Goal: Task Accomplishment & Management: Manage account settings

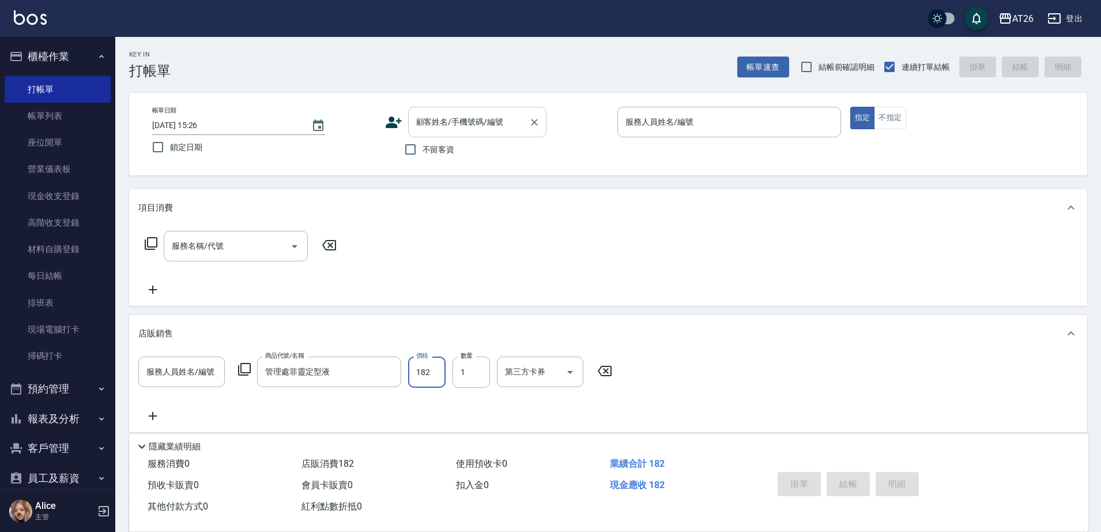
click at [449, 115] on div "顧客姓名/手機號碼/編號 顧客姓名/手機號碼/編號" at bounding box center [477, 122] width 138 height 31
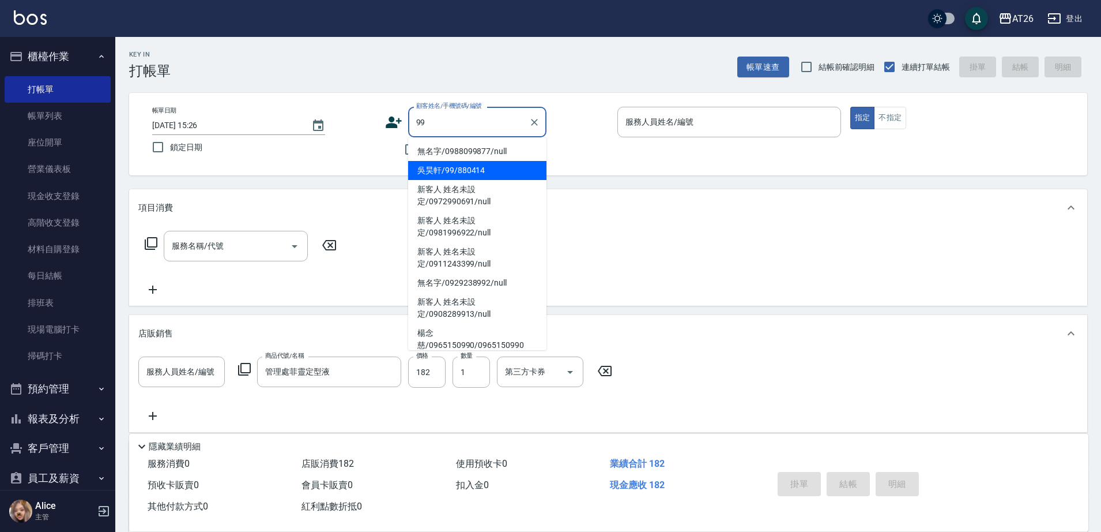
type input "吳昊軒/99/880414"
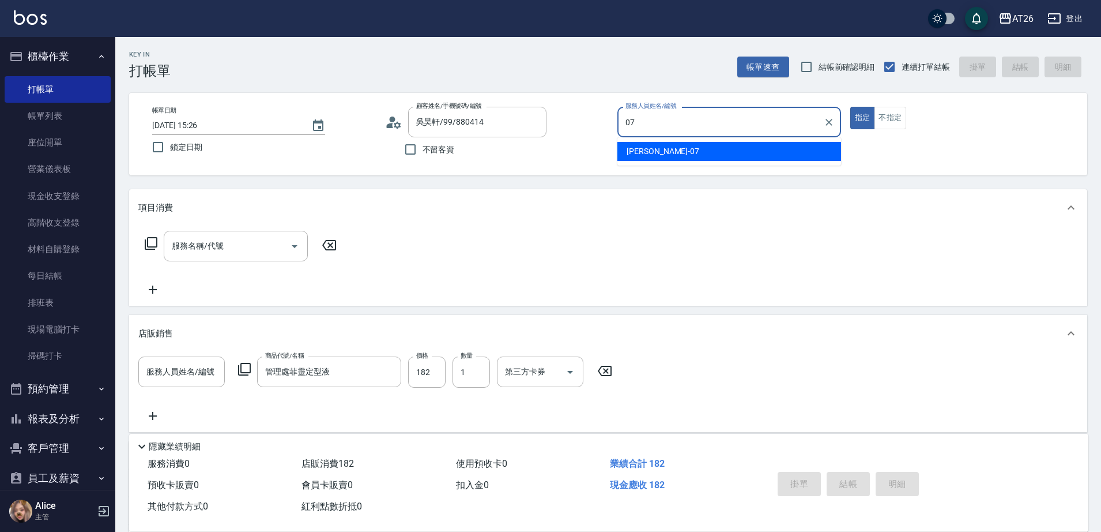
type input "07"
type button "true"
type input "[PERSON_NAME]-07"
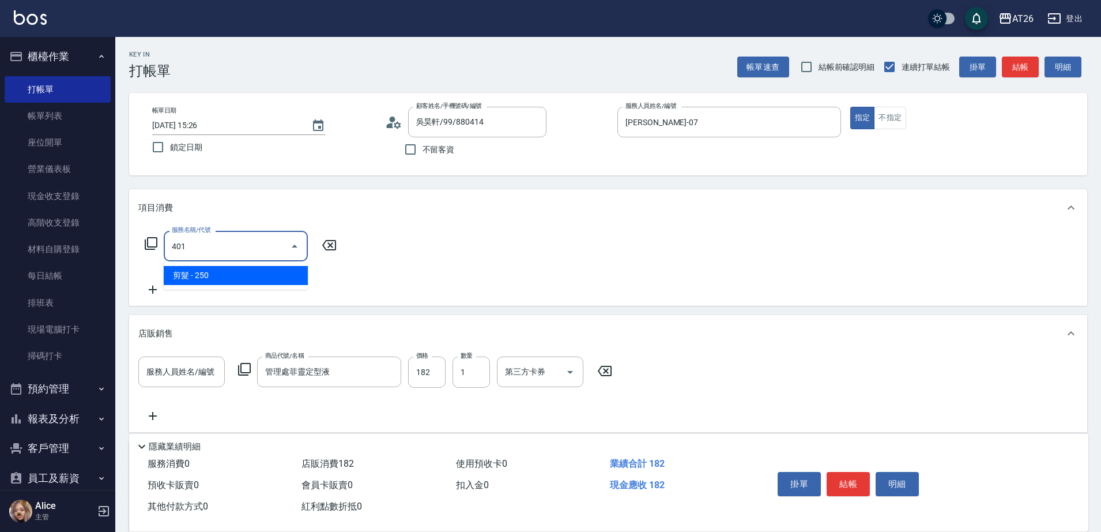
type input "剪髮(401)"
type input "40"
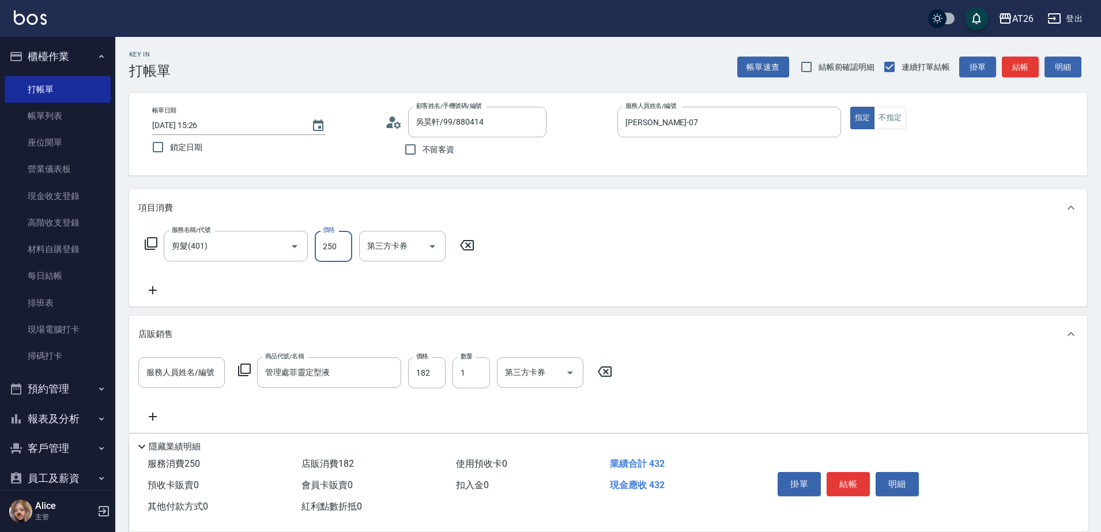
type input "7"
type input "20"
type input "700"
type input "80"
type input "700"
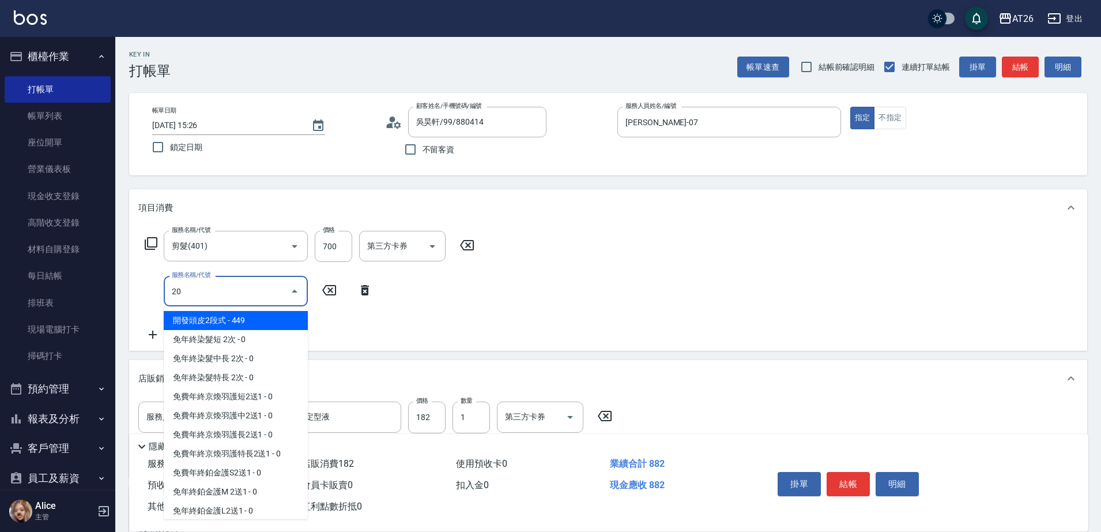
type input "201"
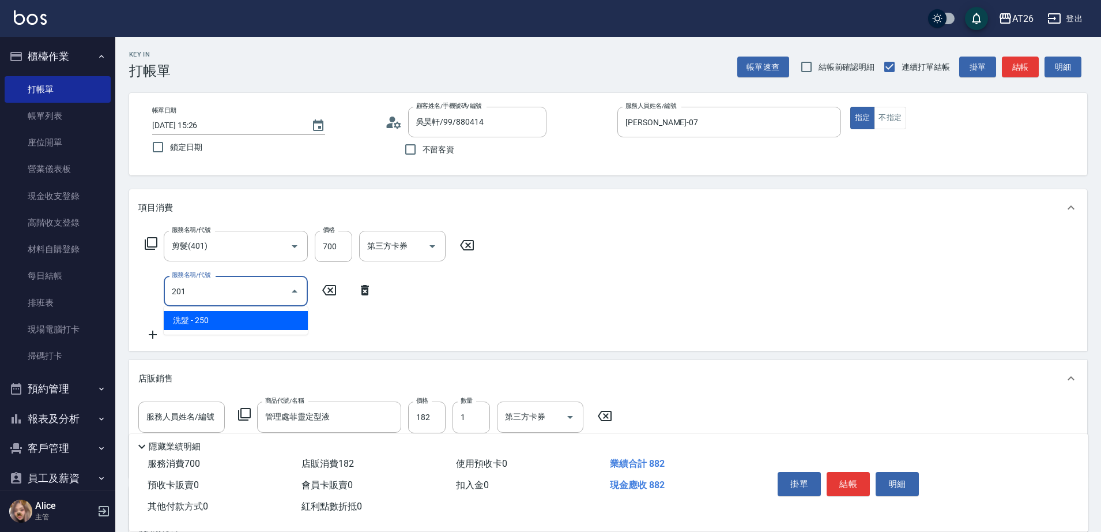
type input "110"
type input "洗髮(201)"
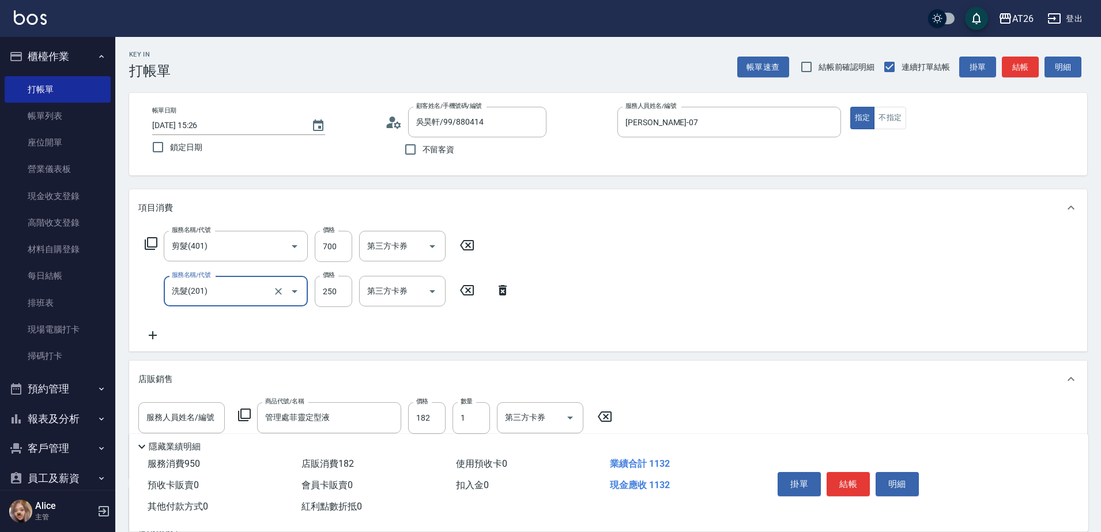
type input "0"
type input "80"
type input "0"
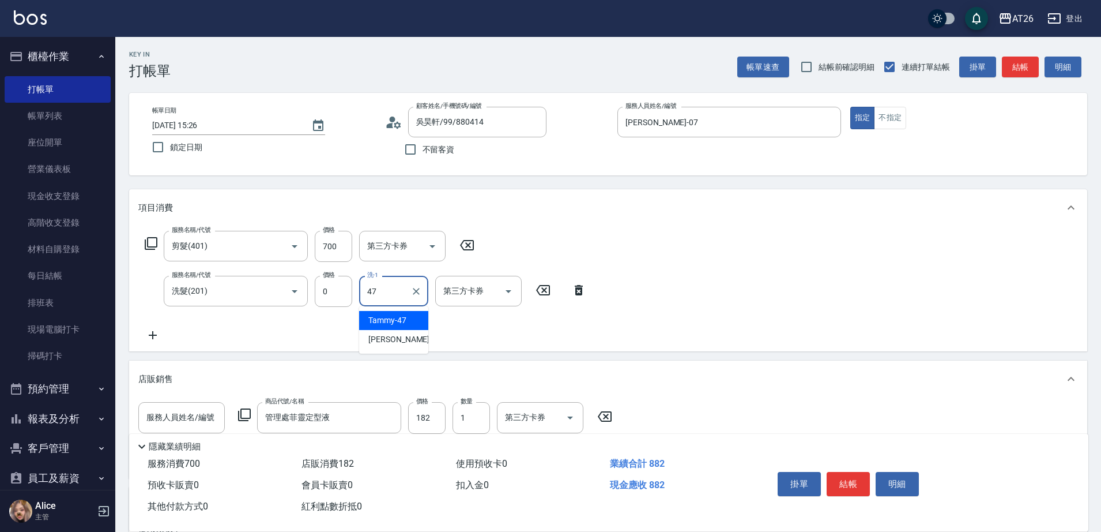
type input "Tammy-47"
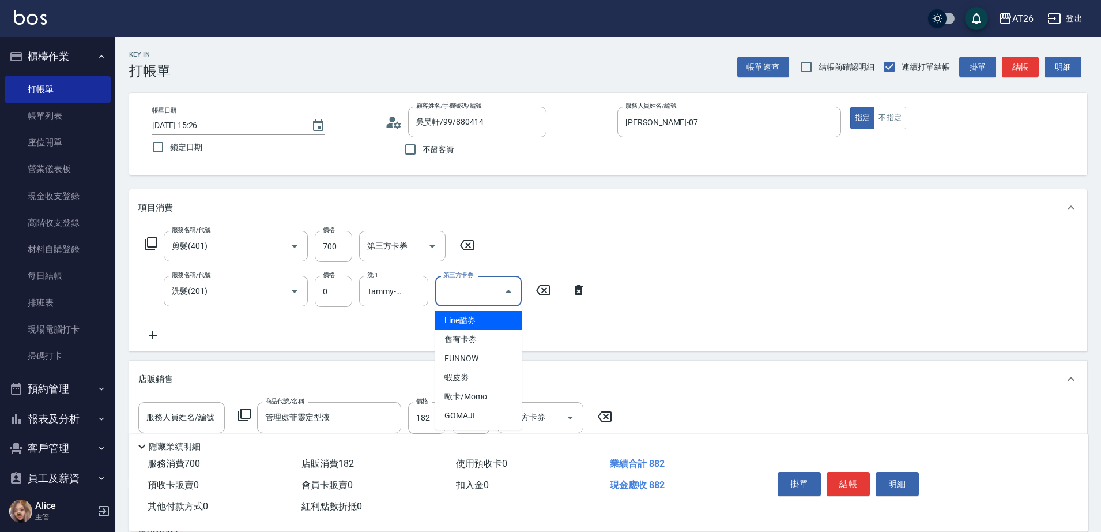
click at [463, 298] on input "第三方卡券" at bounding box center [469, 291] width 59 height 20
click at [622, 307] on div "服務名稱/代號 剪髮(401) 服務名稱/代號 價格 700 價格 第三方卡券 第三方卡券 服務名稱/代號 洗髮(201) 服務名稱/代號 價格 0 價格 洗…" at bounding box center [608, 288] width 958 height 125
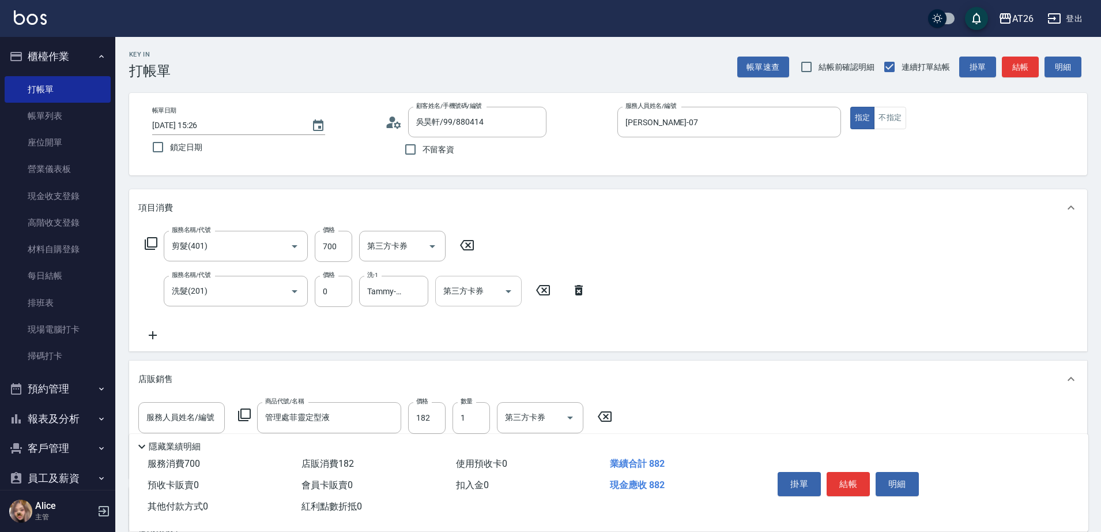
click at [465, 299] on input "第三方卡券" at bounding box center [469, 291] width 59 height 20
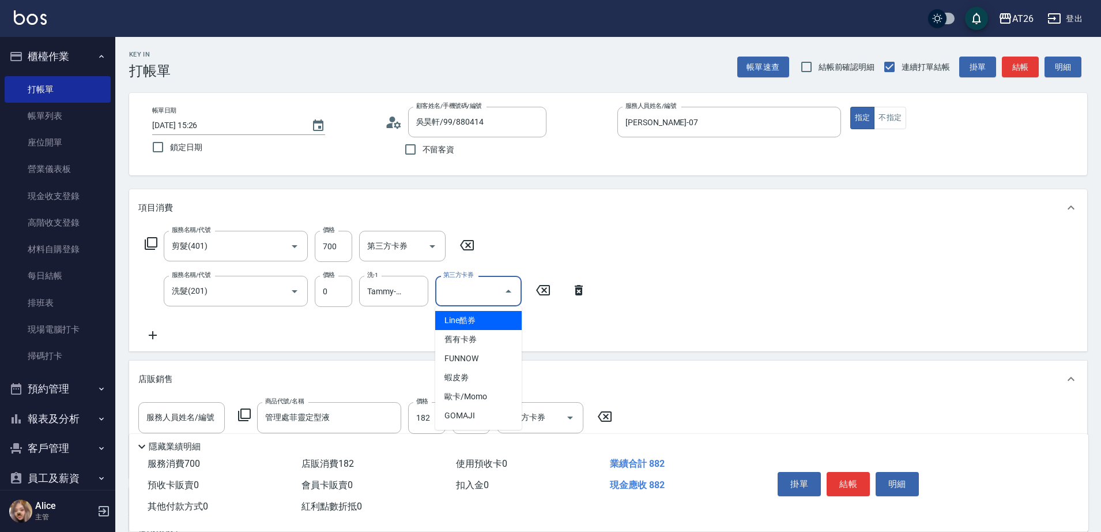
type input "Line酷券"
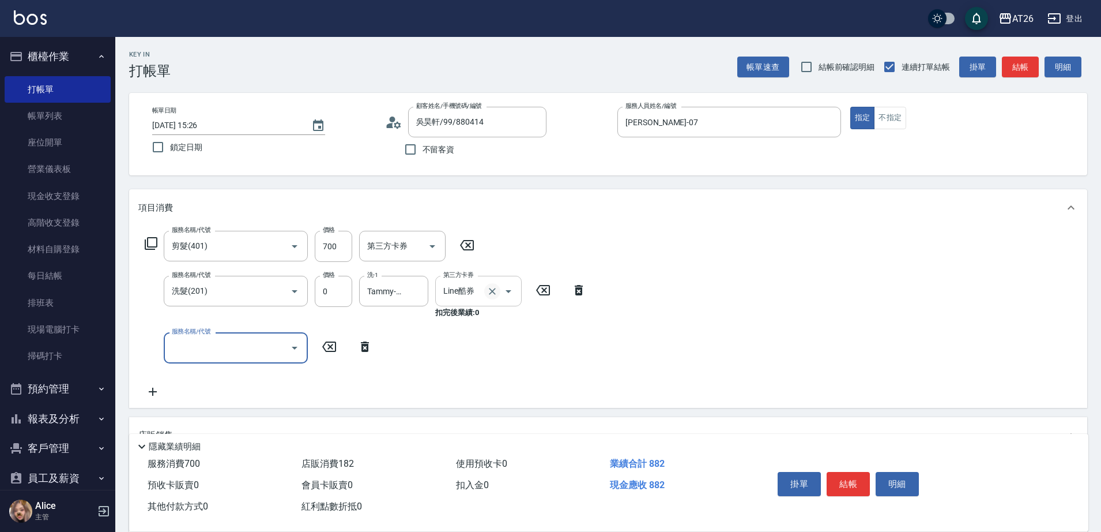
click at [494, 290] on icon "Clear" at bounding box center [492, 291] width 7 height 7
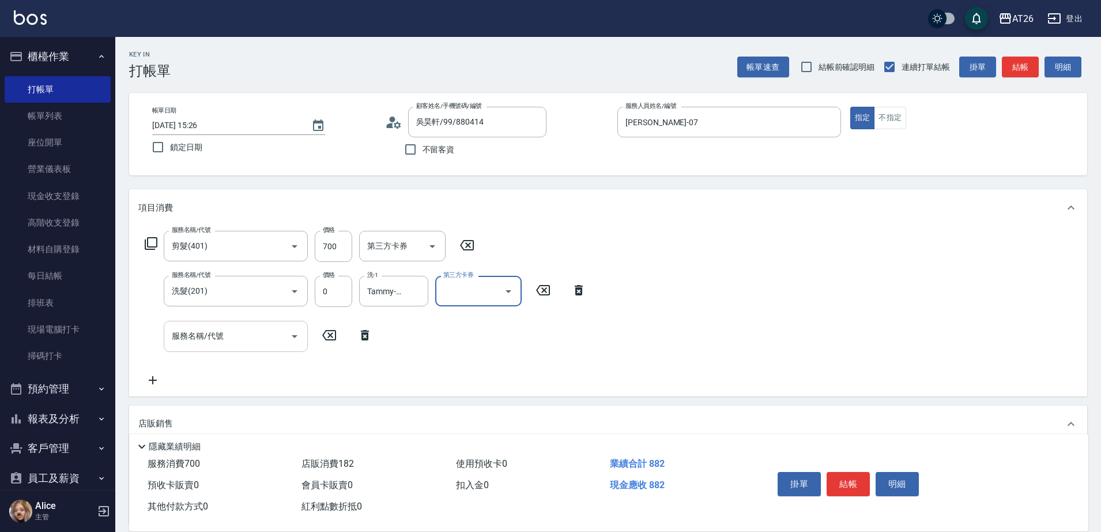
click at [242, 346] on input "服務名稱/代號" at bounding box center [227, 336] width 116 height 20
type input "401"
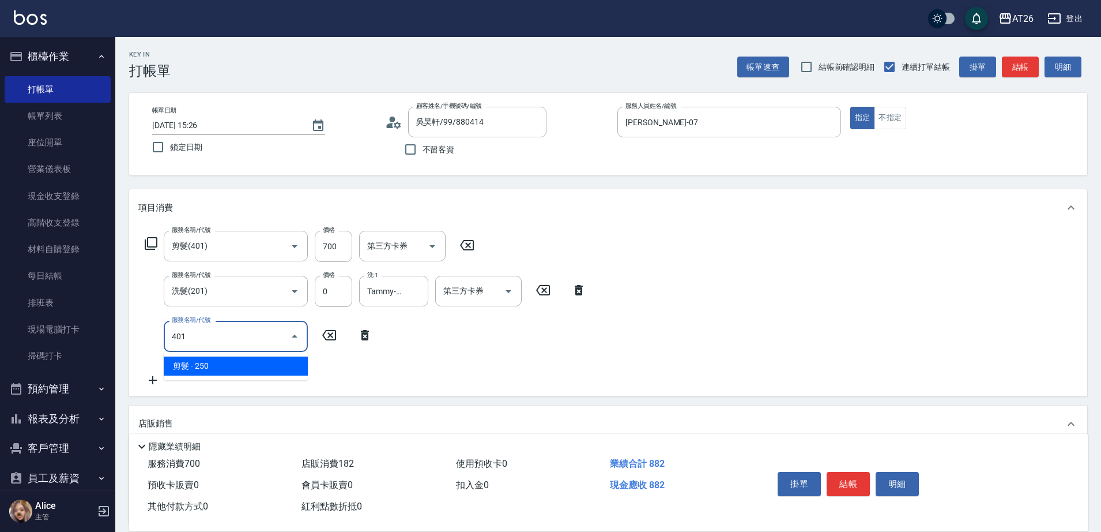
type input "110"
type input "剪髮(401)"
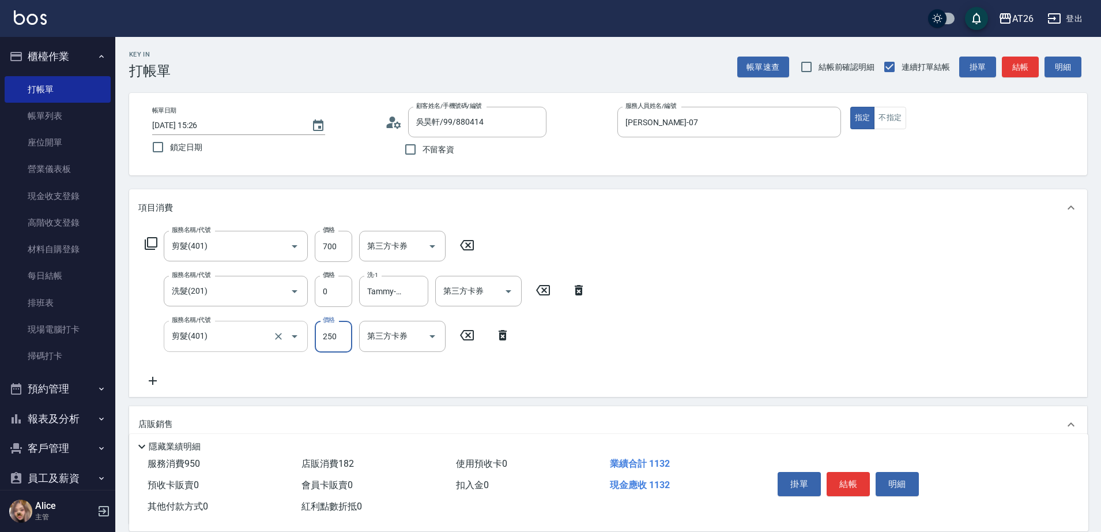
type input "0"
type input "80"
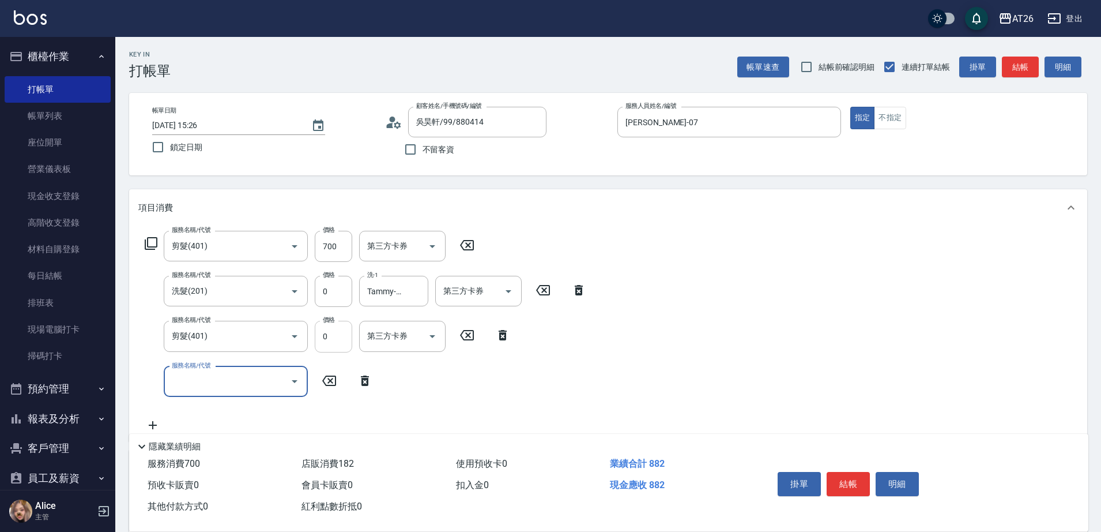
click at [337, 335] on input "0" at bounding box center [333, 336] width 37 height 31
type input "400"
type input "120"
click at [216, 393] on div "服務名稱/代號" at bounding box center [236, 381] width 144 height 31
type input "400"
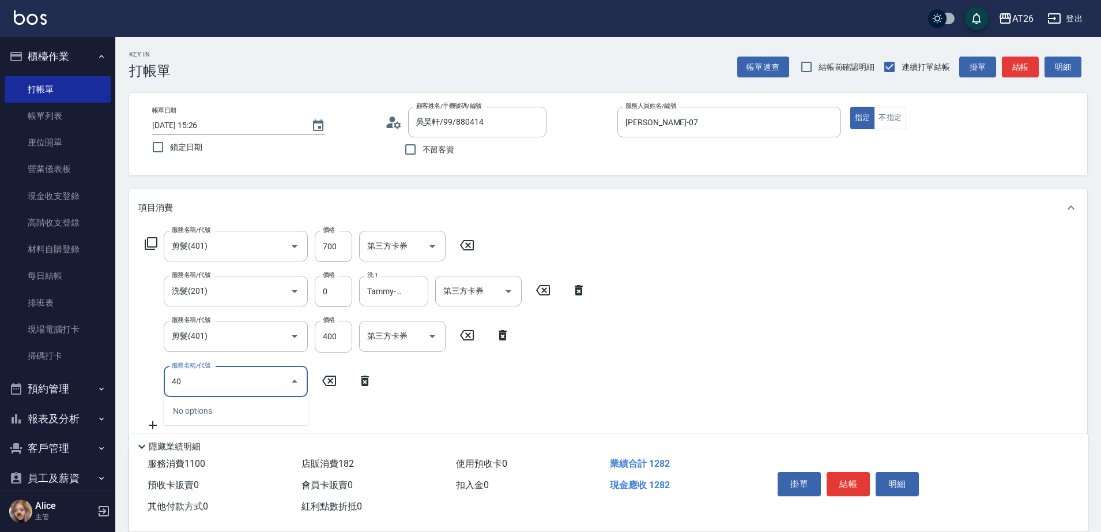
type input "401"
type input "150"
type input "剪髮(401)"
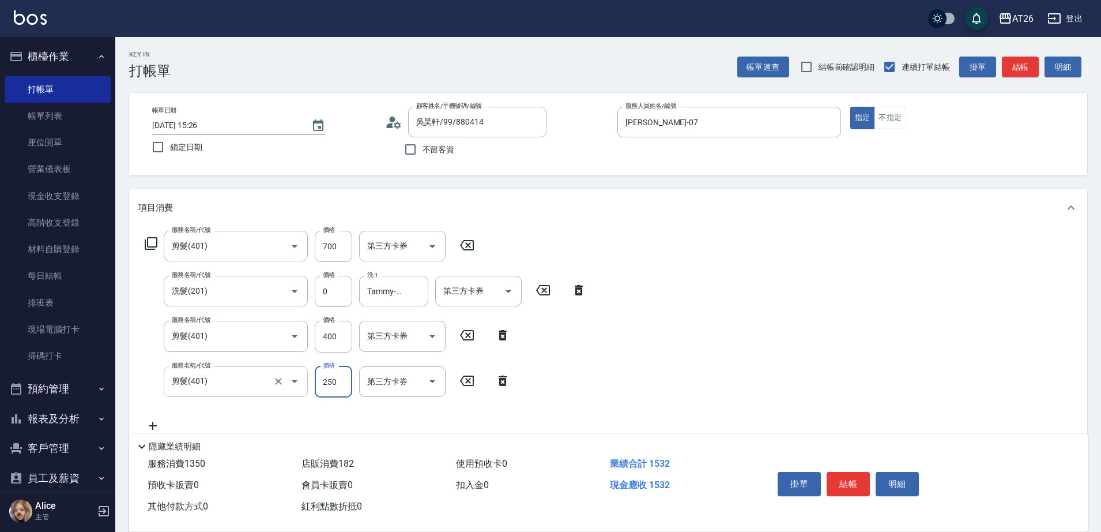
type input "7"
type input "120"
type input "700"
type input "190"
type input "700"
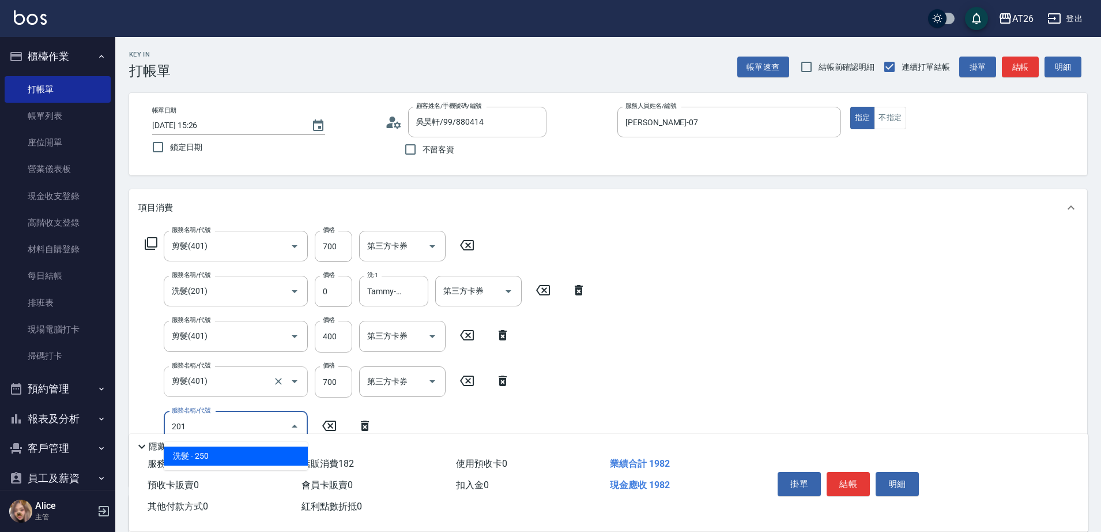
type input "201"
type input "220"
type input "洗髮(201)"
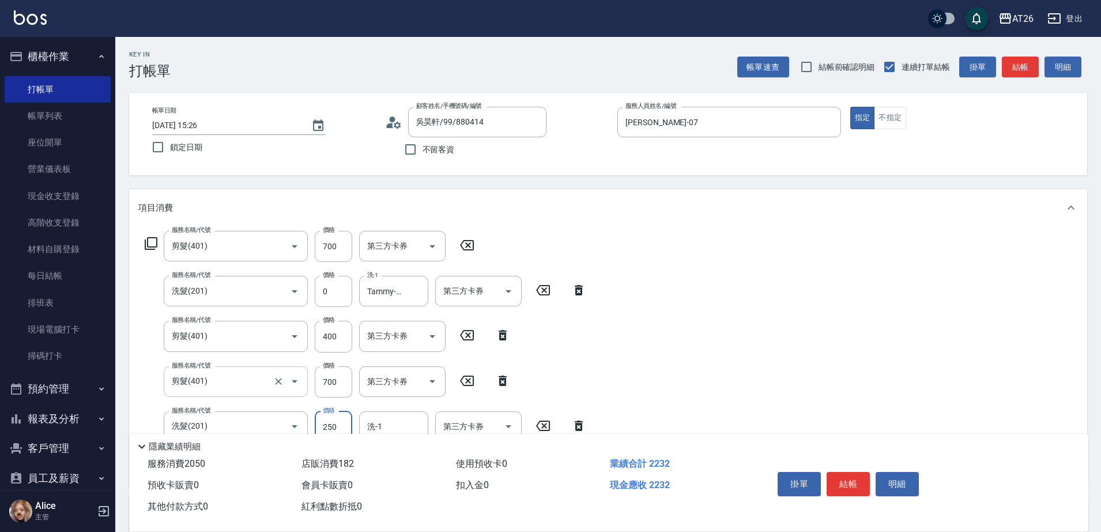
type input "0"
type input "190"
type input "0"
type input "Tammy-47"
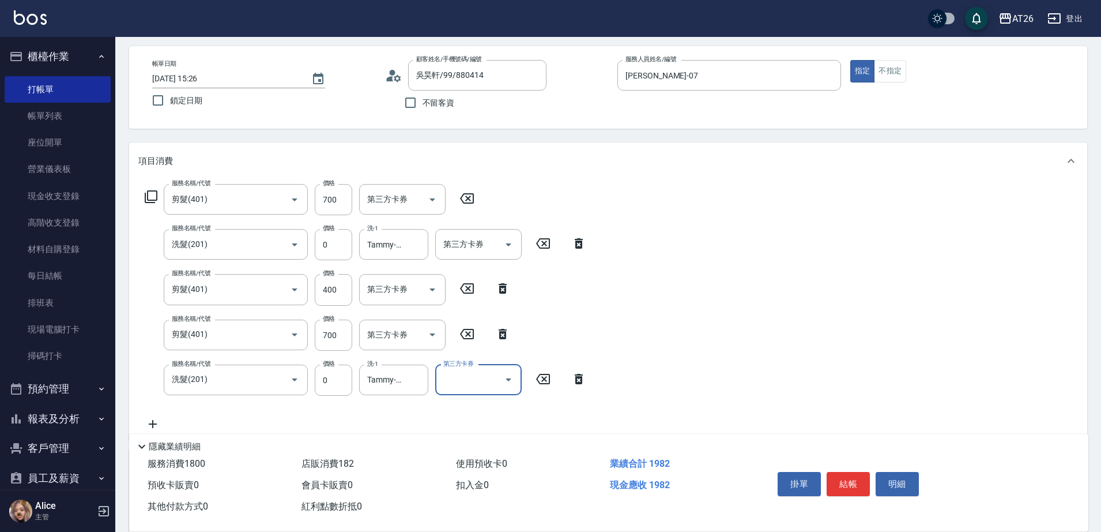
scroll to position [72, 0]
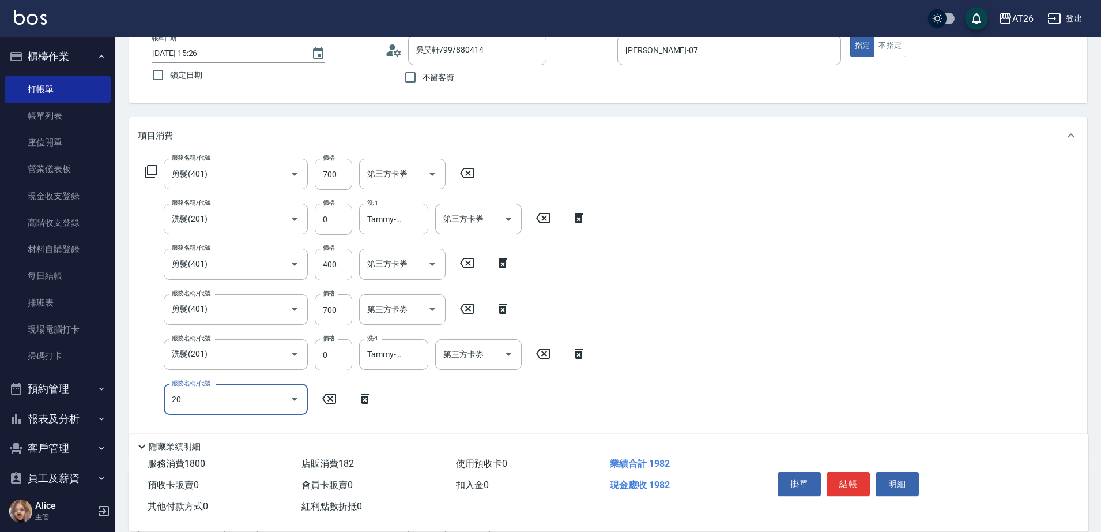
type input "201"
type input "220"
type input "洗髮(201)"
type input "0"
type input "190"
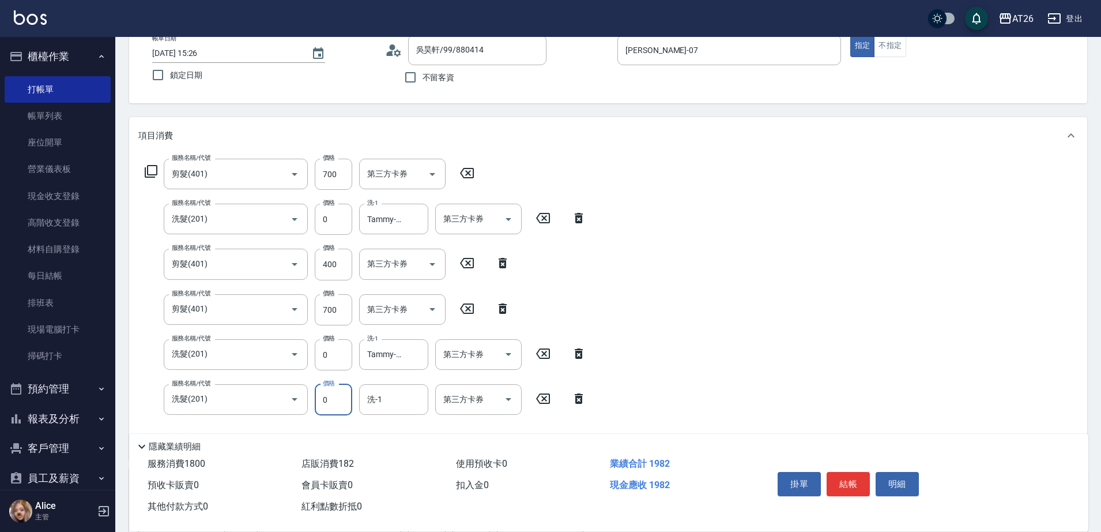
type input "0"
type input "Tammy-47"
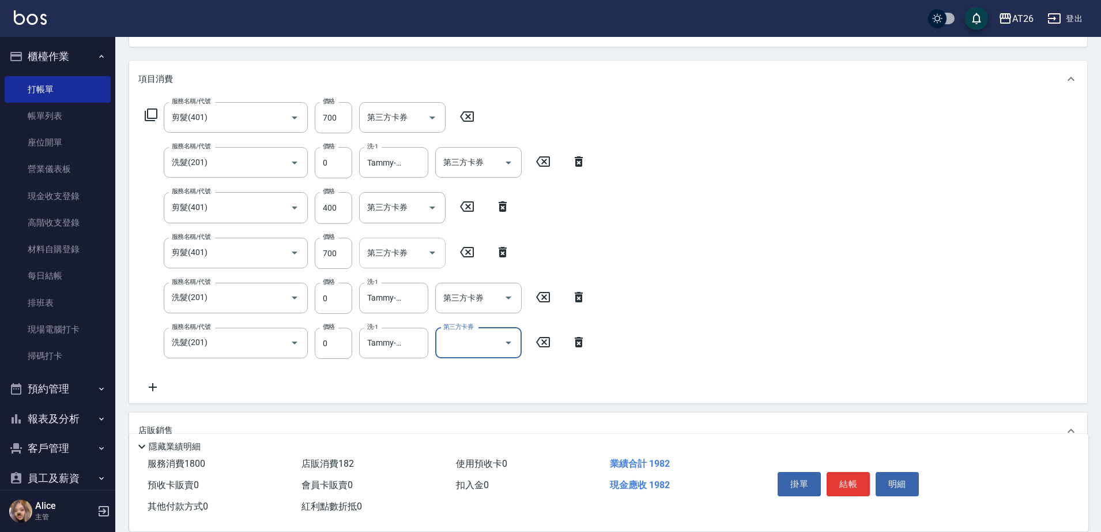
scroll to position [216, 0]
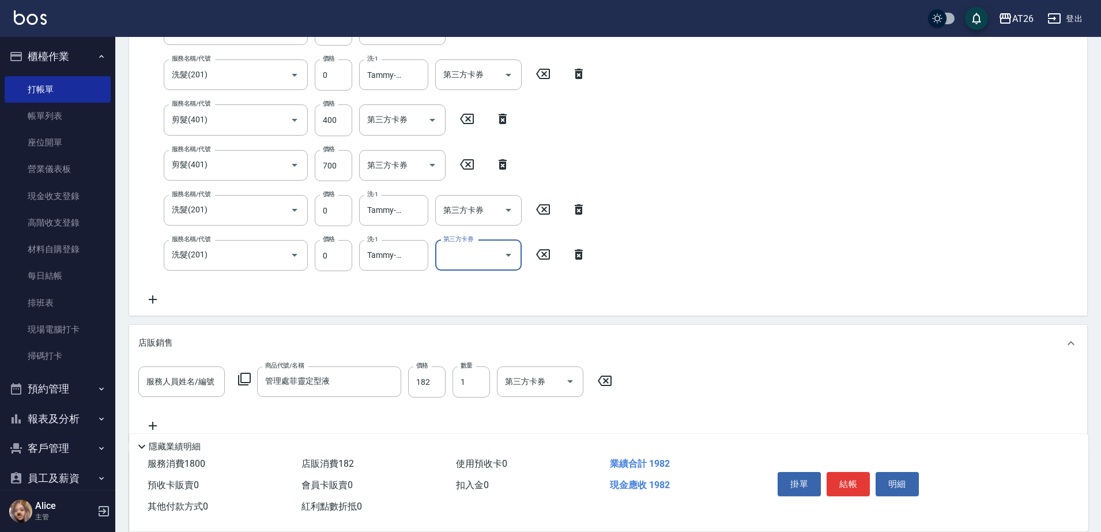
click at [598, 383] on icon at bounding box center [604, 381] width 29 height 14
type input "180"
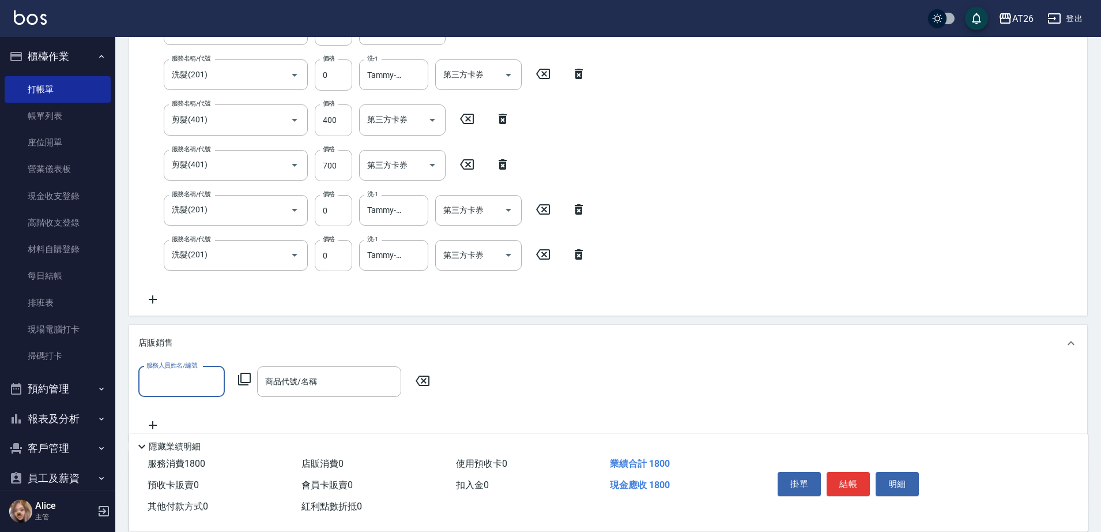
click at [190, 382] on input "服務人員姓名/編號" at bounding box center [182, 381] width 76 height 20
type input "ADAM-07"
type input "1800"
click at [430, 385] on icon at bounding box center [422, 381] width 29 height 14
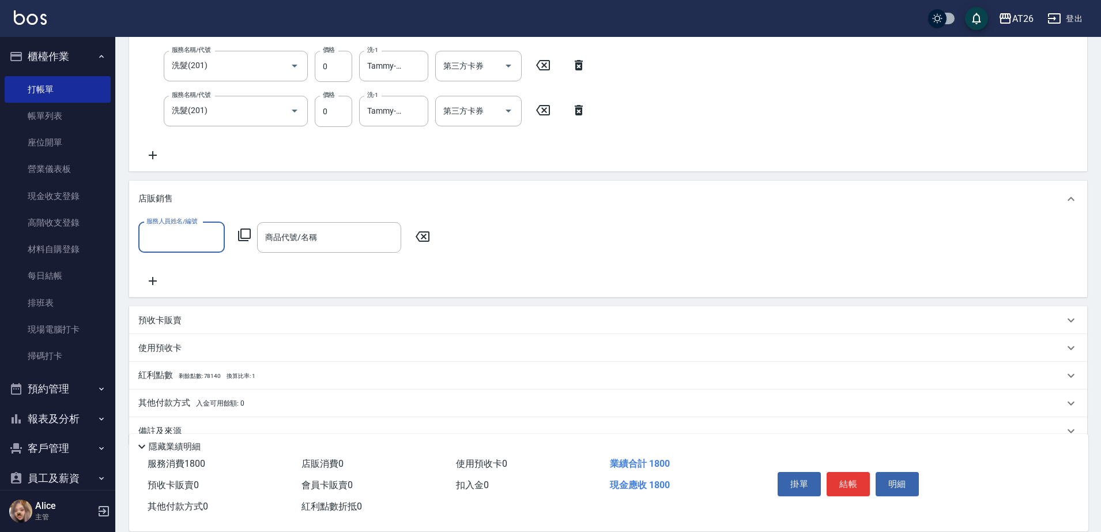
scroll to position [384, 0]
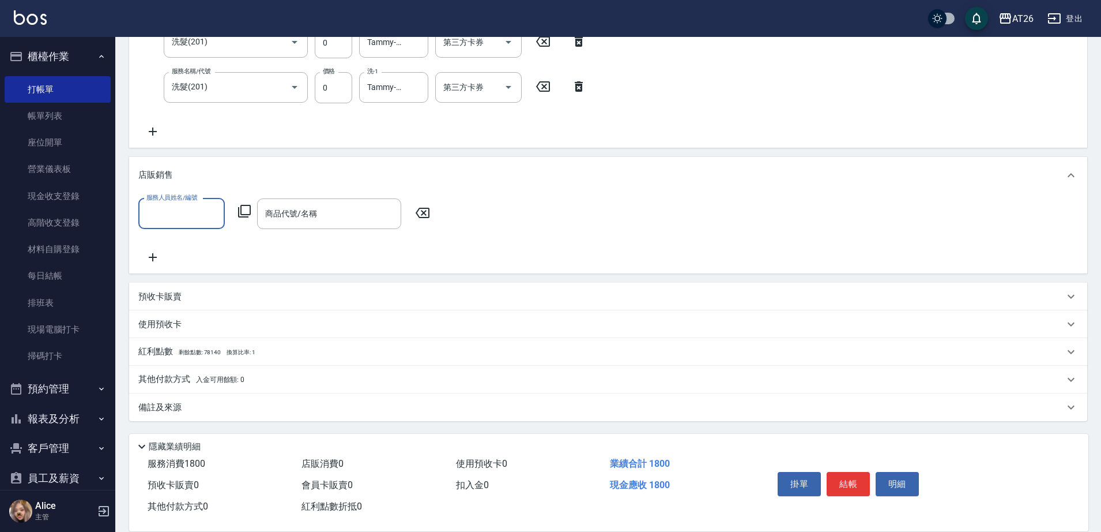
click at [195, 373] on p "其他付款方式 入金可用餘額: 0" at bounding box center [191, 379] width 106 height 13
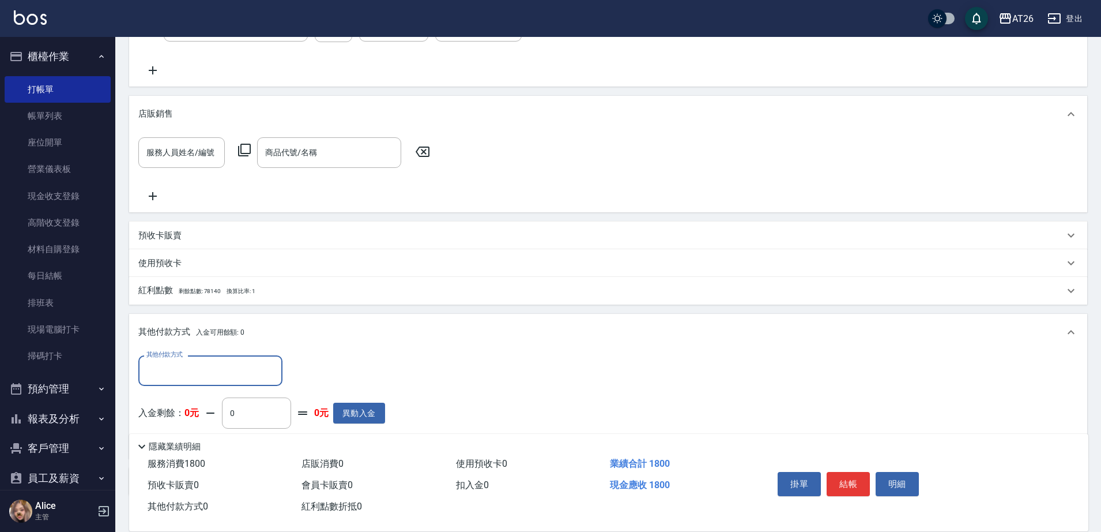
scroll to position [514, 0]
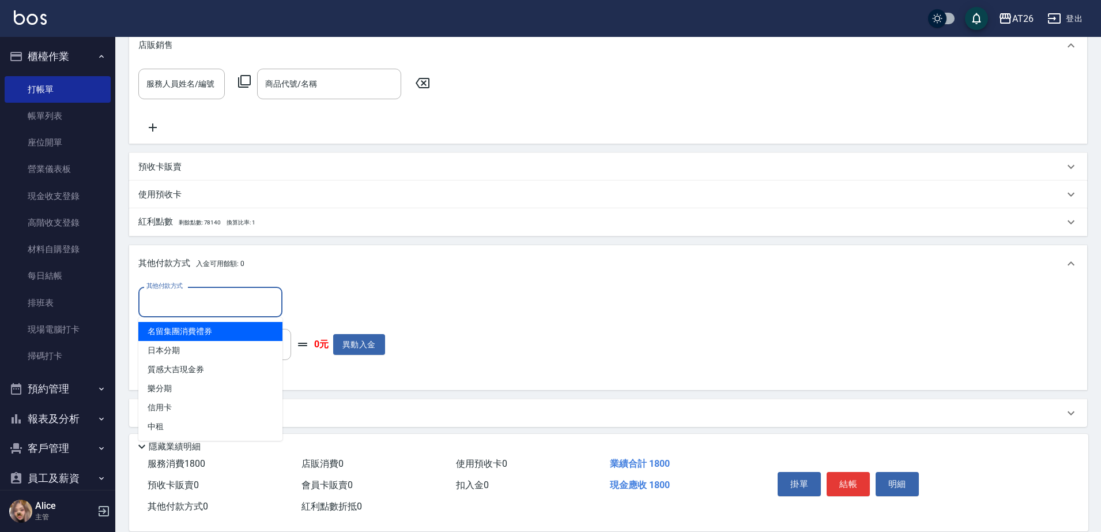
click at [194, 305] on input "其他付款方式" at bounding box center [211, 302] width 134 height 20
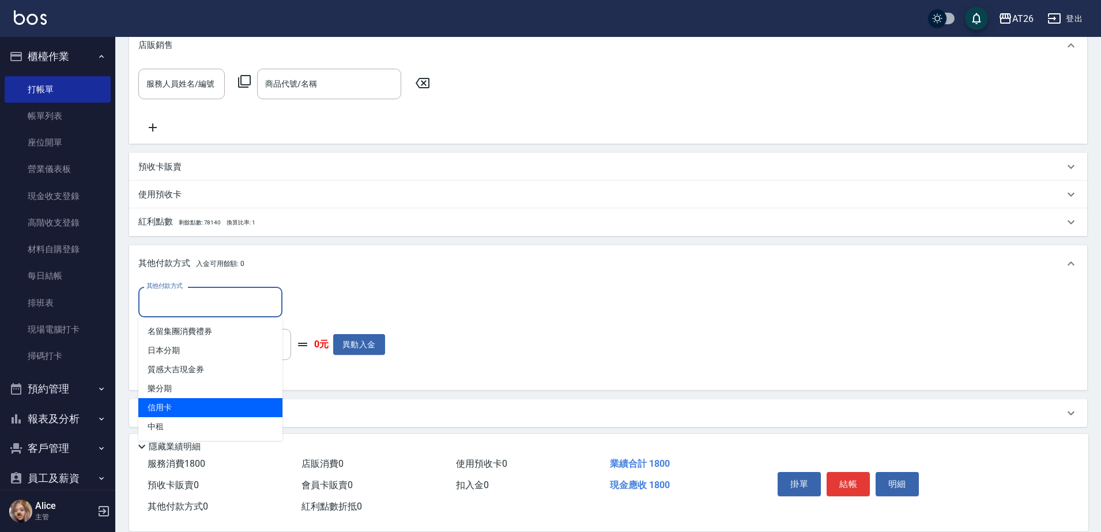
click at [182, 411] on span "信用卡" at bounding box center [210, 407] width 144 height 19
type input "信用卡"
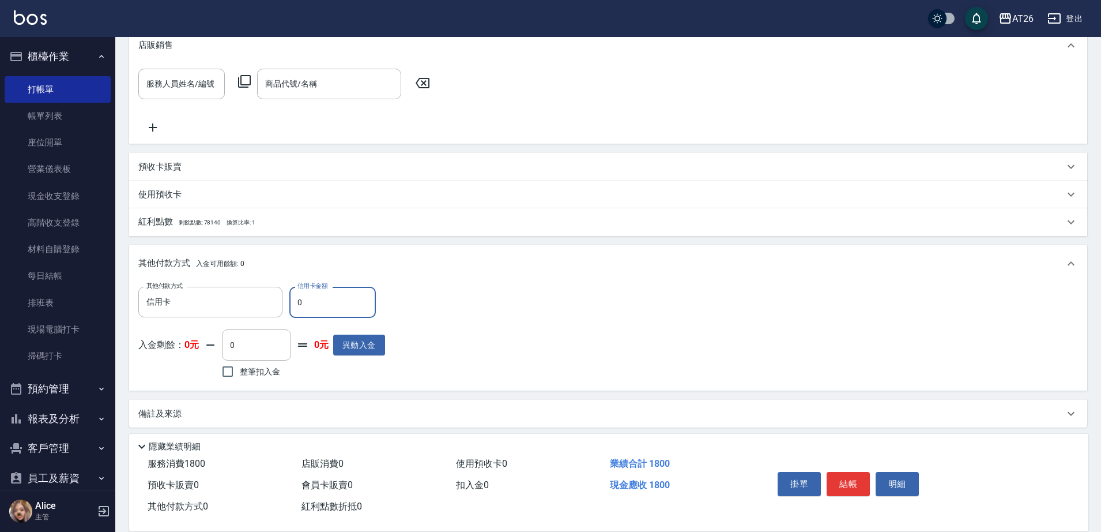
click at [314, 309] on input "0" at bounding box center [332, 302] width 86 height 31
type input "18"
type input "170"
type input "180"
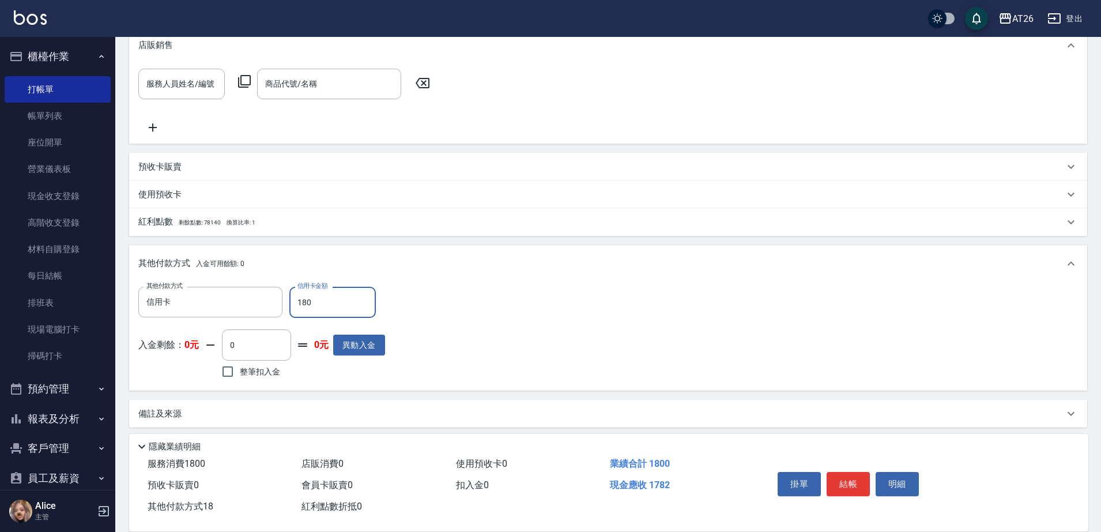
type input "160"
type input "1800"
type input "0"
type input "1800"
click at [375, 243] on div "項目消費 服務名稱/代號 剪髮(401) 服務名稱/代號 價格 700 價格 第三方卡券 第三方卡券 服務名稱/代號 洗髮(201) 服務名稱/代號 價格 0…" at bounding box center [608, 51] width 958 height 752
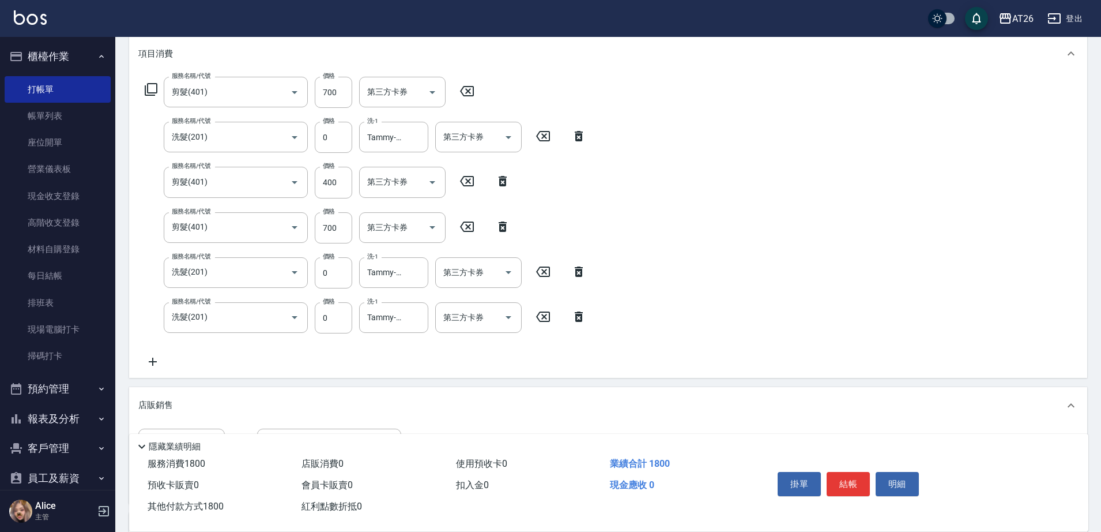
scroll to position [0, 0]
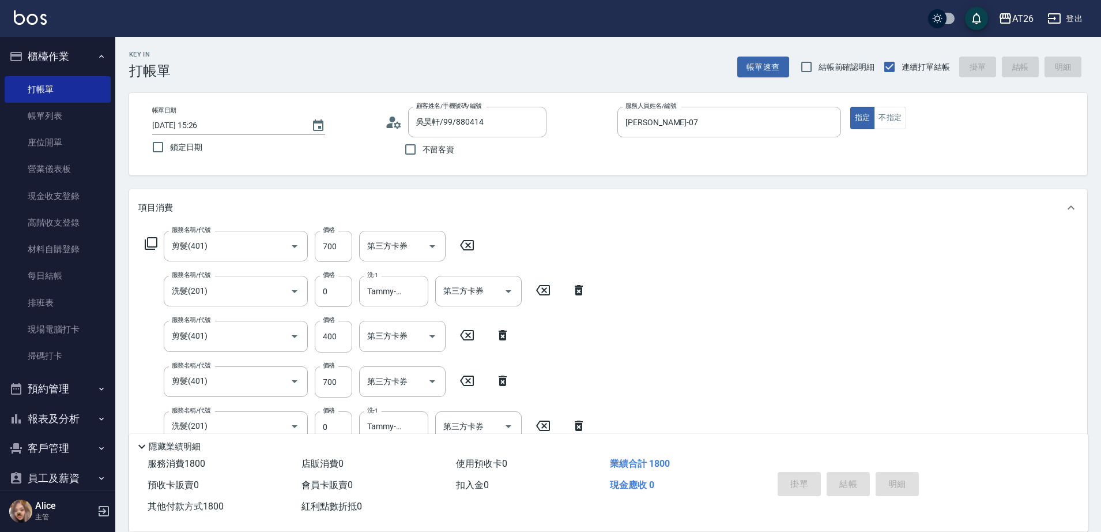
type input "2025/09/11 19:30"
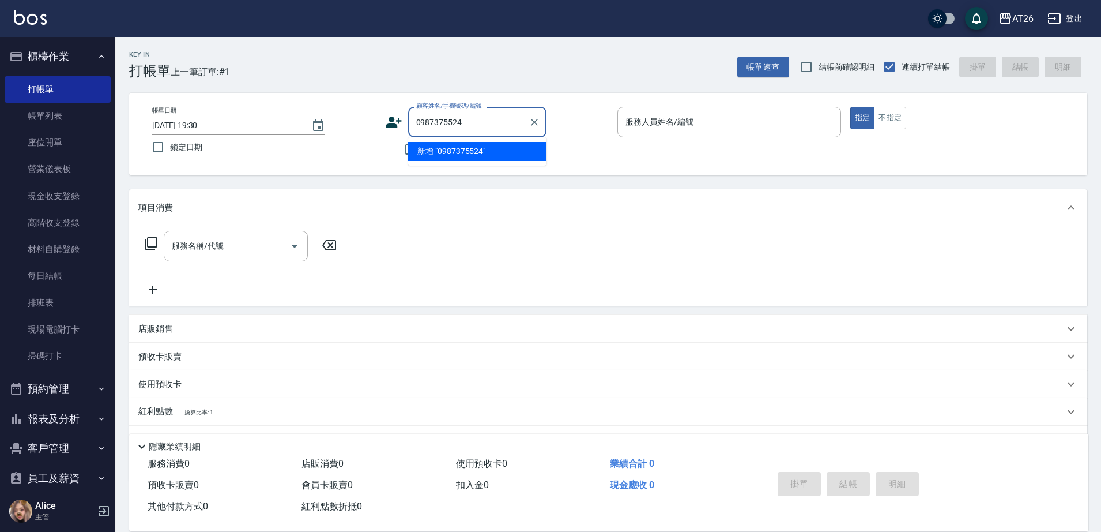
type input "0987375524"
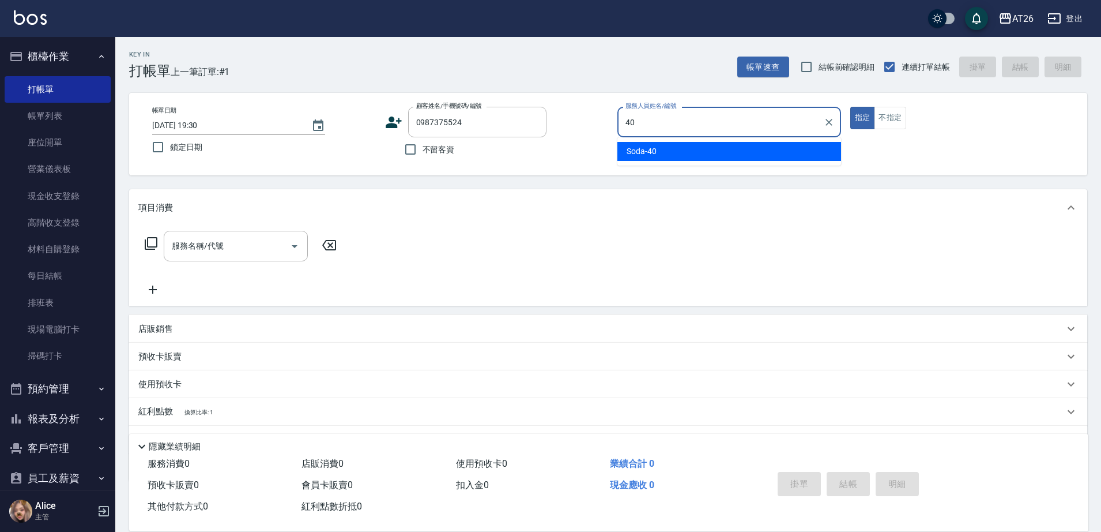
type input "Soda-40"
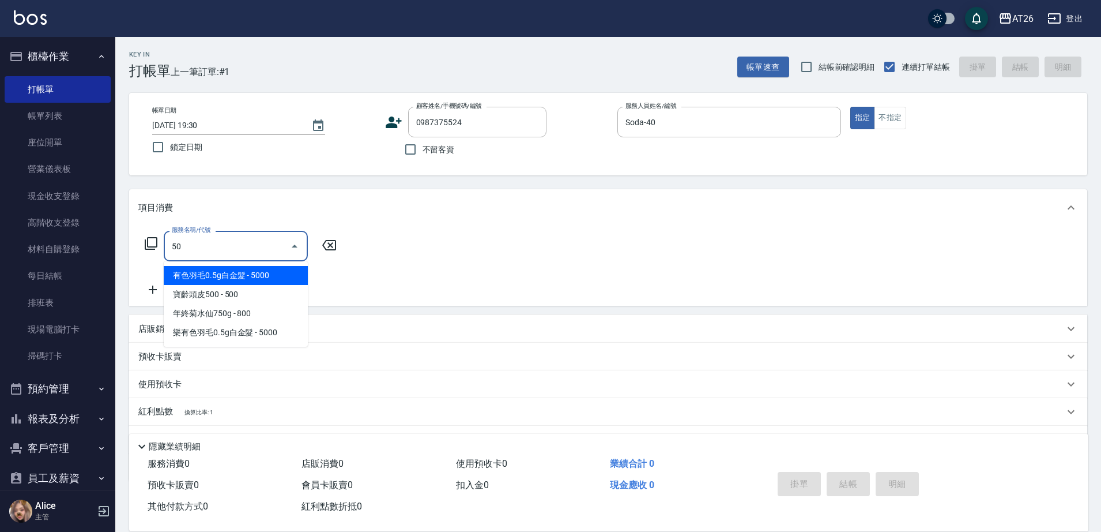
type input "501"
type input "120"
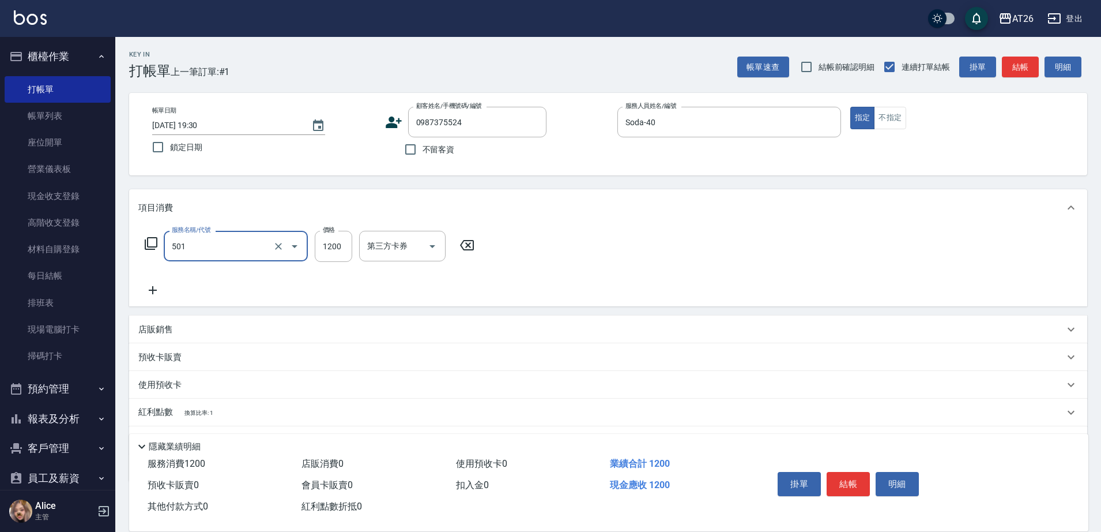
type input "染髮(501)"
type input "5"
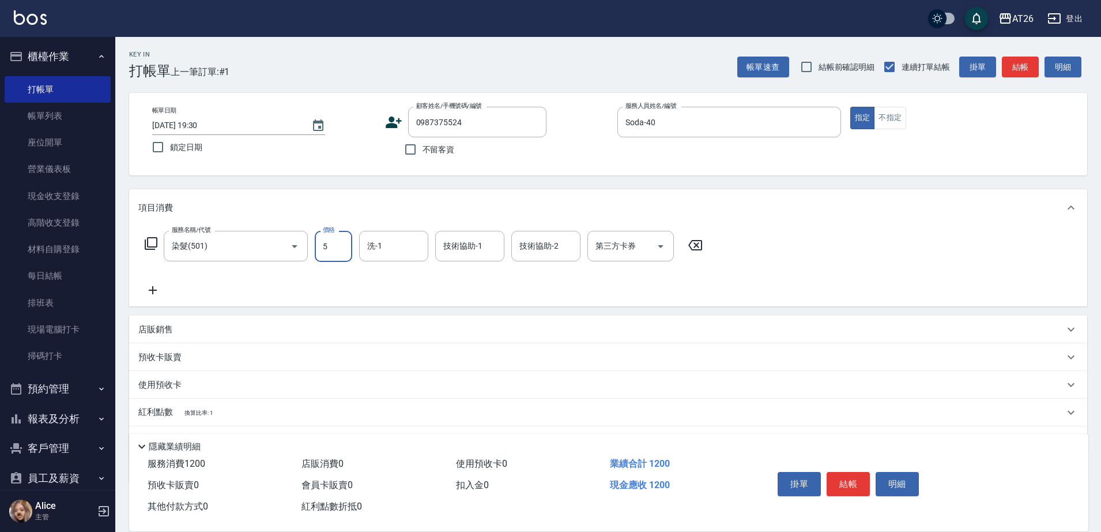
type input "0"
type input "518"
type input "50"
type input "5180"
type input "510"
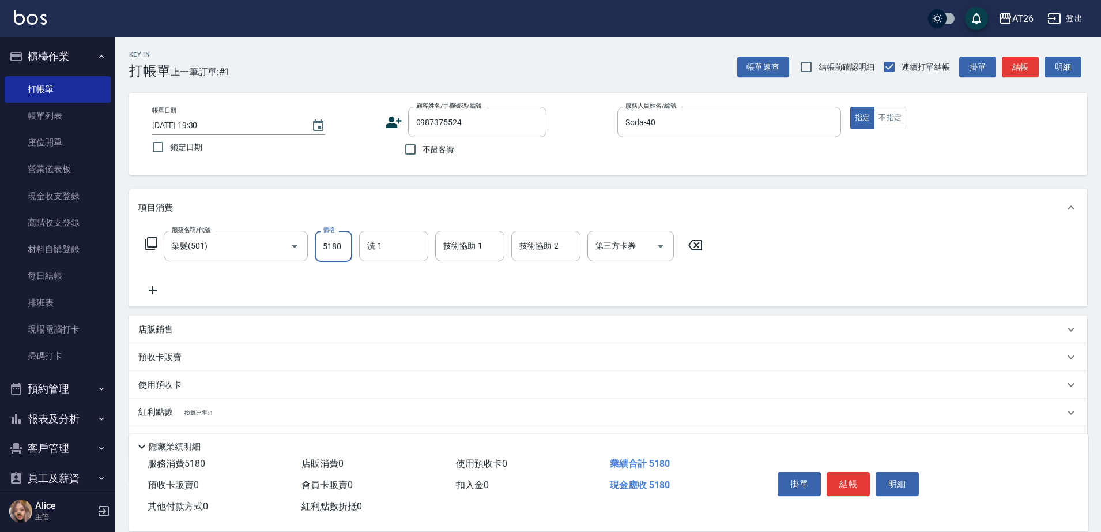
type input "5180"
type input "Tammy-47"
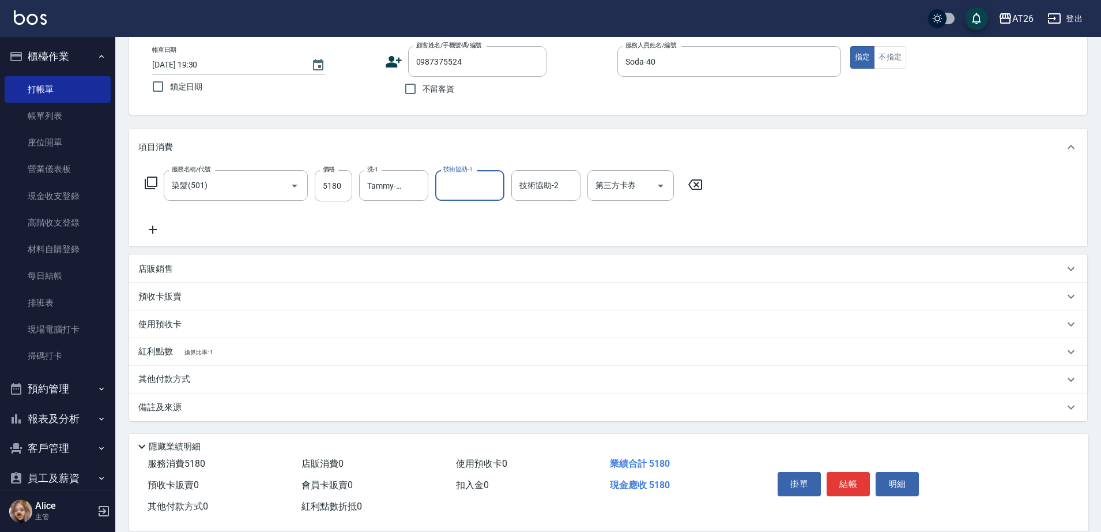
click at [507, 132] on div "項目消費" at bounding box center [608, 147] width 958 height 37
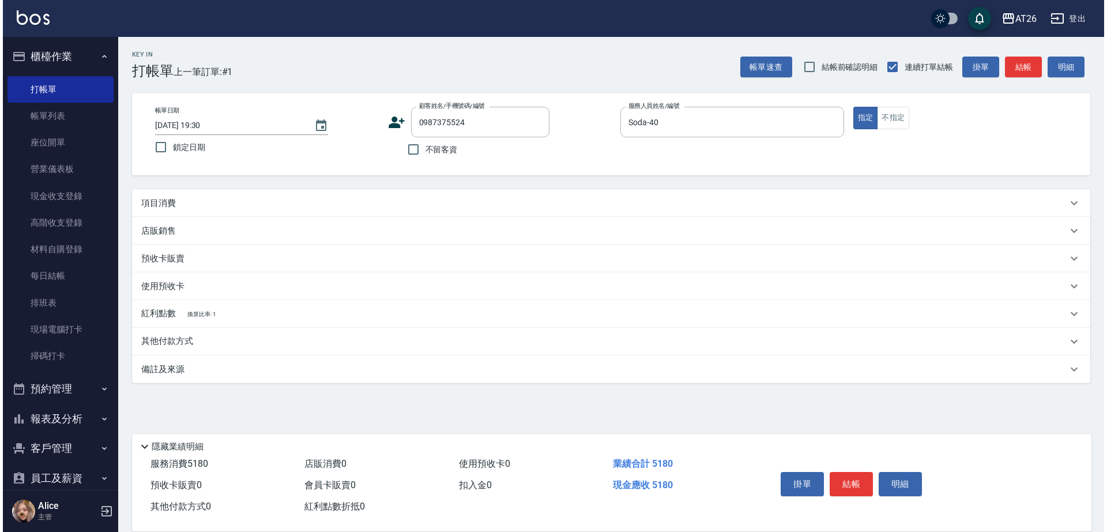
scroll to position [0, 0]
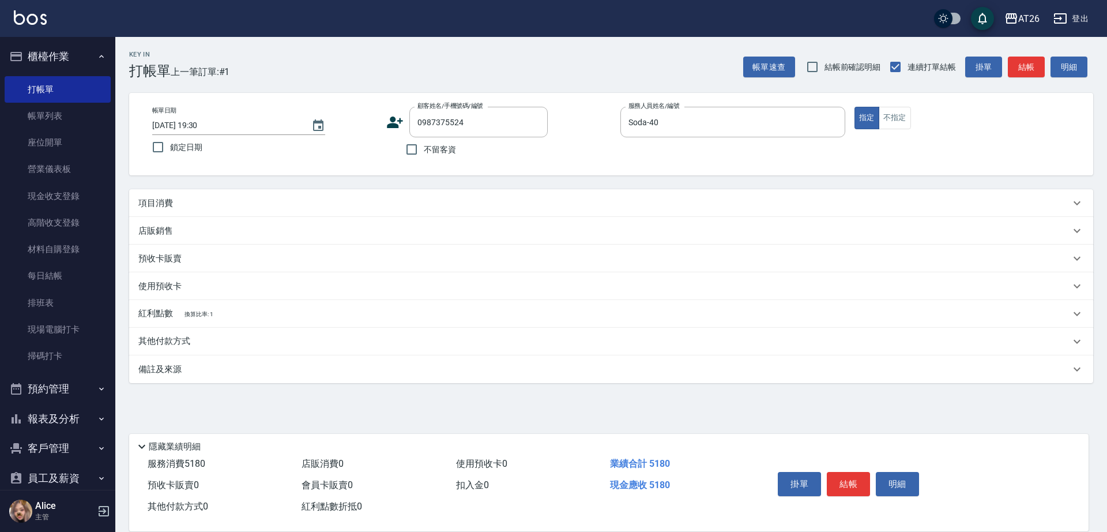
click at [466, 192] on div "項目消費" at bounding box center [611, 203] width 964 height 28
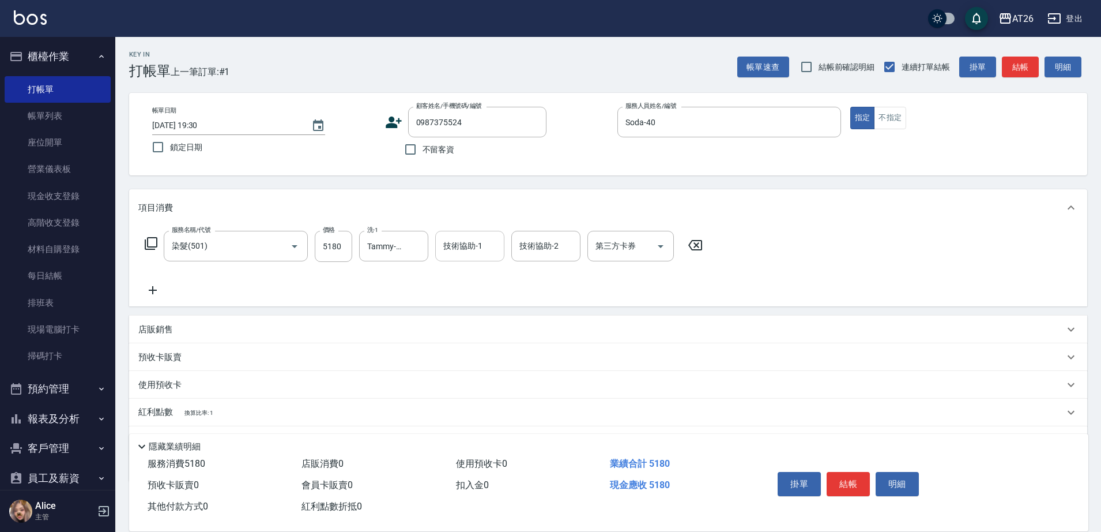
click at [459, 252] on input "技術協助-1" at bounding box center [469, 246] width 59 height 20
type input "Tammy-47"
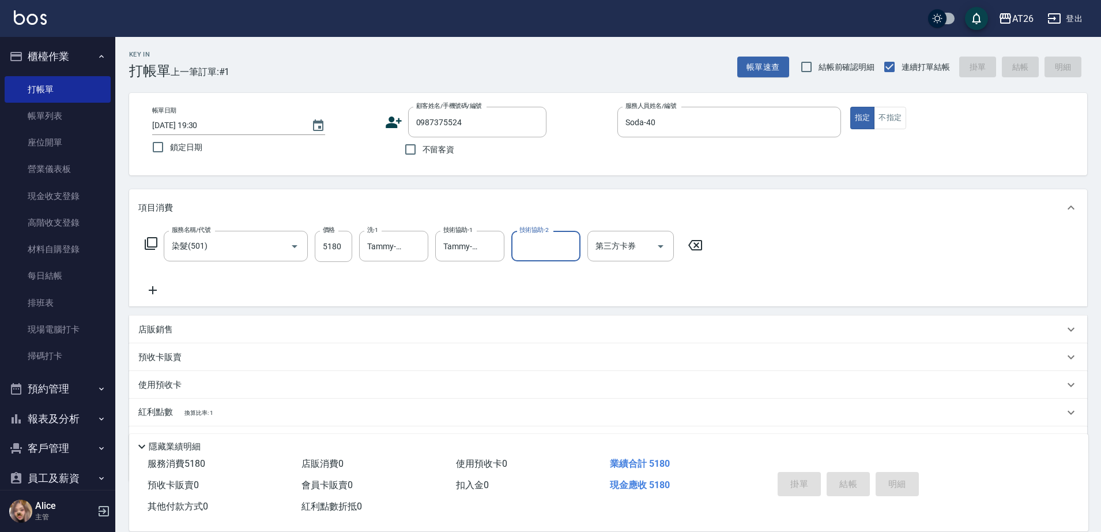
type input "2025/09/11 19:31"
type input "0"
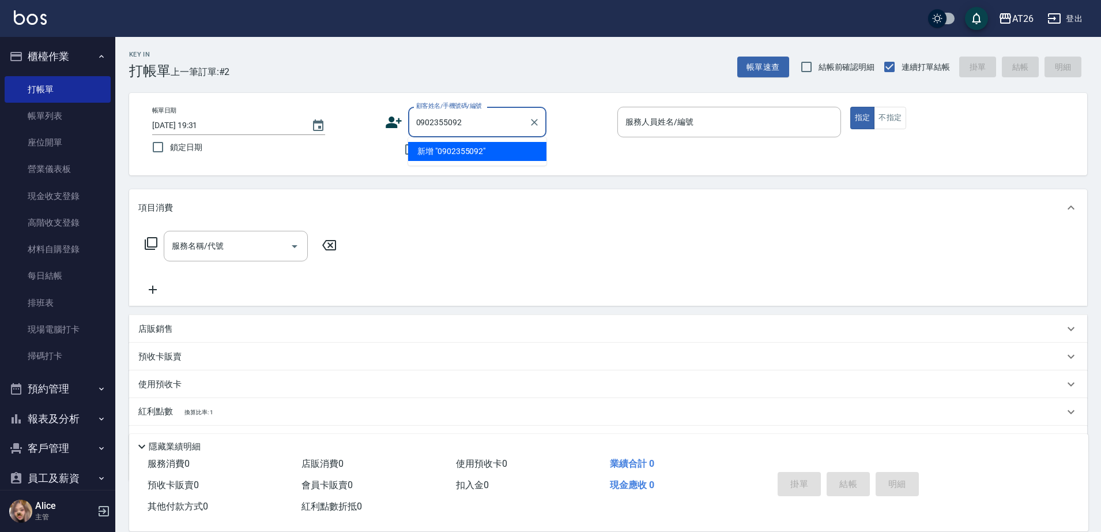
type input "0902355092"
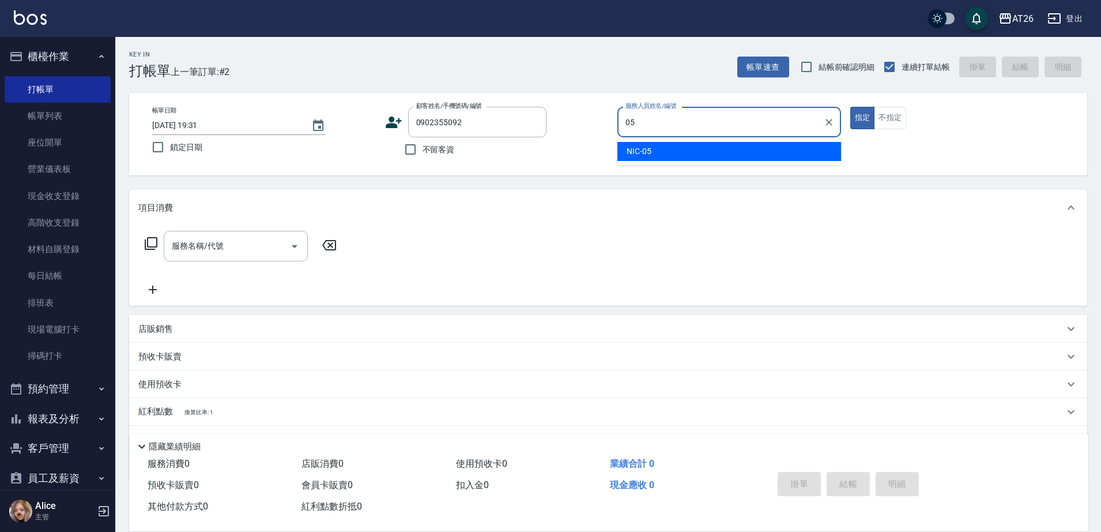
type input "NIC-05"
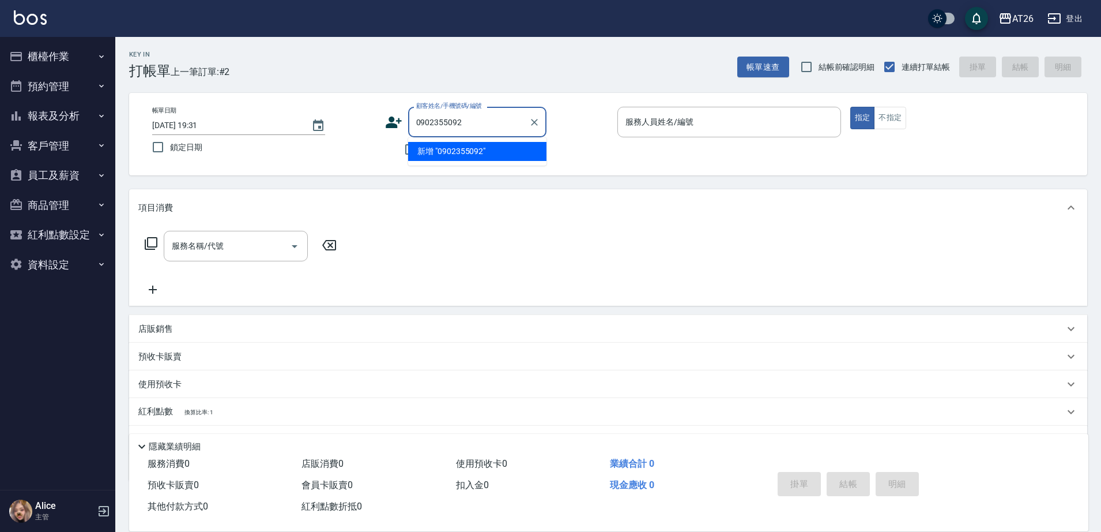
type input "0902355092"
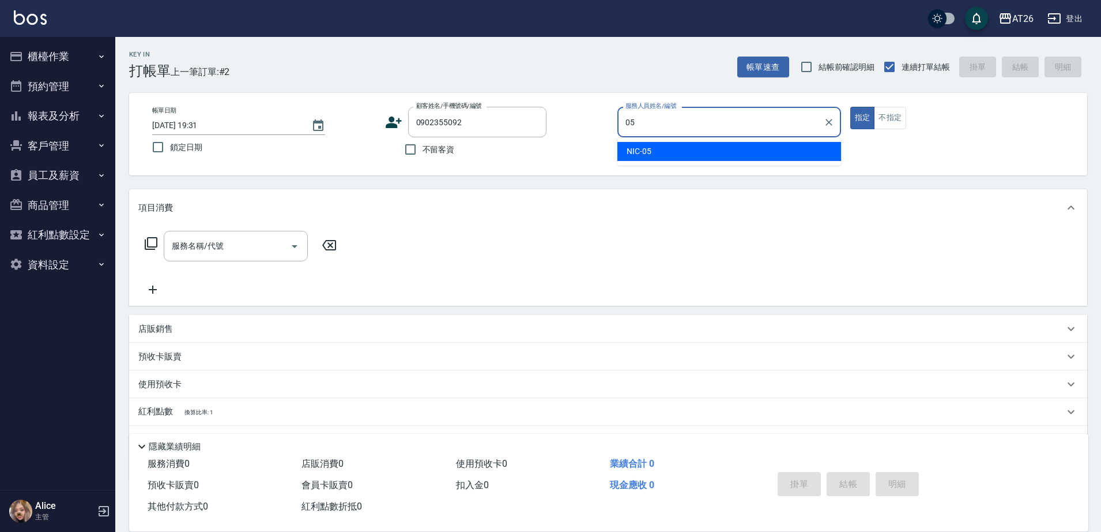
type input "05"
type button "true"
type input "NIC-05"
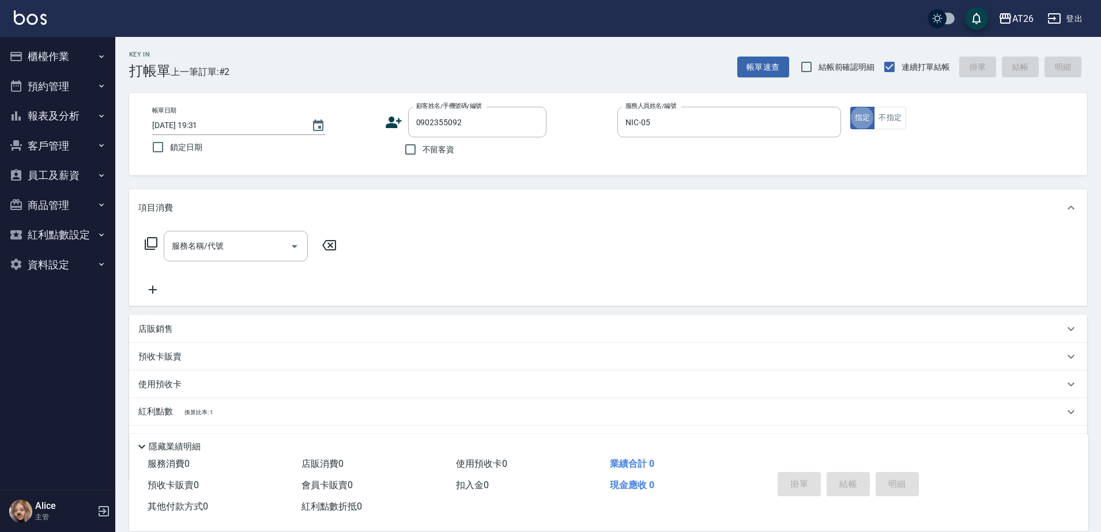
type input "無名字/0902355092/null"
type input "401"
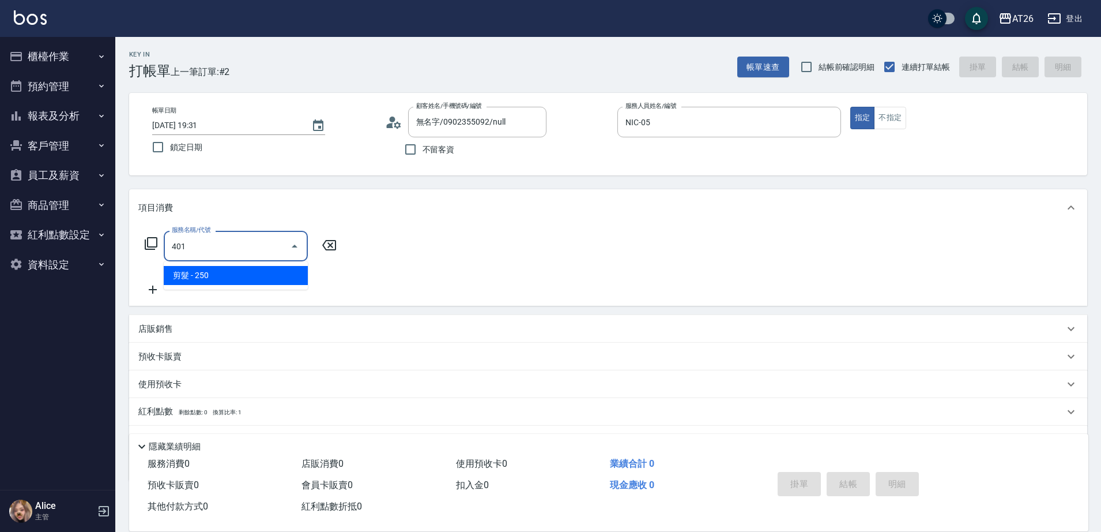
type input "20"
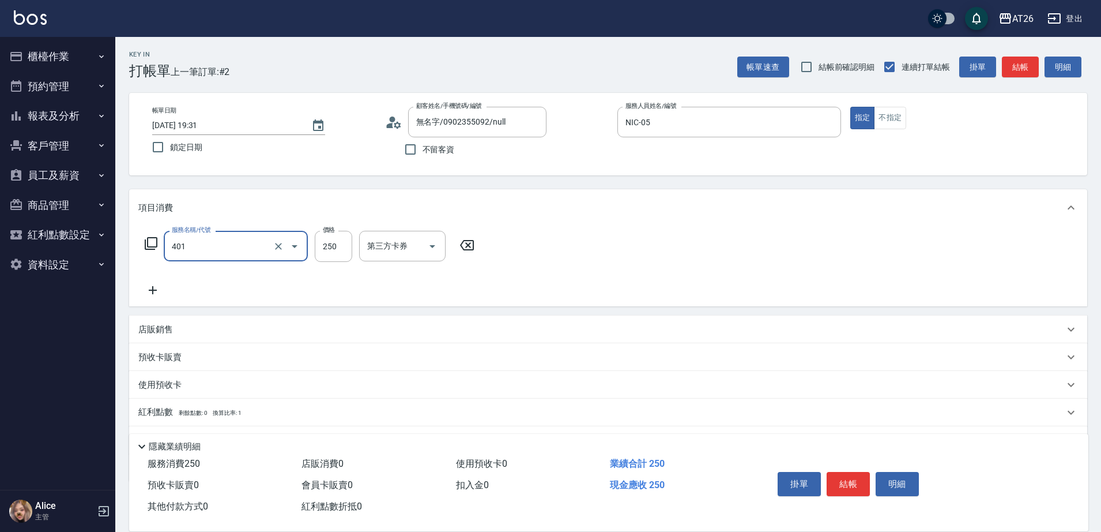
type input "7"
type input "0"
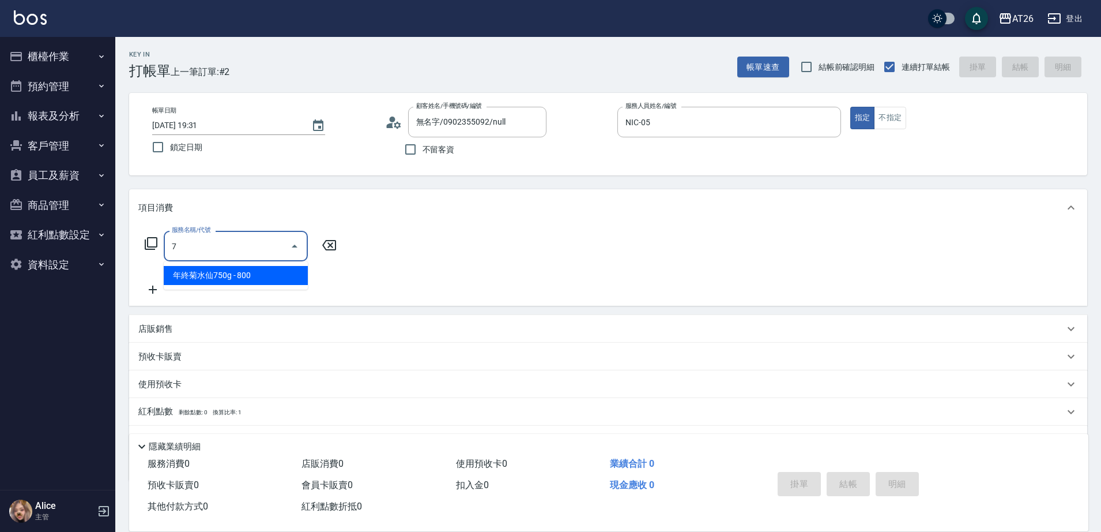
type input "年終菊水仙750g(1313)"
type input "80"
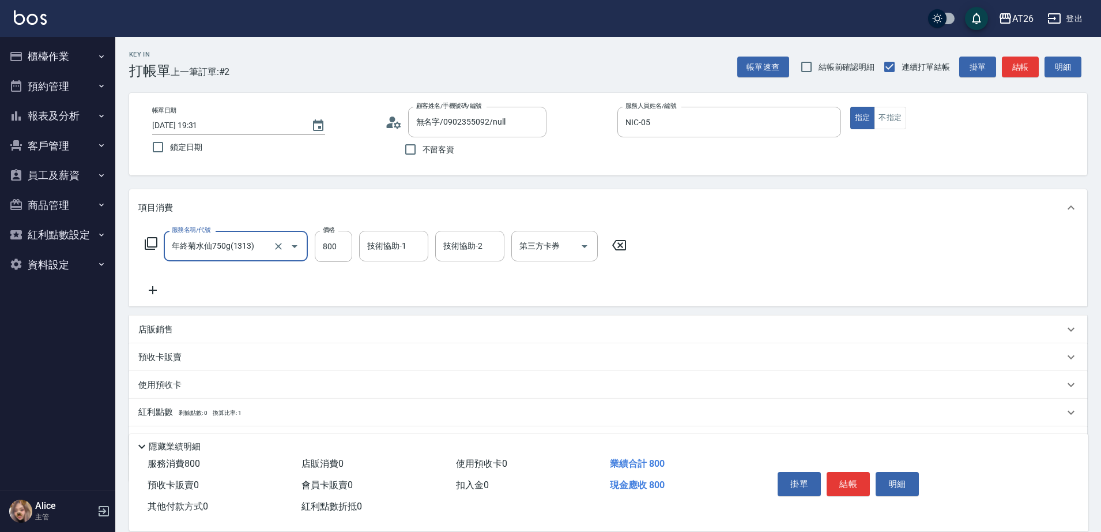
click at [264, 256] on div "年終菊水仙750g(1313) 服務名稱/代號" at bounding box center [236, 246] width 144 height 31
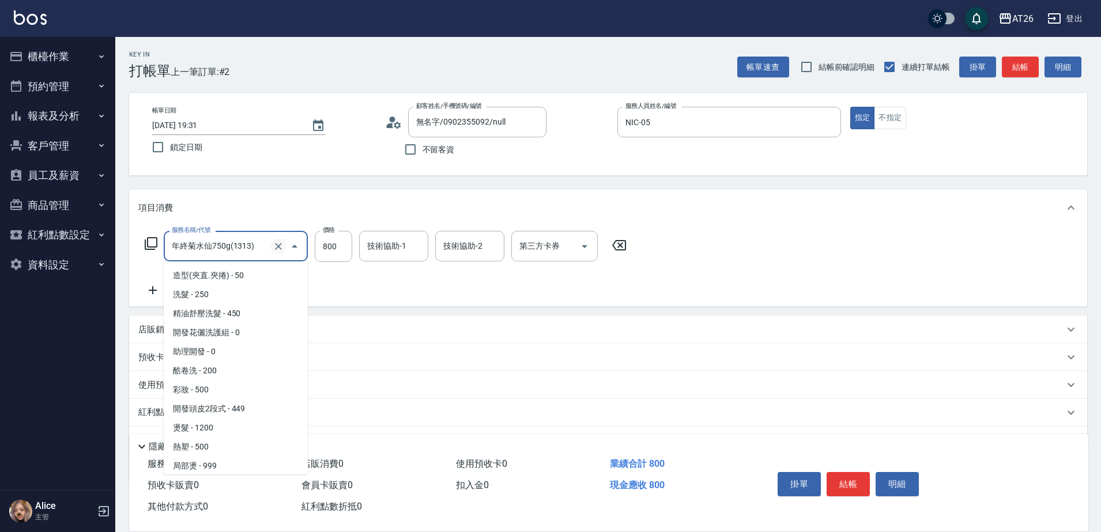
scroll to position [4415, 0]
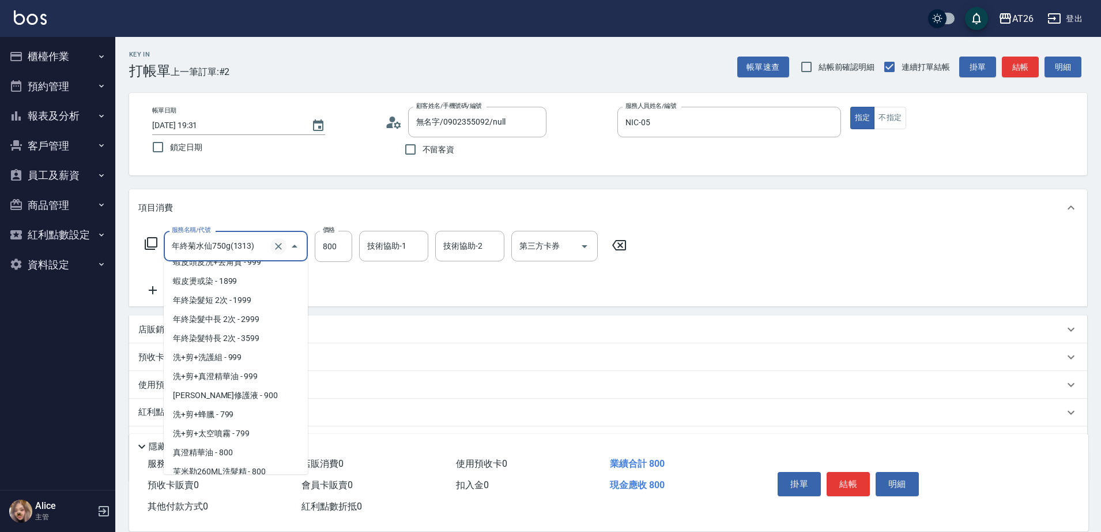
click at [277, 248] on icon "Clear" at bounding box center [279, 246] width 12 height 12
type input "40"
type input "0"
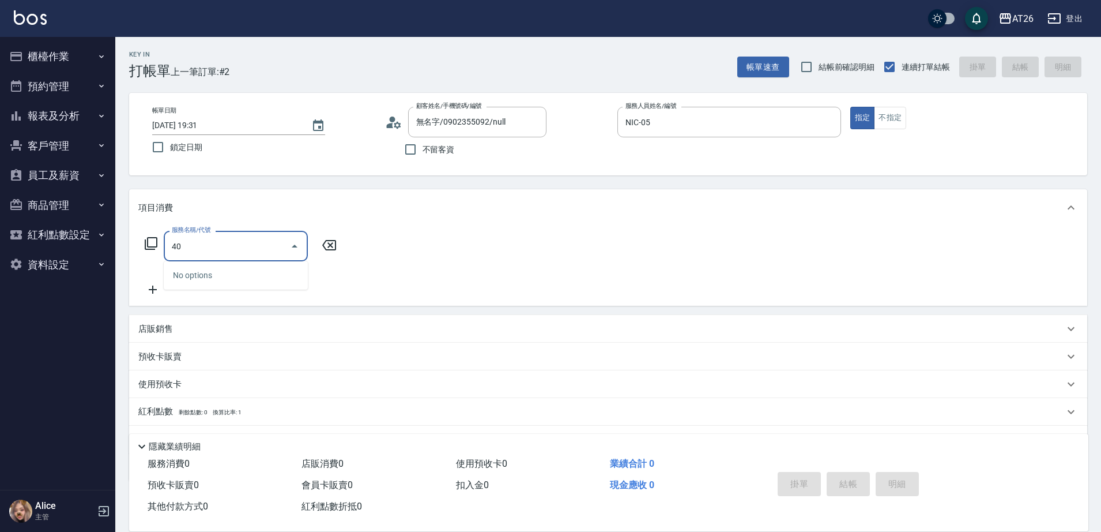
type input "401"
type input "20"
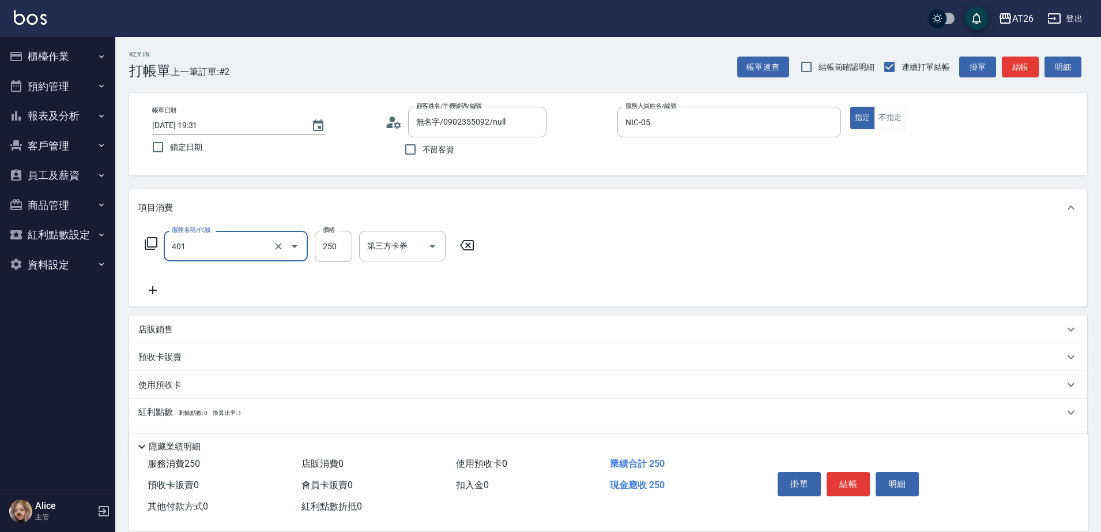
type input "剪髮(401)"
type input "7"
type input "0"
type input "700"
type input "70"
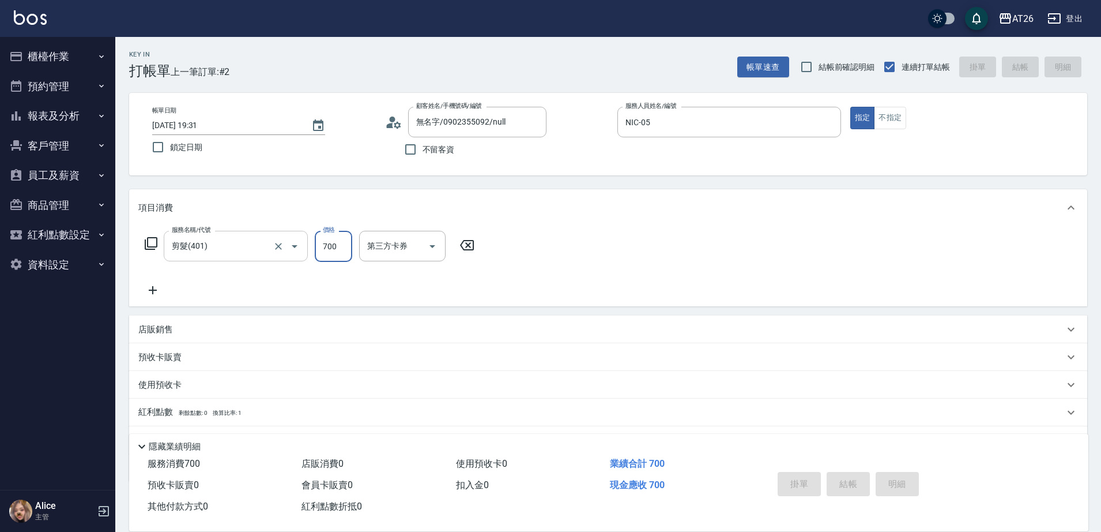
type input "0"
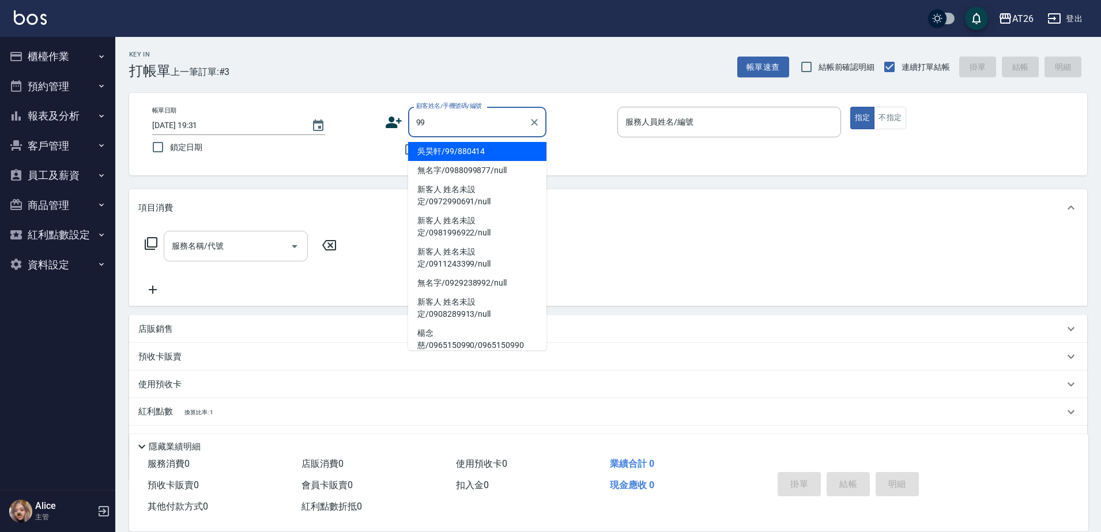
type input "吳昊軒/99/880414"
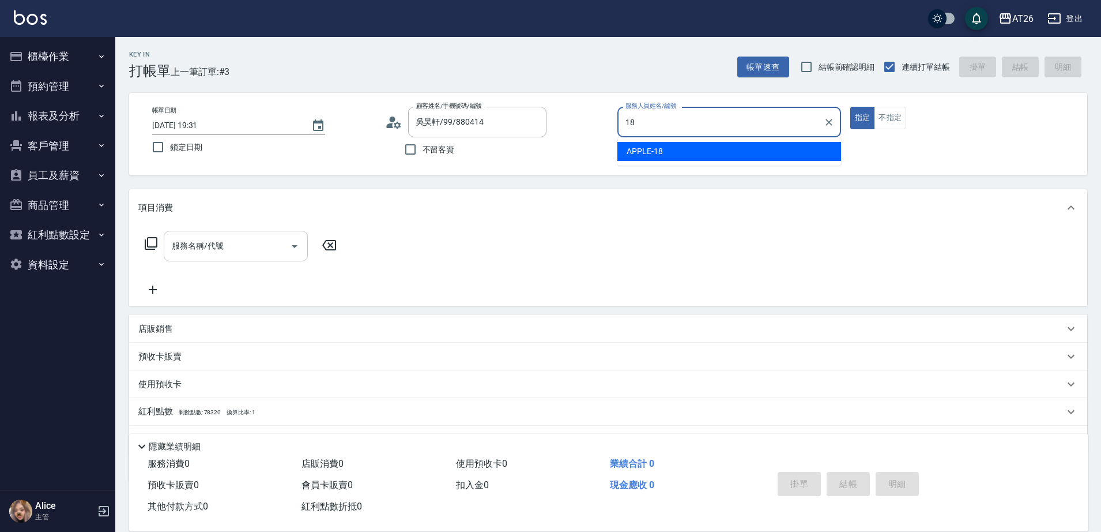
type input "APPLE-18"
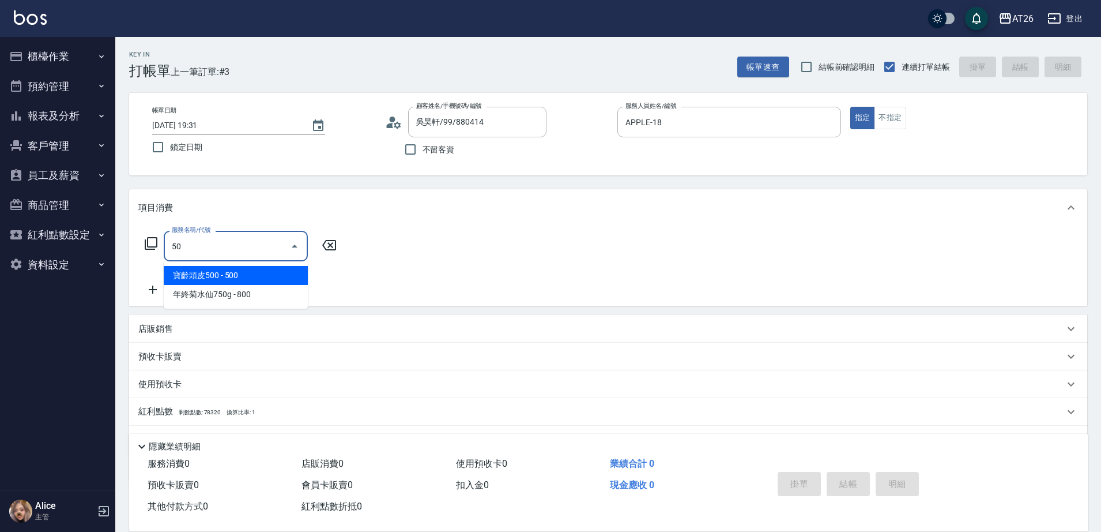
type input "501"
type input "120"
type input "染髮(501)"
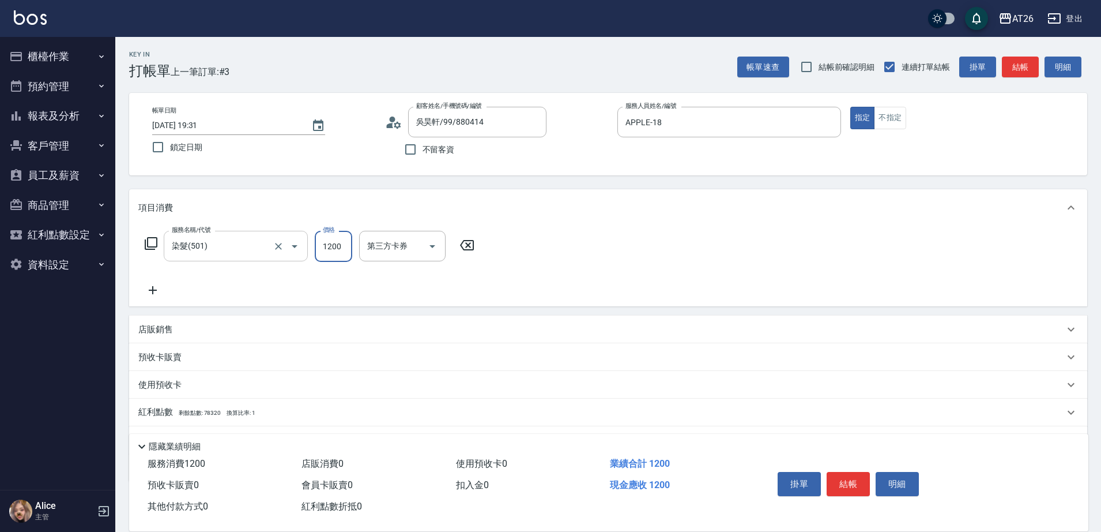
type input "3"
type input "0"
type input "300"
type input "30"
type input "3000"
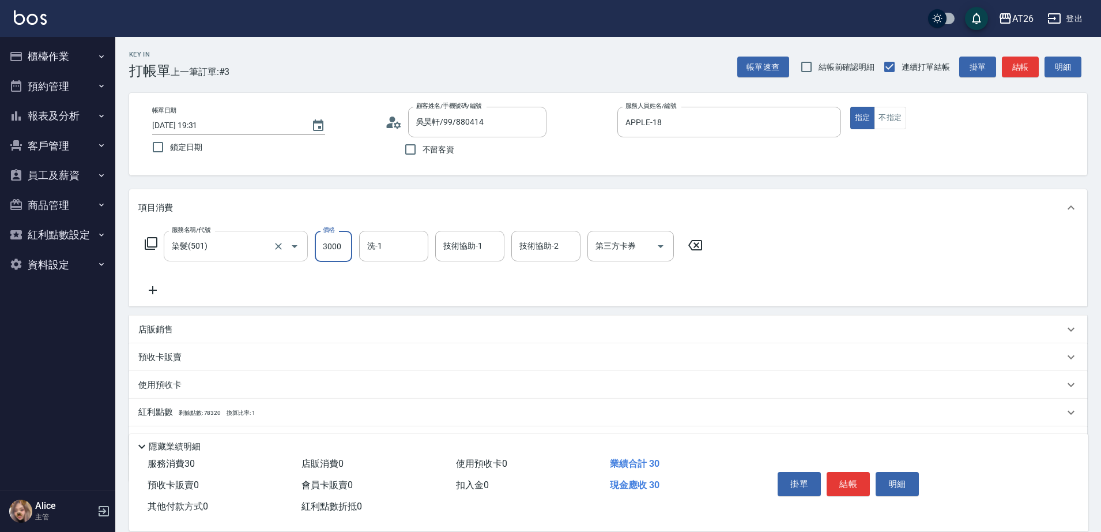
type input "300"
type input "3000"
type input "祐希-44"
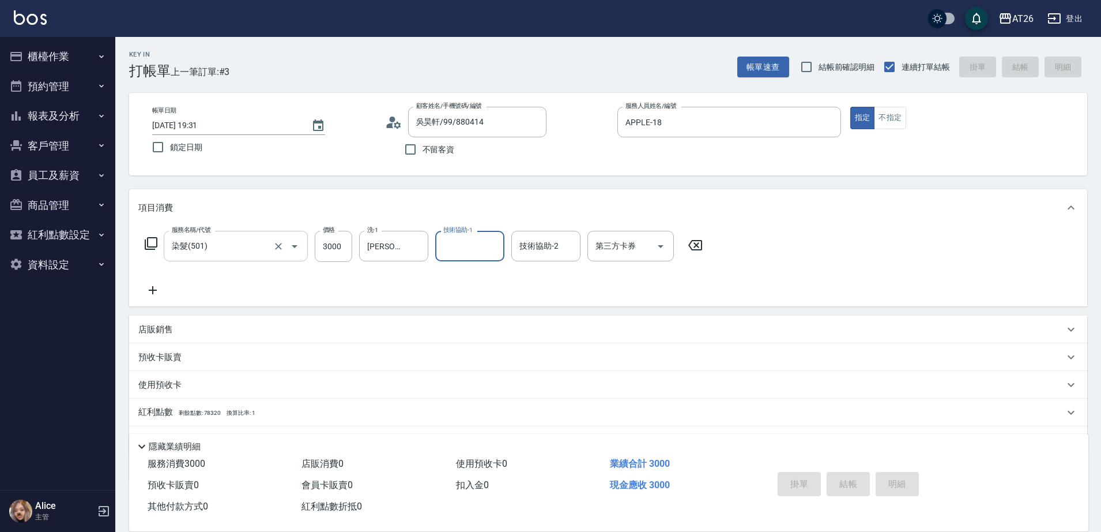
type input "0"
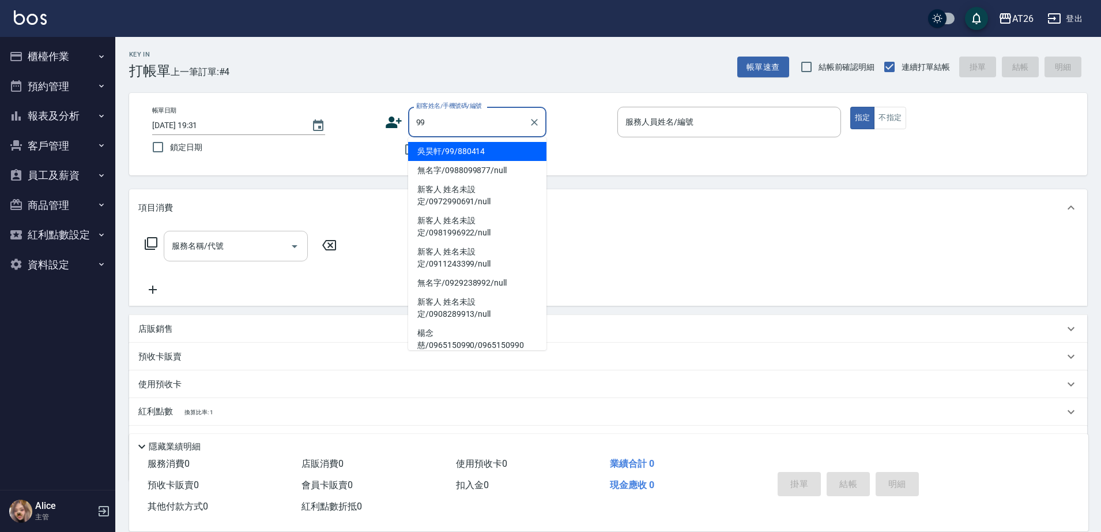
type input "吳昊軒/99/880414"
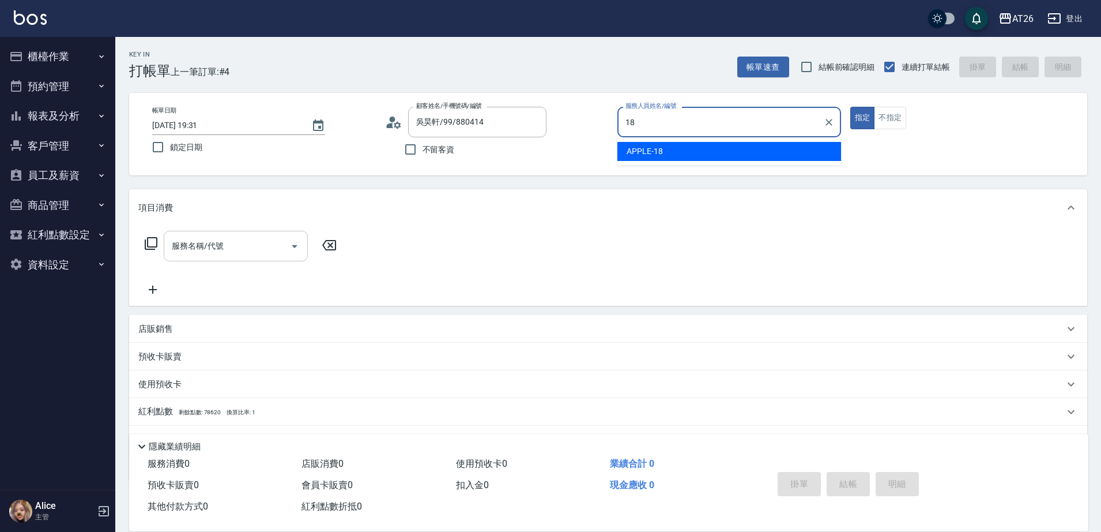
type input "APPLE-18"
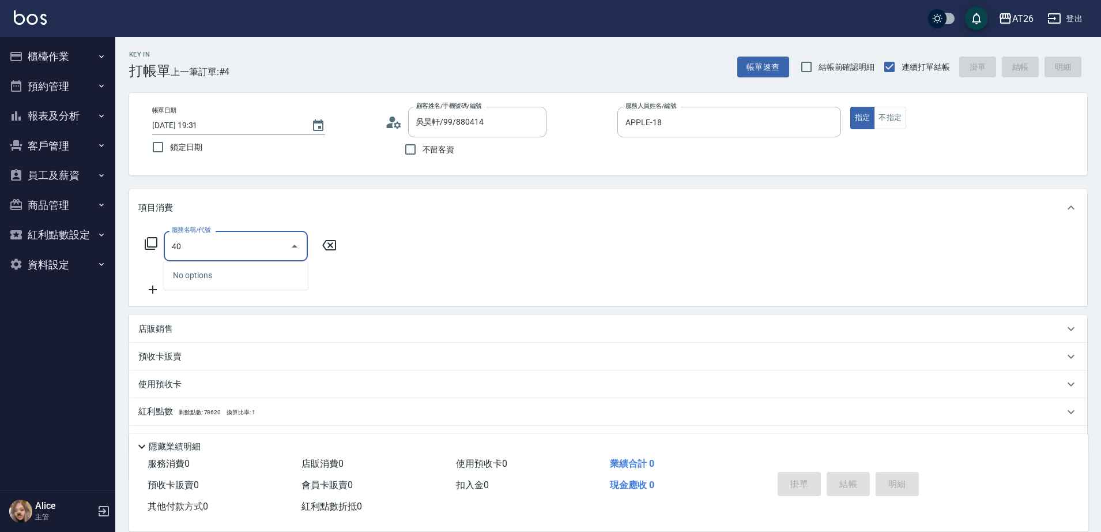
type input "401"
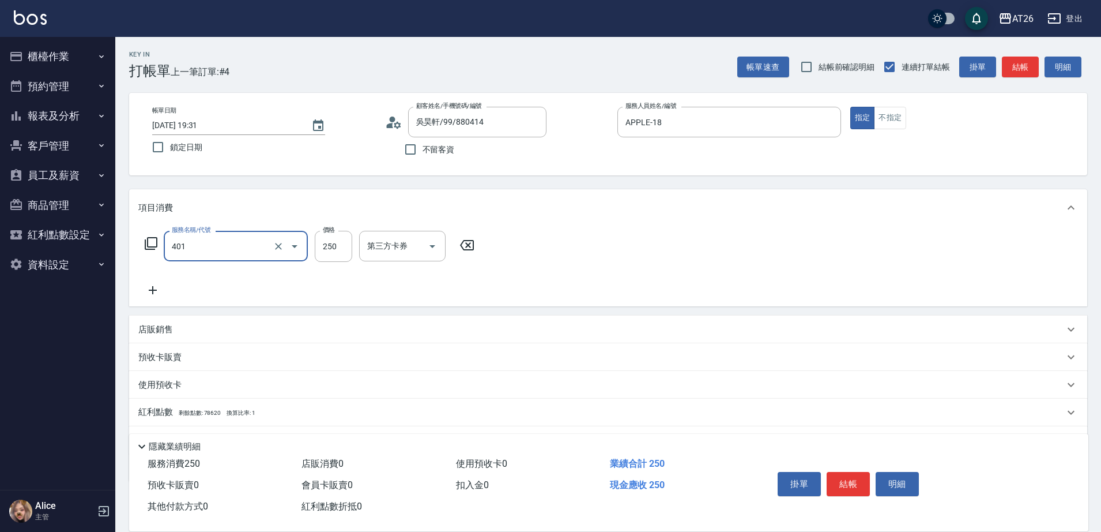
type input "20"
type input "剪髮(401)"
type input "6"
type input "0"
type input "600"
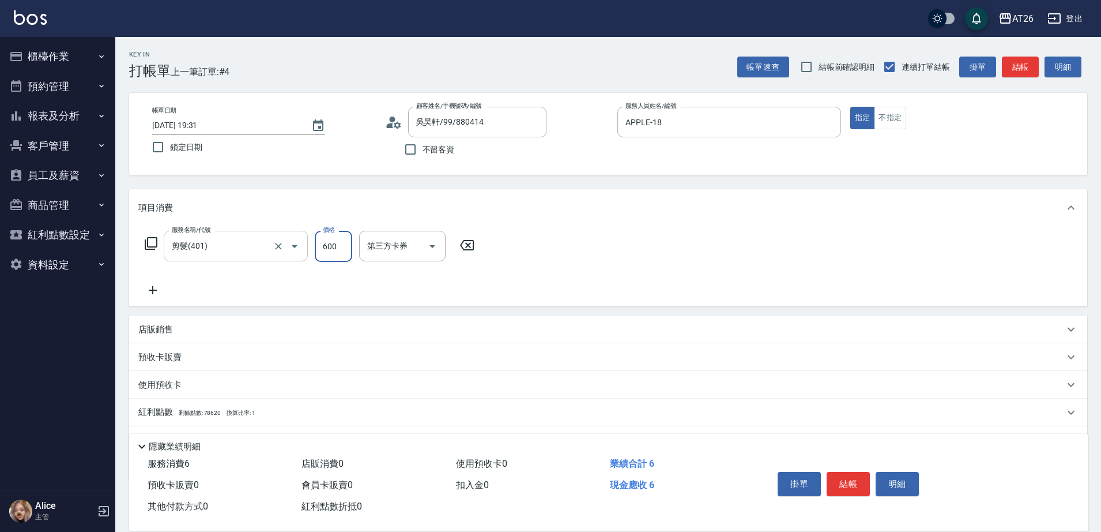
type input "60"
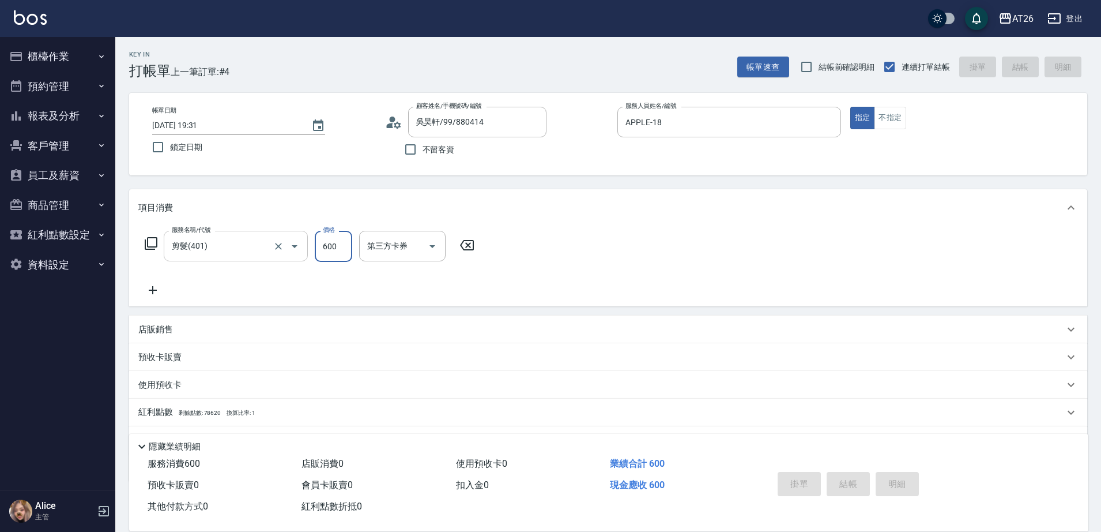
type input "0"
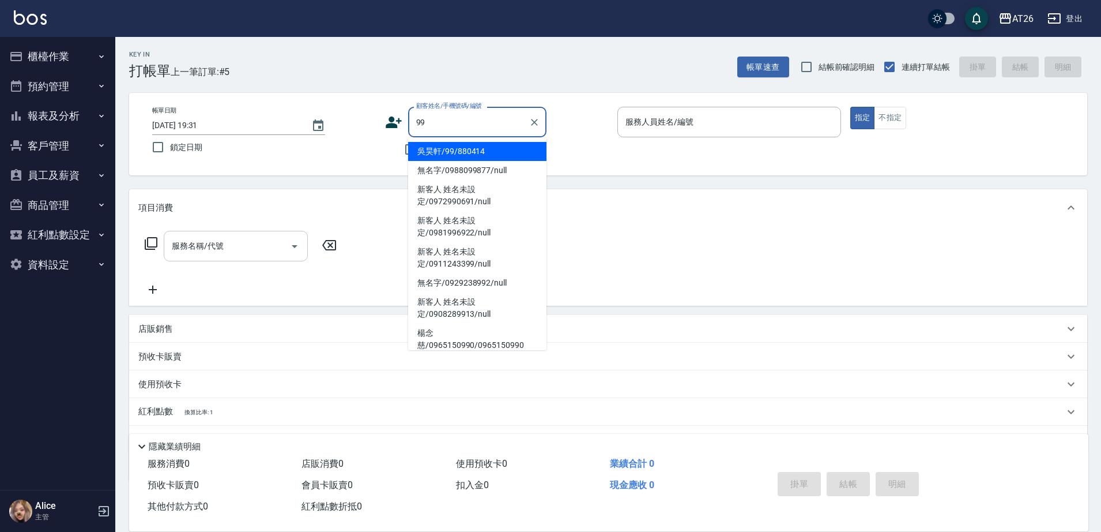
type input "吳昊軒/99/880414"
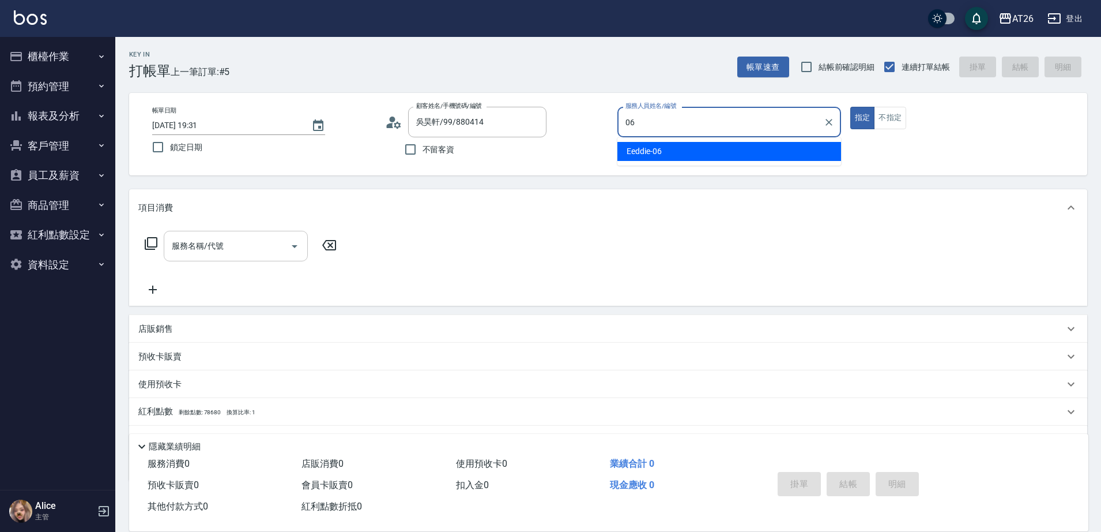
type input "Eeddie-06"
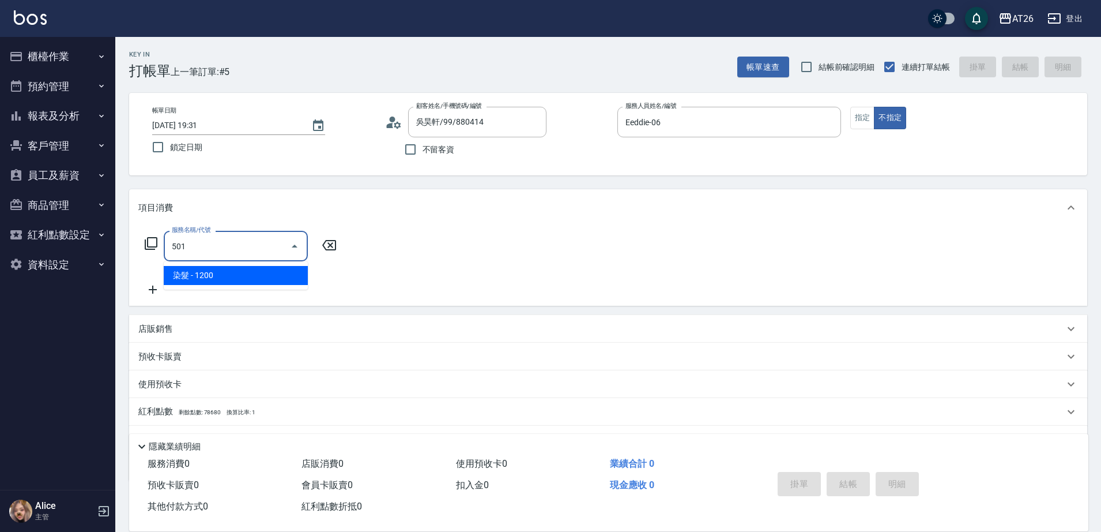
type input "染髮(501)"
type input "120"
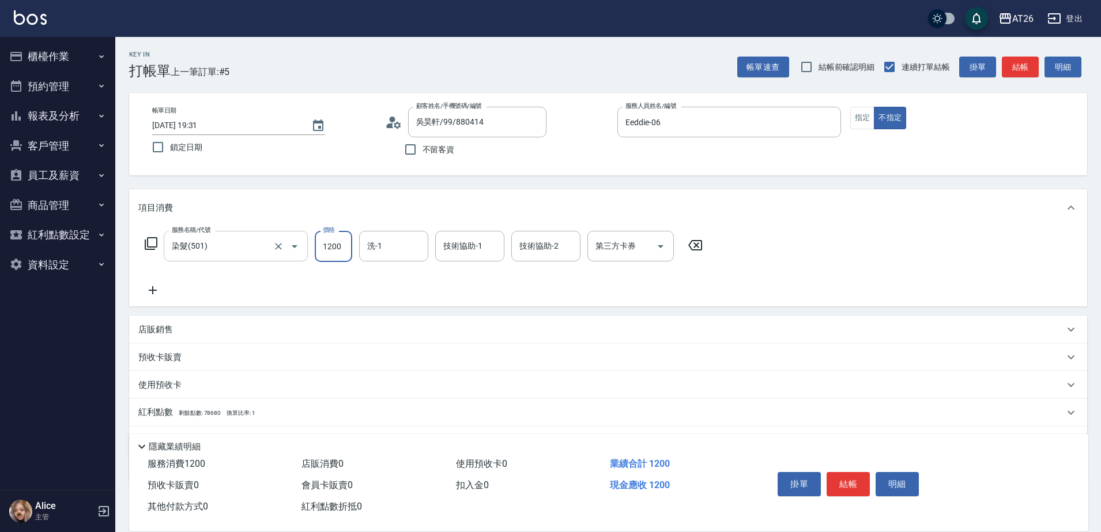
type input "1"
type input "0"
type input "174"
type input "10"
type input "1747"
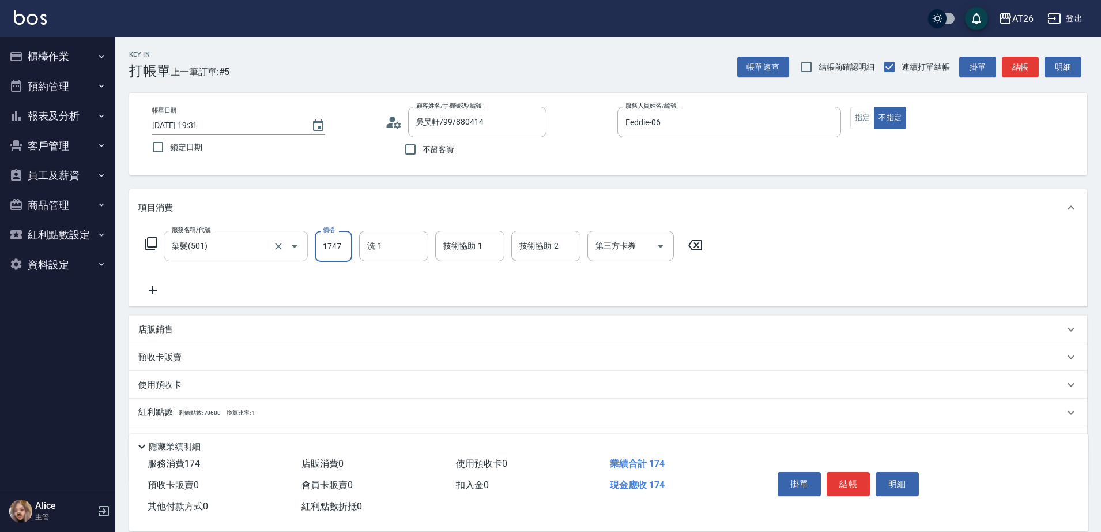
type input "170"
type input "1747"
type input "[PERSON_NAME]-46"
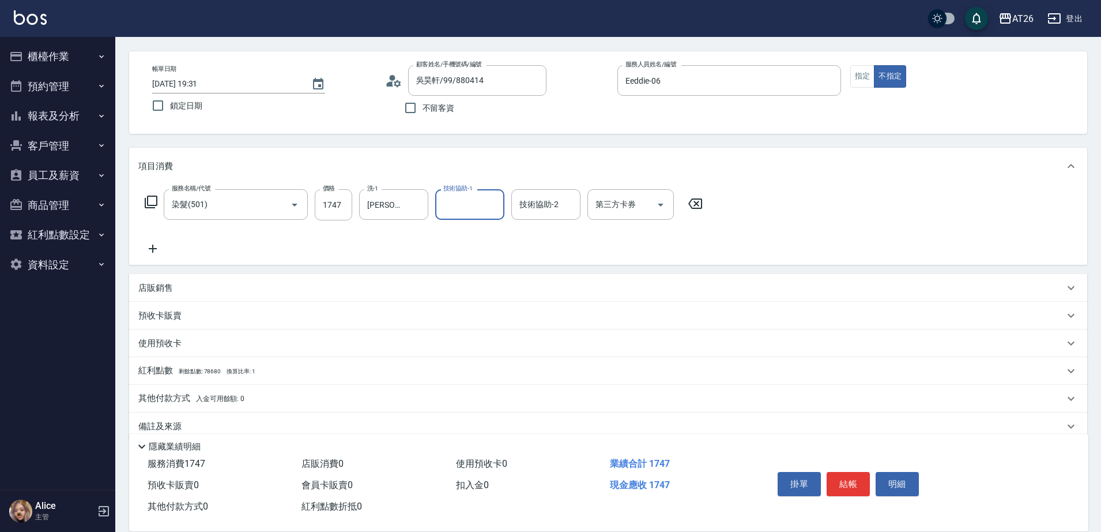
scroll to position [61, 0]
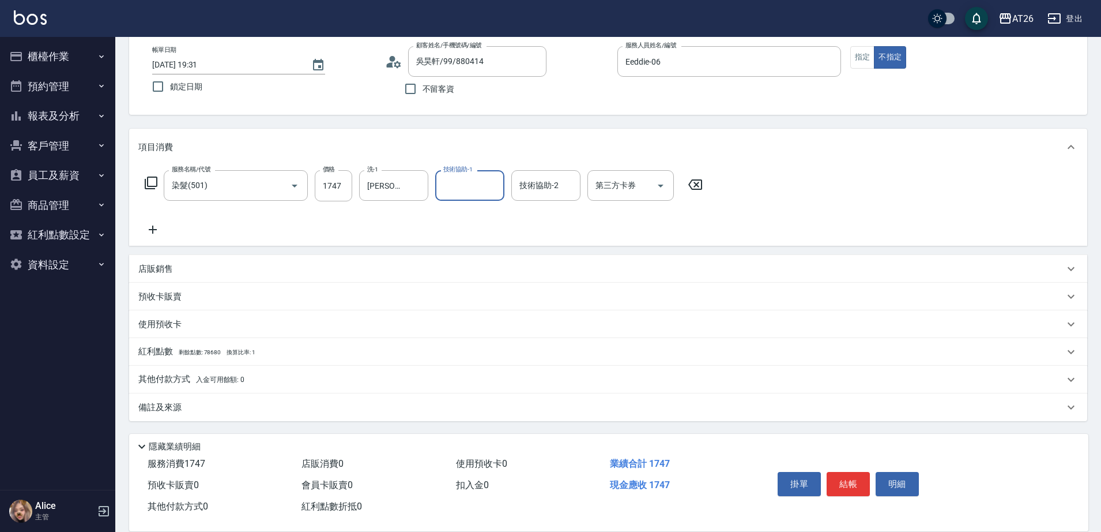
click at [207, 369] on div "其他付款方式 入金可用餘額: 0" at bounding box center [608, 380] width 958 height 28
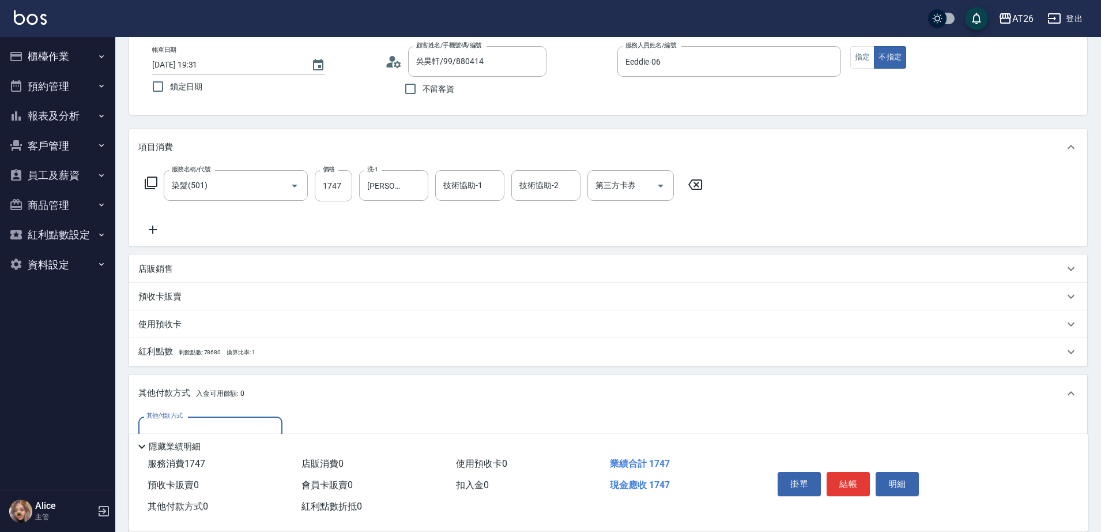
scroll to position [0, 0]
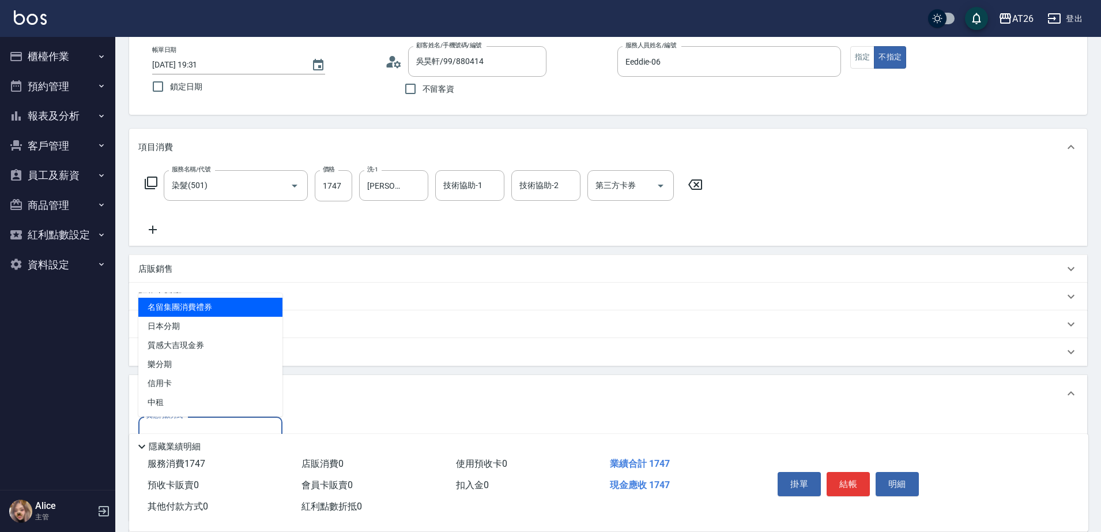
click at [221, 427] on input "其他付款方式" at bounding box center [211, 431] width 134 height 20
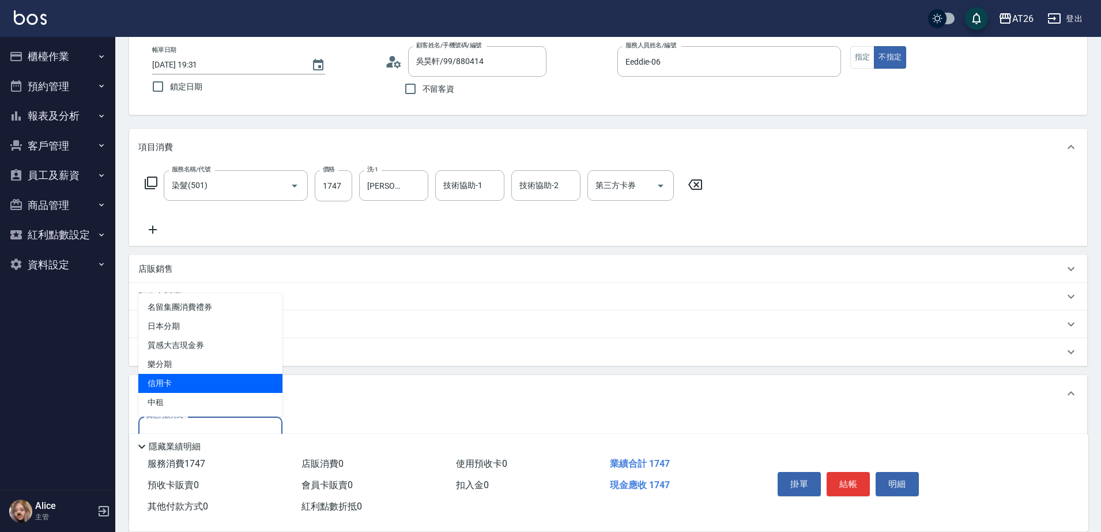
click at [217, 383] on span "信用卡" at bounding box center [210, 383] width 144 height 19
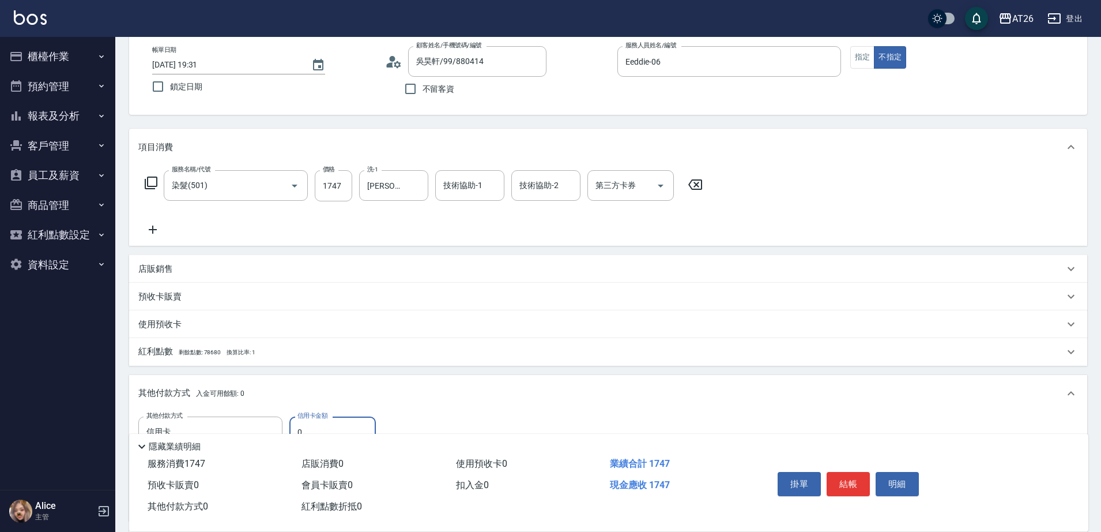
type input "信用卡"
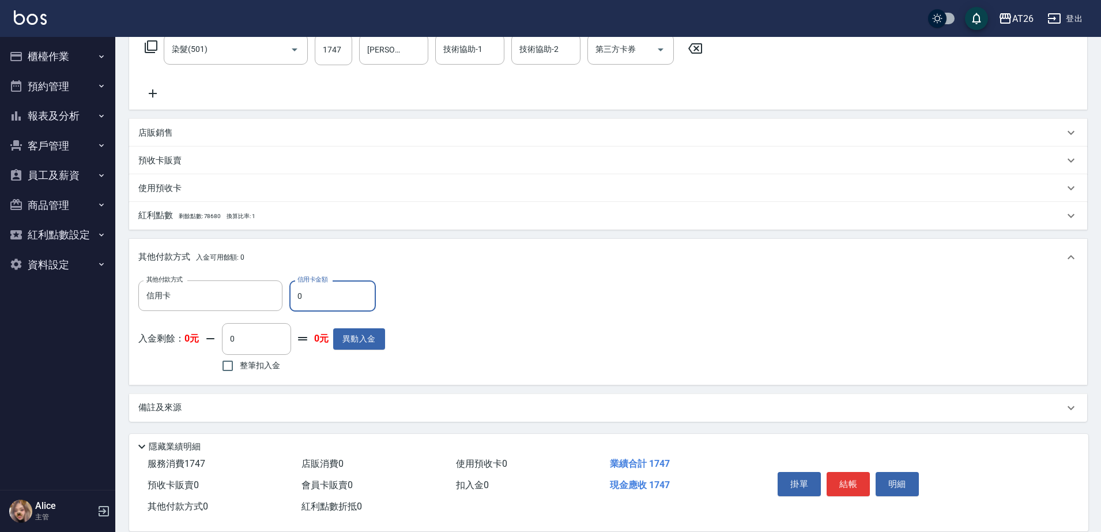
scroll to position [197, 0]
click at [336, 302] on input "0" at bounding box center [332, 295] width 86 height 31
type input "174"
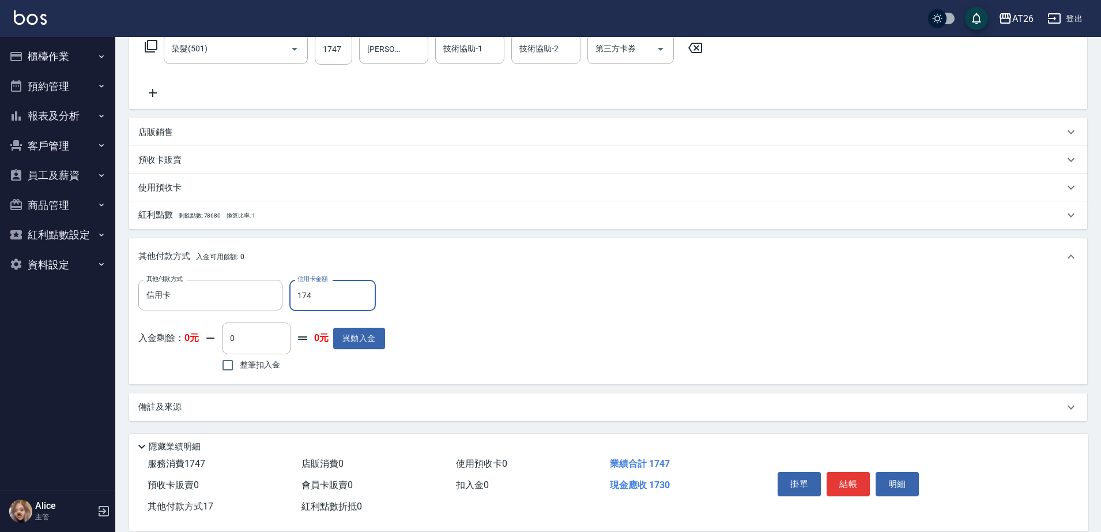
type input "150"
type input "1747"
type input "0"
type input "2025/09/11 19:32"
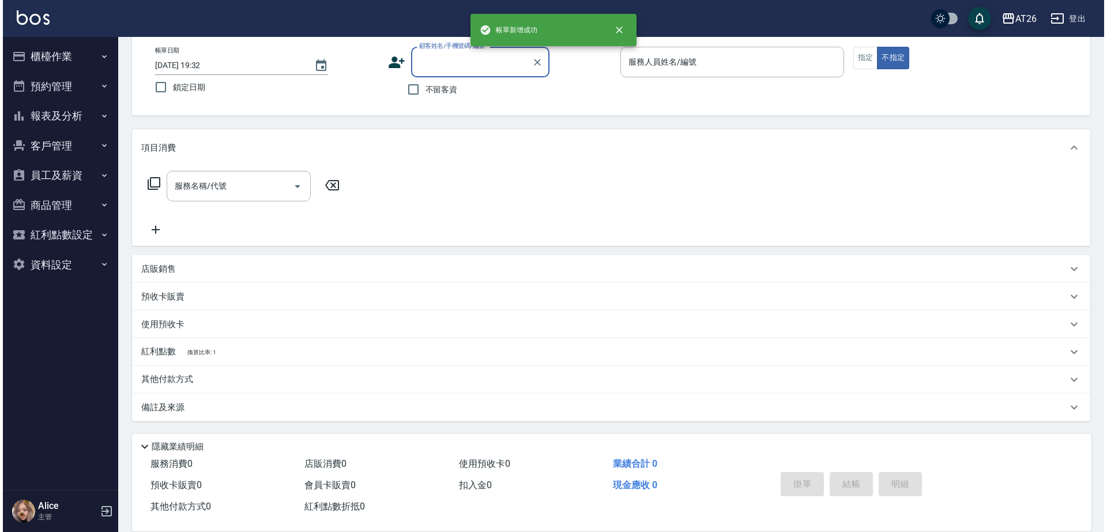
scroll to position [0, 0]
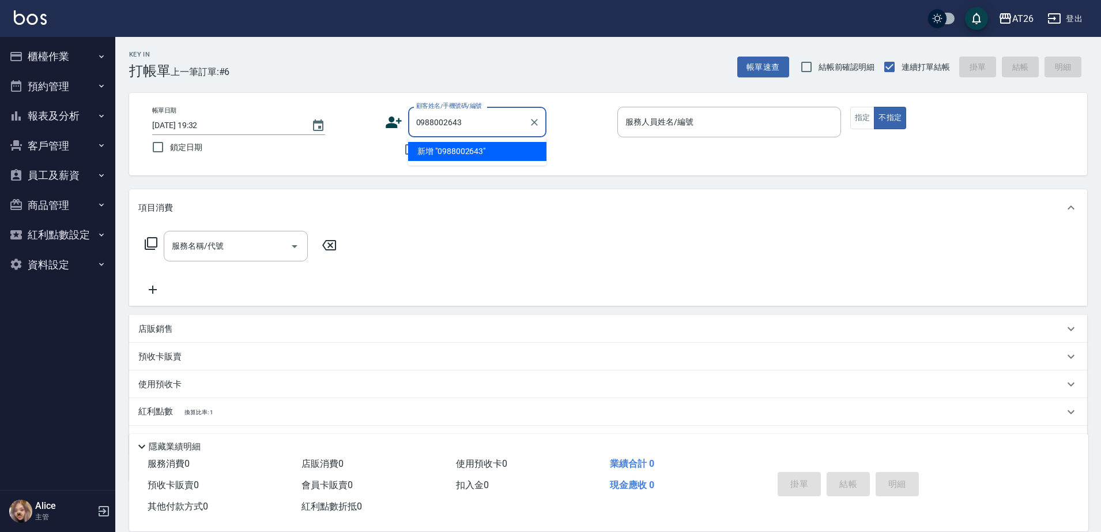
type input "0988002643"
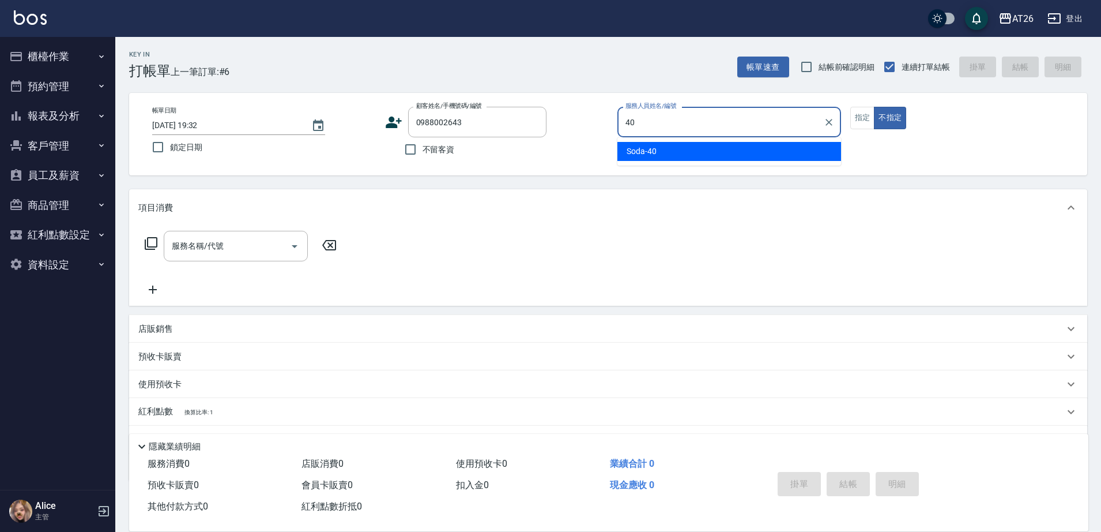
type input "Soda-40"
type button "false"
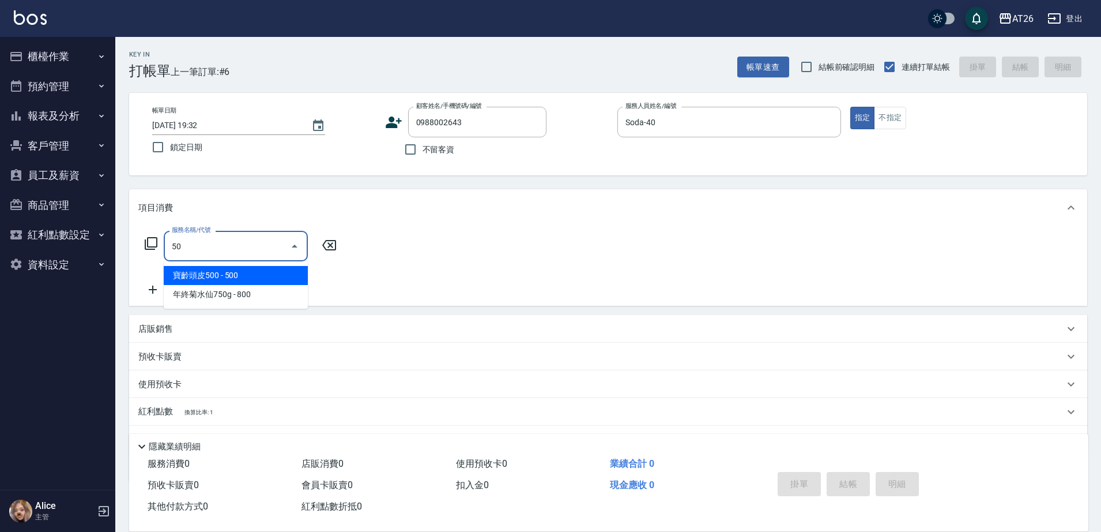
type input "501"
type input "120"
type input "染髮(501)"
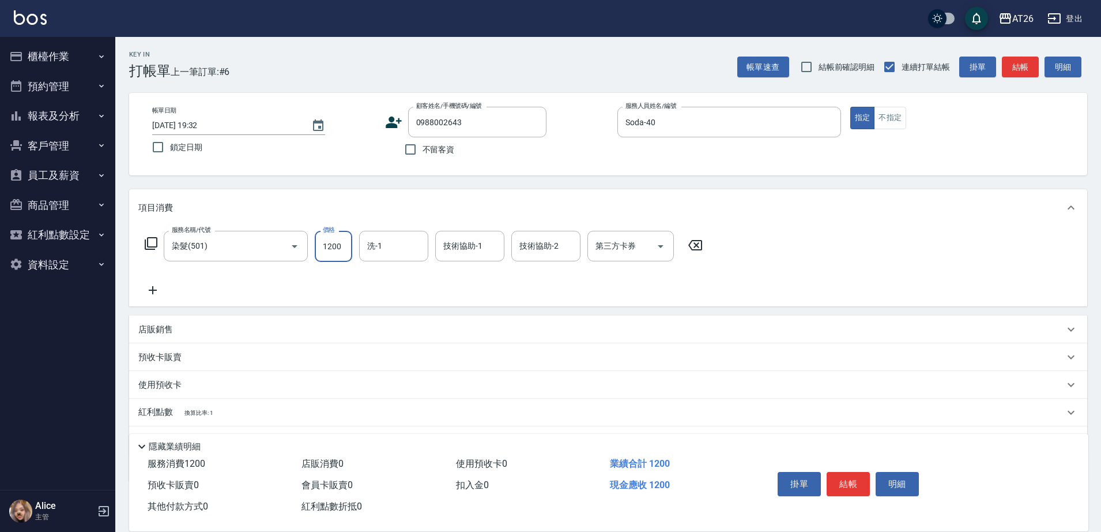
type input "3"
type input "0"
type input "308"
type input "30"
type input "3080"
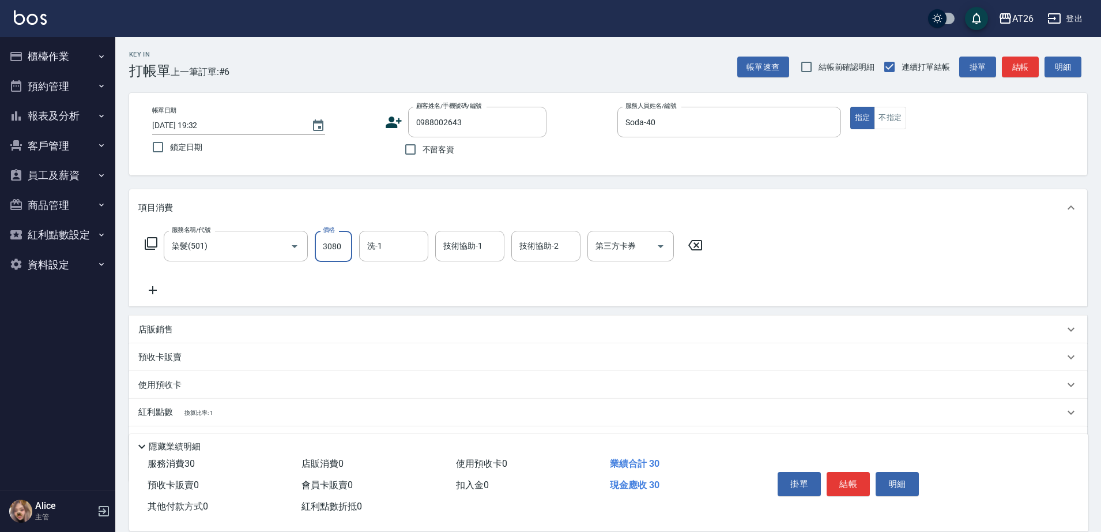
type input "300"
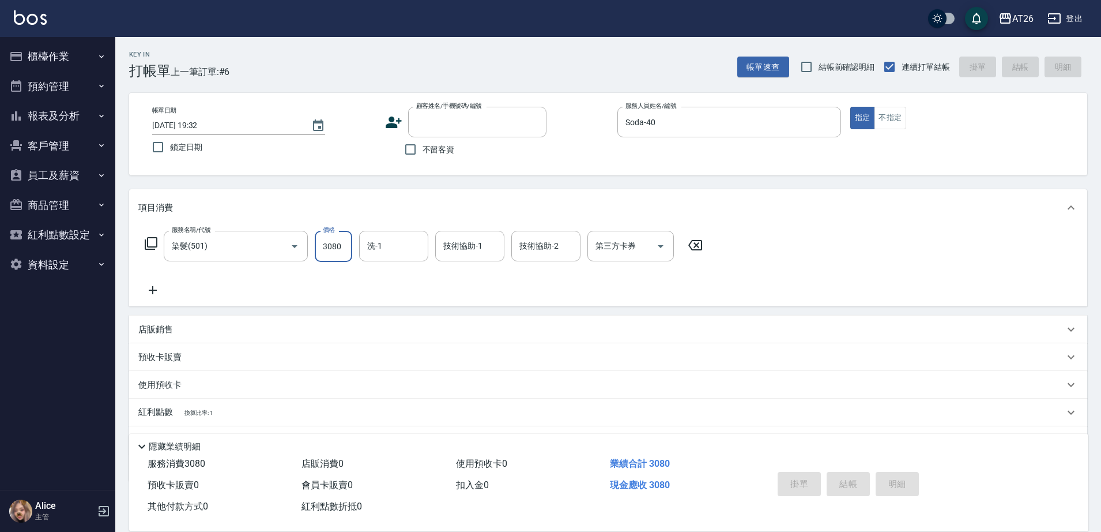
type input "0"
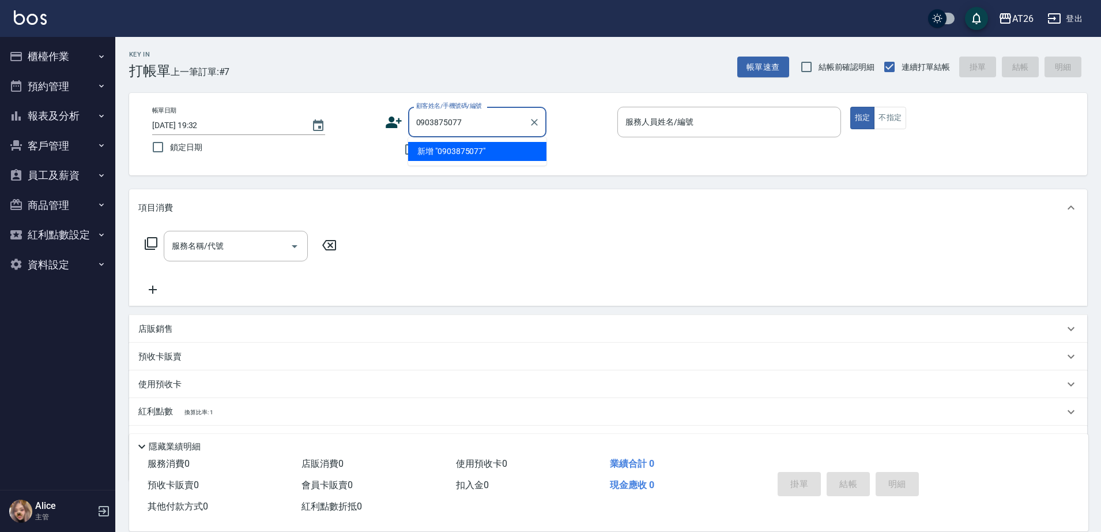
type input "0903875077"
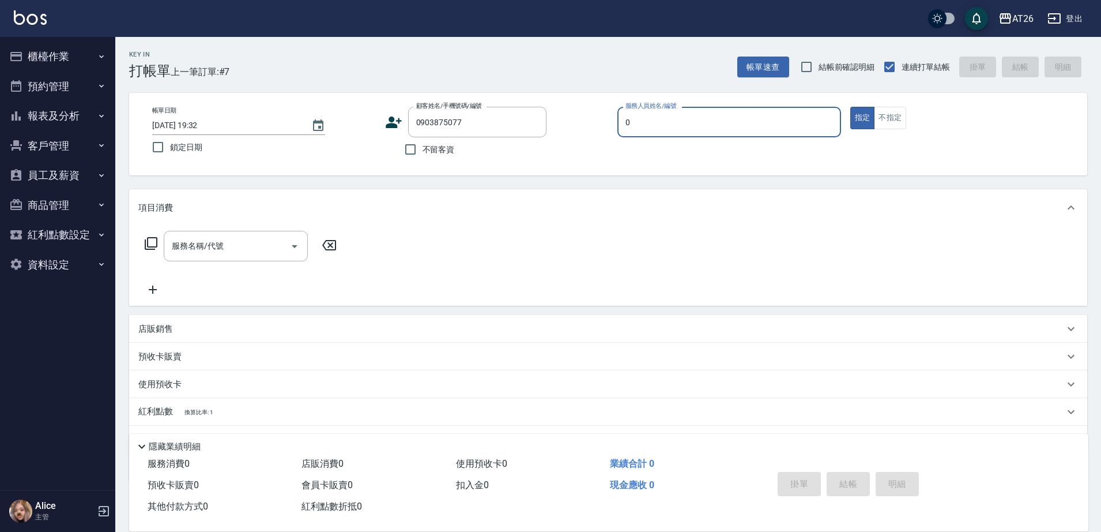
type input "05"
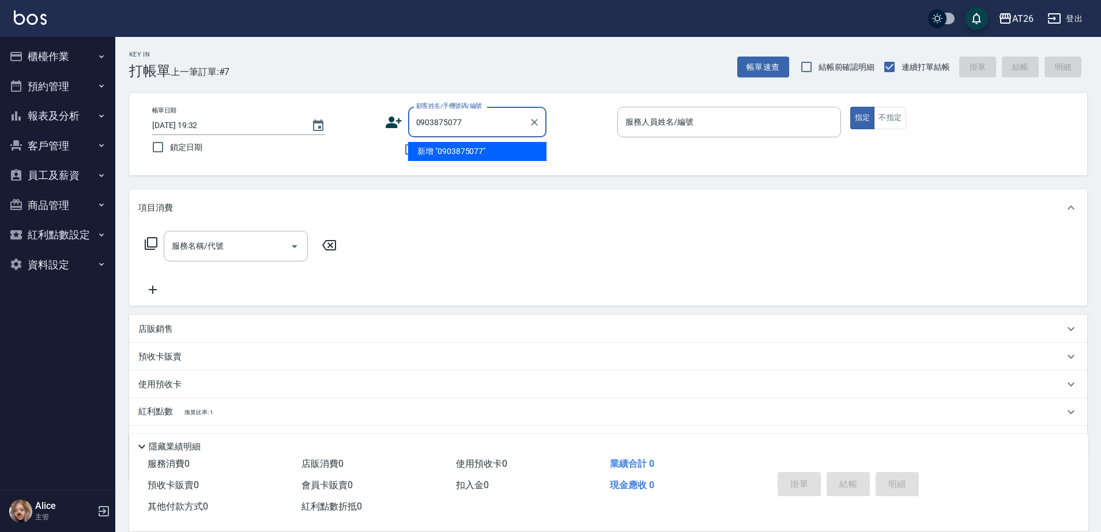
type input "0903875077"
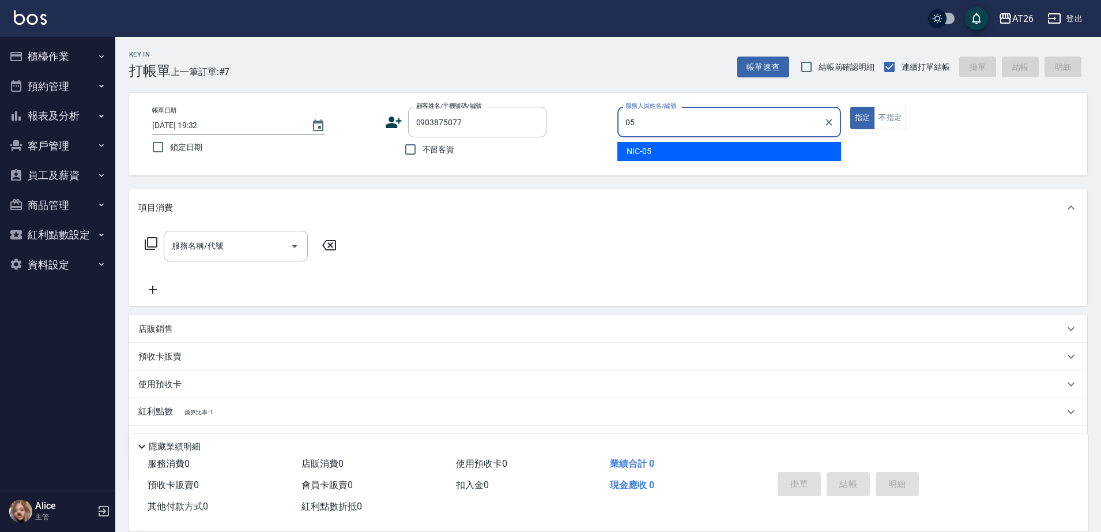
type input "NIC-05"
type button "true"
type input "無名字/0903875077/null"
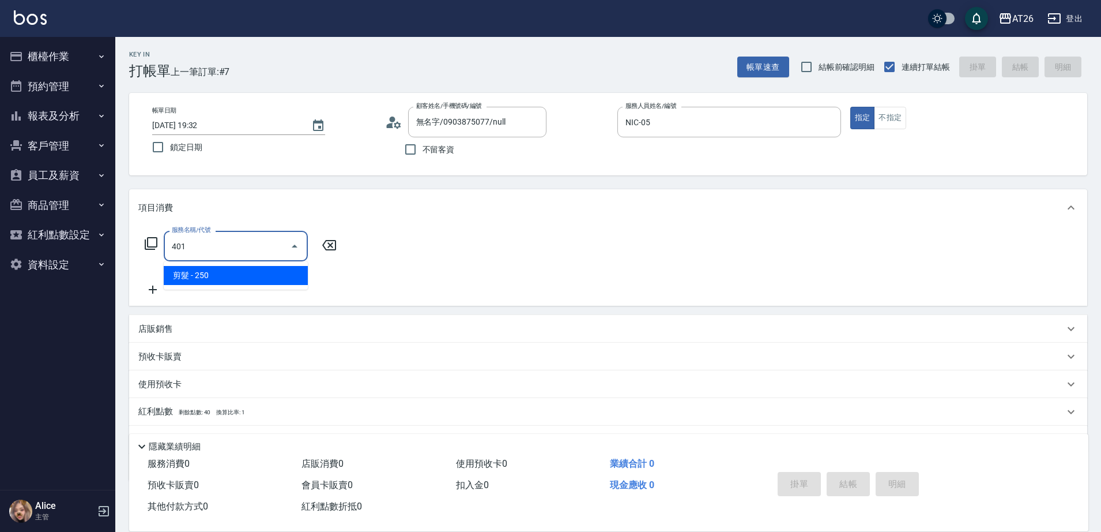
type input "剪髮(401)"
type input "20"
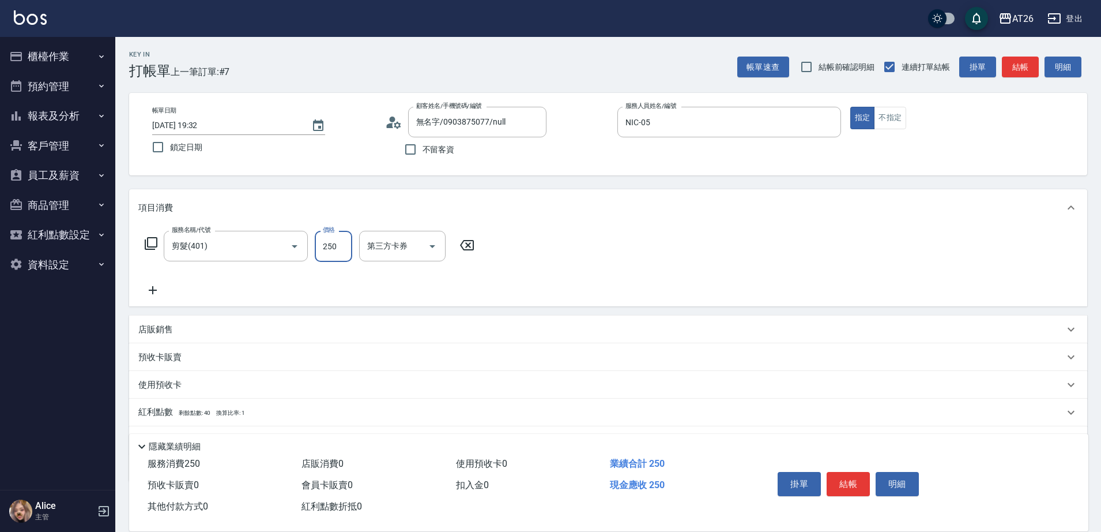
type input "6"
type input "0"
type input "600"
type input "60"
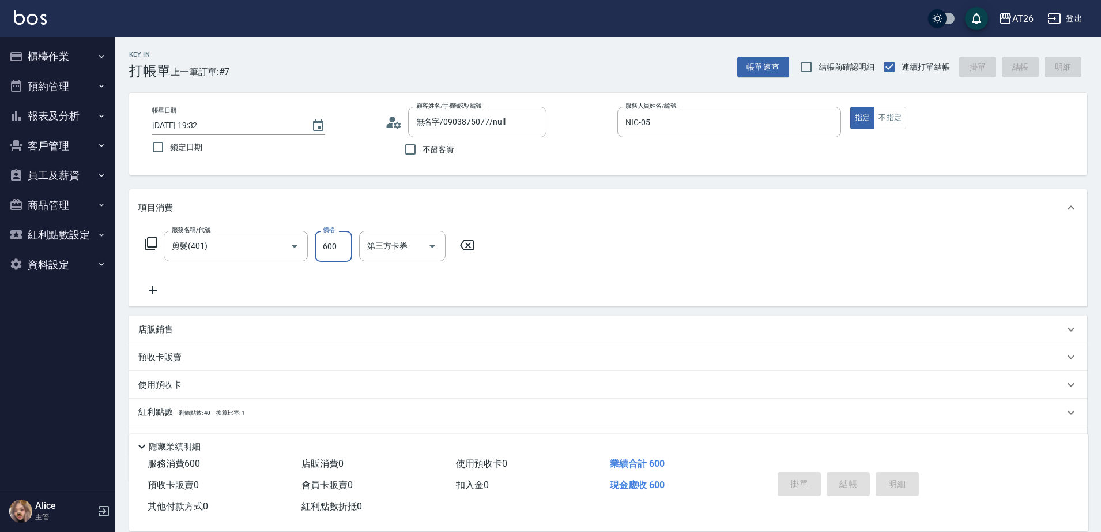
type input "[DATE] 19:33"
type input "0"
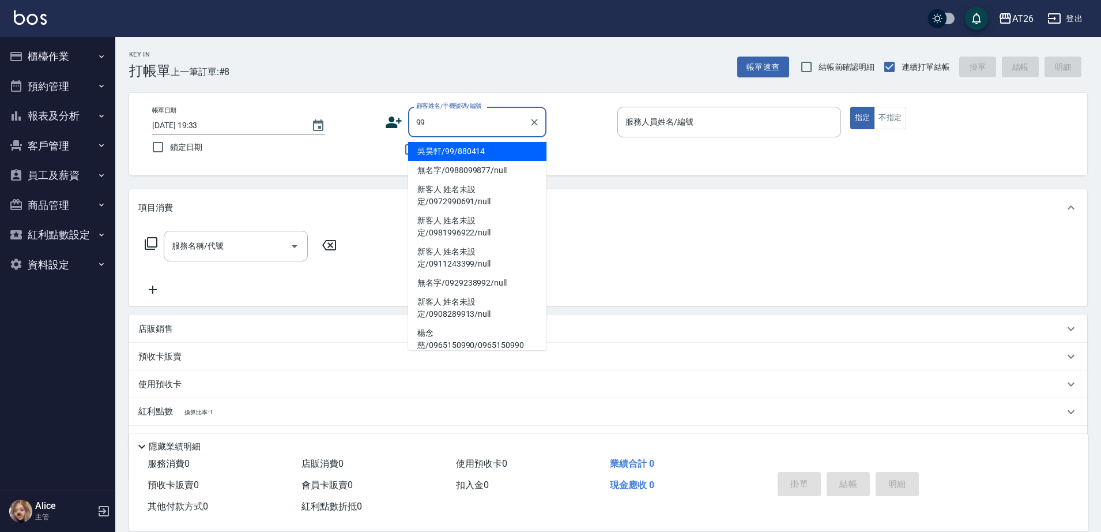
type input "吳昊軒/99/880414"
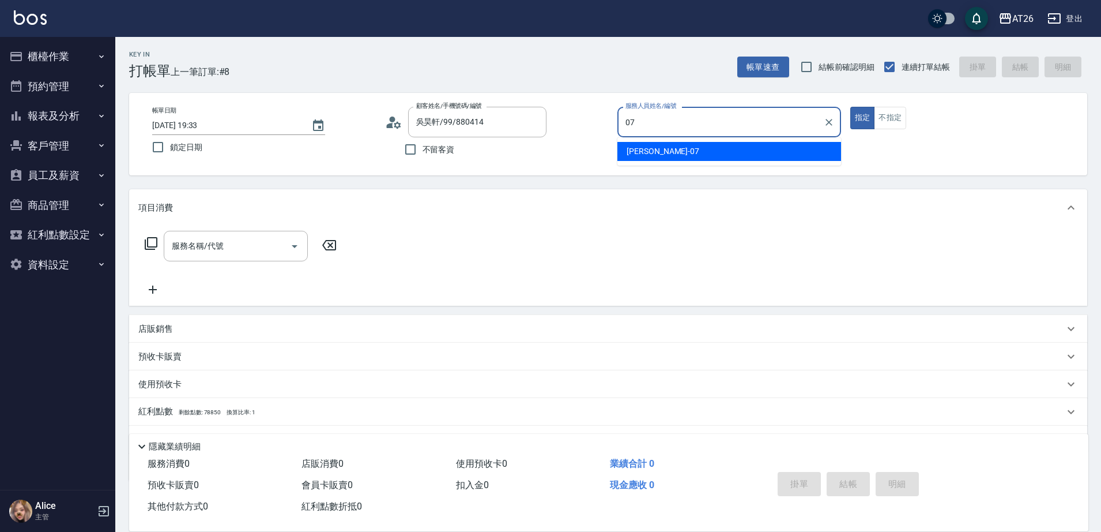
type input "[PERSON_NAME]-07"
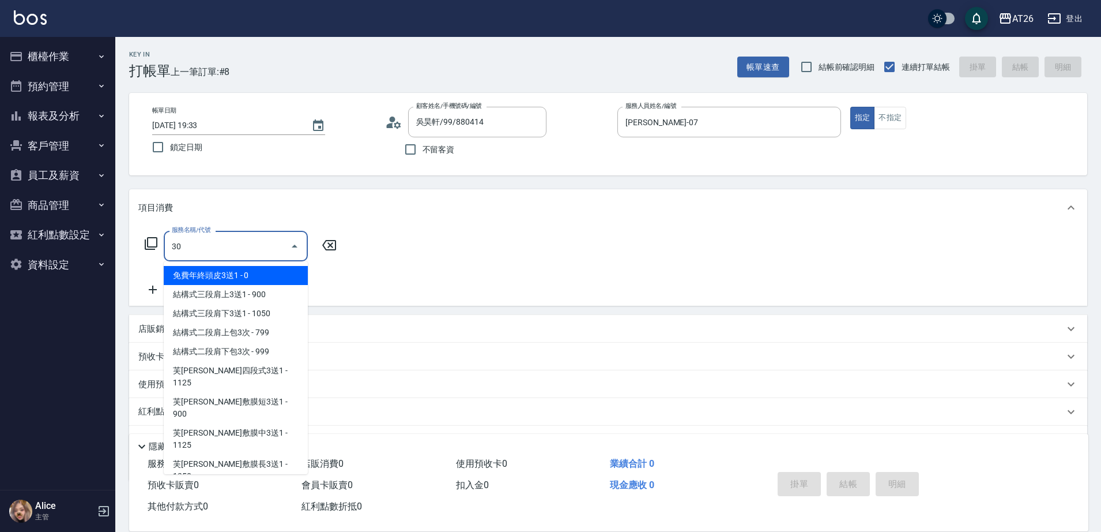
type input "301"
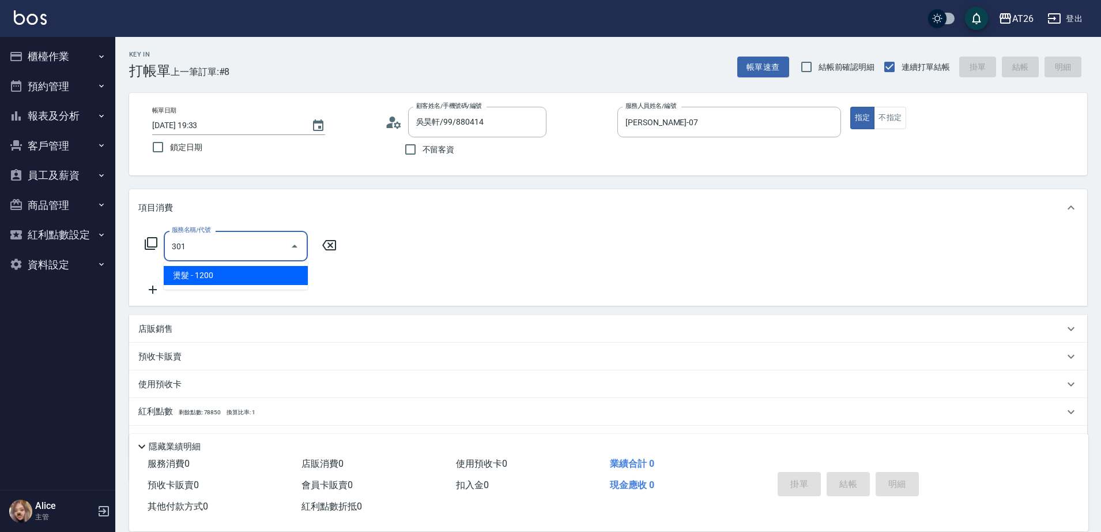
type input "120"
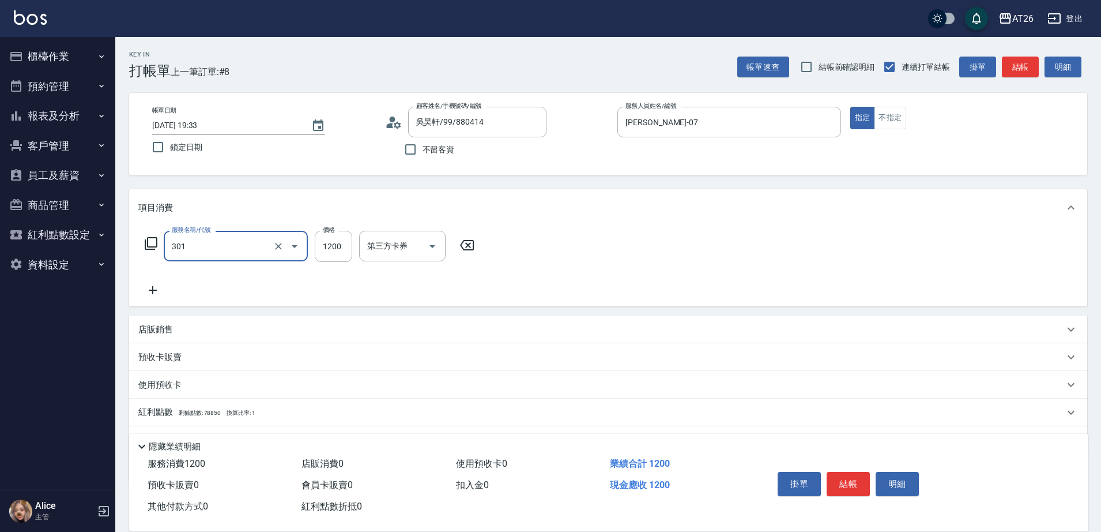
type input "燙髮(301)"
type input "1"
type input "0"
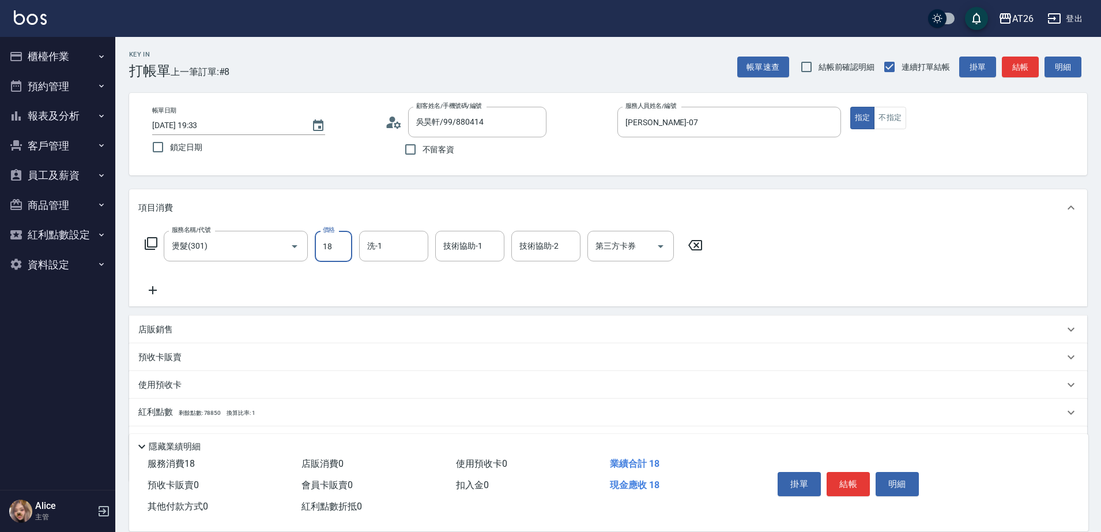
type input "180"
type input "10"
type input "1800"
type input "180"
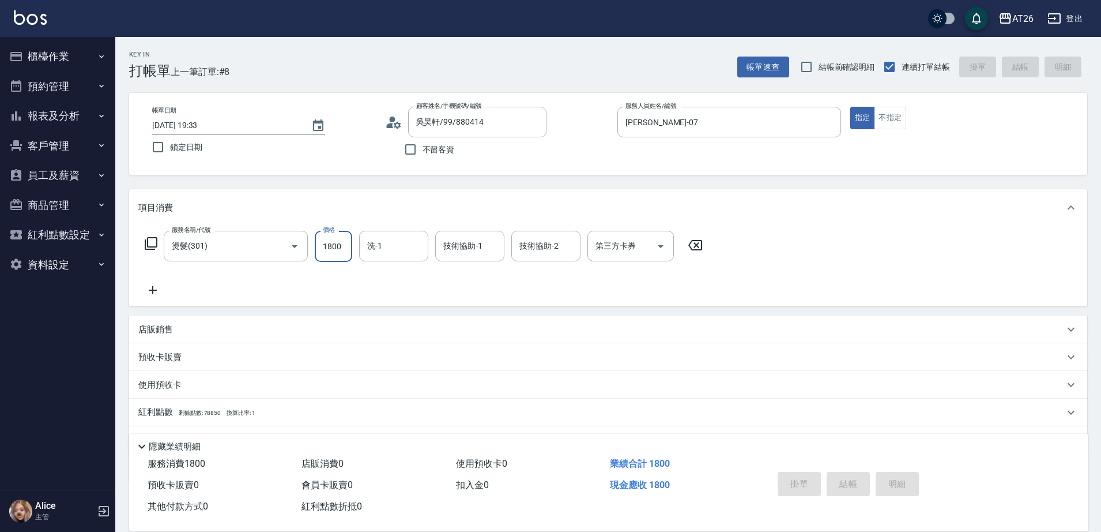
type input "0"
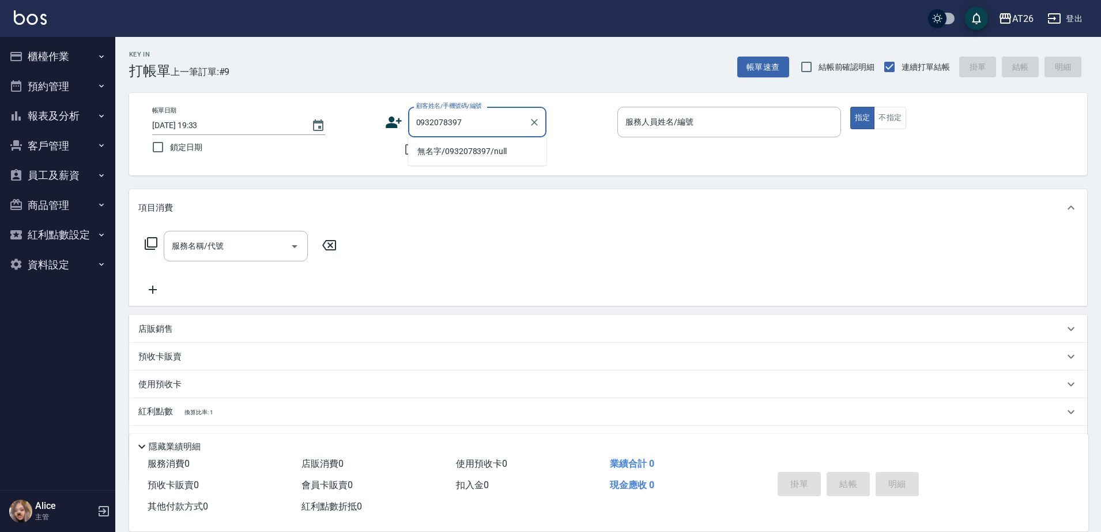
type input "無名字/0932078397/null"
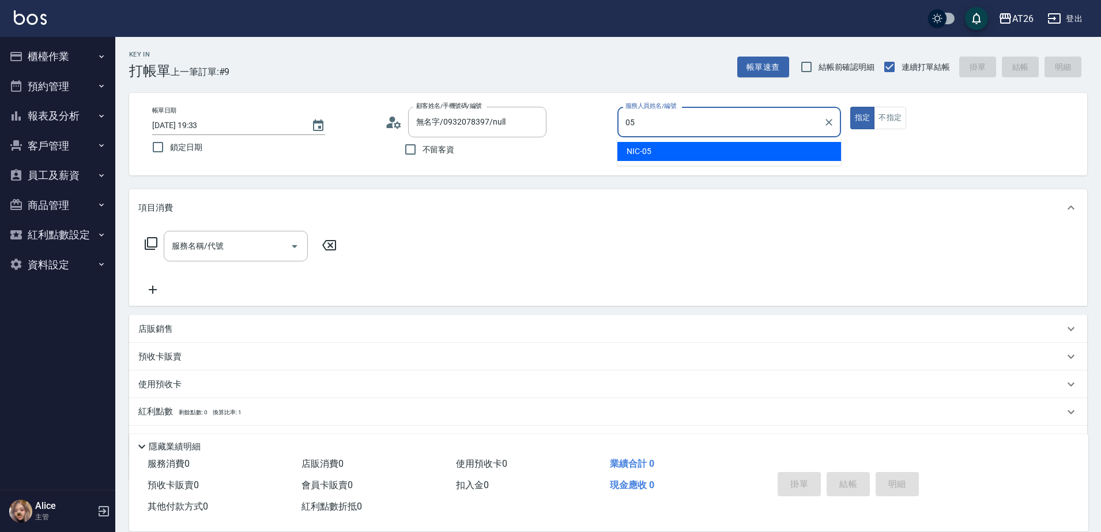
type input "NIC-05"
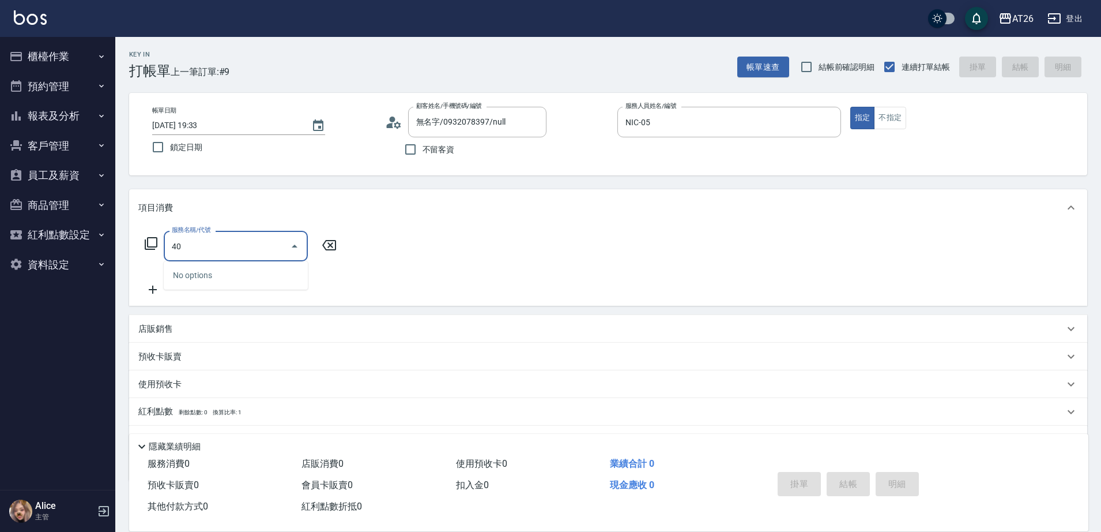
type input "401"
type input "20"
type input "剪髮(401)"
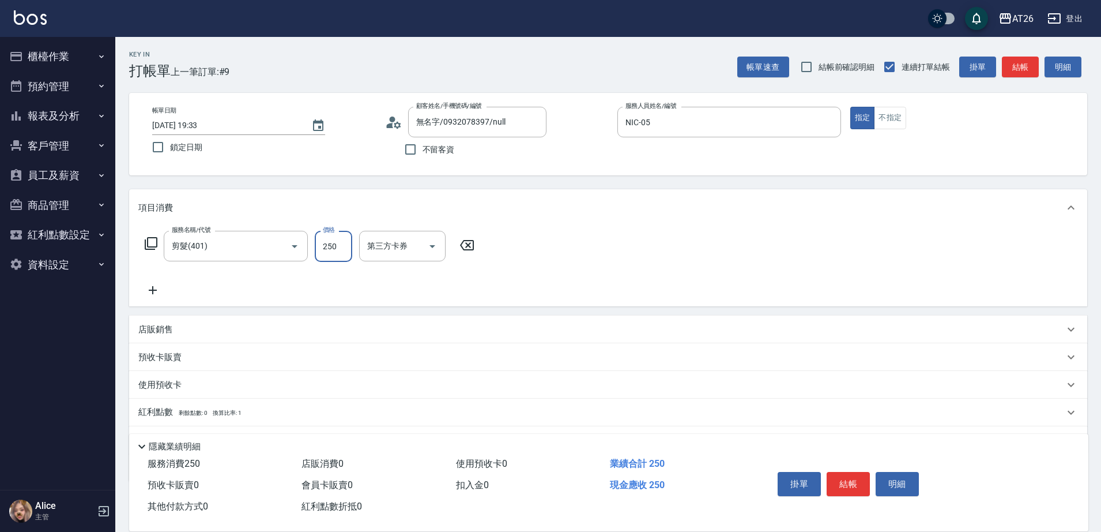
type input "7"
type input "0"
type input "700"
type input "70"
type input "700"
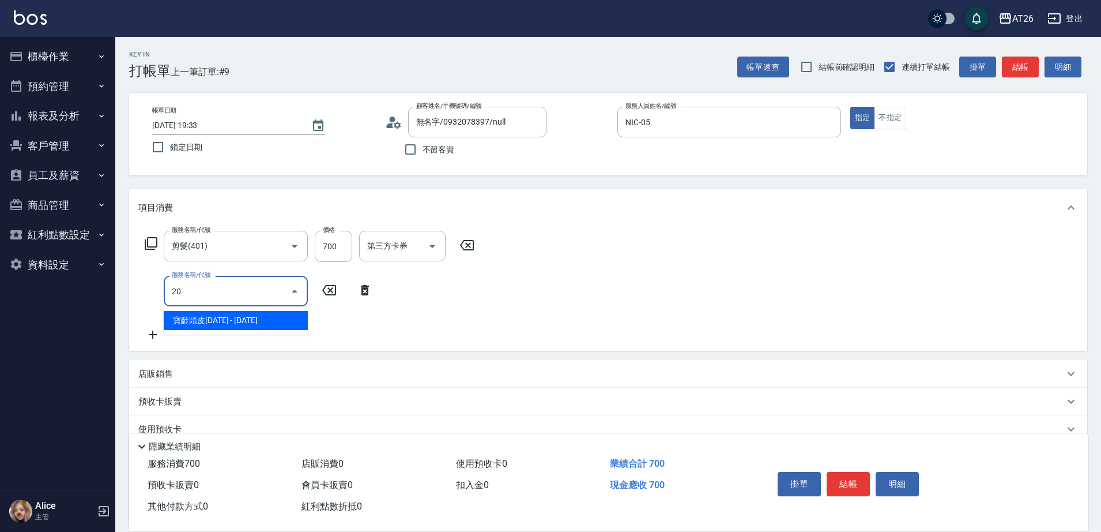
type input "201"
type input "90"
type input "洗髮(201)"
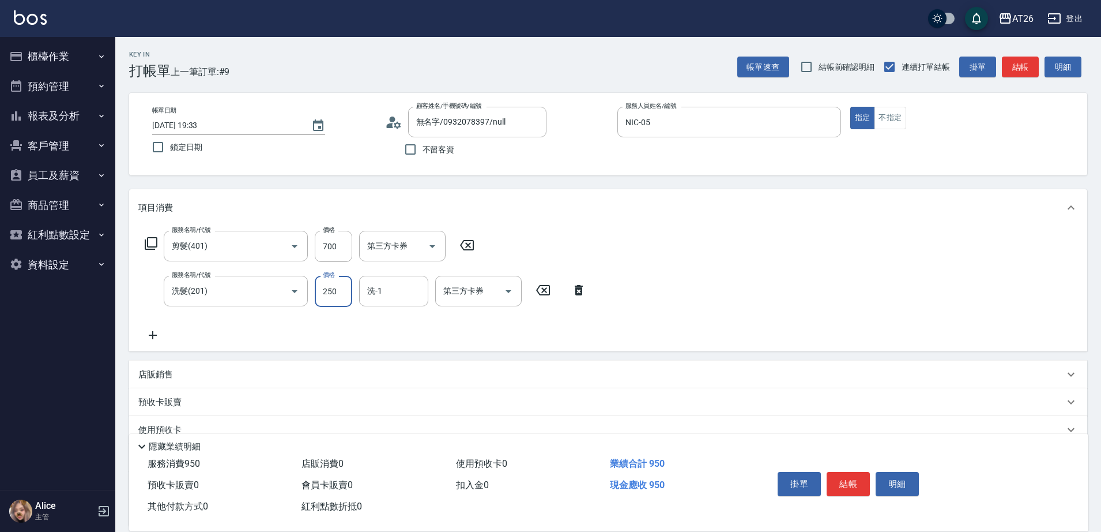
type input "0"
type input "70"
type input "0"
type input "tony-46"
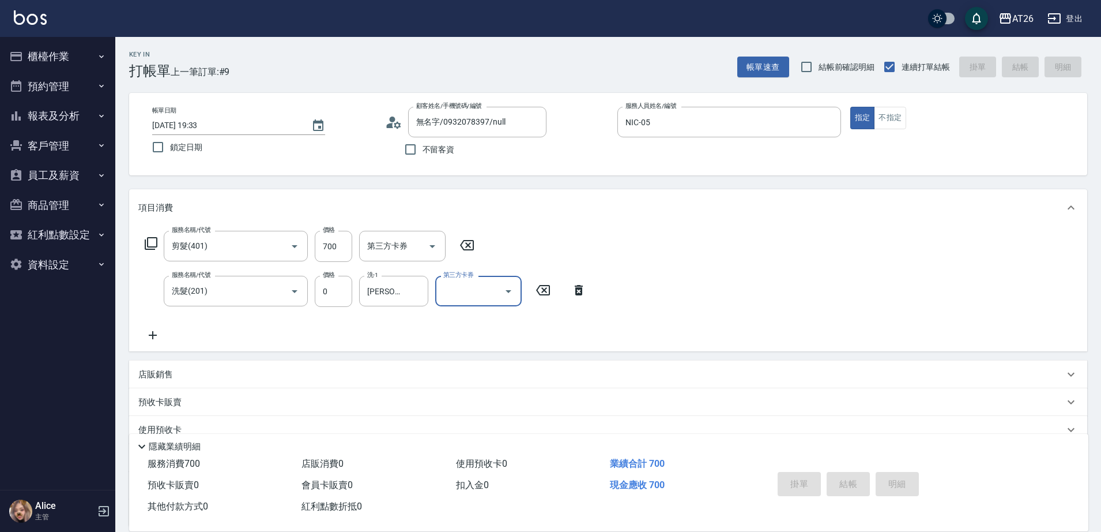
type input "2025/09/11 19:34"
type input "0"
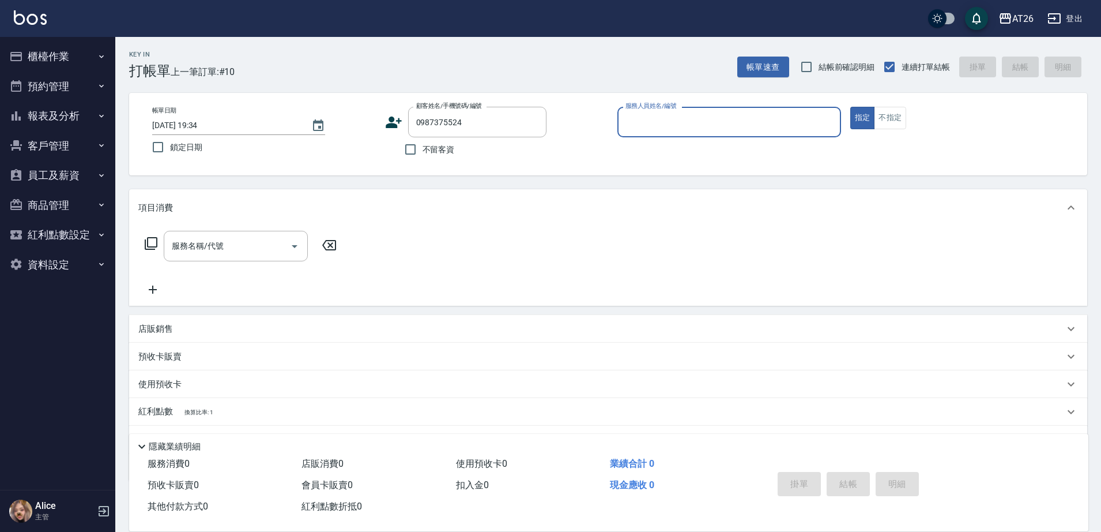
type input "0987375524"
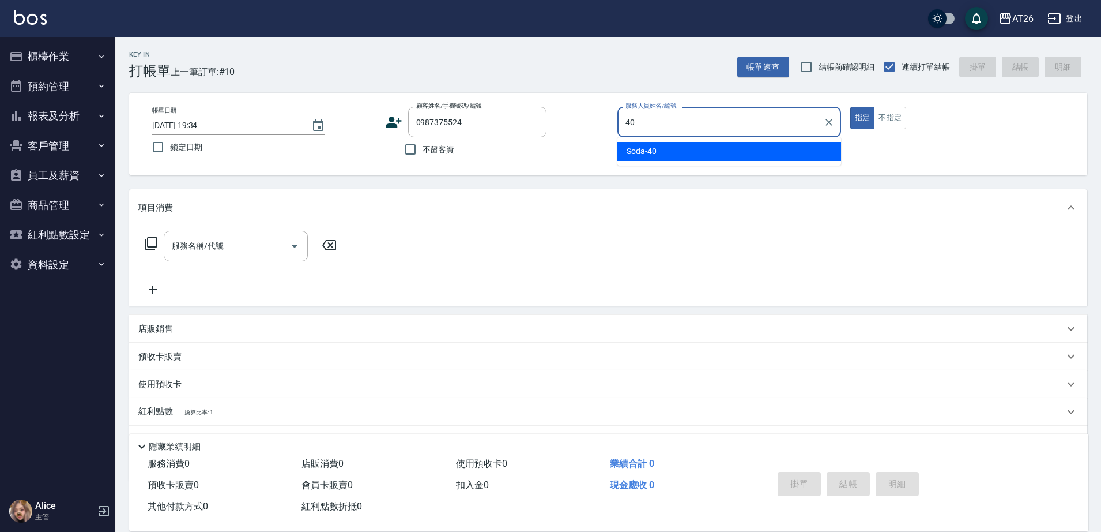
type input "Soda-40"
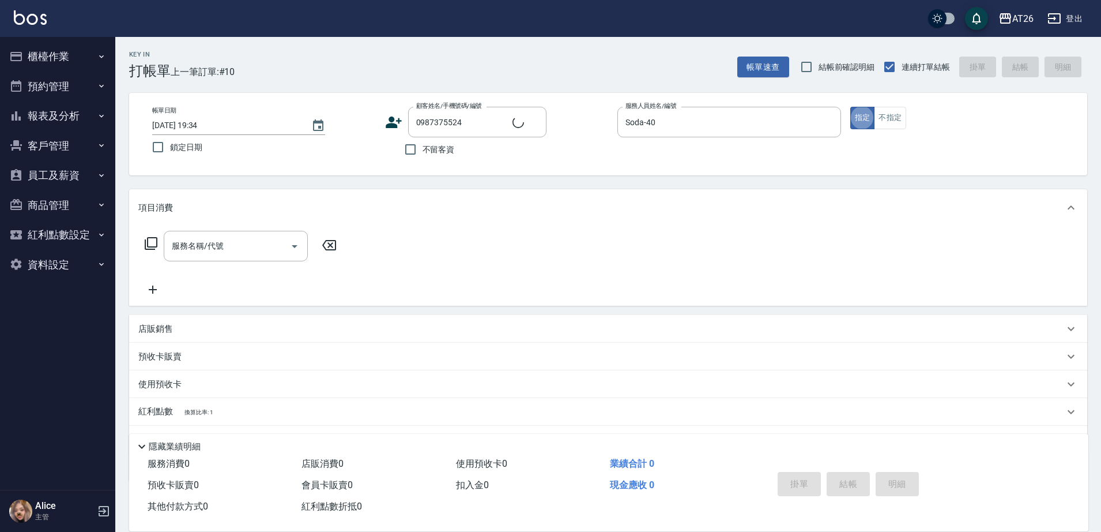
type input "新客人 姓名未設定/0987375524/null"
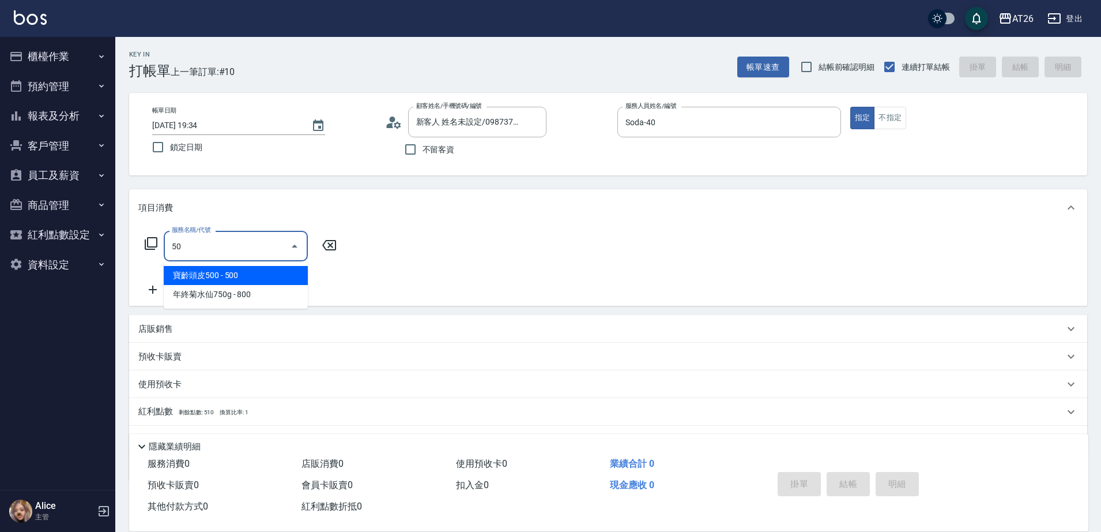
type input "501"
type input "120"
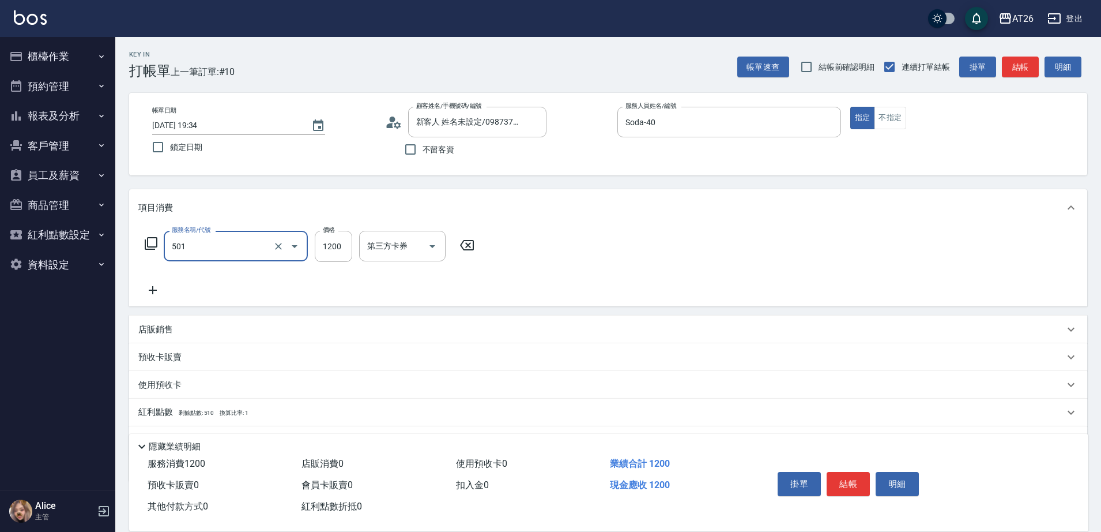
type input "染髮(501)"
type input "1"
type input "0"
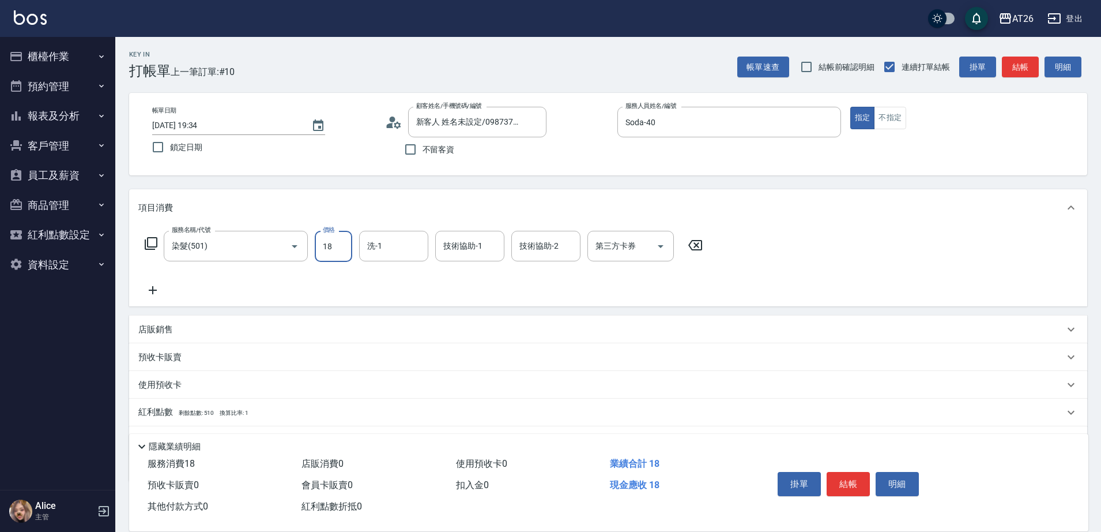
type input "188"
type input "10"
type input "1880"
type input "180"
type input "1880"
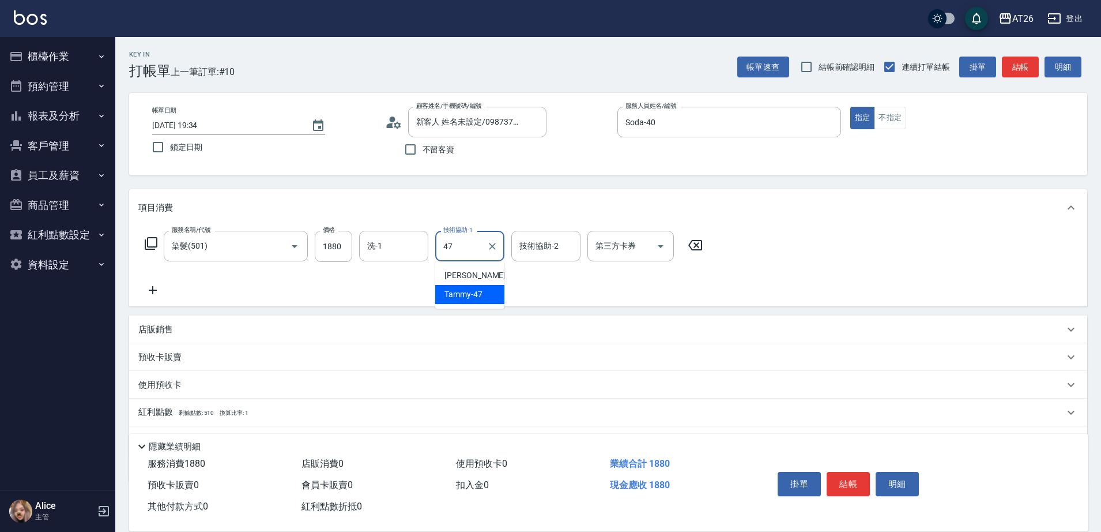
type input "Tammy-47"
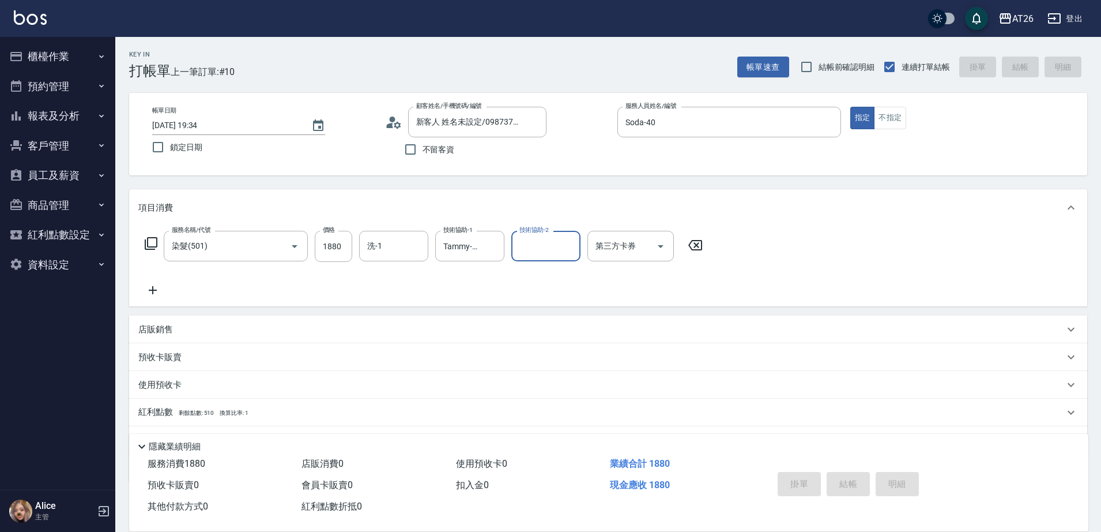
type input "0"
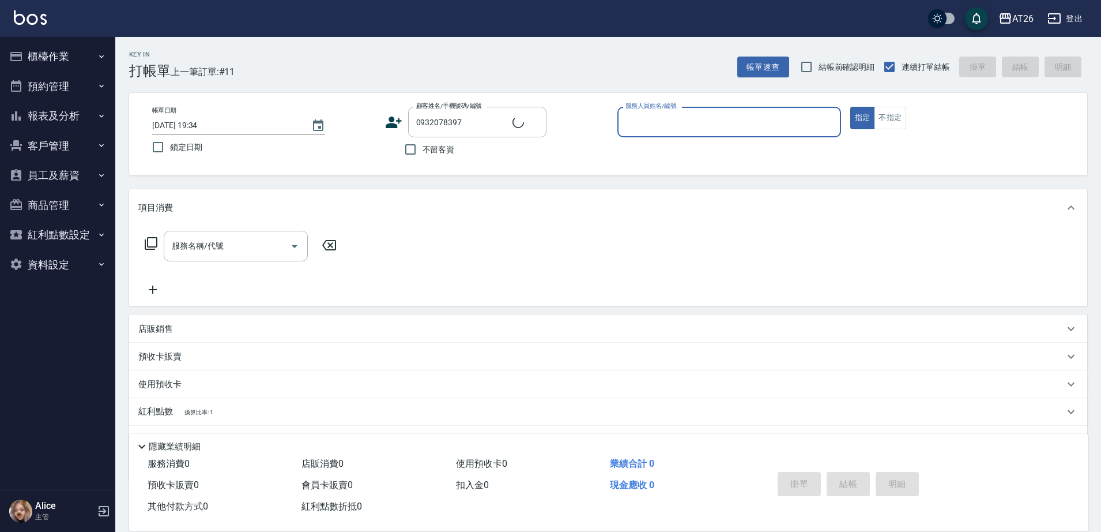
type input "無名字/0932078397/null"
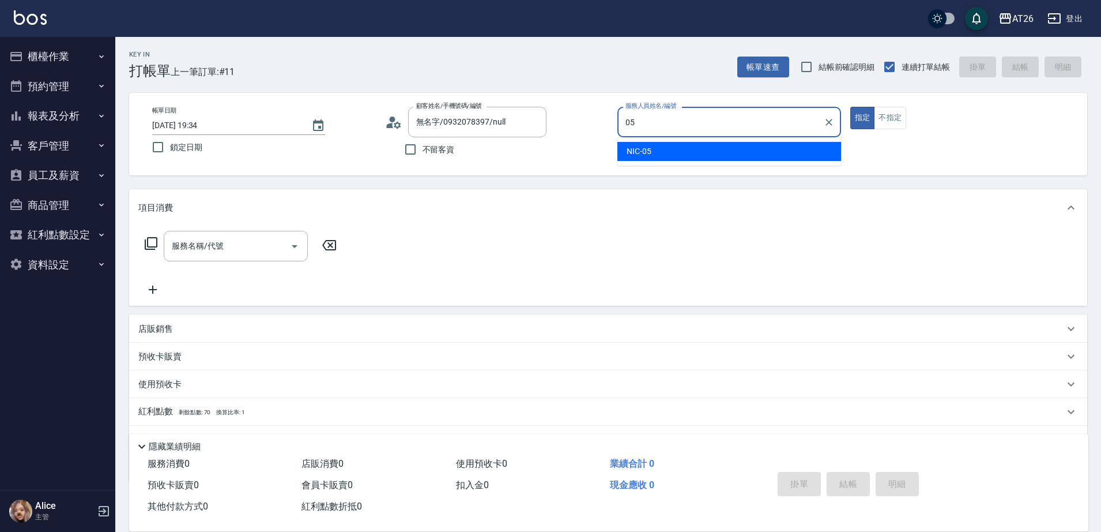
type input "NIC-05"
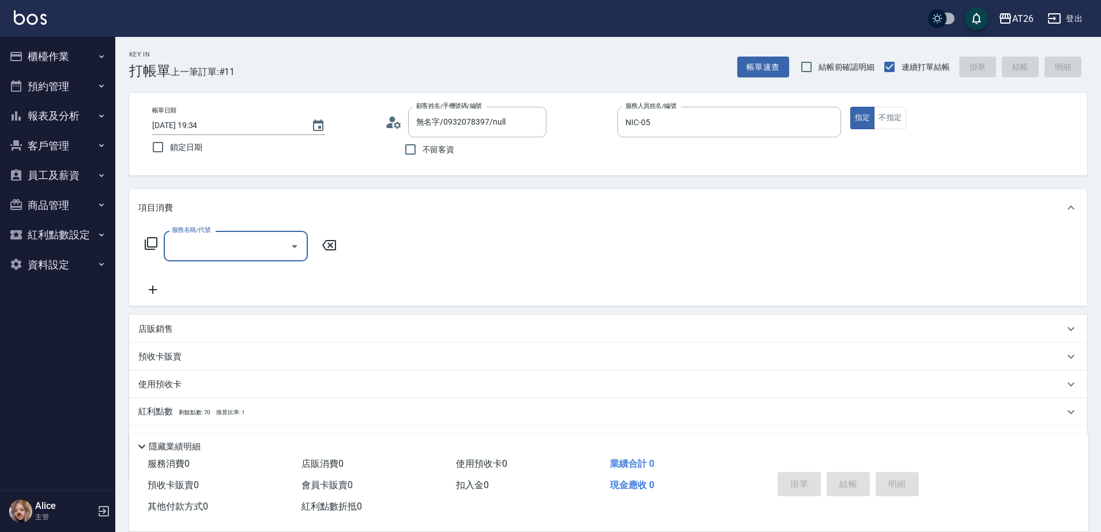
type input "6"
type input "401"
type input "20"
type input "剪髮(401)"
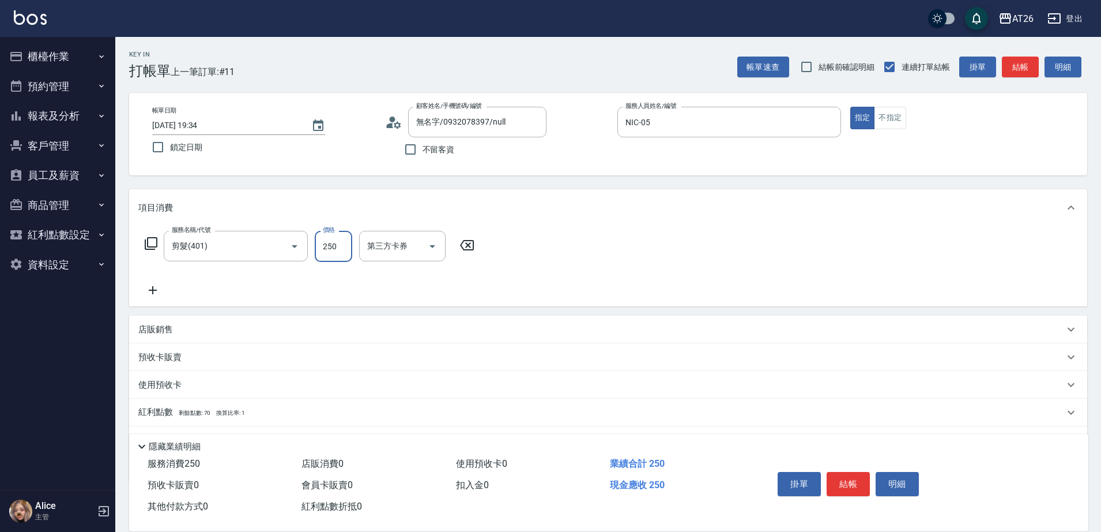
type input "6"
type input "0"
type input "600"
type input "60"
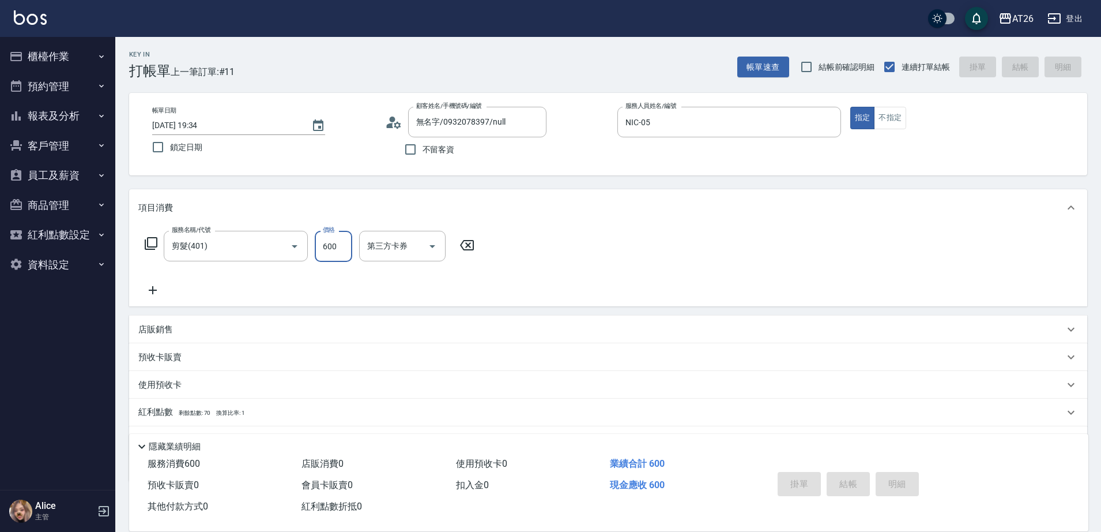
type input "0"
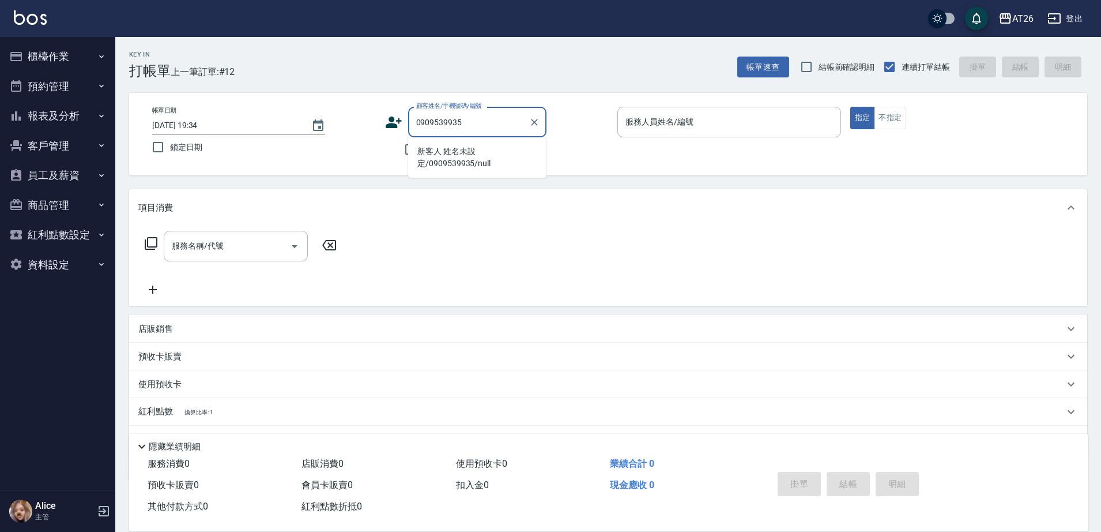
type input "新客人 姓名未設定/0909539935/null"
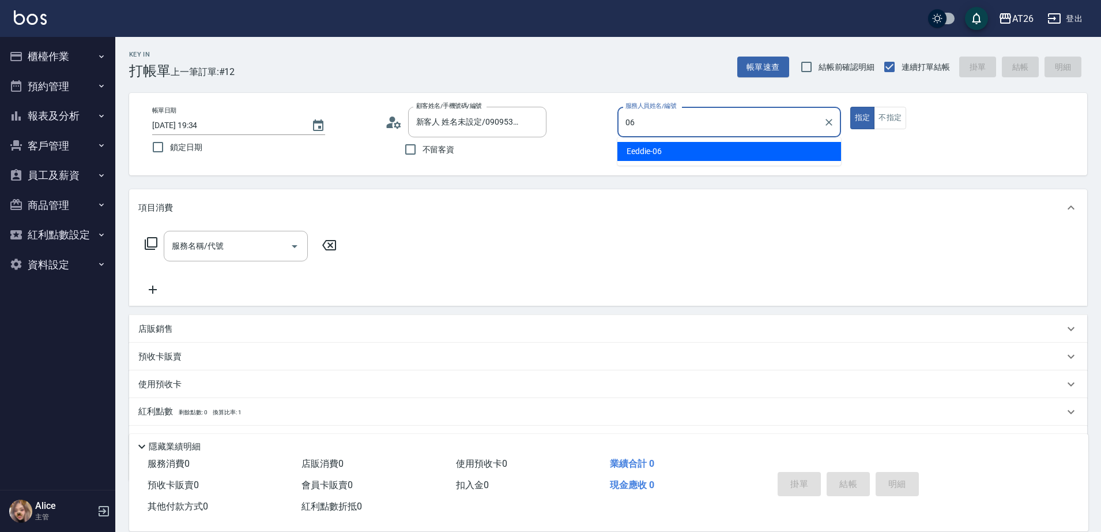
type input "Eeddie-06"
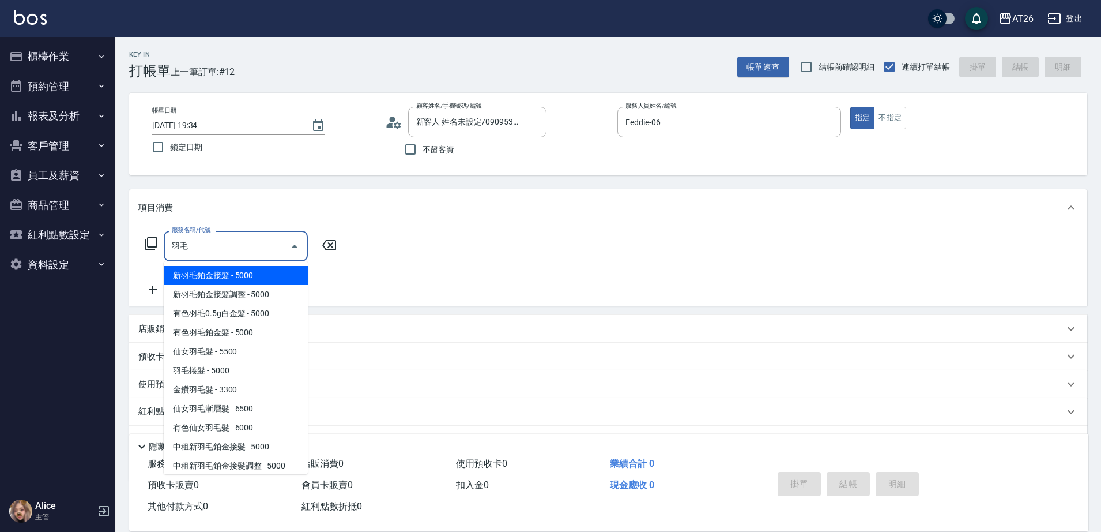
type input "新羽毛鉑金接髮(703)"
type input "500"
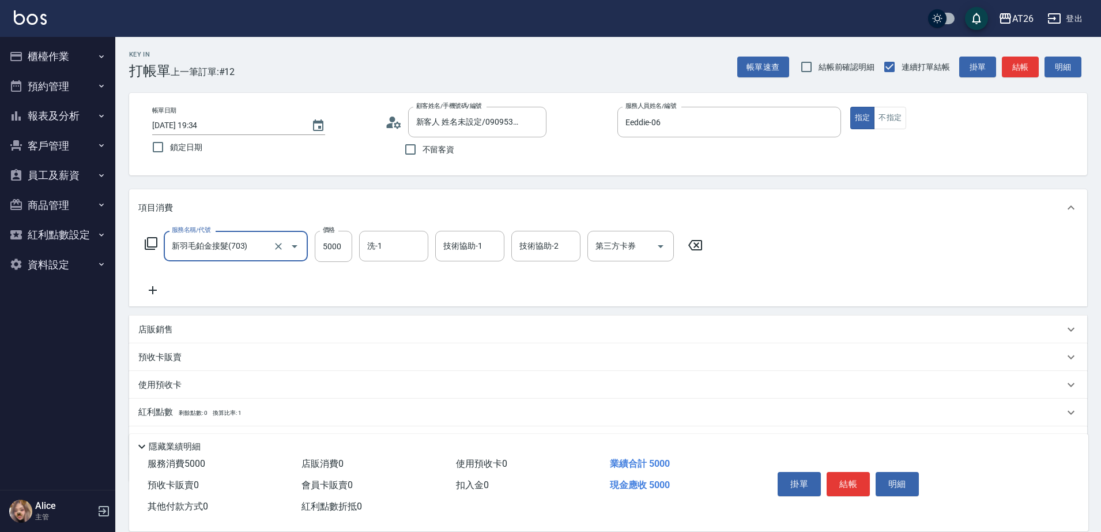
type input "新羽毛鉑金接髮(703)"
type input "1"
type input "0"
type input "158"
type input "10"
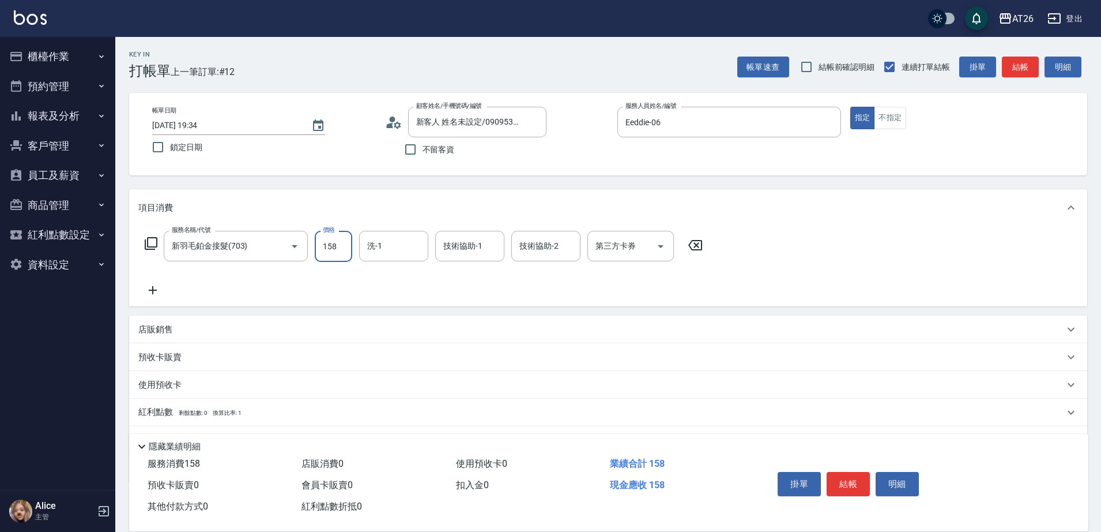
type input "1584"
type input "150"
type input "15840"
type input "1580"
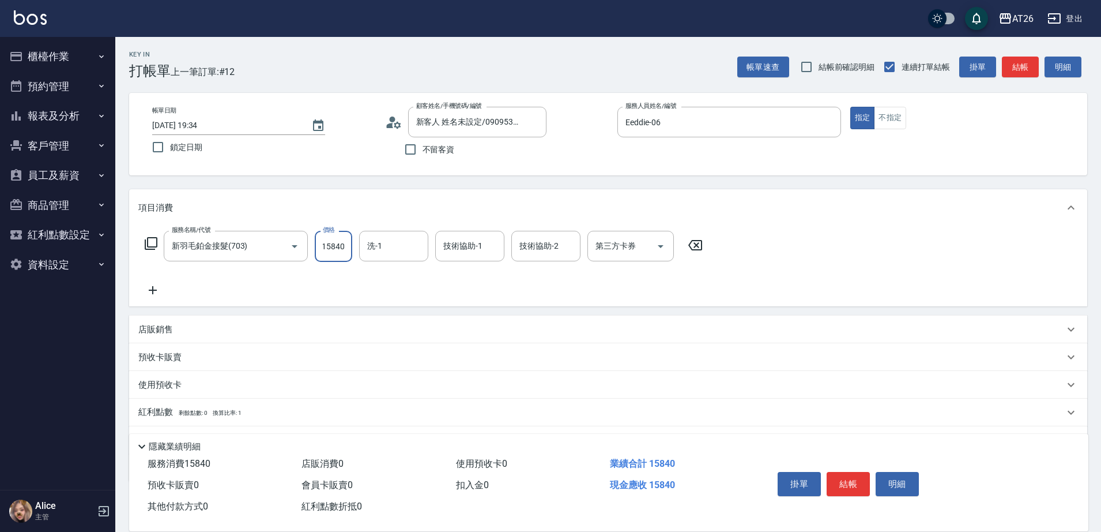
type input "15840"
type input "[PERSON_NAME]-46"
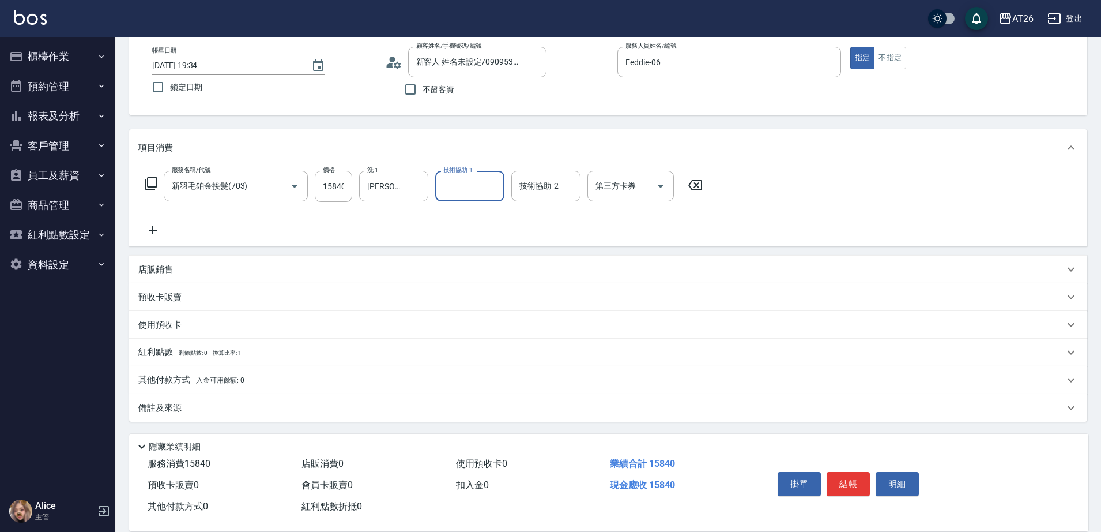
scroll to position [61, 0]
click at [311, 187] on div "服務名稱/代號 新羽毛鉑金接髮(703) 服務名稱/代號 價格 15840 價格 洗-1 tony-46 洗-1 技術協助-1 技術協助-1 技術協助-2 技…" at bounding box center [423, 185] width 571 height 31
click at [336, 191] on input "15840" at bounding box center [333, 185] width 37 height 31
type input "1"
type input "0"
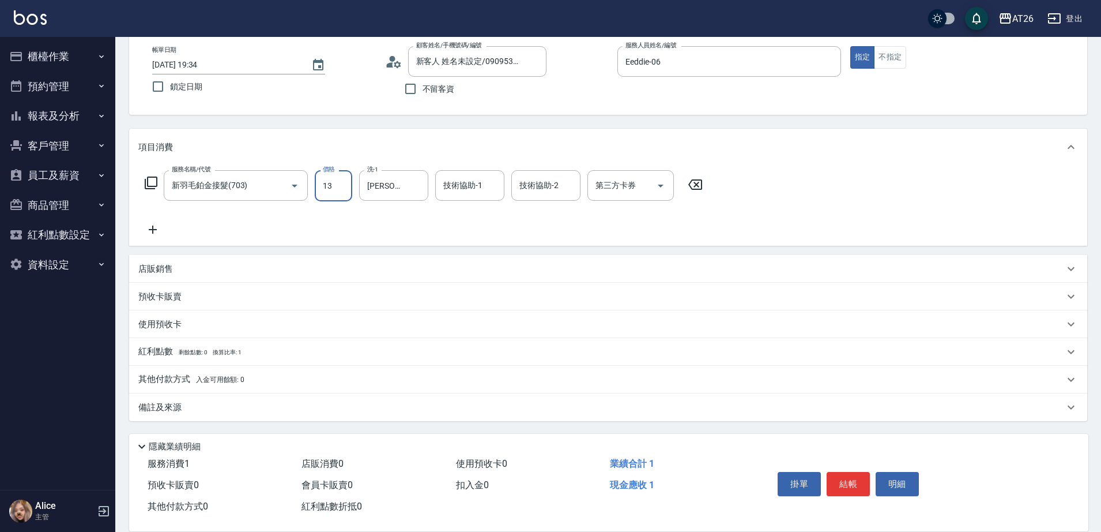
type input "138"
type input "10"
type input "1386"
type input "130"
type input "13860"
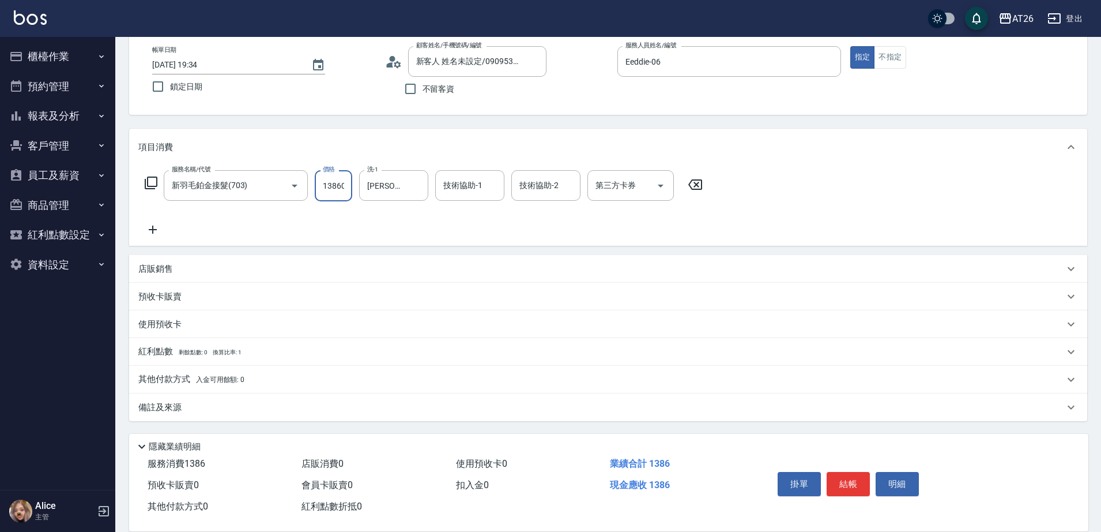
type input "1380"
type input "13860"
click at [838, 474] on button "結帳" at bounding box center [848, 484] width 43 height 24
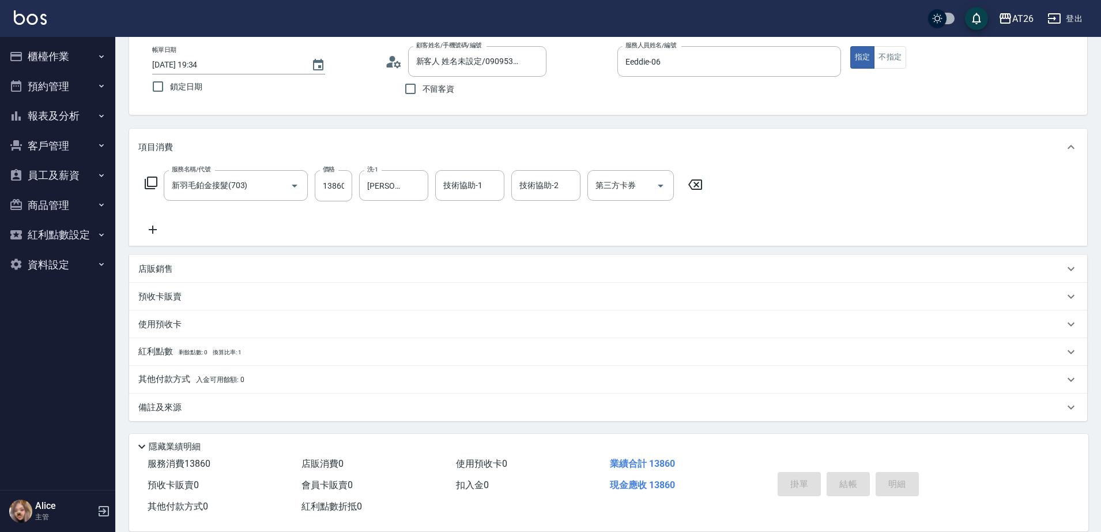
type input "2025/09/11 19:37"
type input "0"
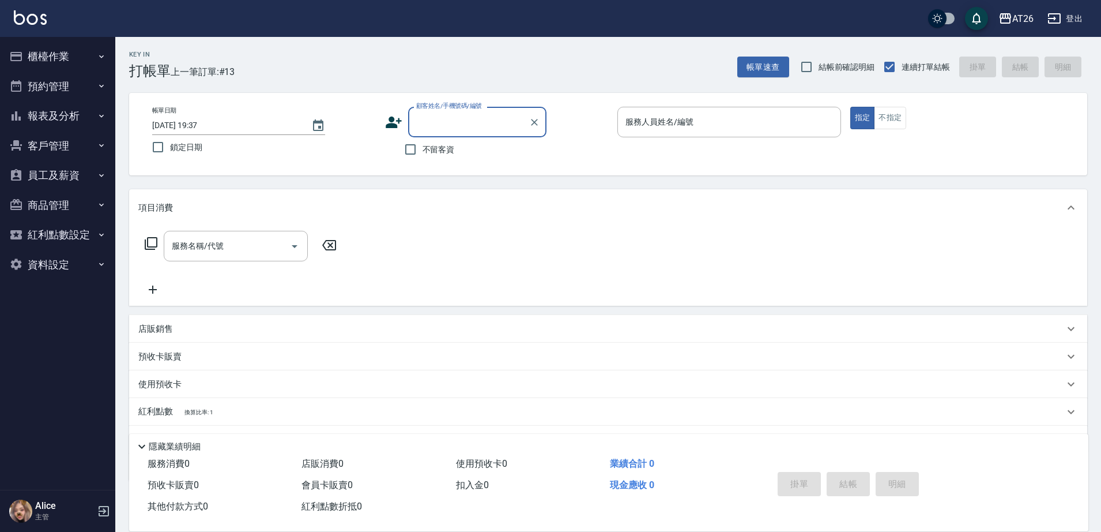
click at [463, 121] on input "顧客姓名/手機號碼/編號" at bounding box center [468, 122] width 111 height 20
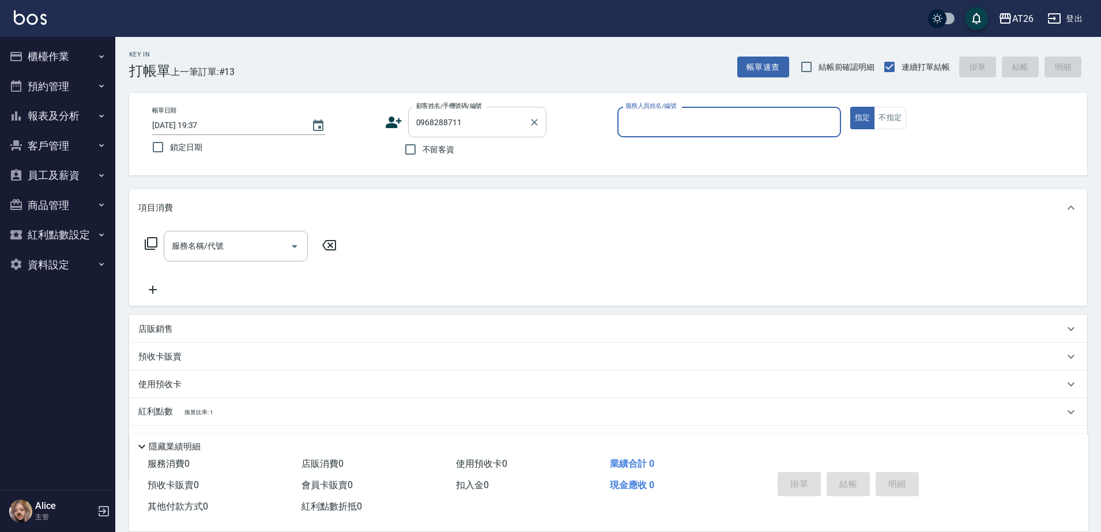
type input "林元茜/0968288711/0968288711"
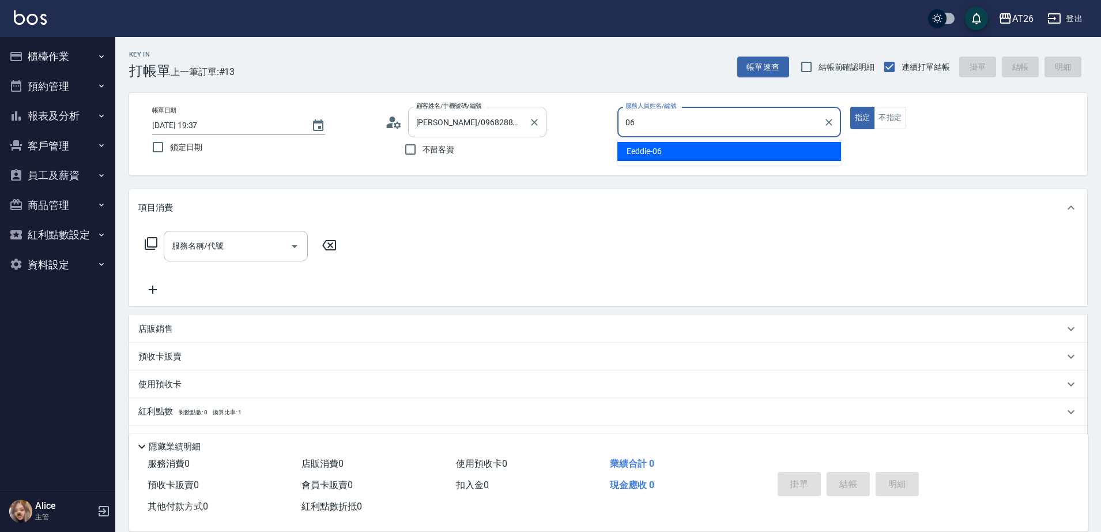
type input "Eeddie-06"
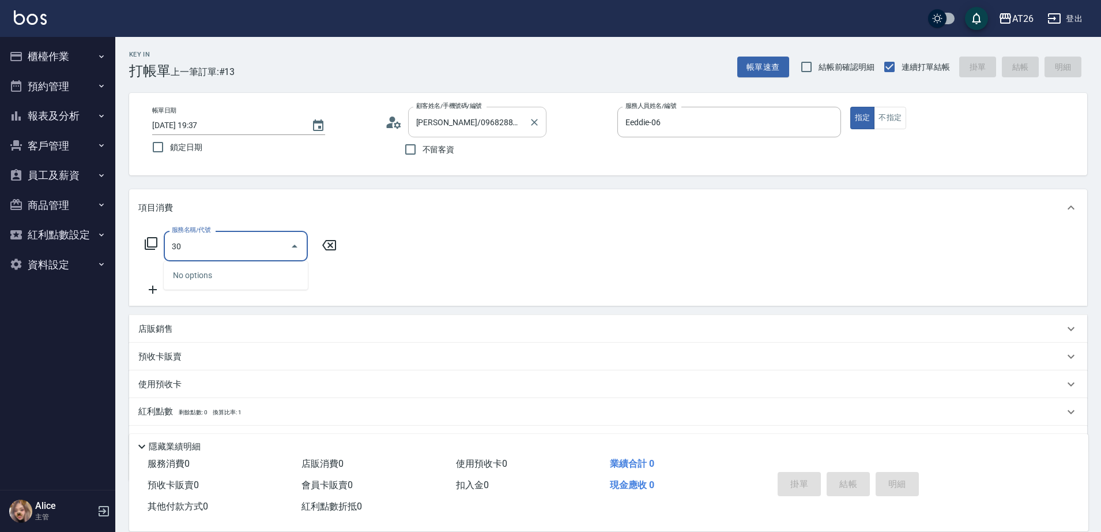
type input "3"
type input "501"
type input "120"
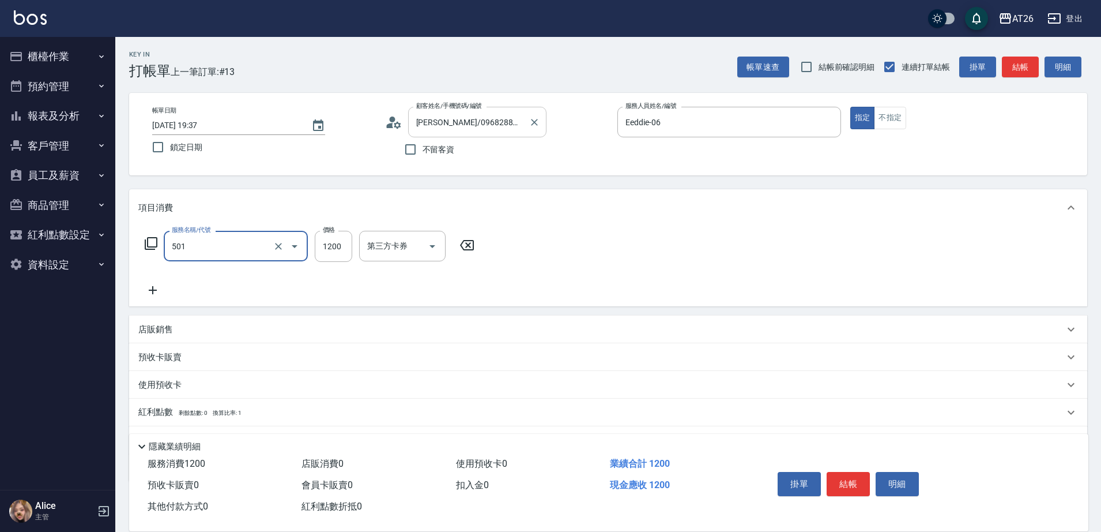
type input "染髮(501)"
type input "3"
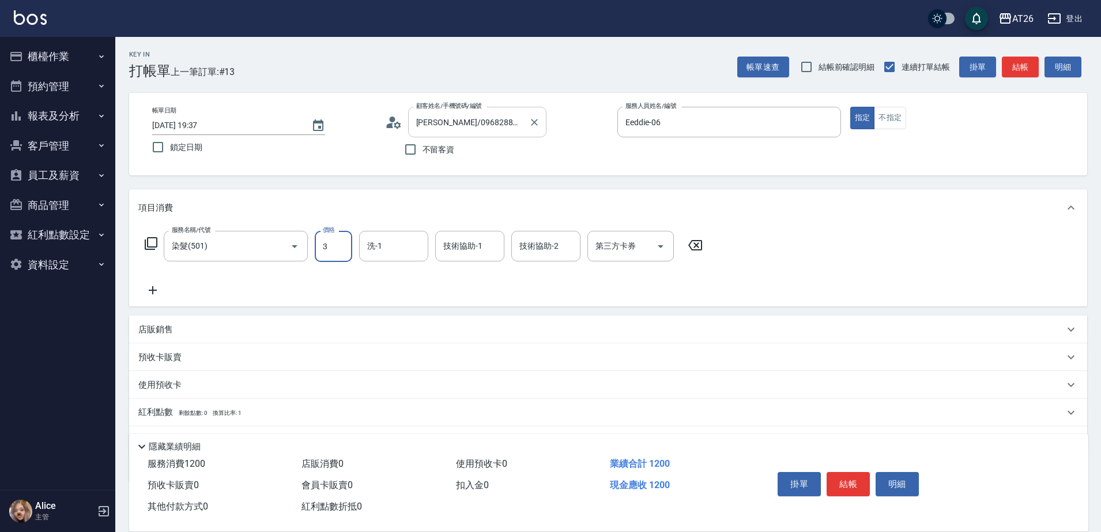
type input "0"
type input "370"
type input "3700"
type input "tony-46"
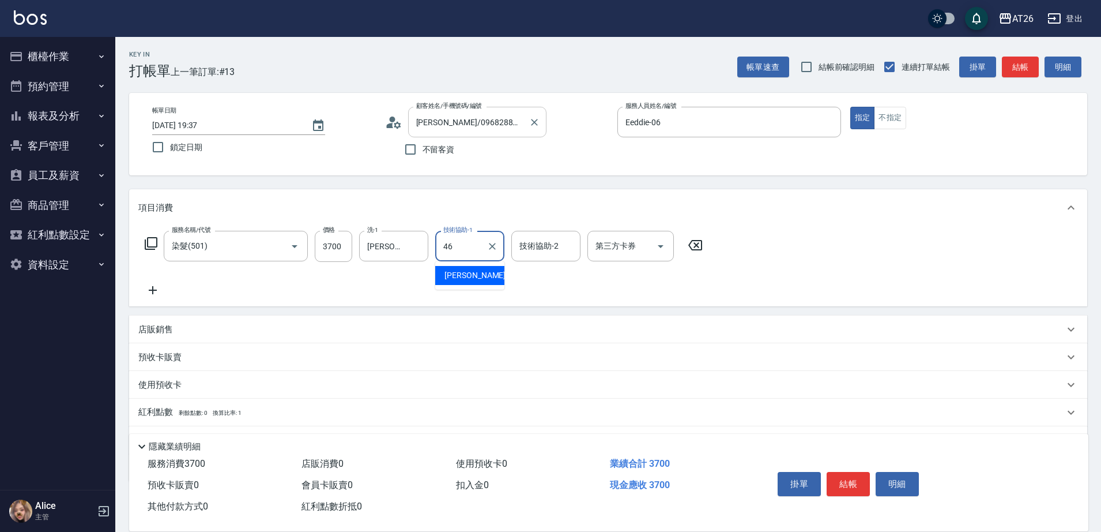
type input "tony-46"
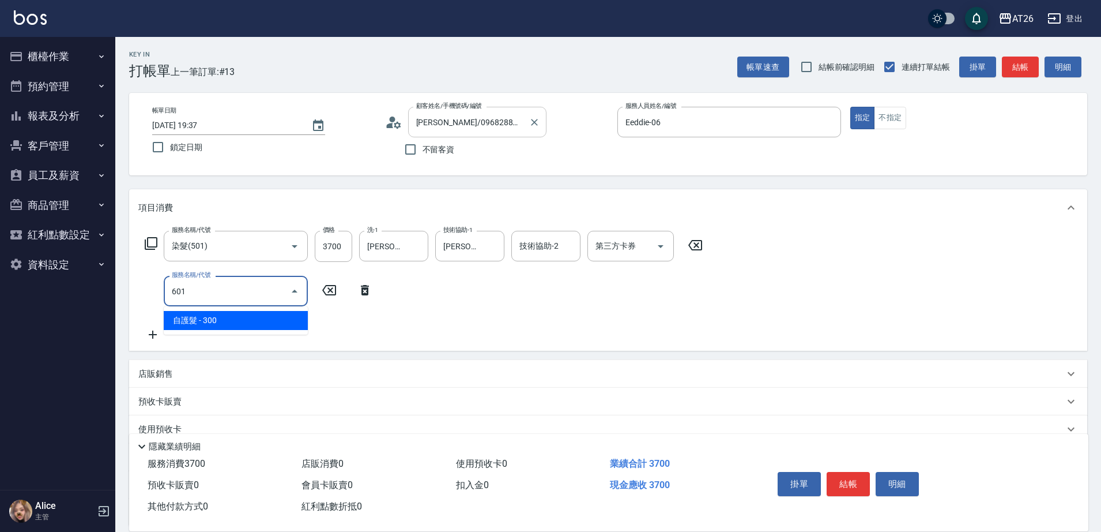
type input "601"
type input "400"
type input "自護髮(601)"
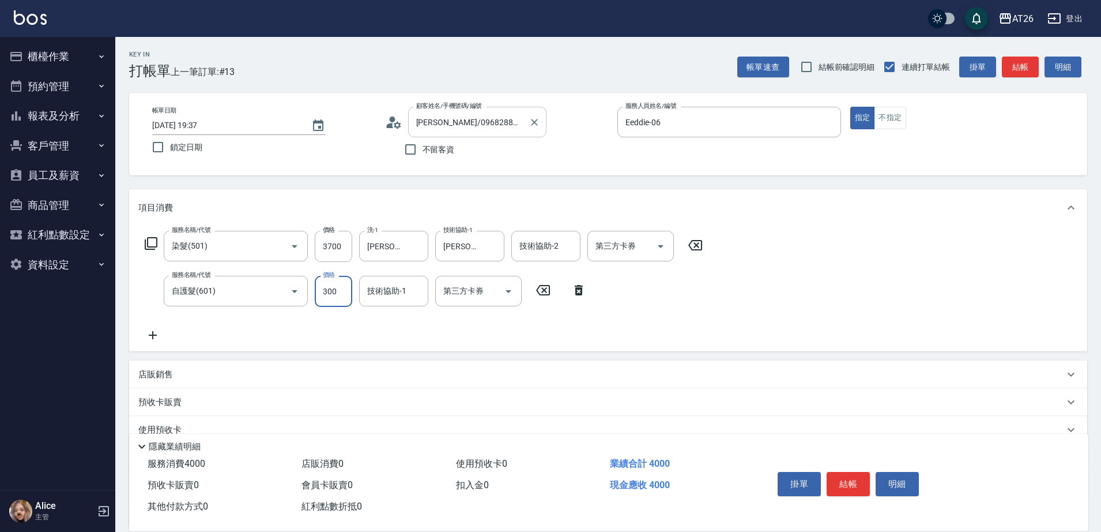
type input "2"
type input "370"
type input "250"
type input "390"
type input "2500"
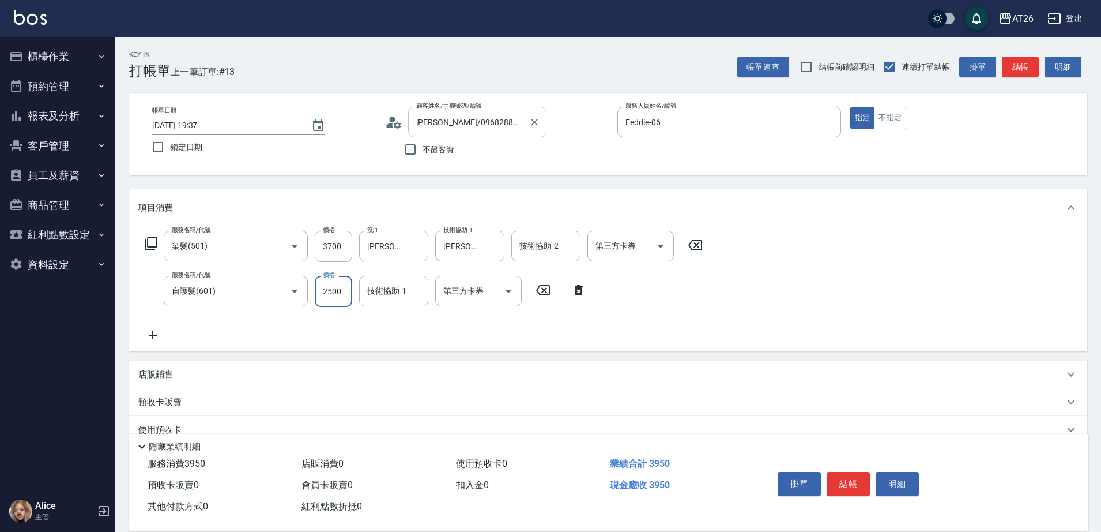
type input "620"
type input "2500"
type input "tony-46"
click at [387, 183] on div "Key In 打帳單 上一筆訂單:#13 帳單速查 結帳前確認明細 連續打單結帳 掛單 結帳 明細 帳單日期 2025/09/11 19:37 鎖定日期 顧客…" at bounding box center [608, 337] width 986 height 600
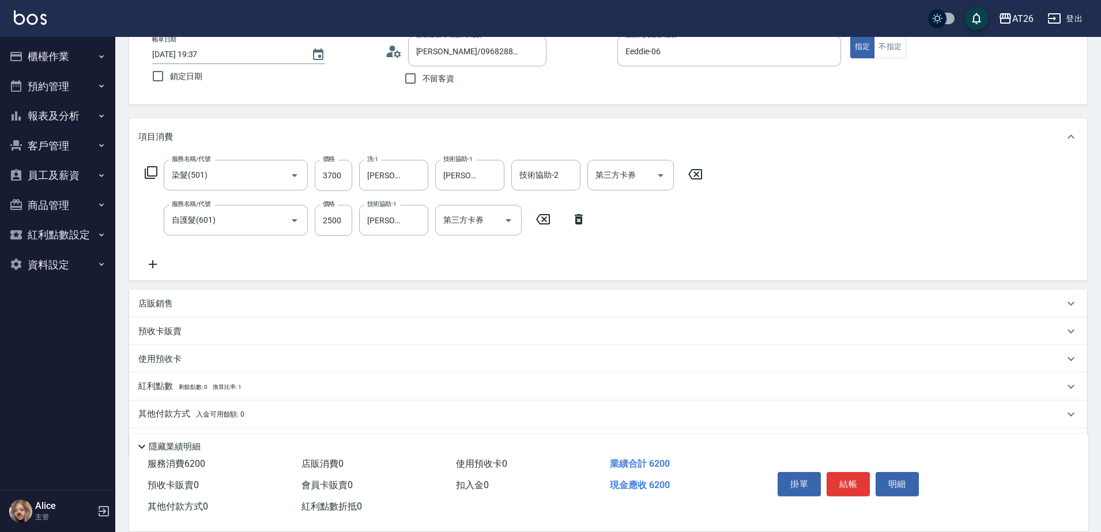
scroll to position [106, 0]
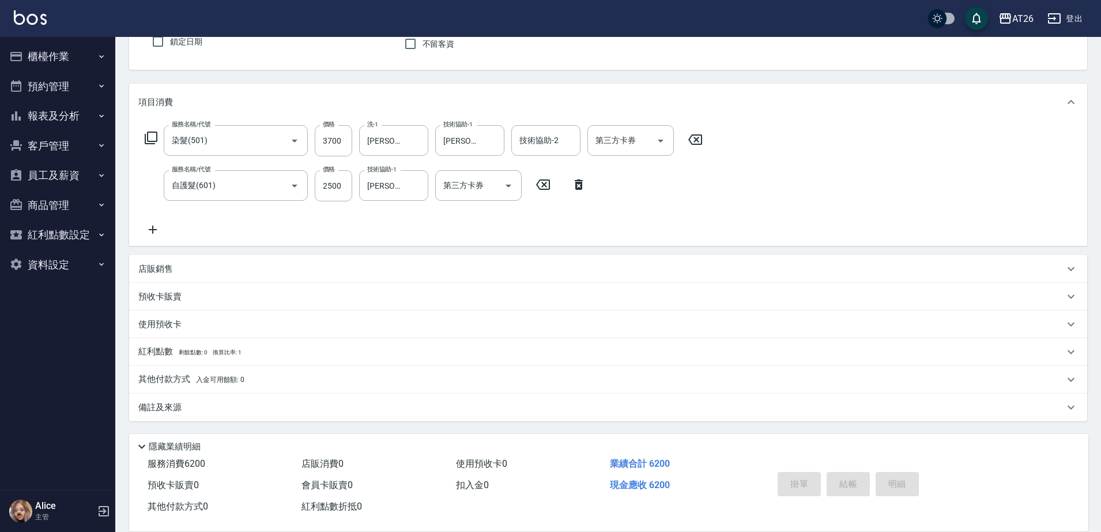
type input "2025/09/11 20:13"
type input "0"
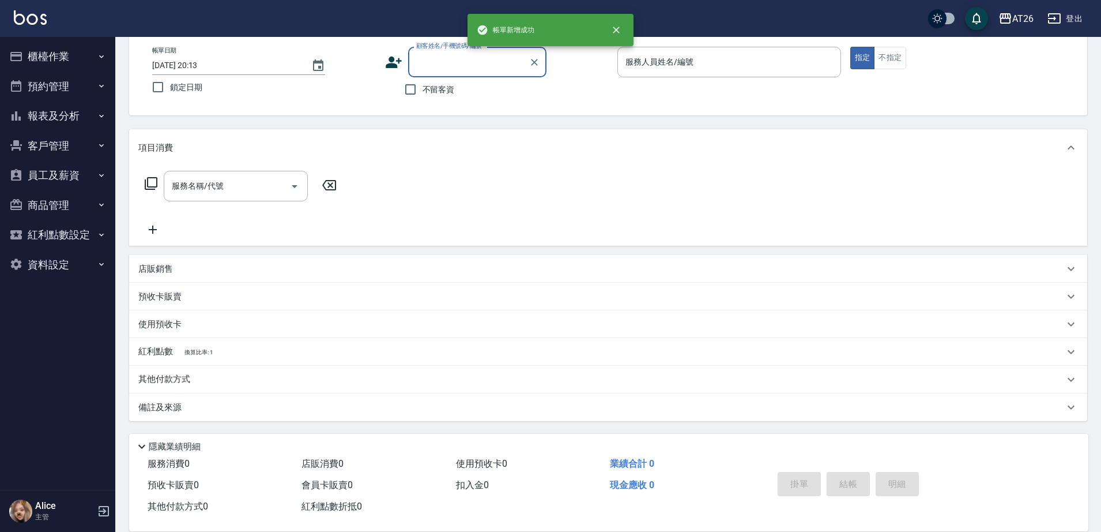
scroll to position [0, 0]
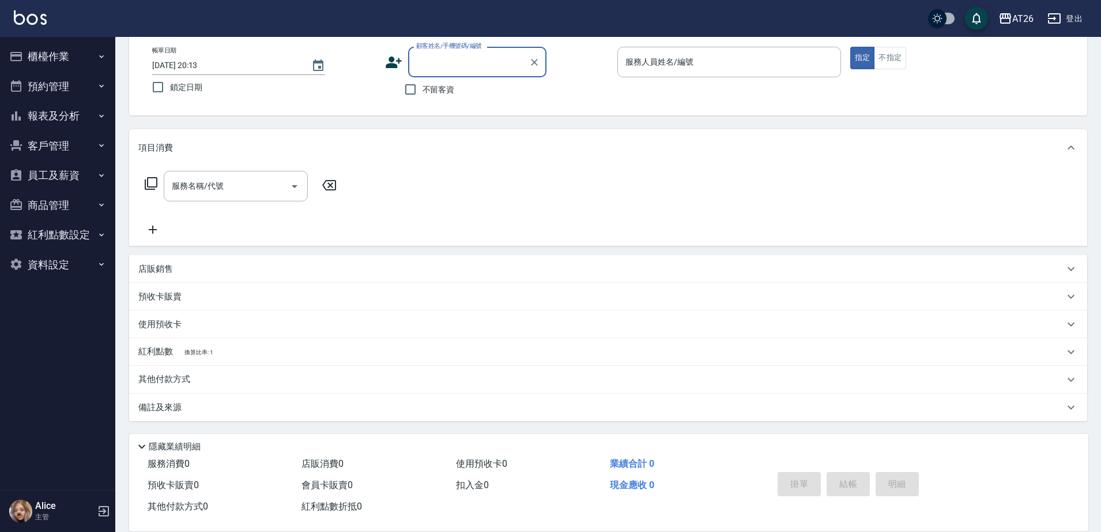
click at [472, 65] on input "顧客姓名/手機號碼/編號" at bounding box center [468, 62] width 111 height 20
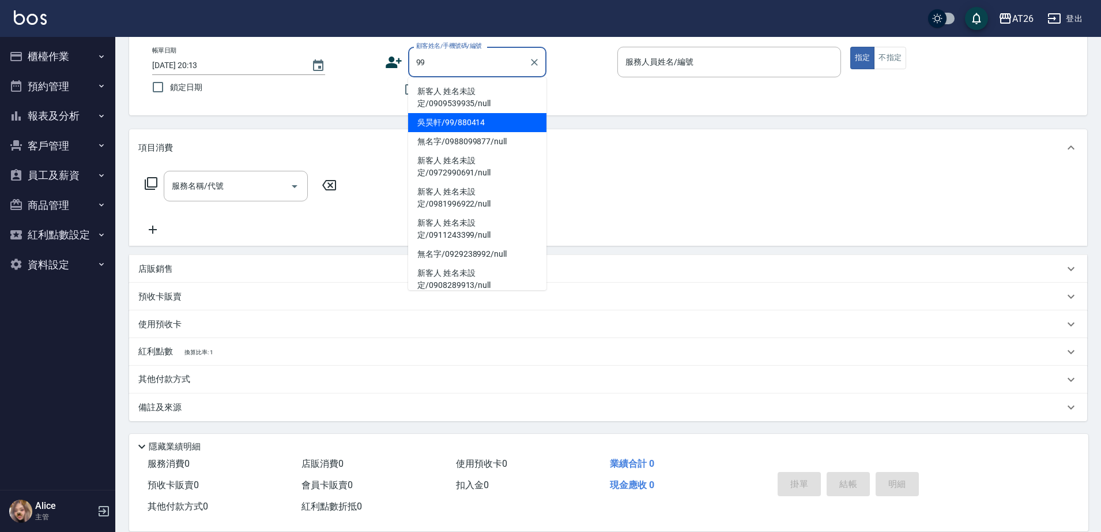
type input "新客人 姓名未設定/0909539935/null"
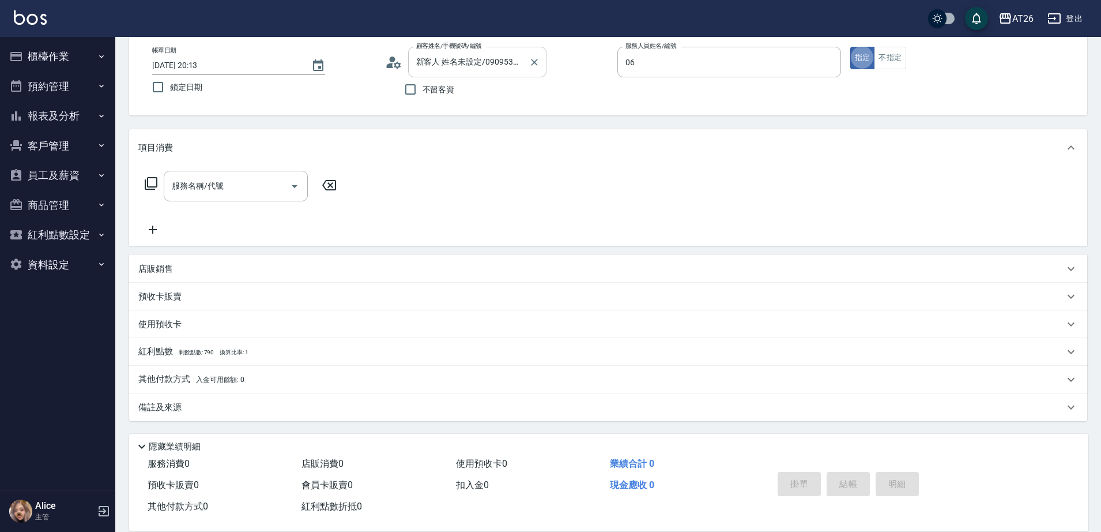
type input "Eeddie-06"
type input "401"
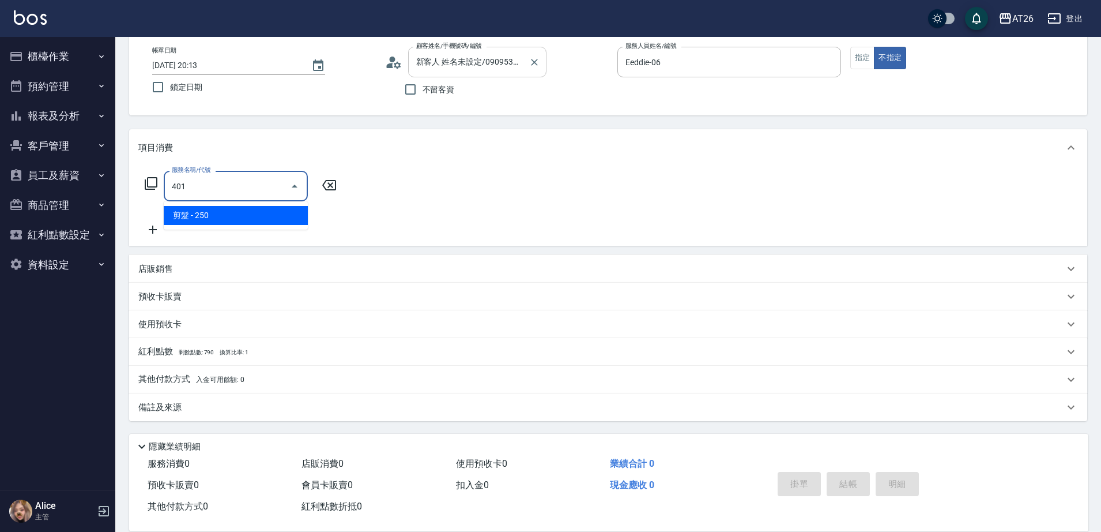
type input "20"
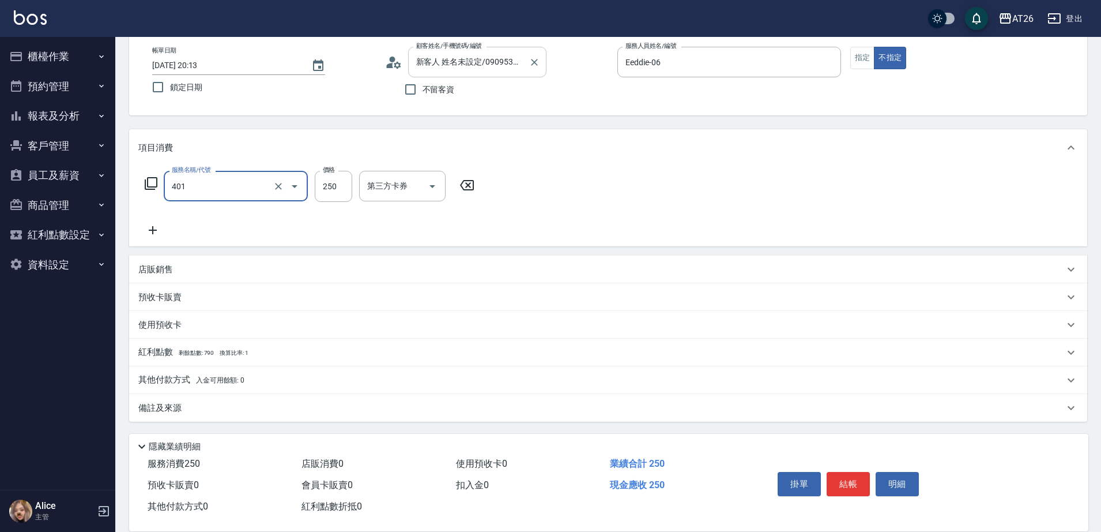
type input "剪髮(401)"
type input "4"
type input "0"
type input "400"
type input "40"
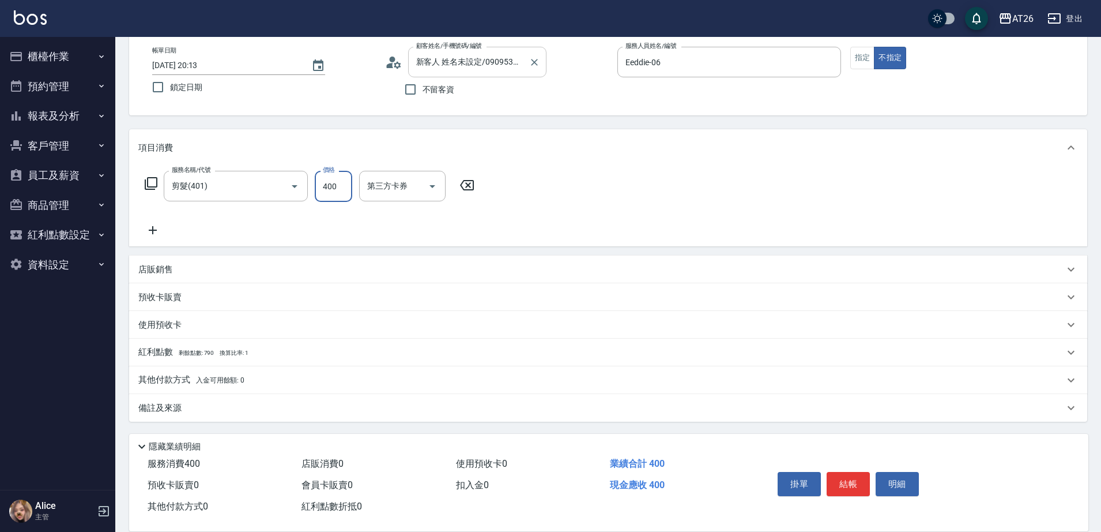
type input "400"
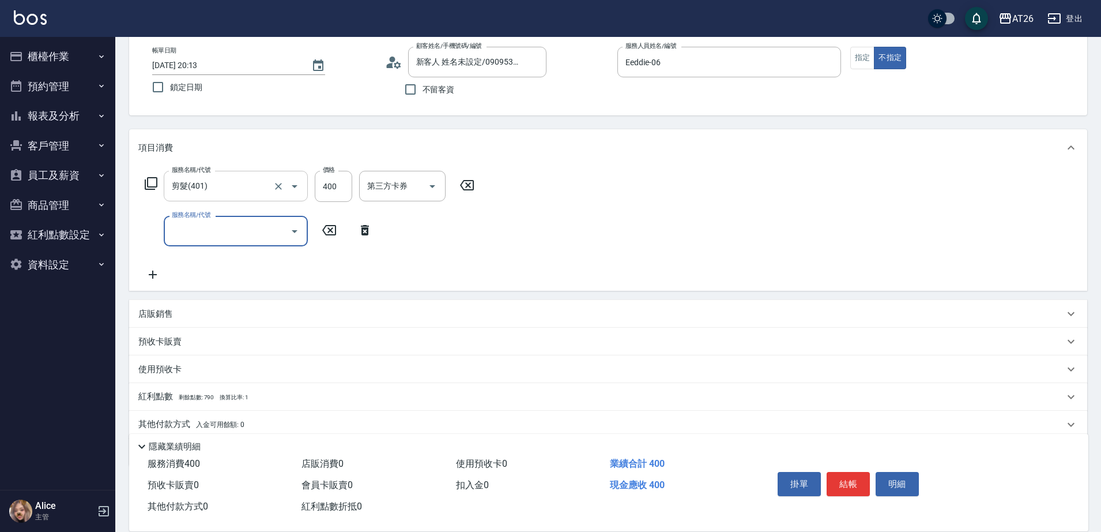
click at [203, 186] on input "剪髮(401)" at bounding box center [219, 186] width 101 height 20
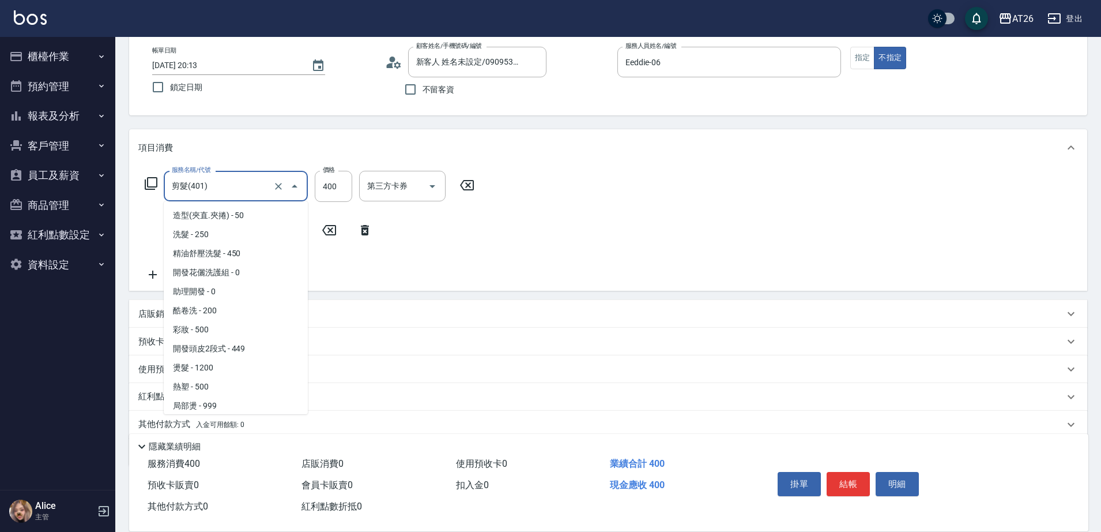
scroll to position [58, 0]
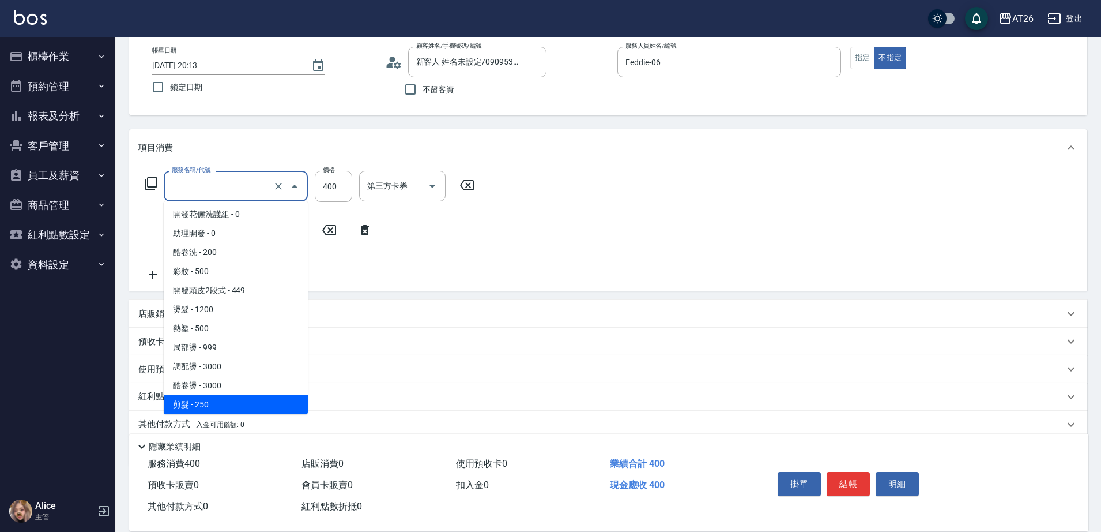
type input "0"
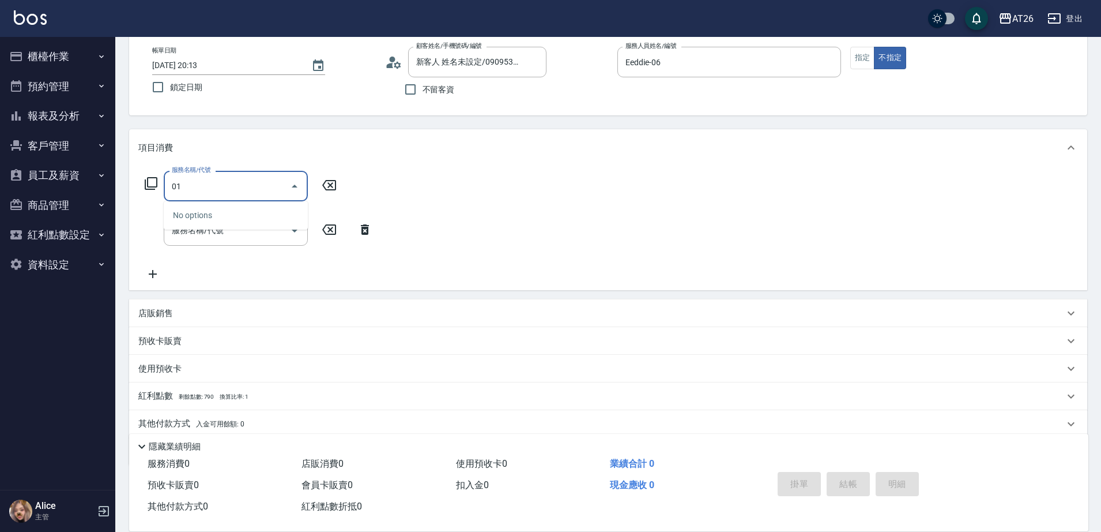
type input "0"
type input "201"
type input "20"
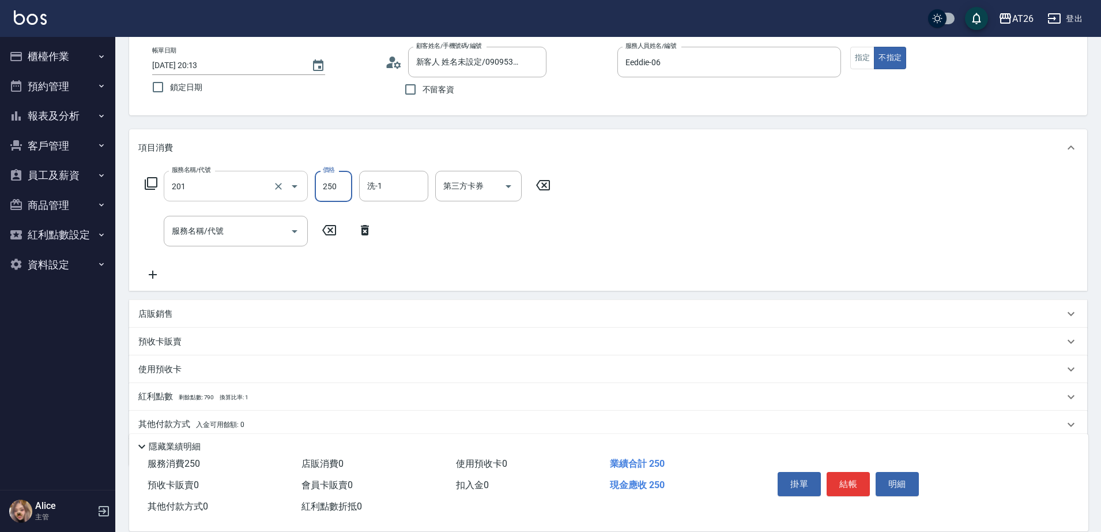
type input "洗髮(201)"
type input "4"
type input "0"
type input "400"
type input "40"
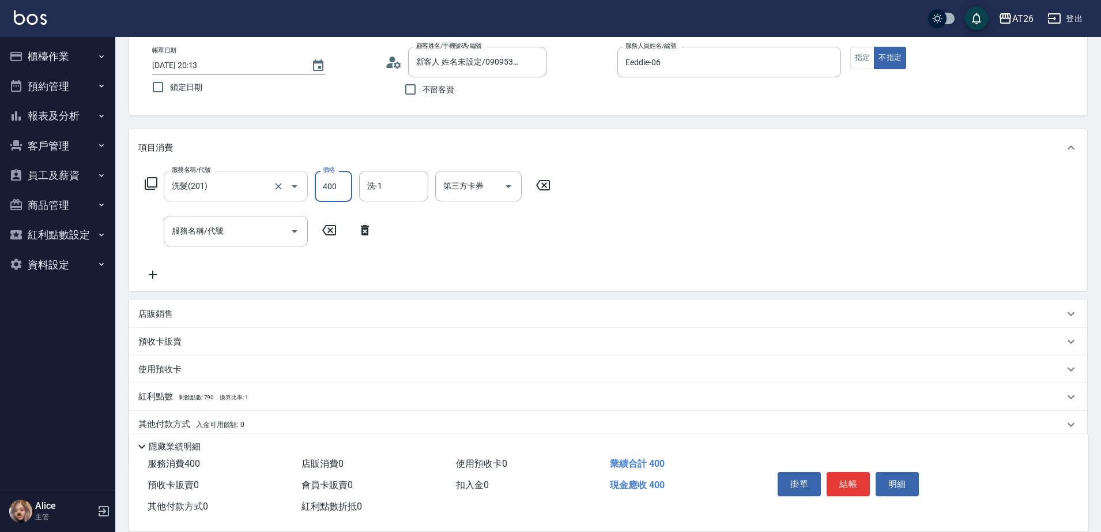
type input "400"
type input "tony-46"
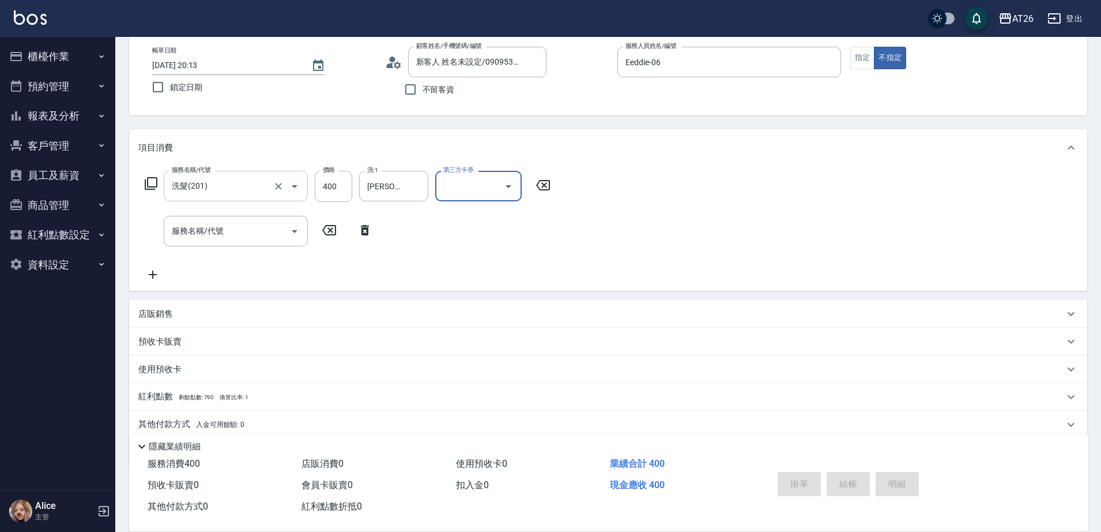
type input "2025/09/11 20:15"
type input "0"
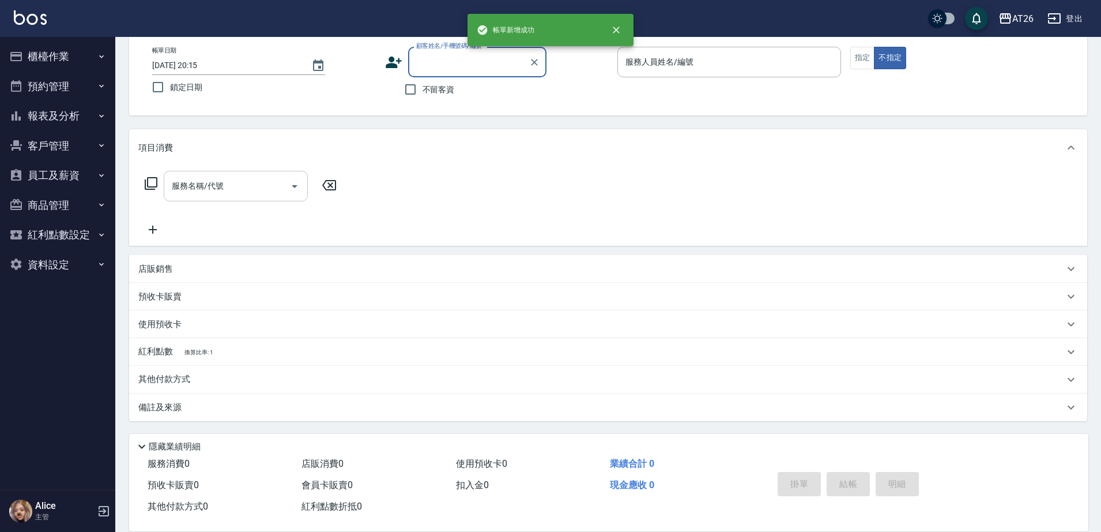
scroll to position [0, 0]
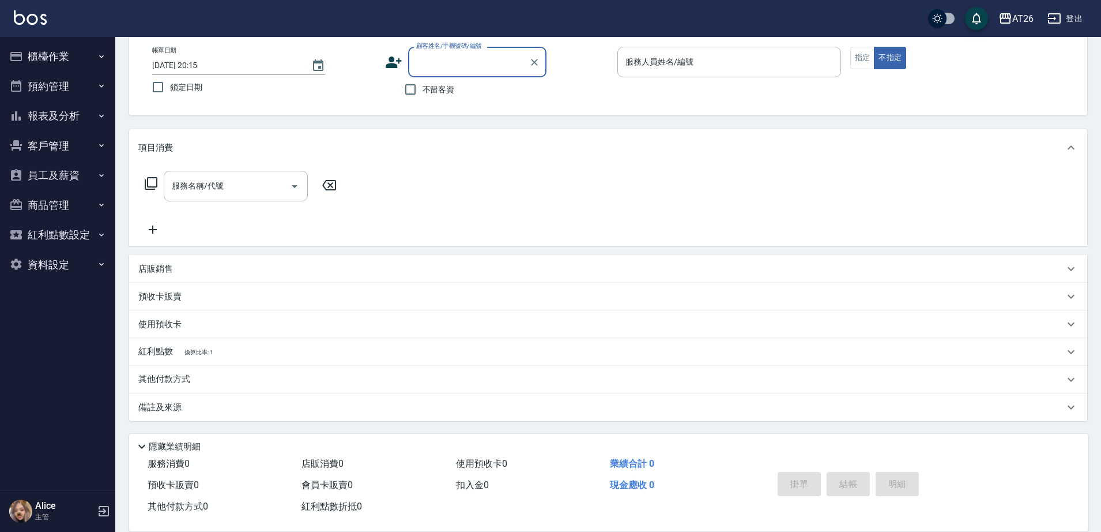
click at [494, 70] on input "顧客姓名/手機號碼/編號" at bounding box center [468, 62] width 111 height 20
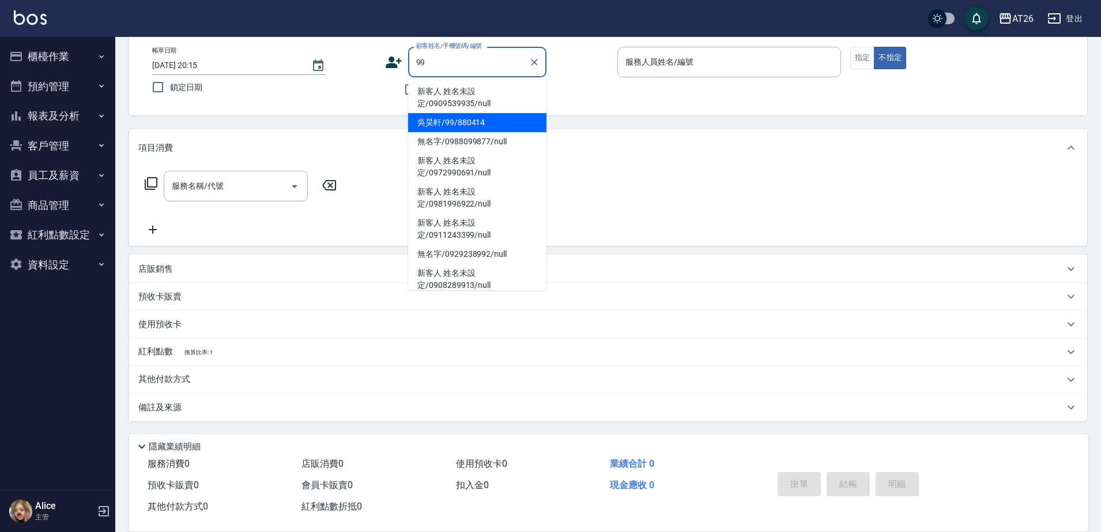
type input "吳昊軒/99/880414"
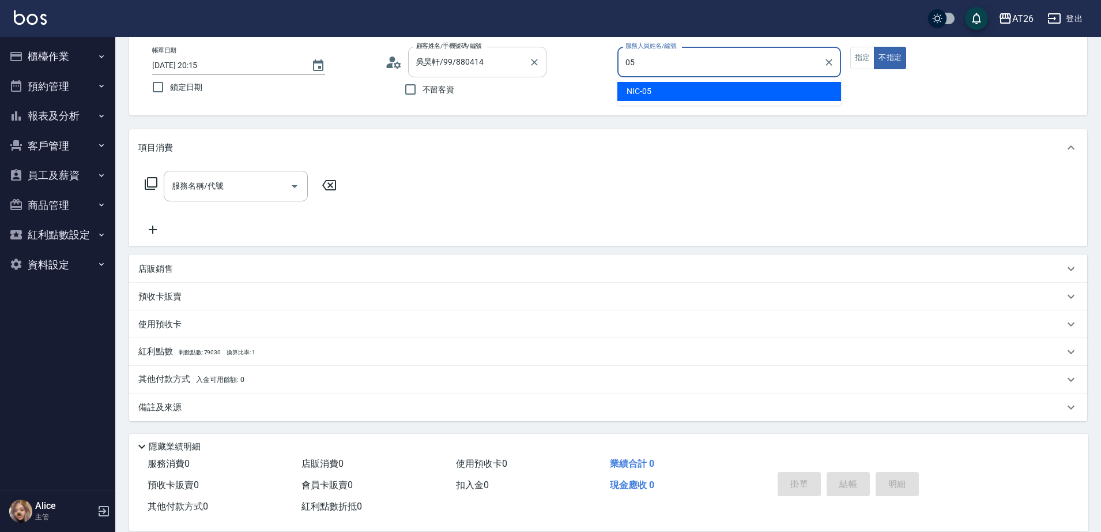
type input "05"
type button "false"
type input "NIC-05"
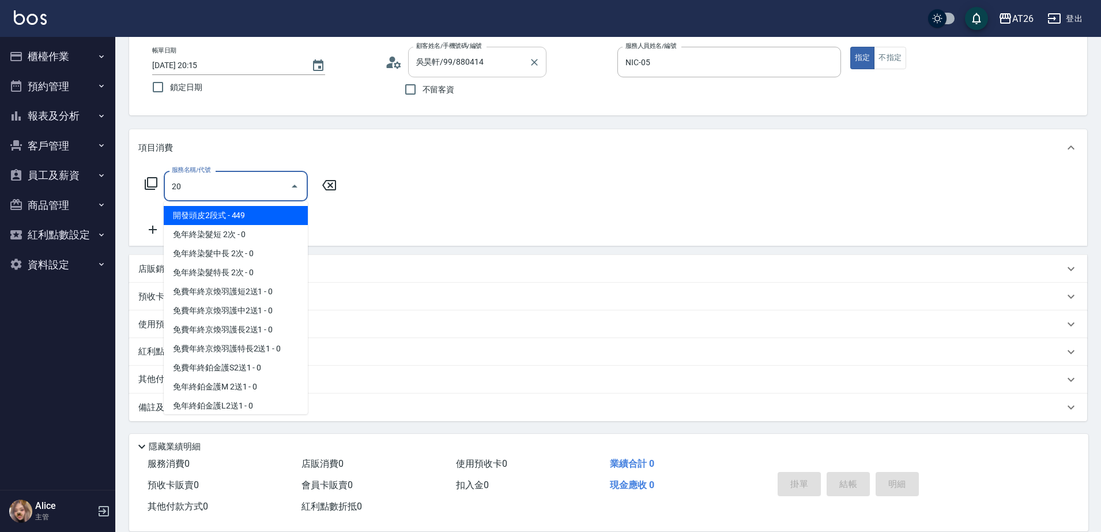
type input "201"
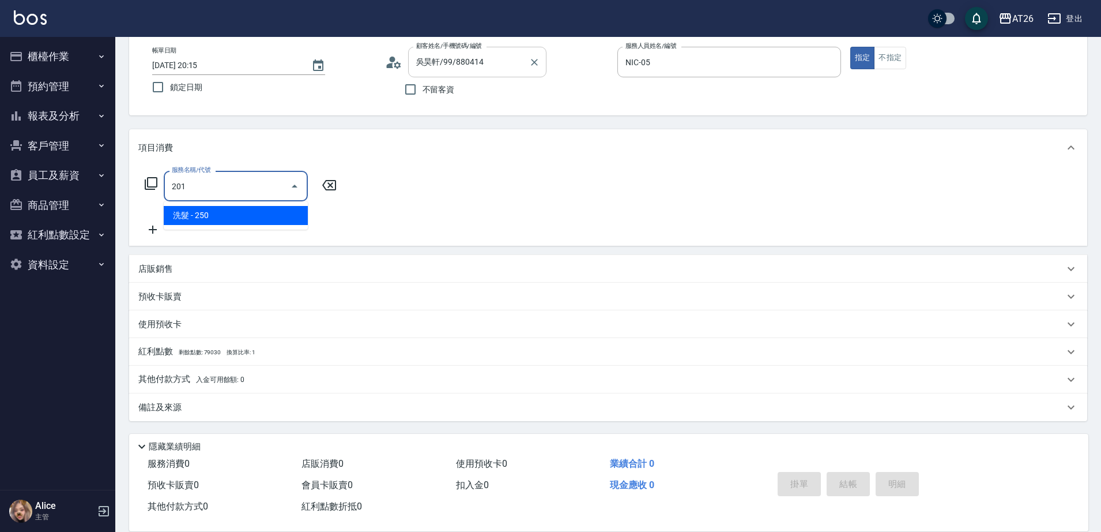
type input "20"
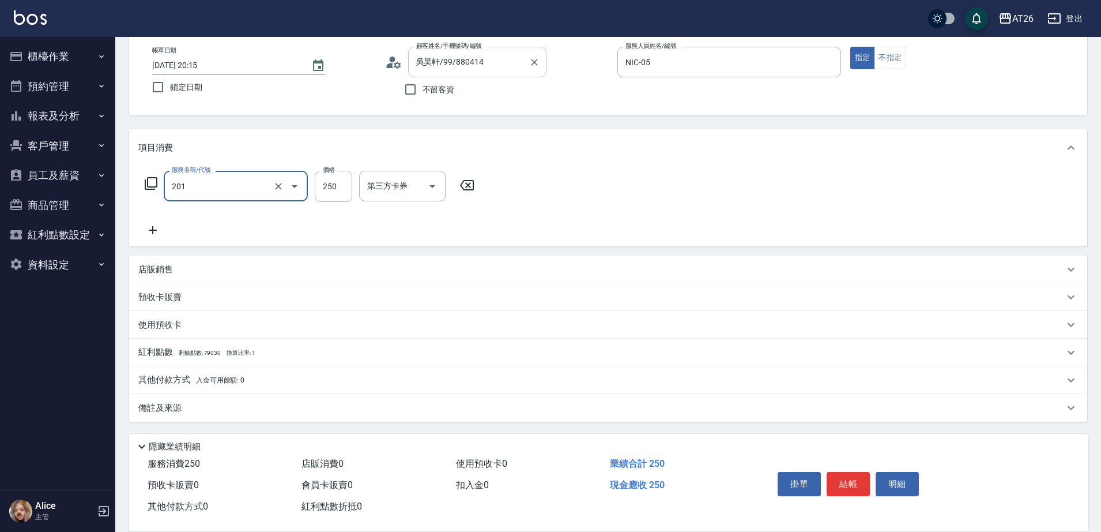
type input "洗髮(201)"
type input "0"
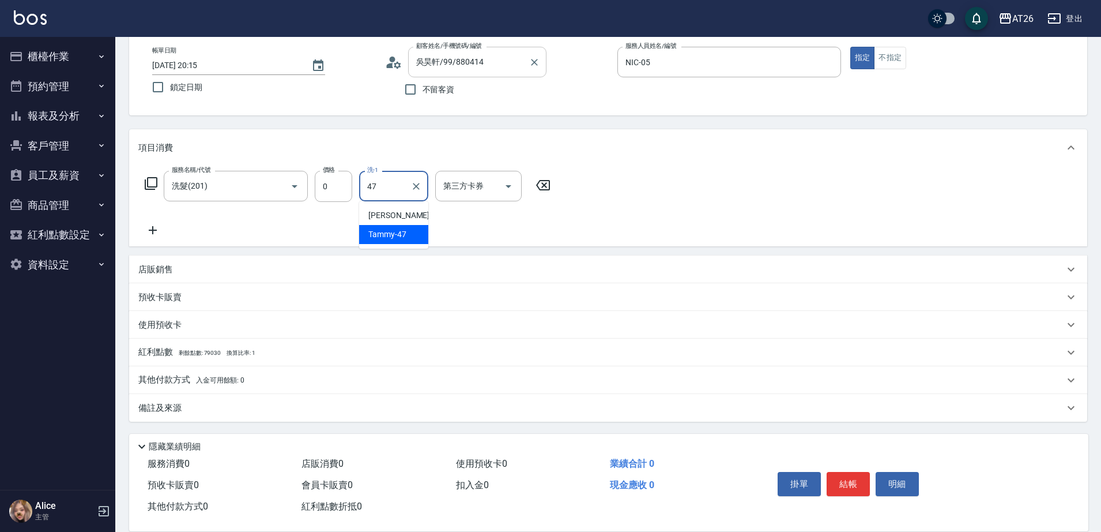
type input "Tammy-47"
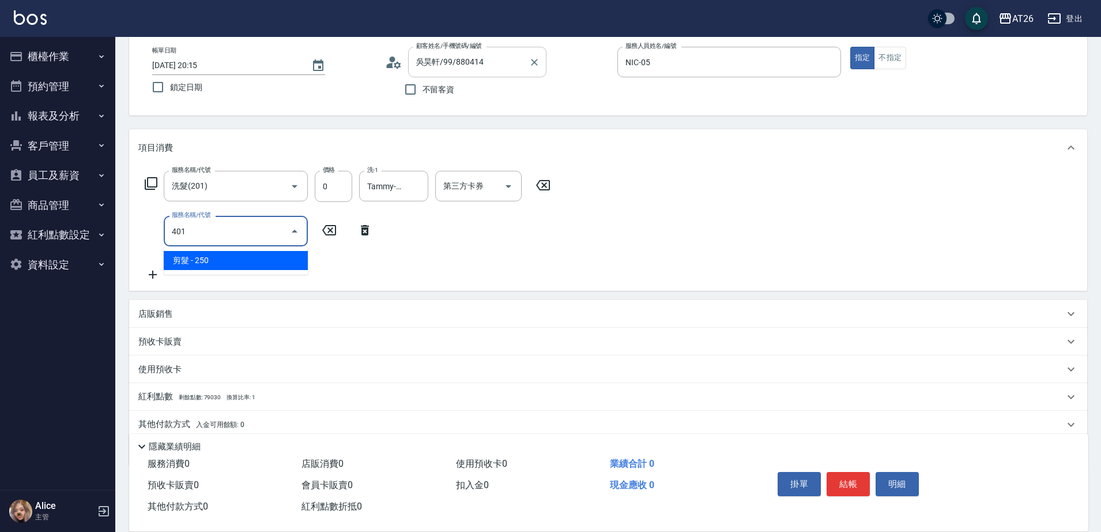
type input "401"
type input "20"
type input "剪髮(401)"
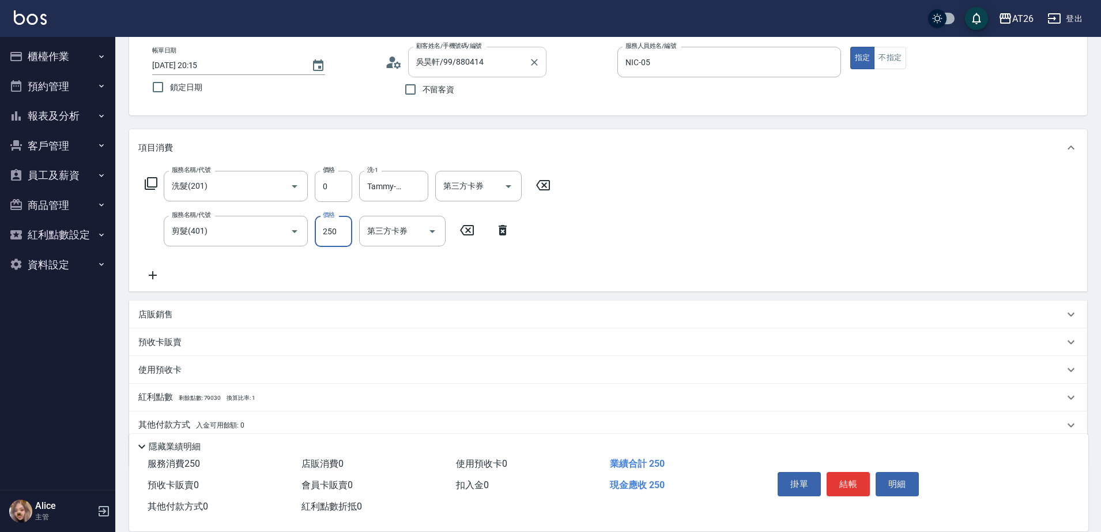
type input "7"
type input "0"
type input "700"
type input "70"
type input "2025/09/11 20:21"
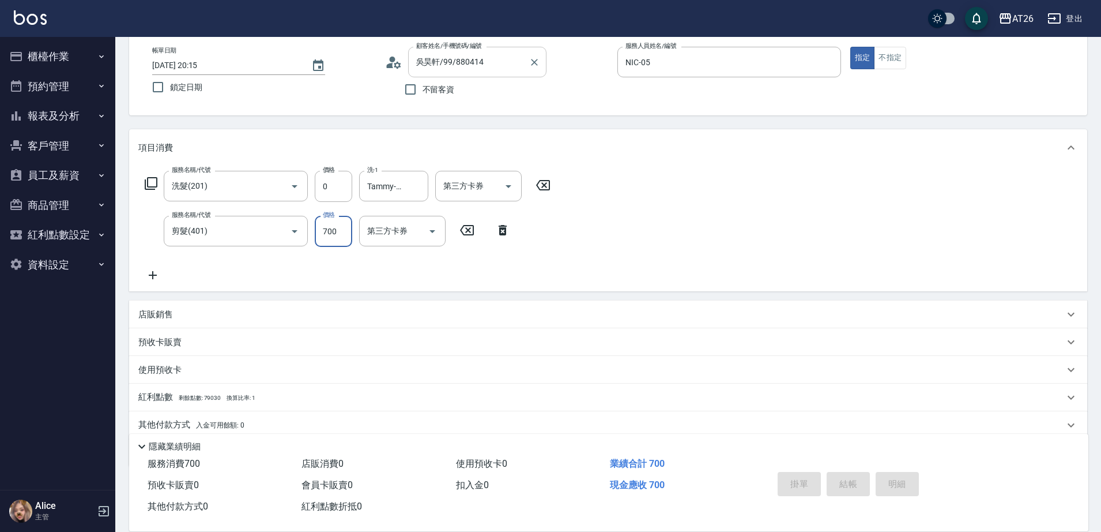
type input "0"
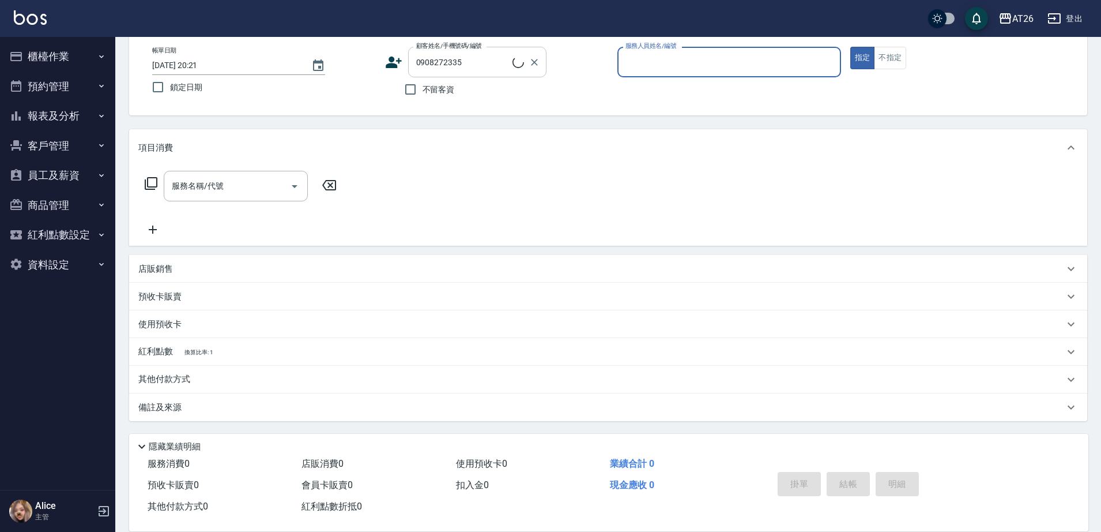
type input "林冠廷/0908272335/0908272335"
type input "NIC-05"
click at [850, 47] on button "指定" at bounding box center [862, 58] width 25 height 22
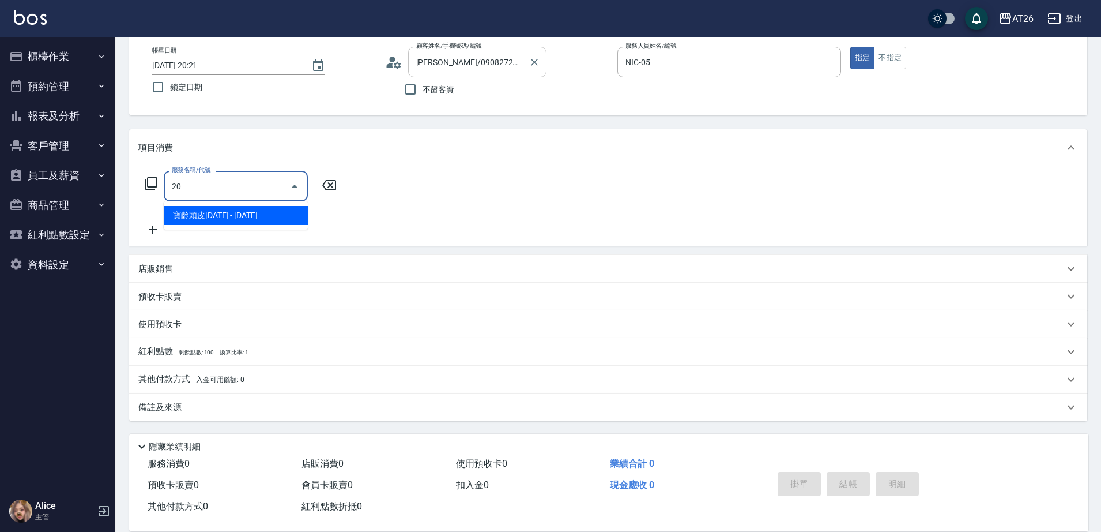
type input "201"
type input "20"
type input "洗髮(201)"
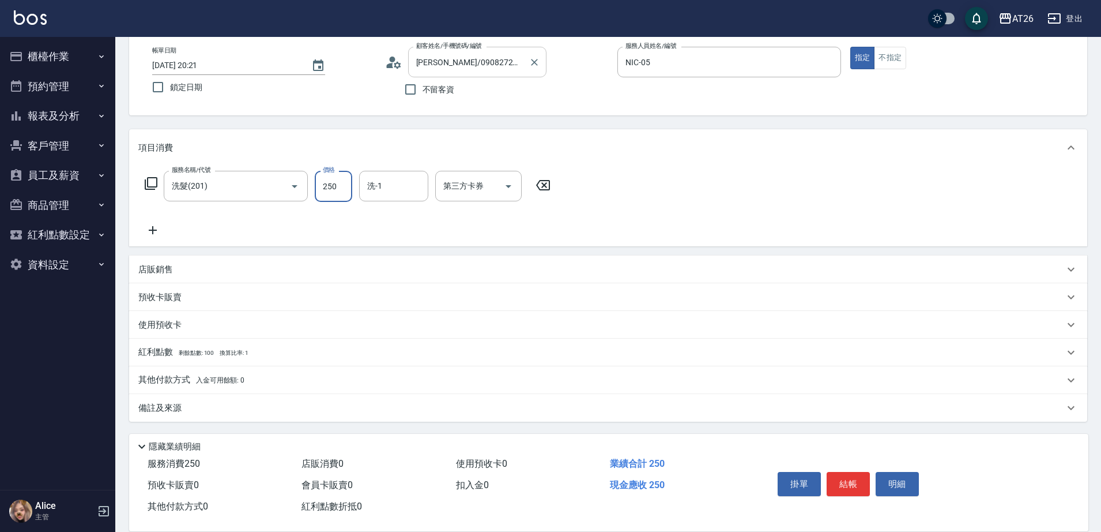
type input "0"
click at [421, 184] on icon "Clear" at bounding box center [416, 186] width 12 height 12
click at [381, 182] on input "洗-1" at bounding box center [393, 186] width 59 height 20
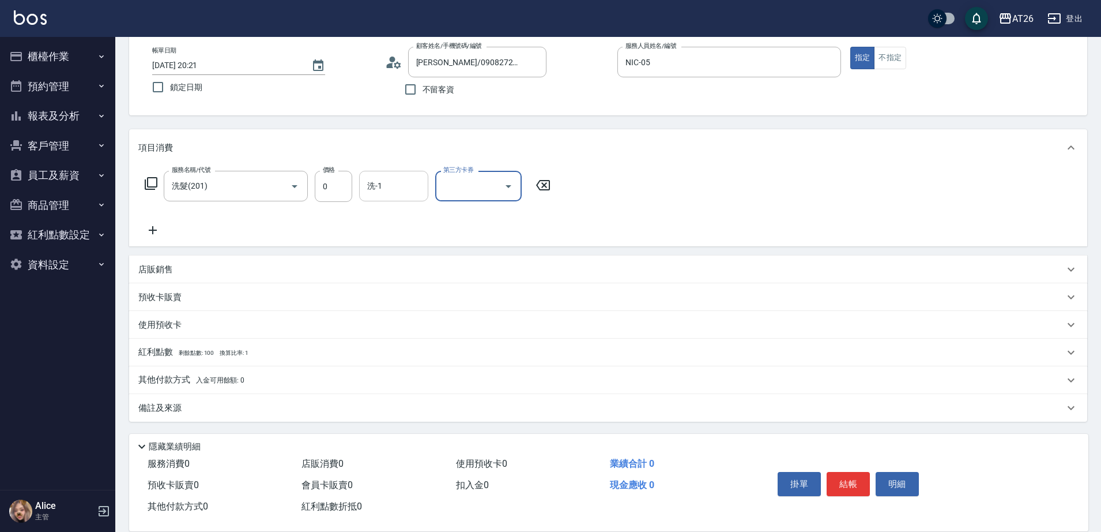
click at [381, 182] on div "洗-1 洗-1" at bounding box center [393, 186] width 69 height 31
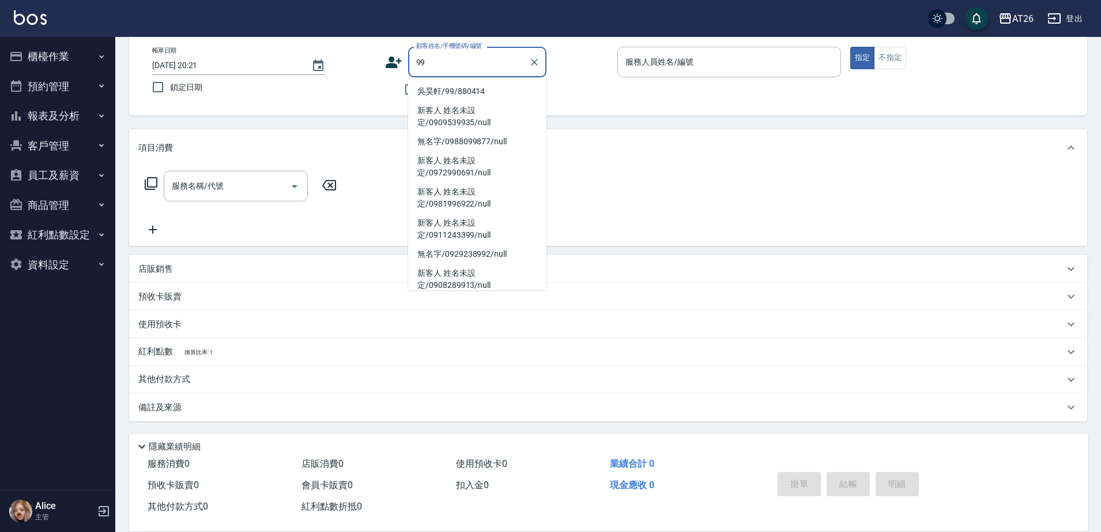
scroll to position [342, 0]
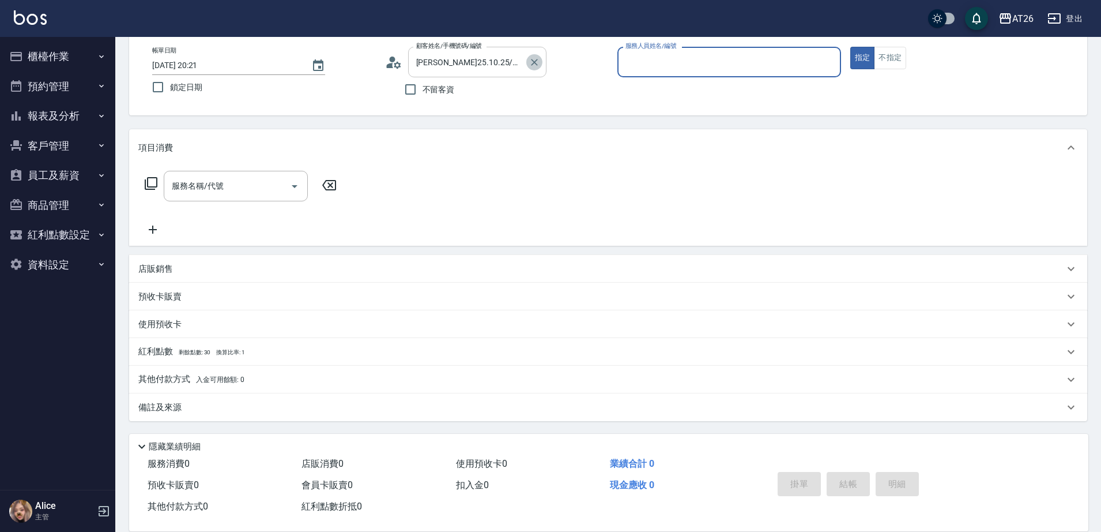
click at [529, 63] on icon "Clear" at bounding box center [535, 62] width 12 height 12
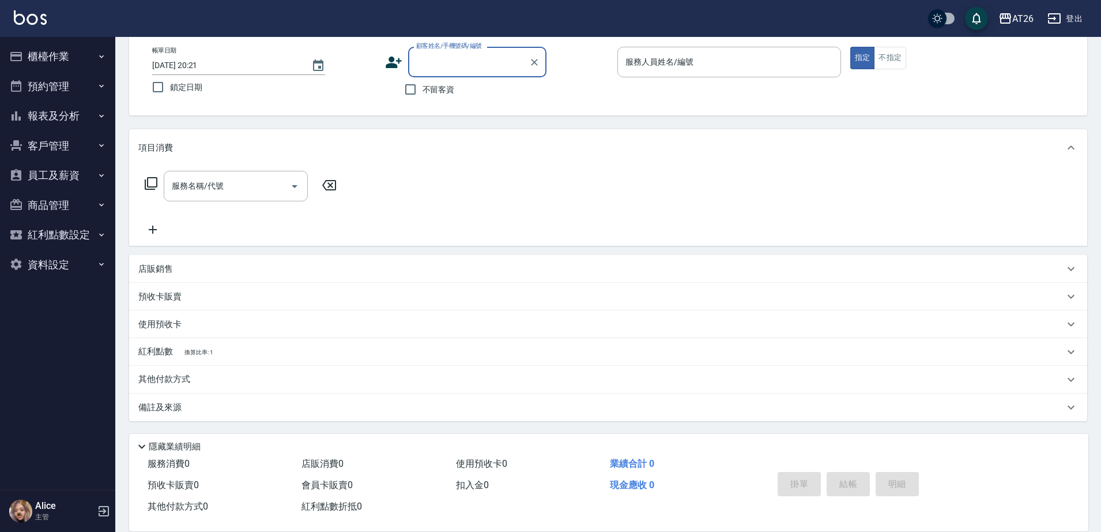
scroll to position [0, 0]
click at [457, 67] on input "顧客姓名/手機號碼/編號" at bounding box center [468, 62] width 111 height 20
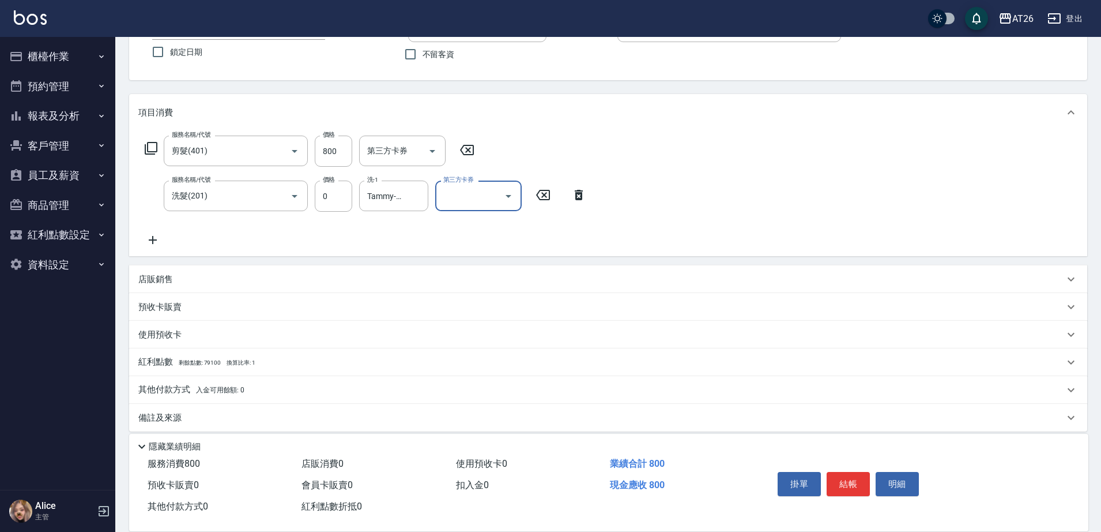
scroll to position [106, 0]
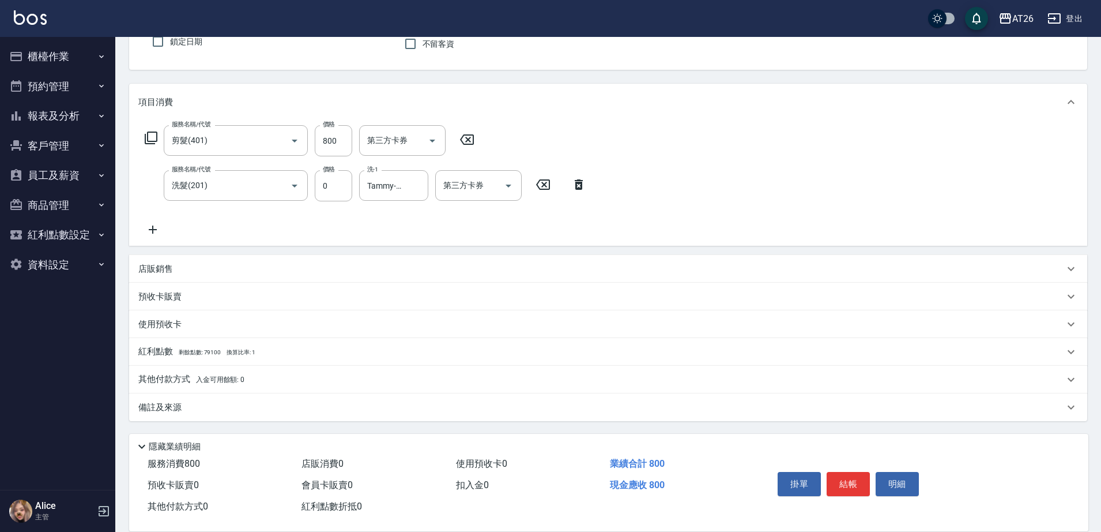
click at [188, 390] on div "其他付款方式 入金可用餘額: 0" at bounding box center [608, 380] width 958 height 28
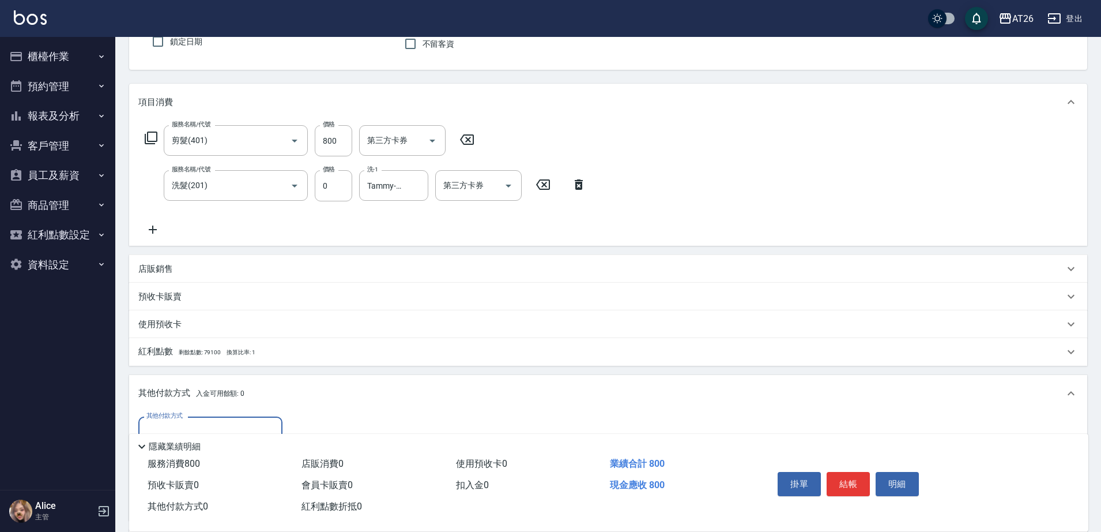
scroll to position [242, 0]
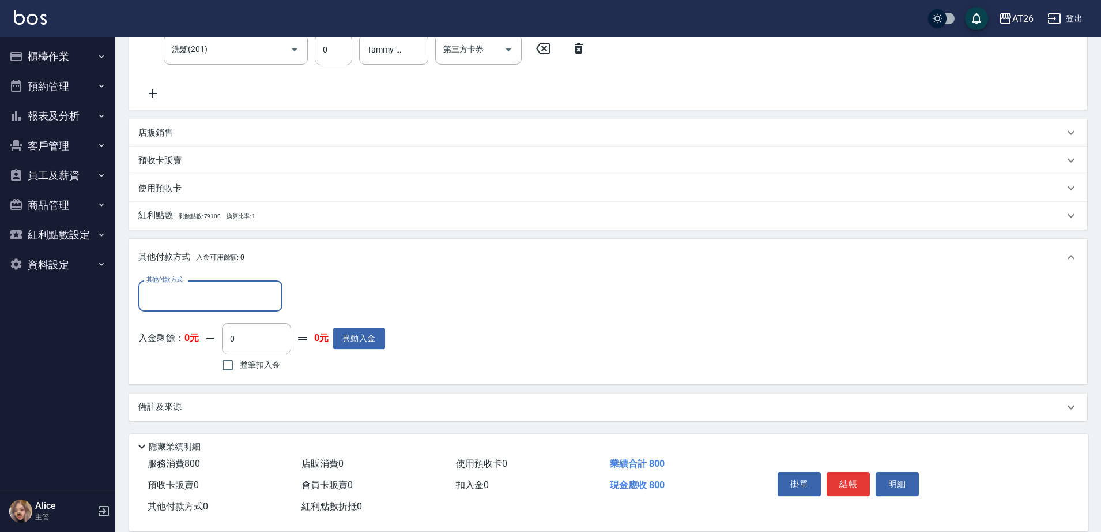
click at [176, 295] on input "其他付款方式" at bounding box center [211, 295] width 134 height 20
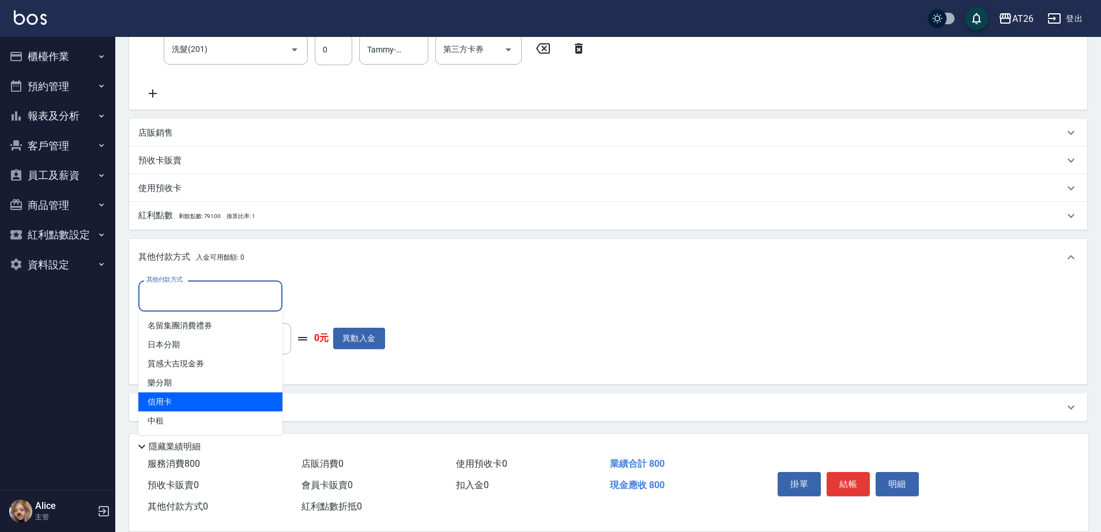
click at [182, 402] on span "信用卡" at bounding box center [210, 401] width 144 height 19
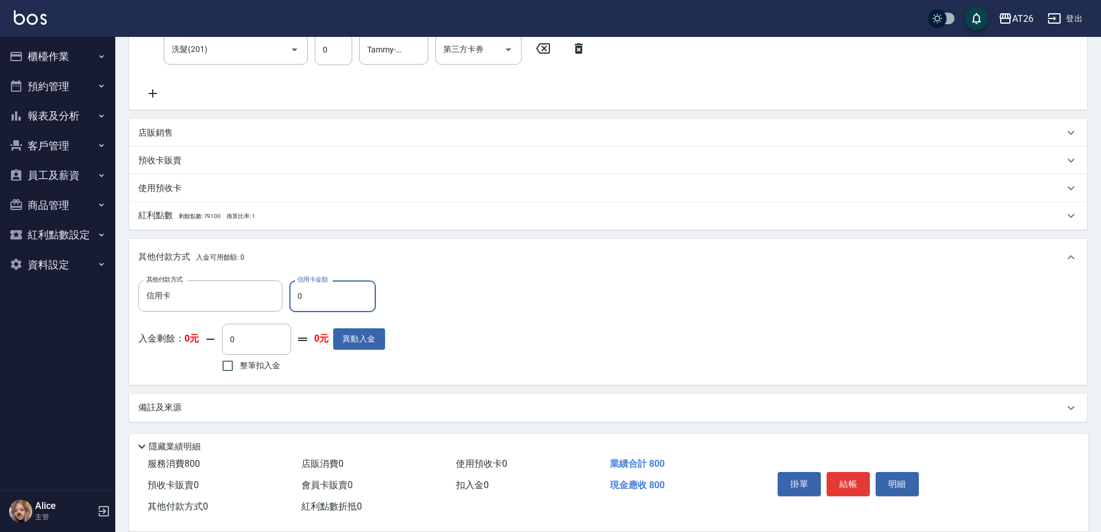
click at [329, 296] on input "0" at bounding box center [332, 295] width 86 height 31
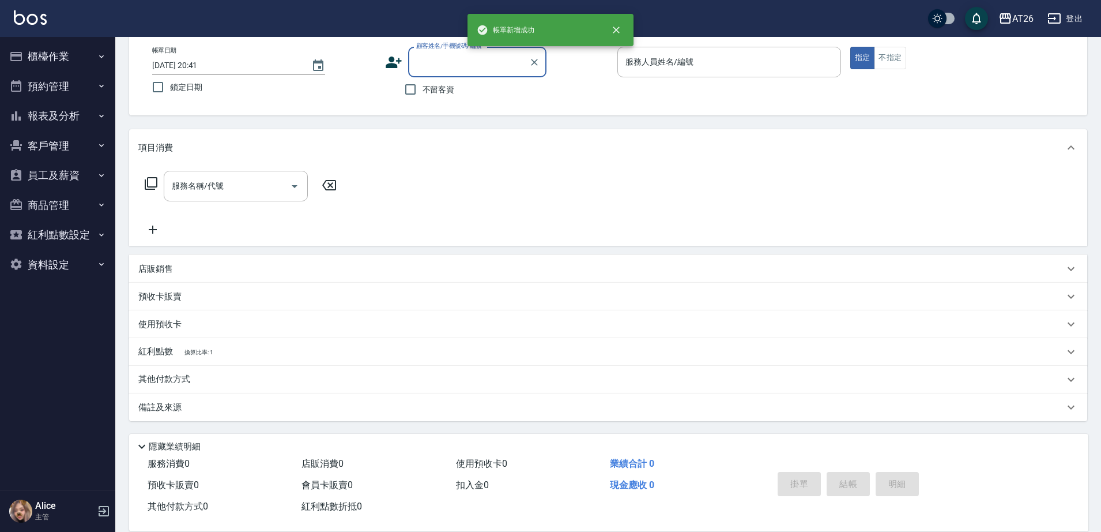
scroll to position [0, 0]
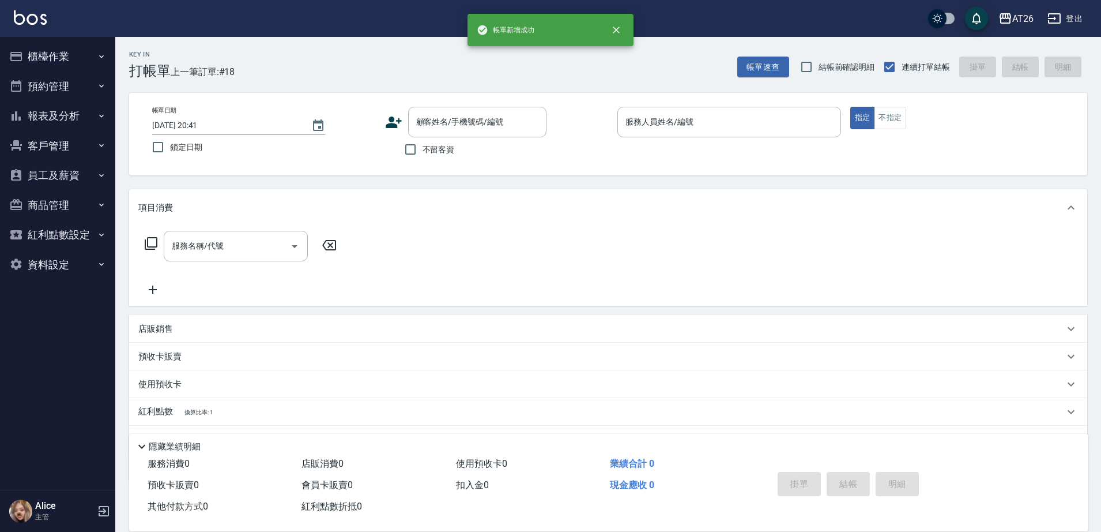
click at [86, 355] on nav "櫃檯作業 打帳單 帳單列表 座位開單 營業儀表板 現金收支登錄 高階收支登錄 材料自購登錄 每日結帳 排班表 現場電腦打卡 掃碼打卡 預約管理 預約管理 單日…" at bounding box center [57, 263] width 115 height 453
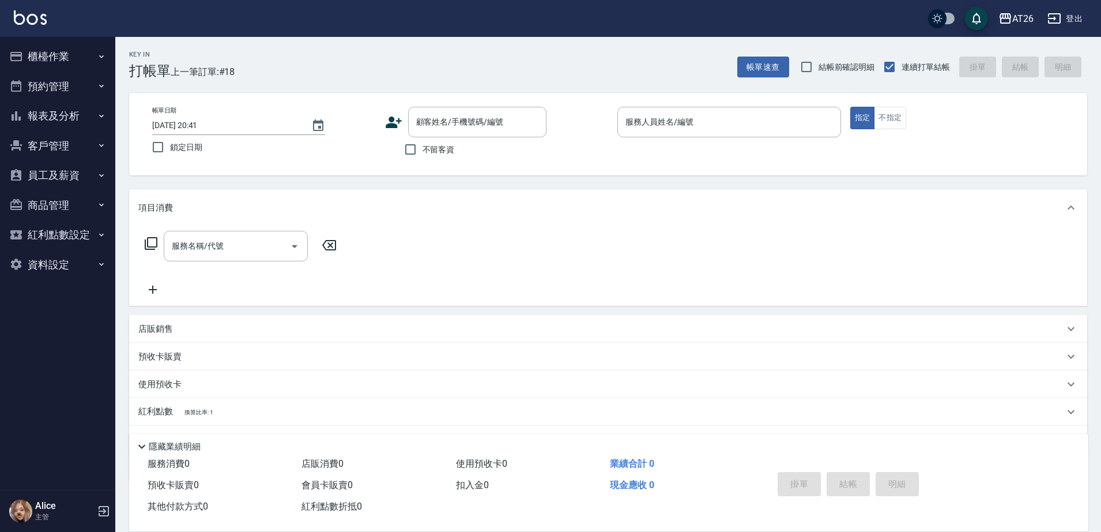
drag, startPoint x: 219, startPoint y: 370, endPoint x: 43, endPoint y: 354, distance: 177.1
click at [47, 360] on nav "櫃檯作業 打帳單 帳單列表 座位開單 營業儀表板 現金收支登錄 高階收支登錄 材料自購登錄 每日結帳 排班表 現場電腦打卡 掃碼打卡 預約管理 預約管理 單日…" at bounding box center [57, 263] width 115 height 453
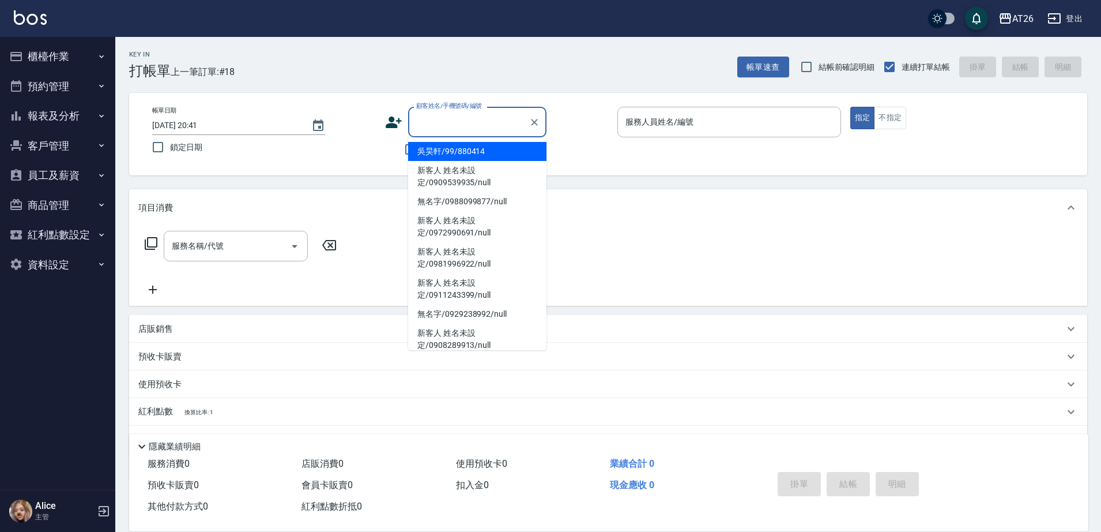
click at [431, 115] on div "顧客姓名/手機號碼/編號 顧客姓名/手機號碼/編號" at bounding box center [477, 122] width 138 height 31
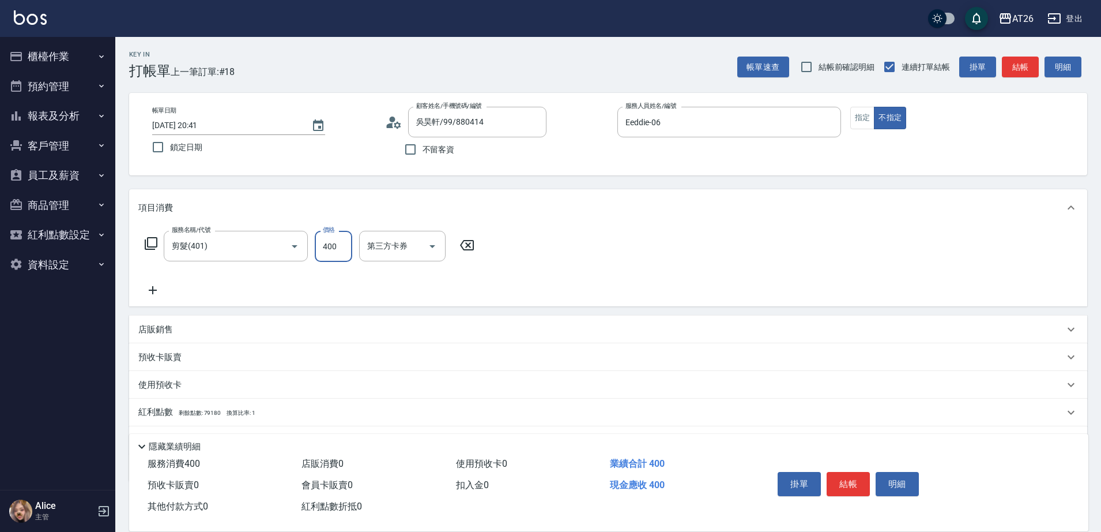
click at [204, 225] on div "項目消費" at bounding box center [608, 207] width 958 height 37
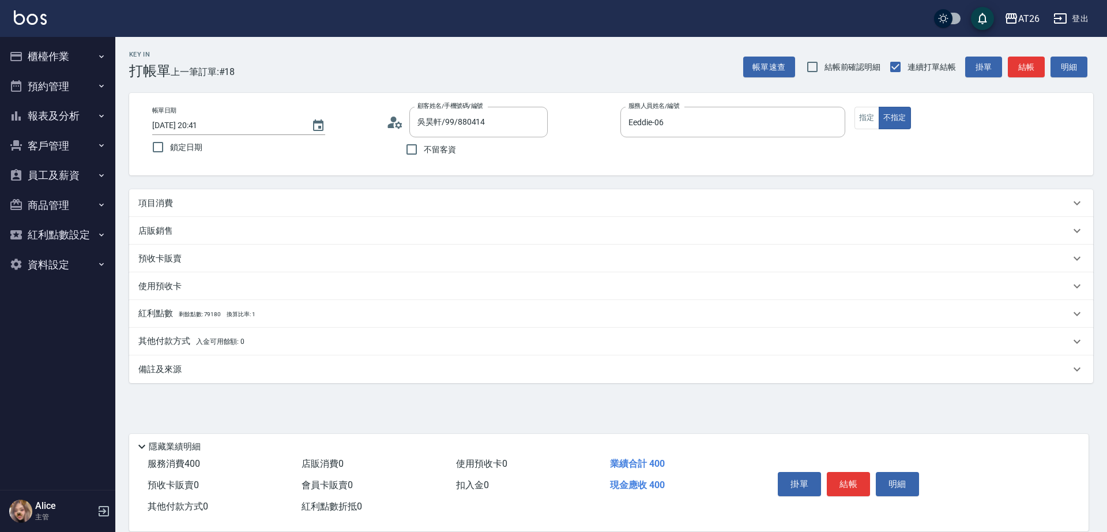
click at [227, 207] on div "項目消費" at bounding box center [604, 203] width 932 height 12
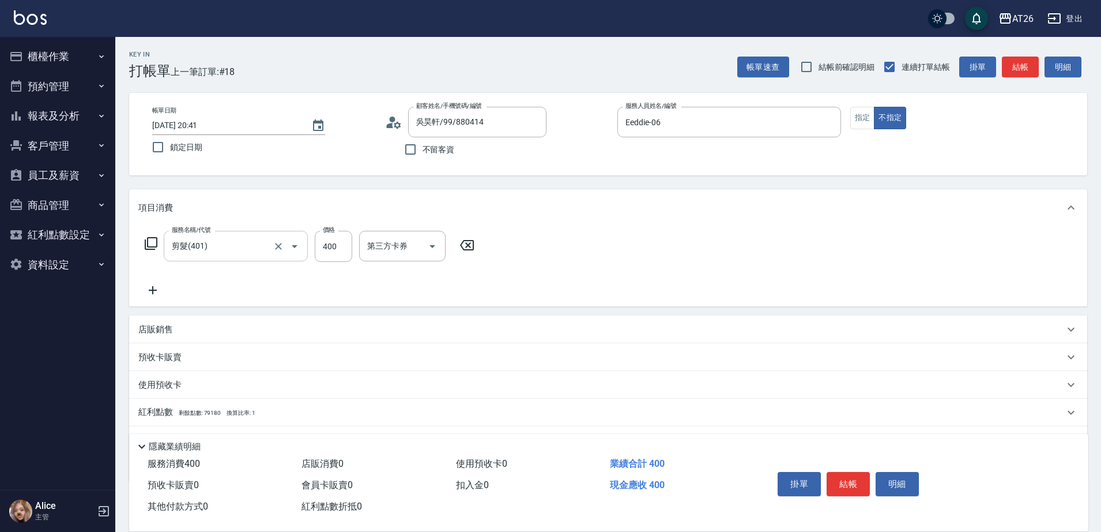
click at [217, 232] on div "剪髮(401) 服務名稱/代號" at bounding box center [236, 246] width 144 height 31
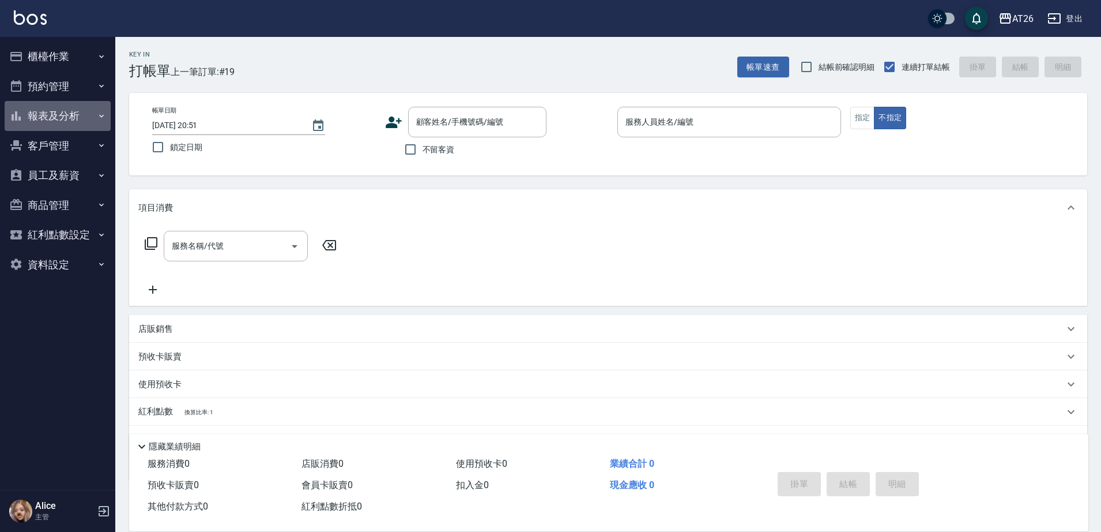
click at [81, 117] on button "報表及分析" at bounding box center [58, 116] width 106 height 30
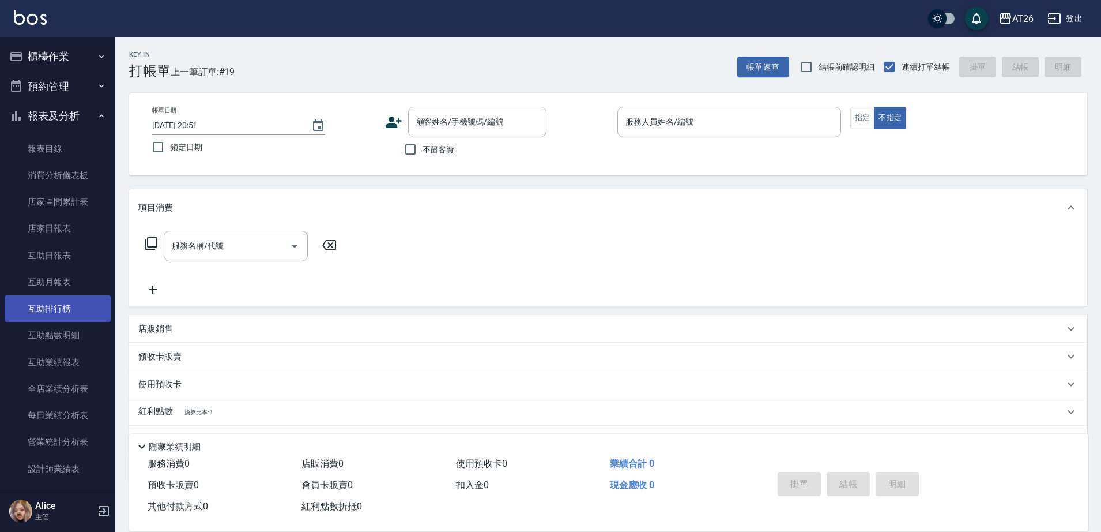
scroll to position [72, 0]
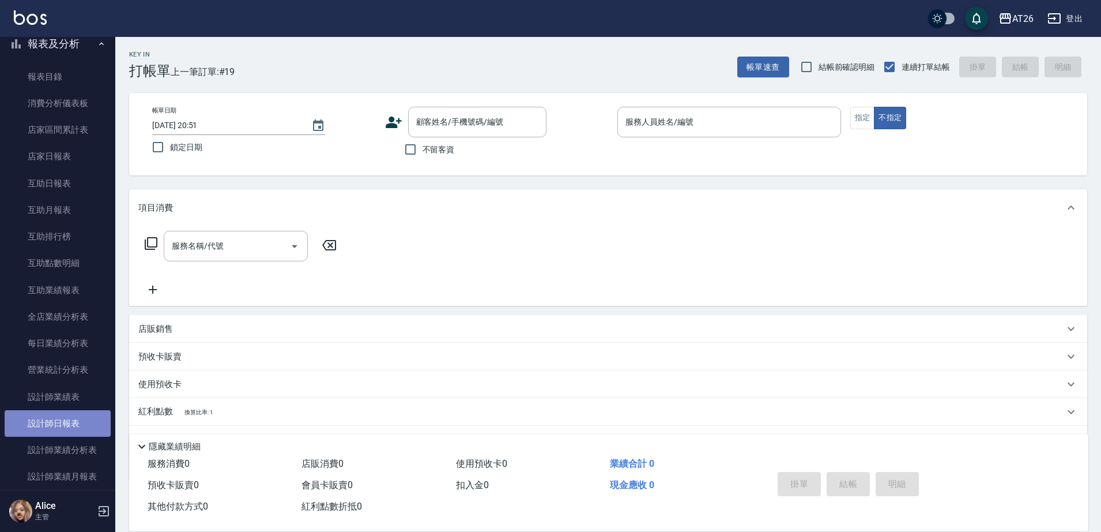
click at [69, 414] on link "設計師日報表" at bounding box center [58, 423] width 106 height 27
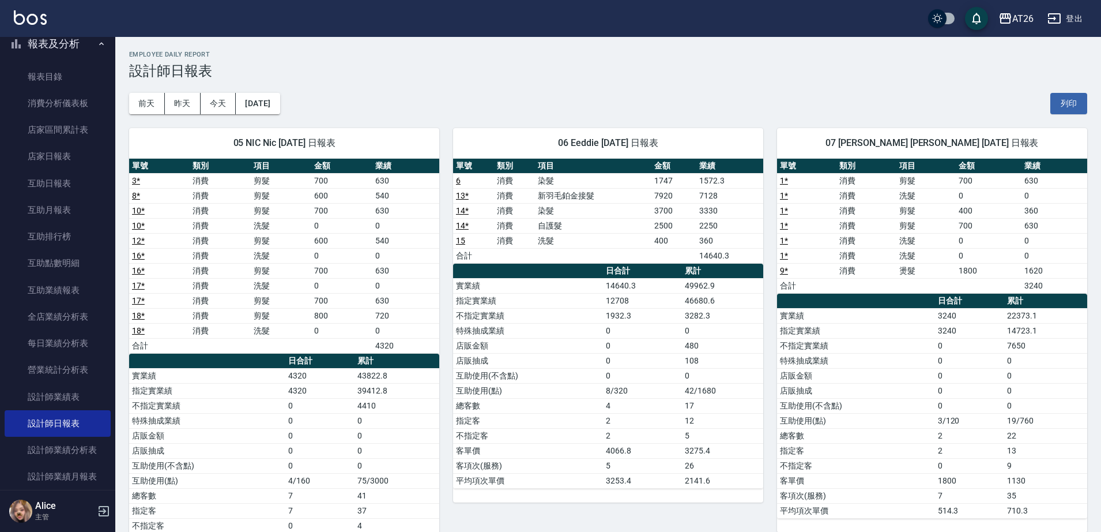
click at [667, 242] on td "400" at bounding box center [673, 240] width 45 height 15
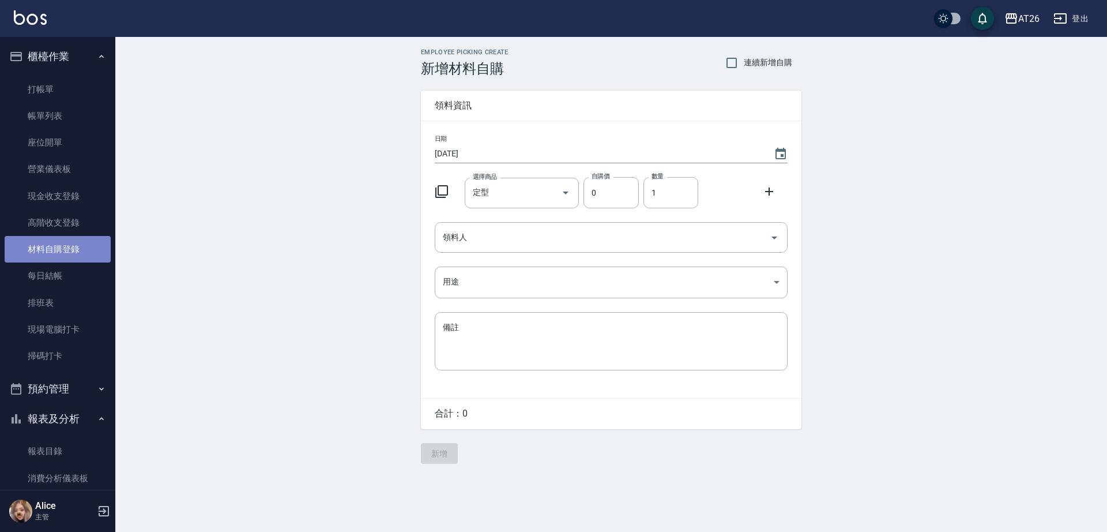
click at [70, 246] on link "材料自購登錄" at bounding box center [58, 249] width 106 height 27
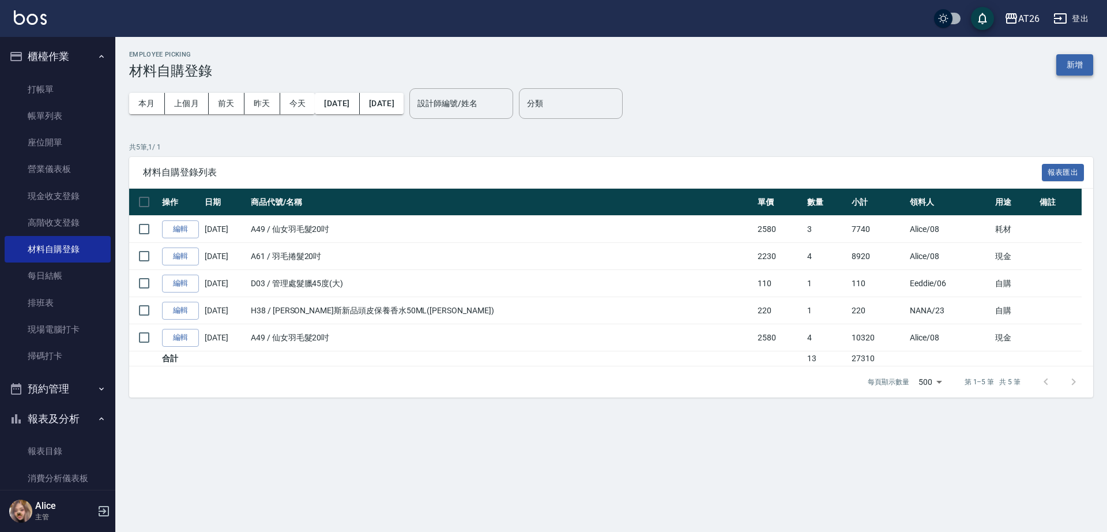
click at [1068, 73] on button "新增" at bounding box center [1074, 64] width 37 height 21
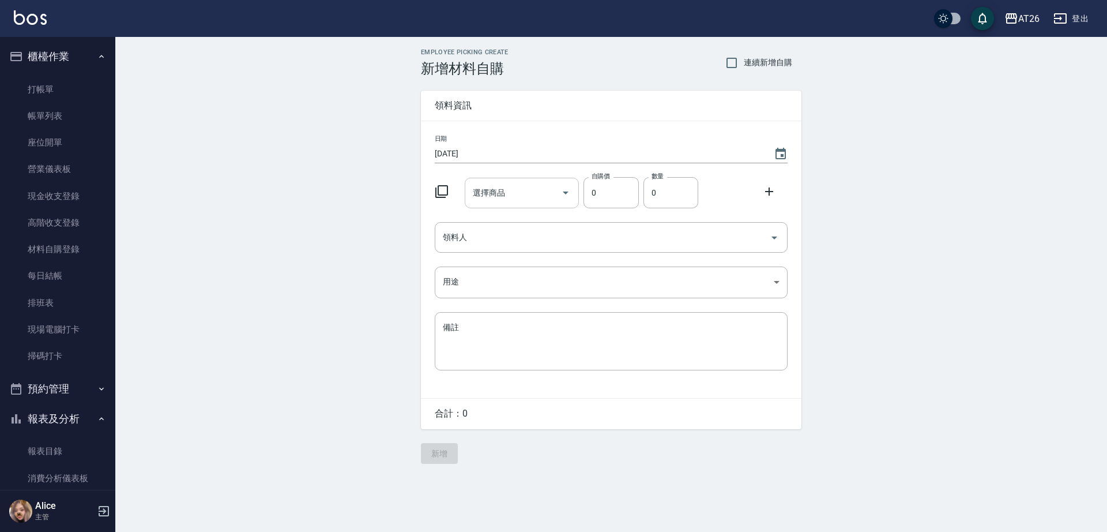
click at [511, 195] on input "選擇商品" at bounding box center [513, 193] width 87 height 20
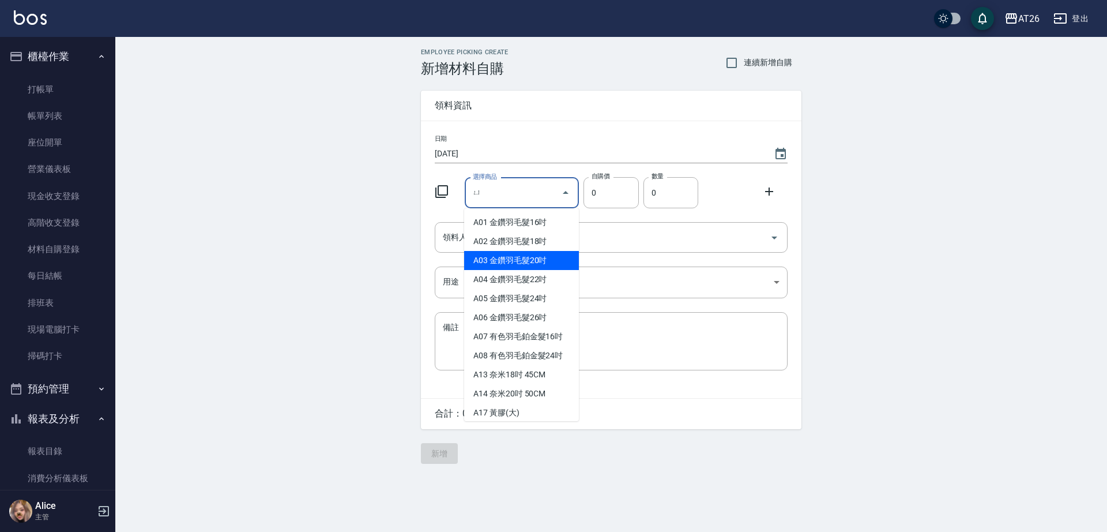
type input "與"
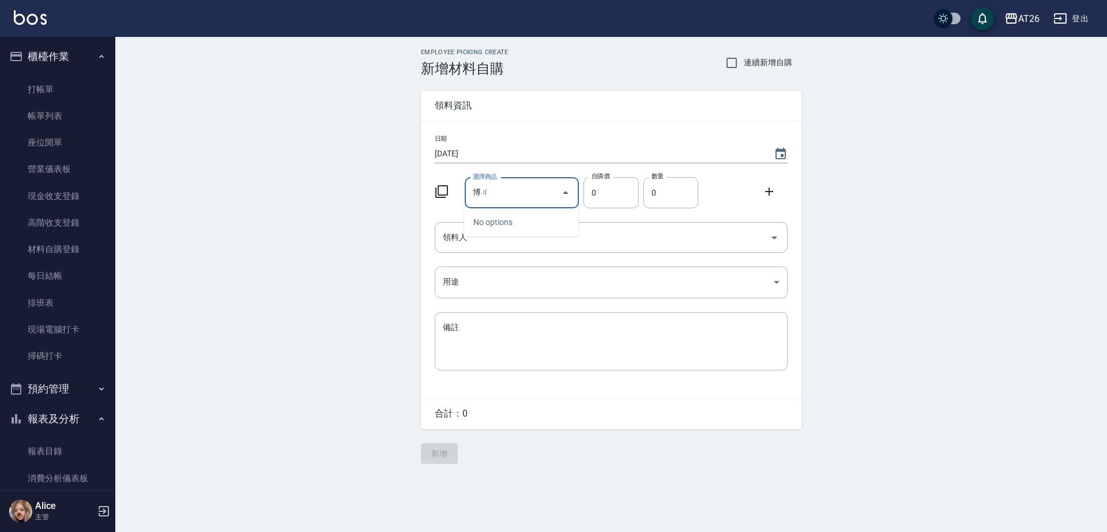
type input "博"
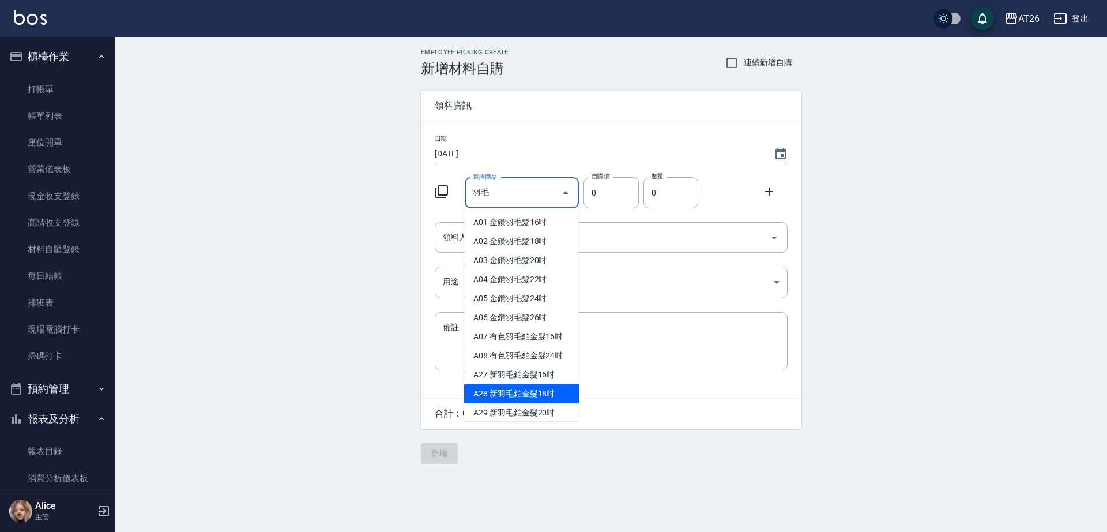
click at [514, 393] on li "A28 新羽毛鉑金髮18吋" at bounding box center [521, 393] width 115 height 19
type input "新羽毛鉑金髮18吋"
type input "1980"
type input "1"
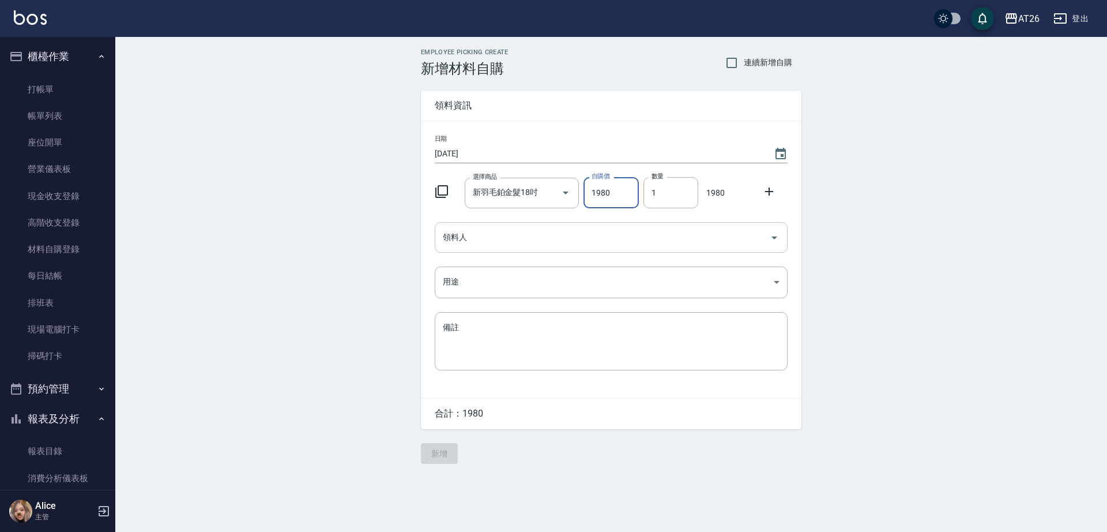
click at [540, 228] on input "領料人" at bounding box center [602, 237] width 325 height 20
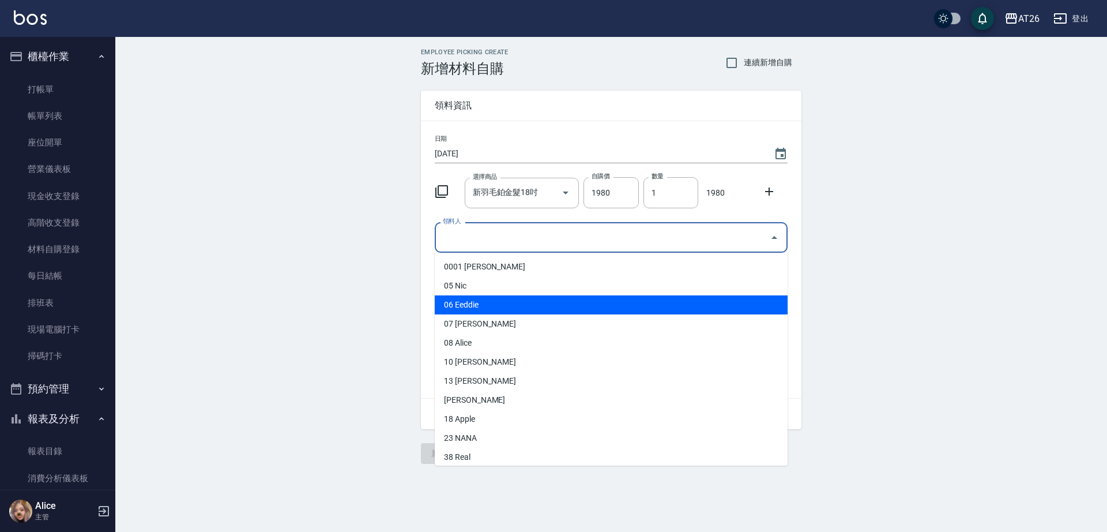
click at [489, 299] on li "06 Eeddie" at bounding box center [611, 304] width 353 height 19
type input "Eeddie"
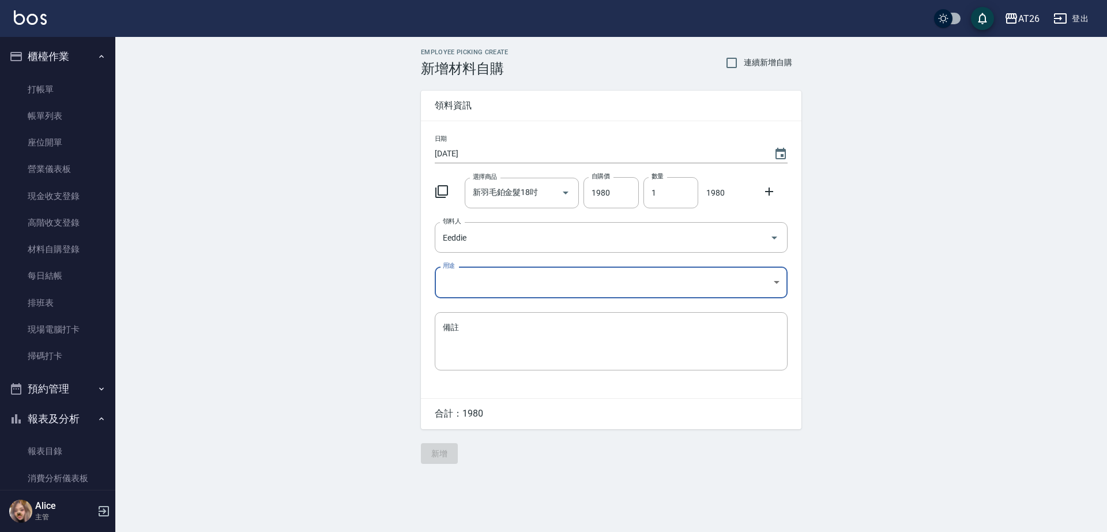
click at [497, 279] on body "AT26 登出 櫃檯作業 打帳單 帳單列表 座位開單 營業儀表板 現金收支登錄 高階收支登錄 材料自購登錄 每日結帳 排班表 現場電腦打卡 掃碼打卡 預約管理…" at bounding box center [553, 266] width 1107 height 532
click at [488, 363] on li "現金" at bounding box center [611, 369] width 353 height 19
type input "現金"
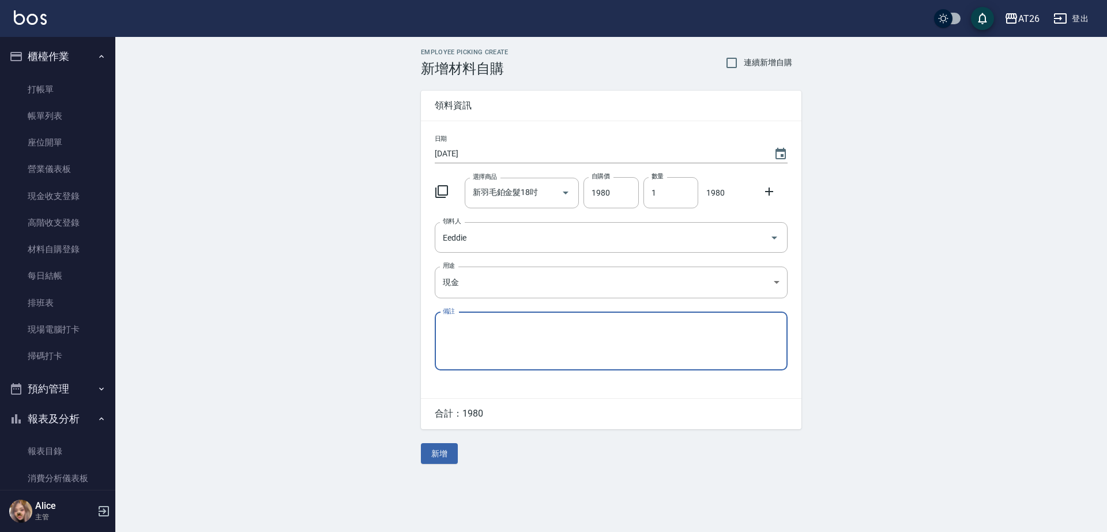
click at [495, 337] on textarea "備註" at bounding box center [611, 340] width 337 height 39
drag, startPoint x: 438, startPoint y: 443, endPoint x: 438, endPoint y: 452, distance: 8.6
click at [438, 444] on div "Employee Picking Create 新增材料自購 連續新增自購 領料資訊 日期 2025/09/11 選擇商品 新羽毛鉑金髮18吋 選擇商品 自購…" at bounding box center [611, 256] width 404 height 438
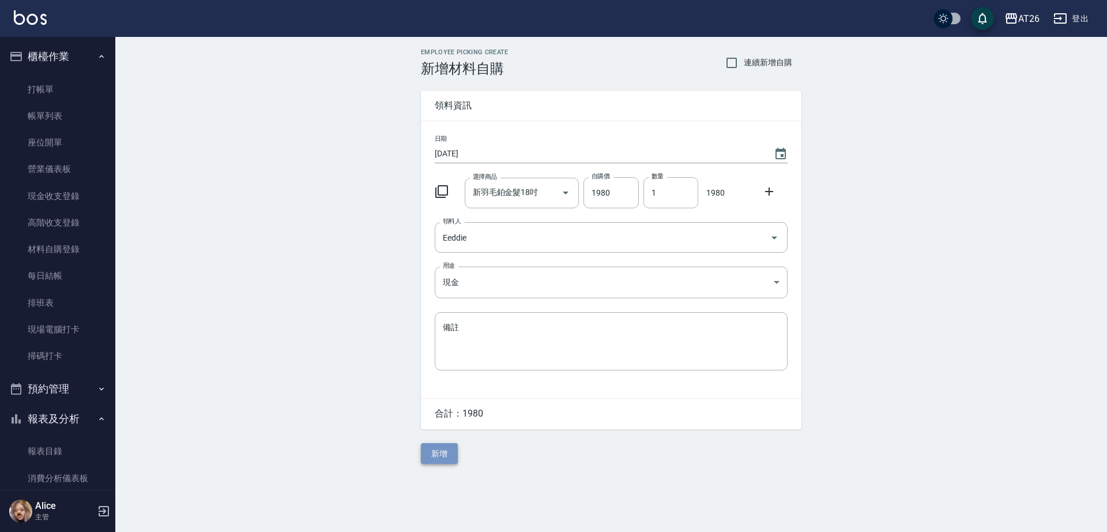
click at [438, 452] on button "新增" at bounding box center [439, 453] width 37 height 21
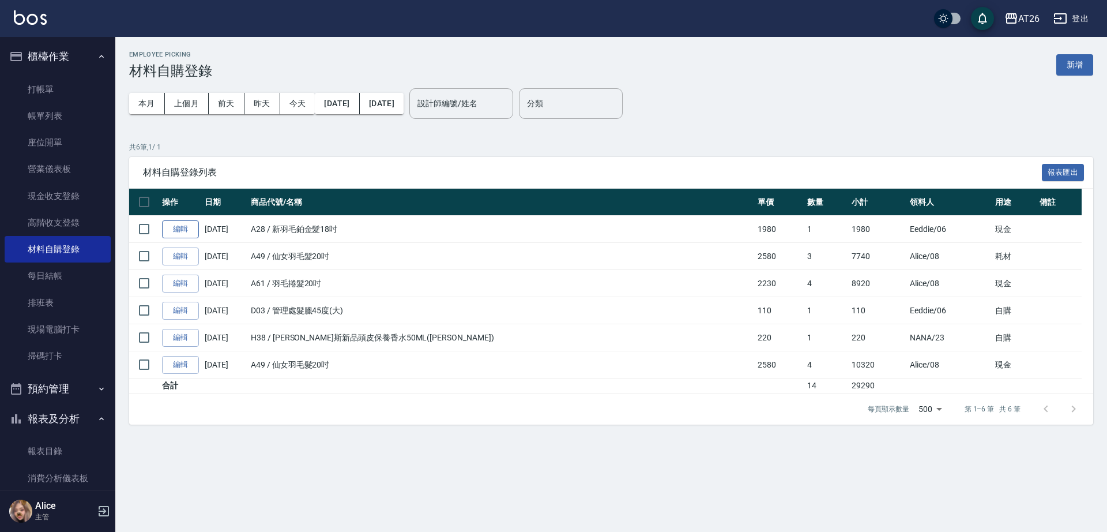
click at [189, 235] on link "編輯" at bounding box center [180, 229] width 37 height 18
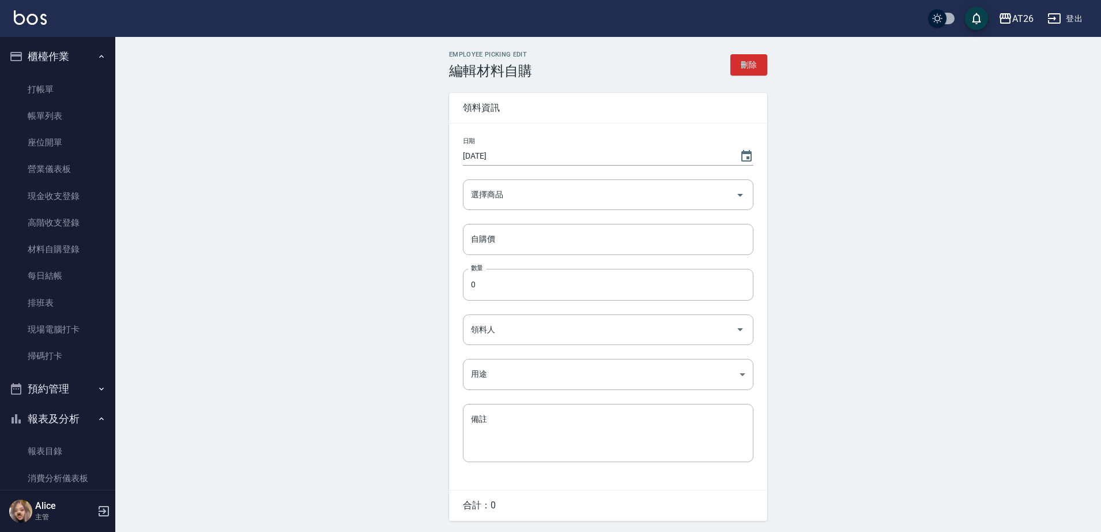
type input "新羽毛鉑金髮18吋"
type input "1980"
type input "1"
type input "Eeddie"
type input "現金"
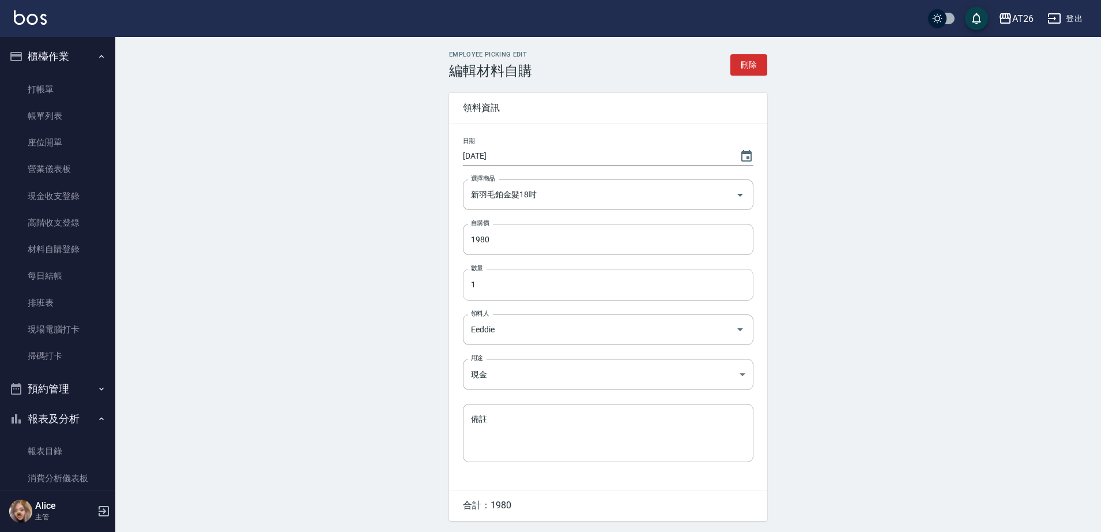
click at [546, 281] on input "1" at bounding box center [608, 284] width 291 height 31
type input "4"
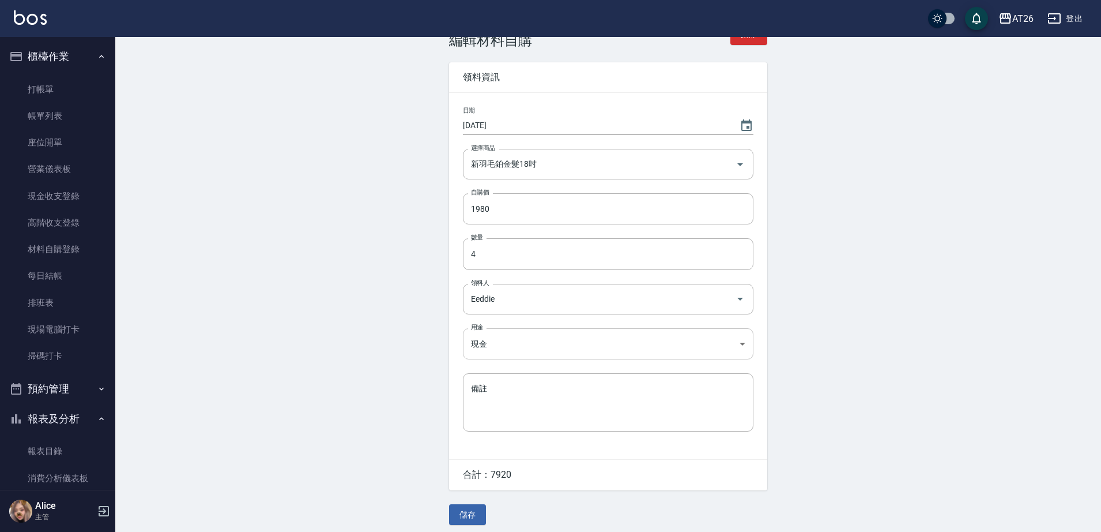
scroll to position [39, 0]
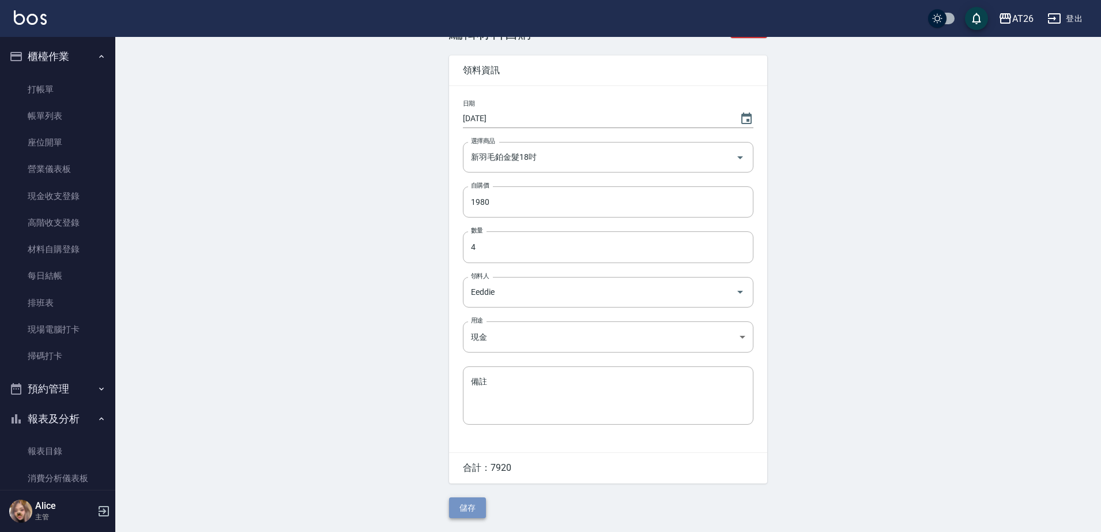
click at [470, 503] on button "儲存" at bounding box center [467, 507] width 37 height 21
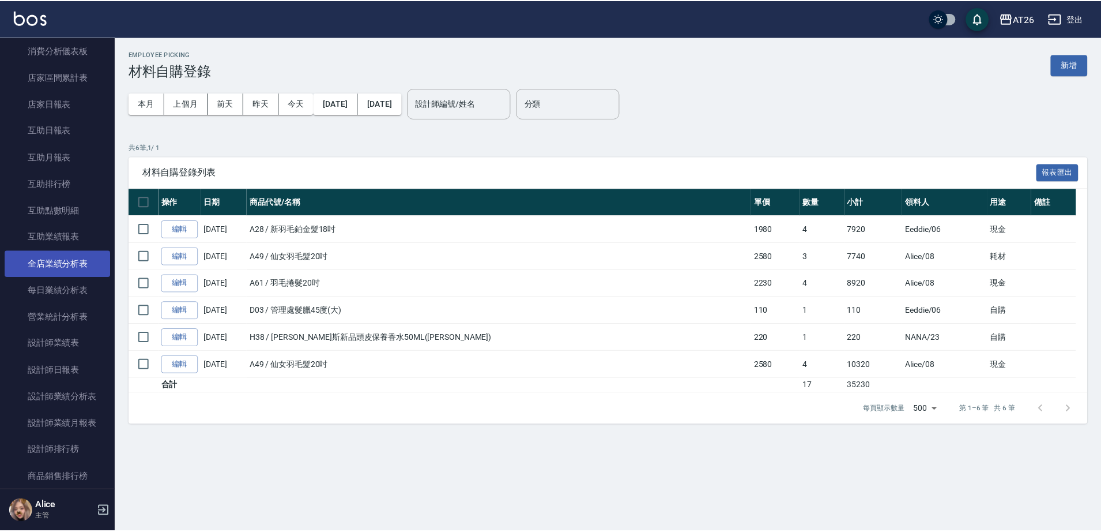
scroll to position [504, 0]
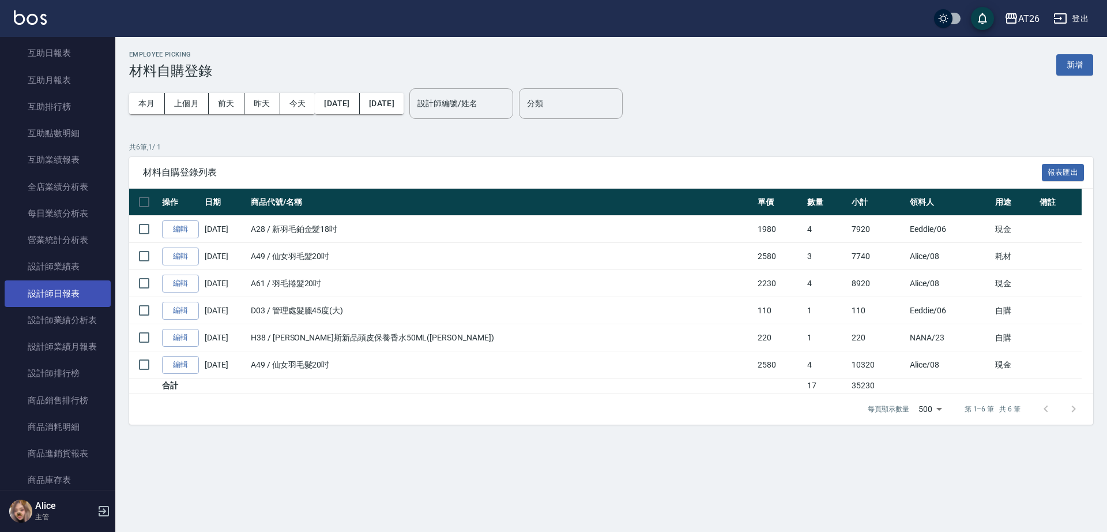
click at [75, 287] on link "設計師日報表" at bounding box center [58, 293] width 106 height 27
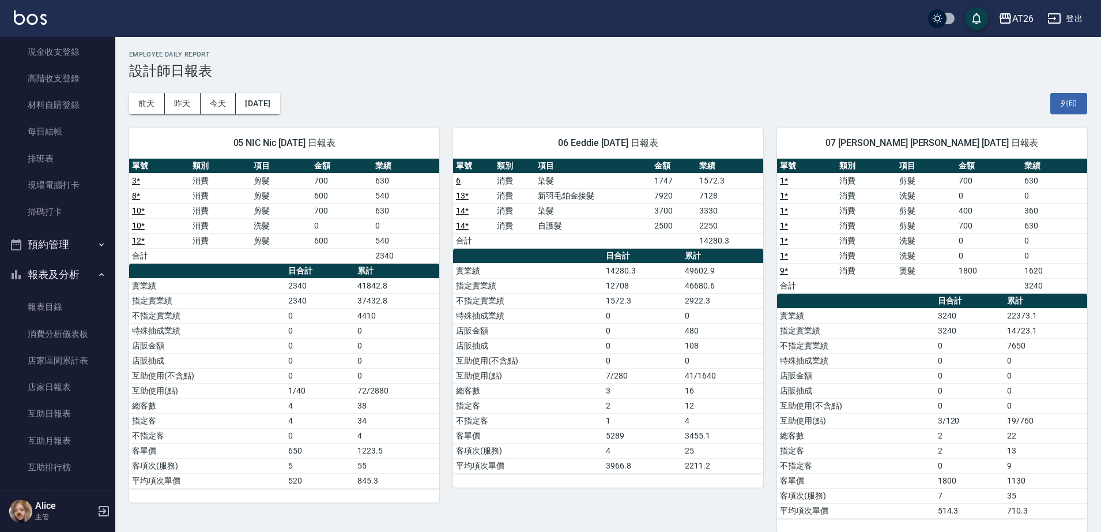
click at [568, 91] on div "[DATE] [DATE] [DATE] [DATE] 列印" at bounding box center [608, 103] width 958 height 49
click at [622, 98] on div "[DATE] [DATE] [DATE] [DATE] 列印" at bounding box center [608, 103] width 958 height 49
click at [560, 91] on div "[DATE] [DATE] [DATE] [DATE] 列印" at bounding box center [608, 103] width 958 height 49
click at [559, 66] on h3 "設計師日報表" at bounding box center [608, 71] width 958 height 16
click at [525, 75] on h3 "設計師日報表" at bounding box center [608, 71] width 958 height 16
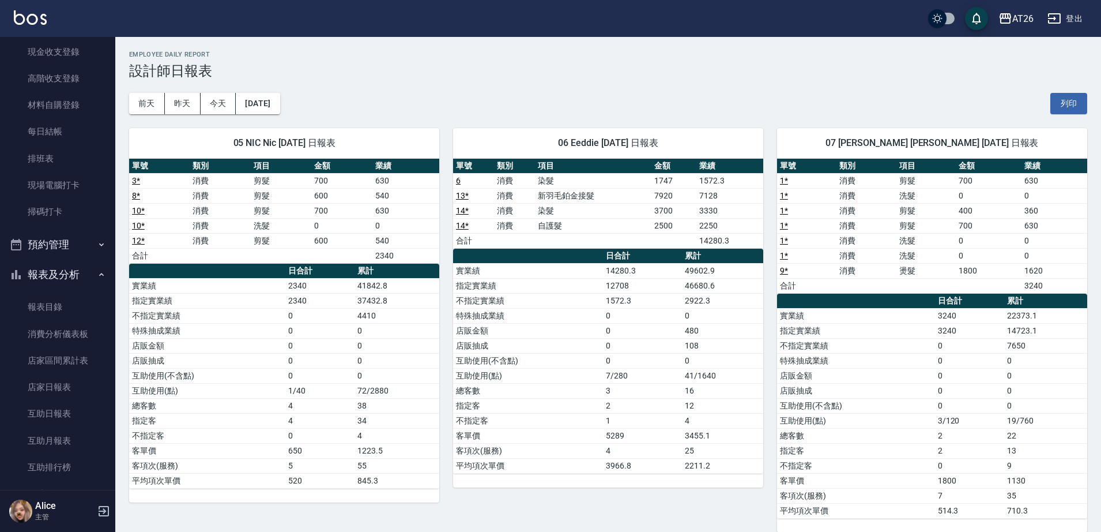
click at [558, 92] on div "[DATE] [DATE] [DATE] [DATE] 列印" at bounding box center [608, 103] width 958 height 49
click at [496, 83] on div "[DATE] [DATE] [DATE] [DATE] 列印" at bounding box center [608, 103] width 958 height 49
click at [579, 72] on h3 "設計師日報表" at bounding box center [608, 71] width 958 height 16
click at [465, 107] on div "[DATE] [DATE] [DATE] [DATE] 列印" at bounding box center [608, 103] width 958 height 49
click at [575, 104] on div "[DATE] [DATE] [DATE] [DATE] 列印" at bounding box center [608, 103] width 958 height 49
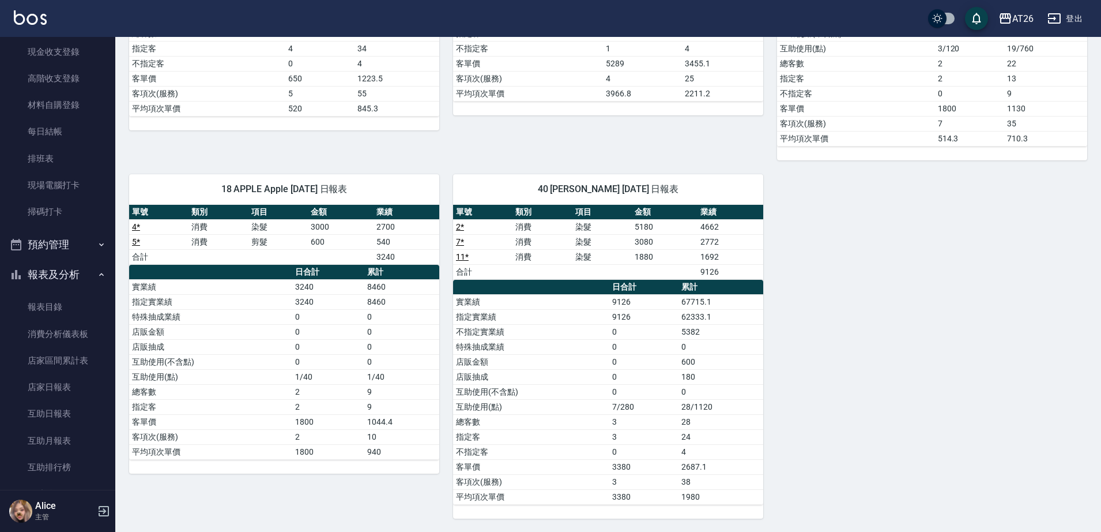
scroll to position [372, 0]
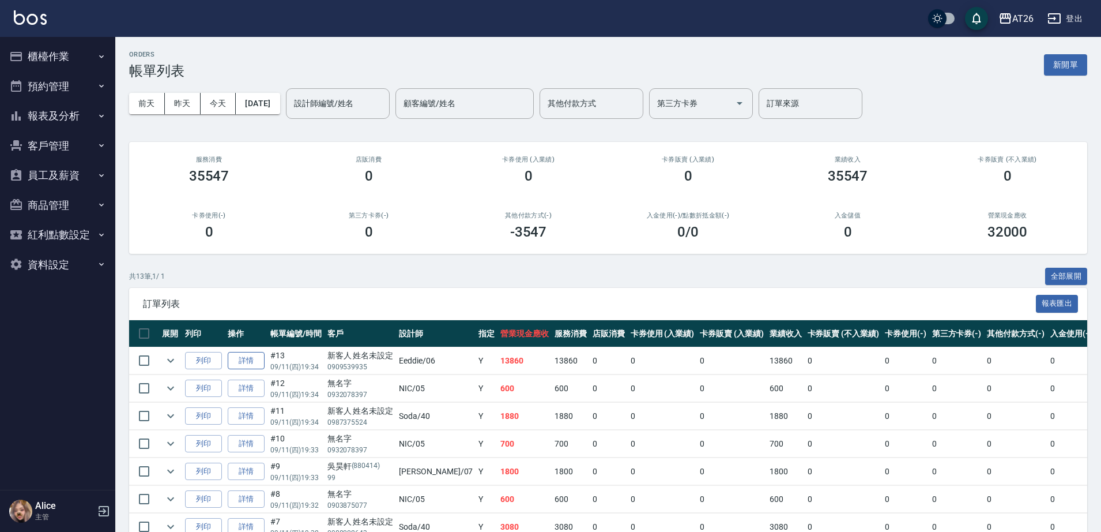
click at [233, 360] on link "詳情" at bounding box center [246, 361] width 37 height 18
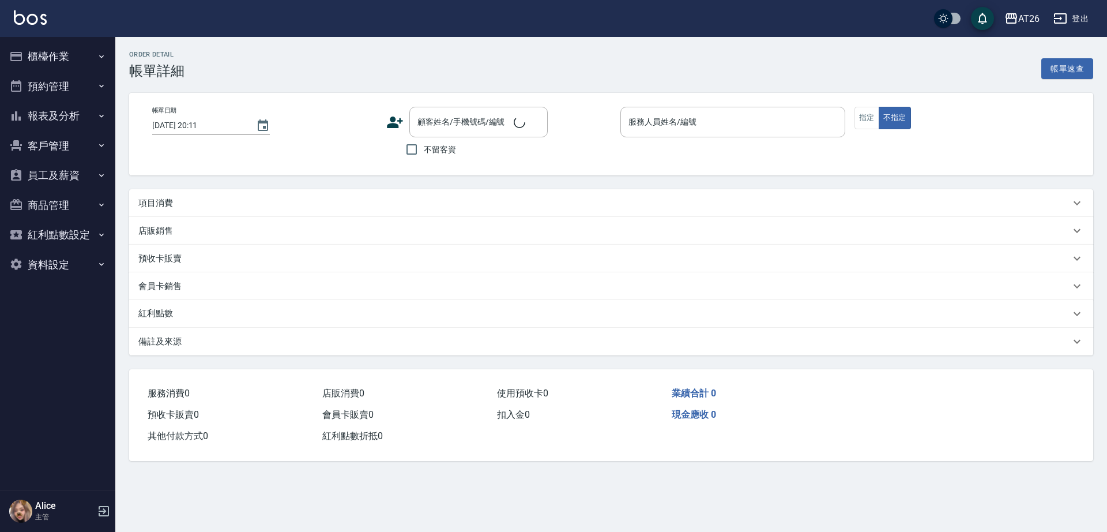
type input "[DATE] 19:34"
type input "Eeddie-06"
type input "1380"
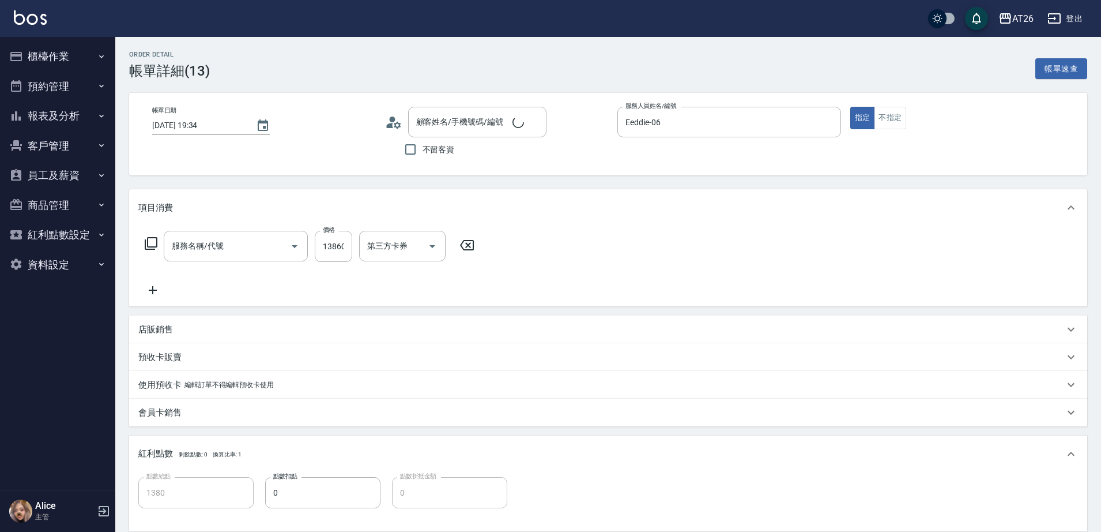
type input "新客人 姓名未設定/0909539935/null"
type input "新羽毛鉑金接髮(703)"
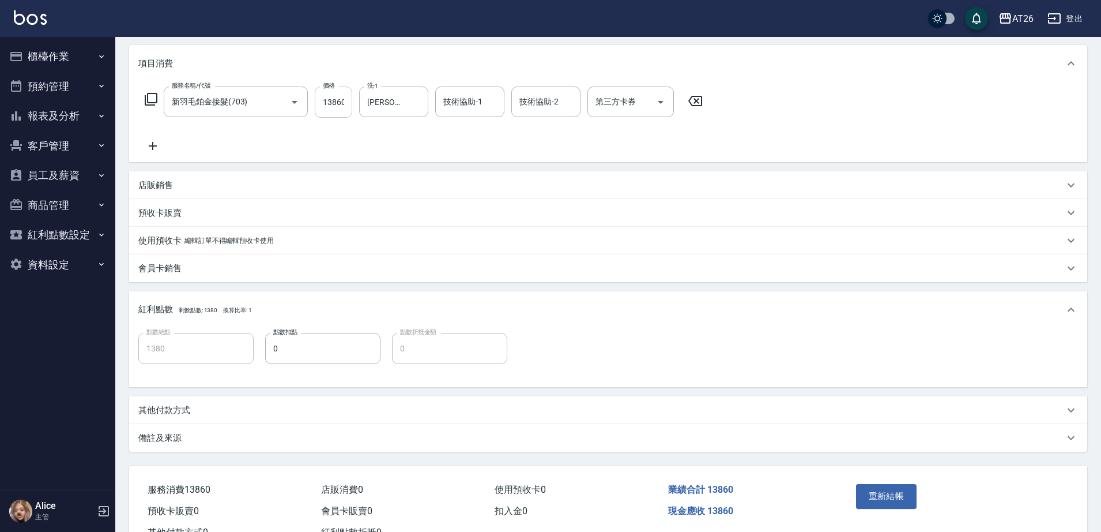
click at [335, 111] on input "13860" at bounding box center [333, 101] width 37 height 31
type input "7"
type input "0"
type input "792"
type input "70"
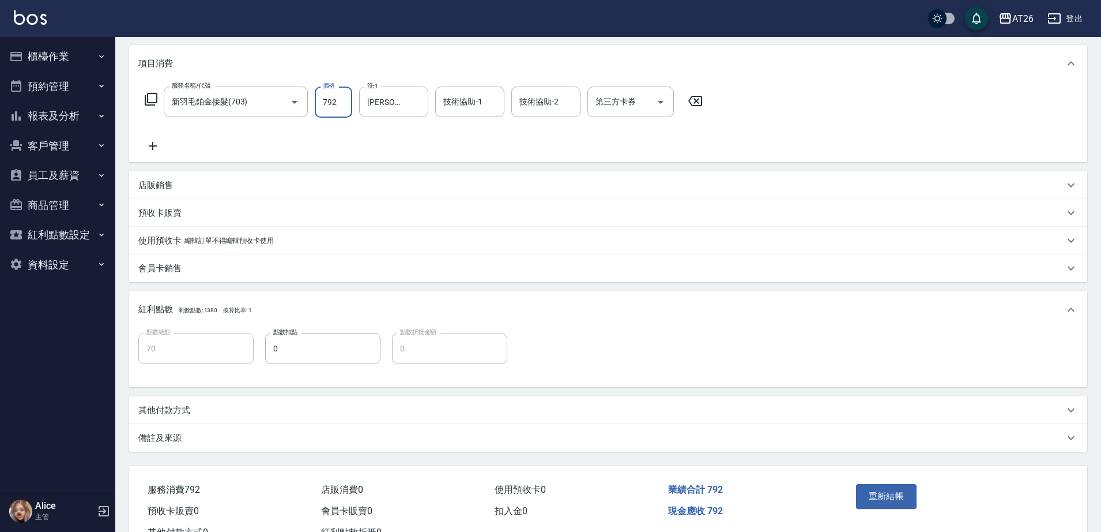
type input "7920"
type input "790"
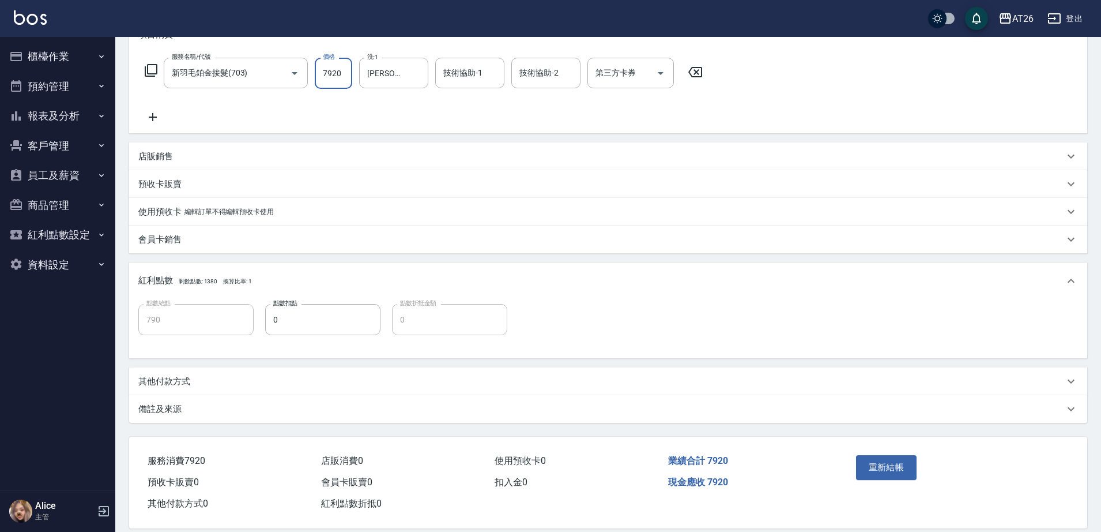
scroll to position [189, 0]
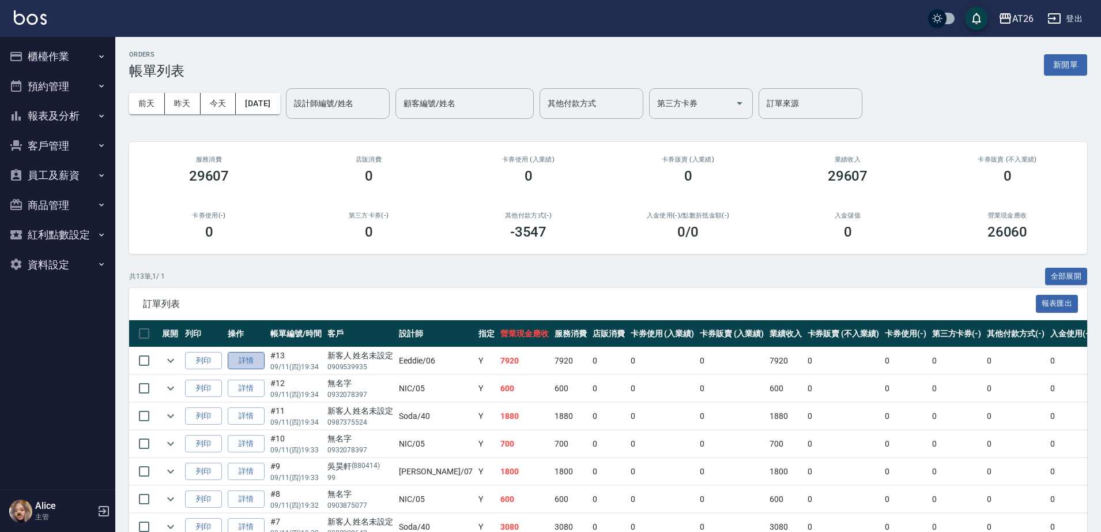
click at [241, 366] on link "詳情" at bounding box center [246, 361] width 37 height 18
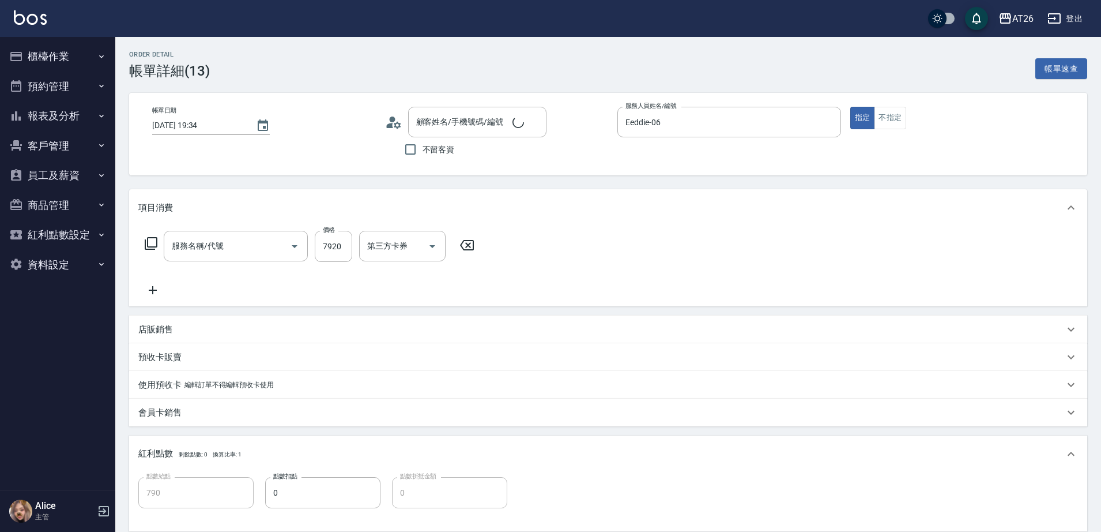
type input "[DATE] 19:34"
type input "Eeddie-06"
type input "790"
type input "新客人 姓名未設定/0909539935/null"
type input "新羽毛鉑金接髮(703)"
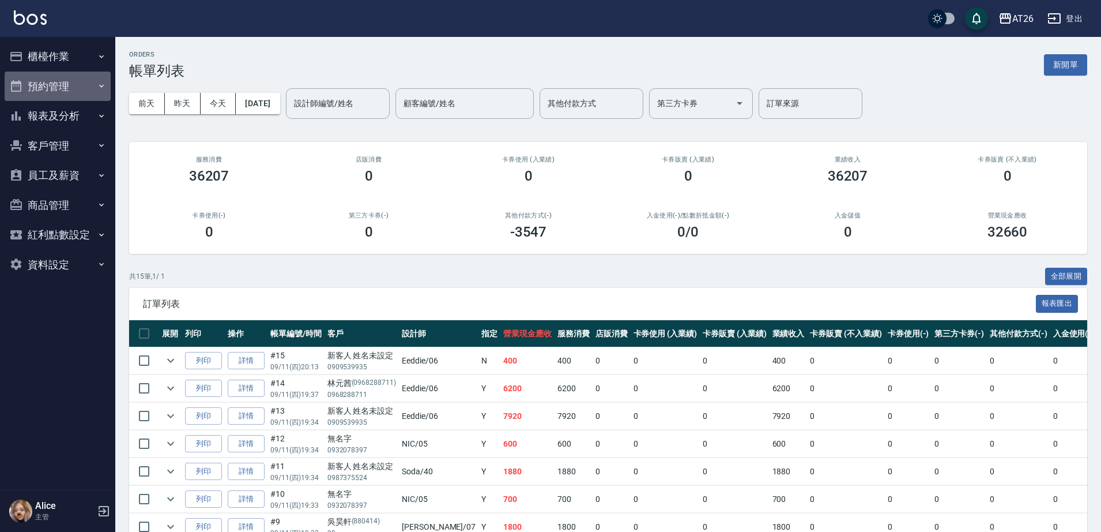
click at [39, 88] on button "預約管理" at bounding box center [58, 86] width 106 height 30
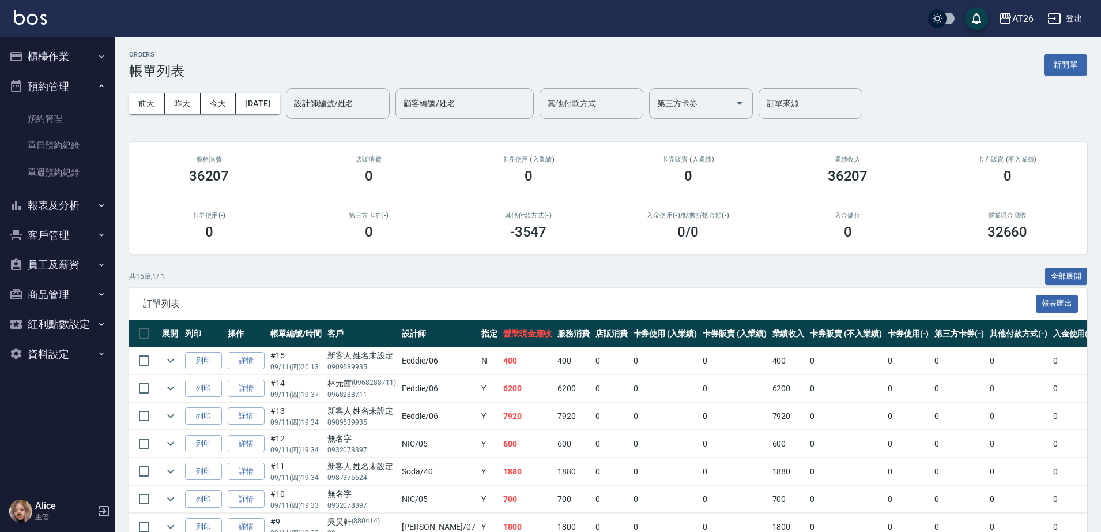
click at [40, 88] on button "預約管理" at bounding box center [58, 86] width 106 height 30
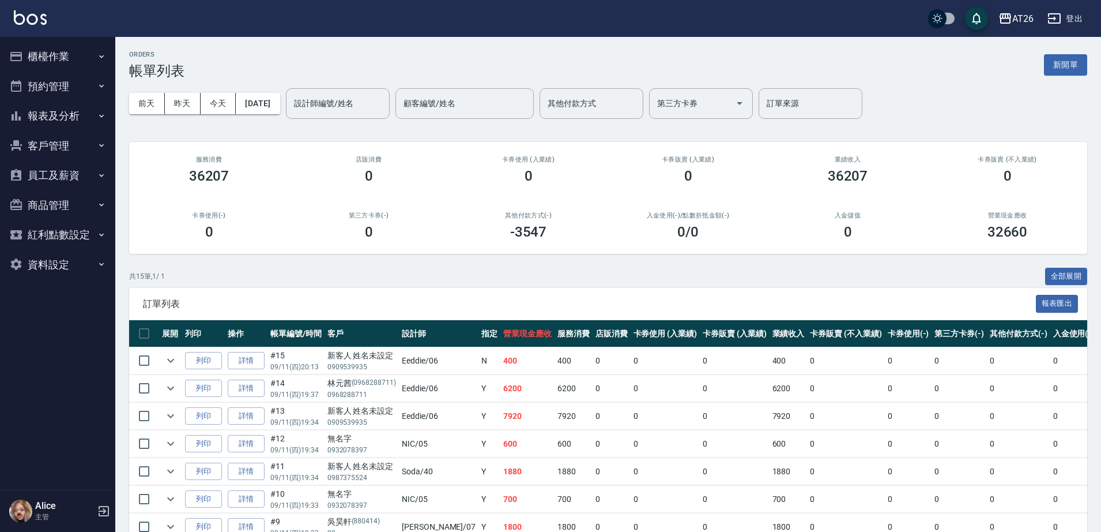
click at [58, 110] on button "報表及分析" at bounding box center [58, 116] width 106 height 30
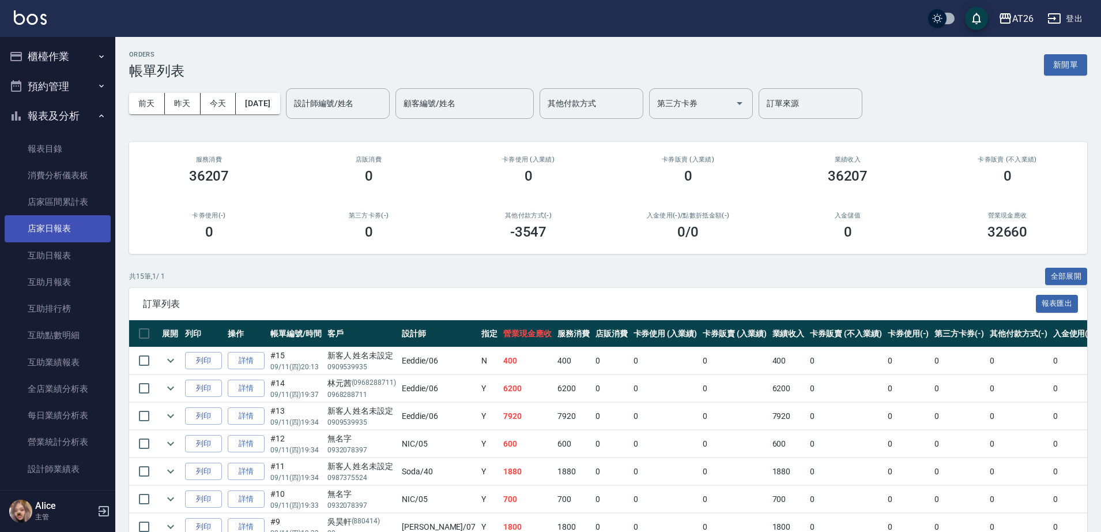
click at [62, 228] on link "店家日報表" at bounding box center [58, 228] width 106 height 27
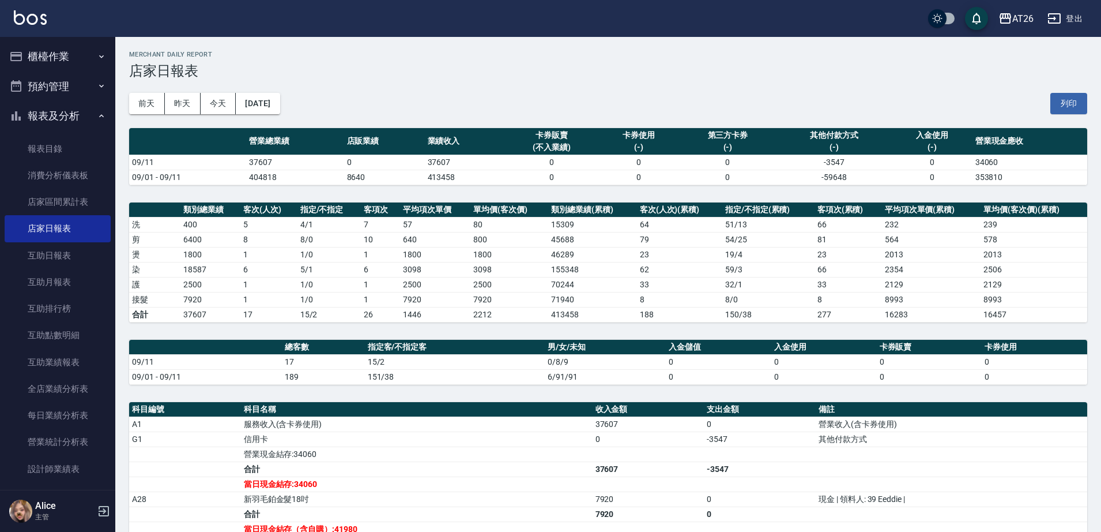
click at [69, 62] on button "櫃檯作業" at bounding box center [58, 57] width 106 height 30
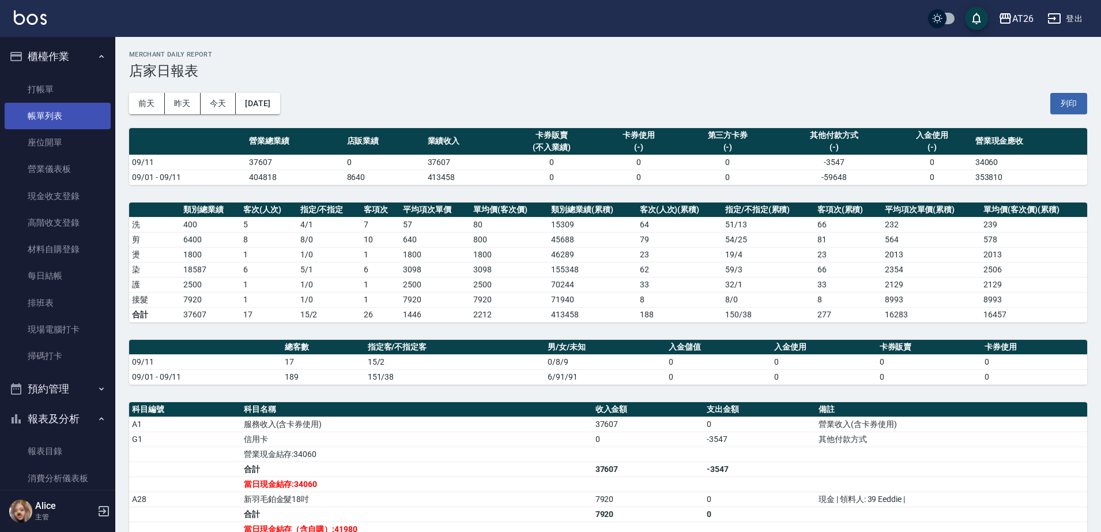
click at [65, 108] on link "帳單列表" at bounding box center [58, 116] width 106 height 27
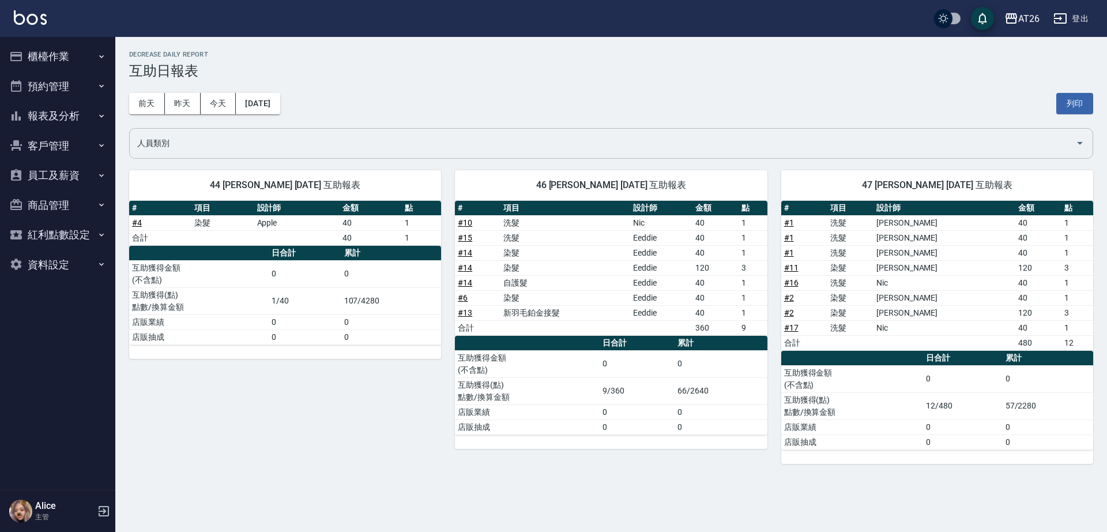
click at [577, 144] on input "人員類別" at bounding box center [602, 143] width 936 height 20
click at [356, 394] on div "44 祐希 09/11/2025 互助報表 # 項目 設計師 金額 點 # 4 染髮 Apple 40 1 合計 40 1 日合計 累計 互助獲得金額 (不含…" at bounding box center [278, 309] width 326 height 307
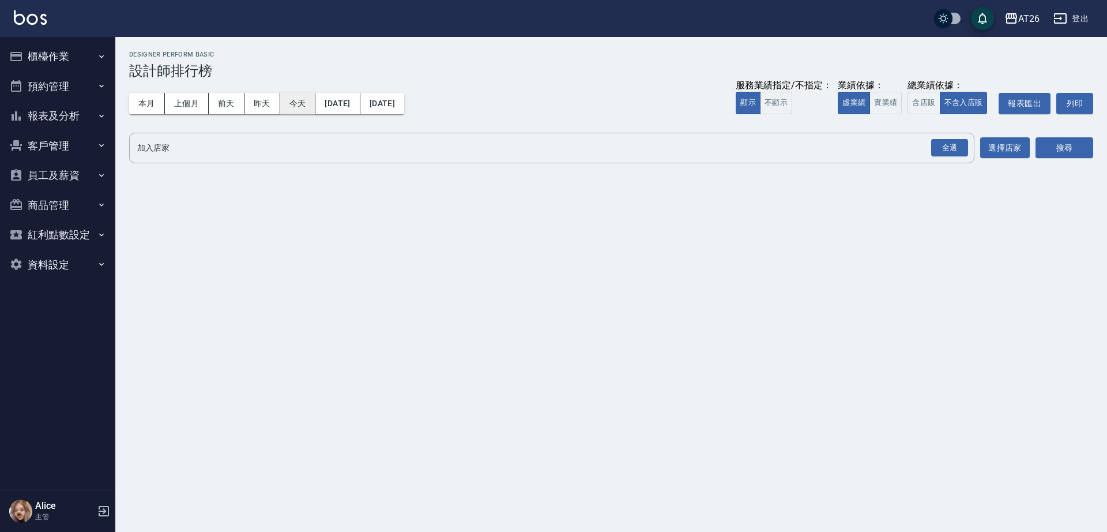
click at [305, 110] on button "今天" at bounding box center [298, 103] width 36 height 21
click at [882, 103] on button "實業績" at bounding box center [885, 103] width 32 height 22
click at [945, 145] on div "全選" at bounding box center [949, 148] width 37 height 18
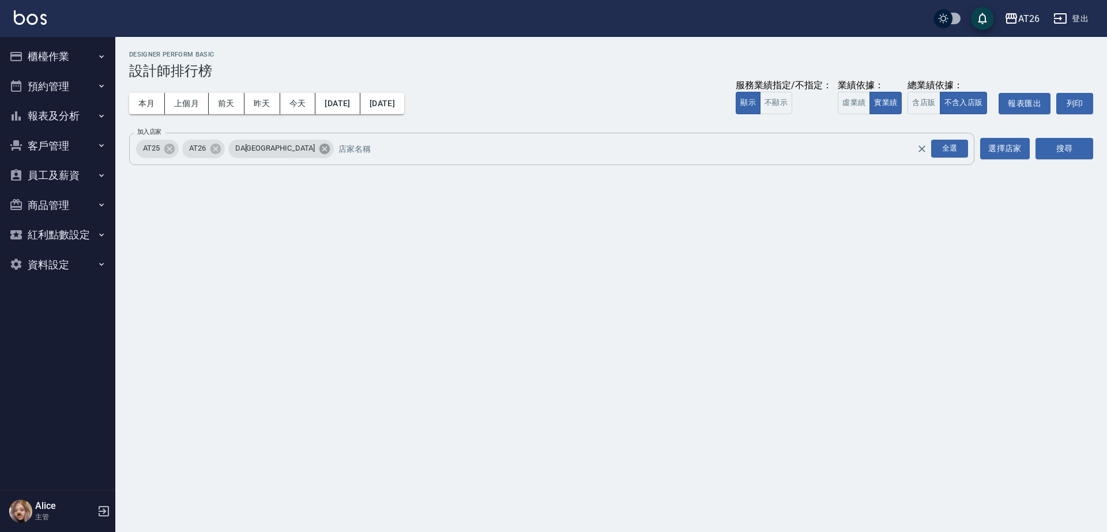
click at [319, 145] on icon at bounding box center [324, 148] width 10 height 10
click at [171, 148] on icon at bounding box center [169, 148] width 13 height 13
click at [1068, 153] on button "搜尋" at bounding box center [1064, 148] width 58 height 21
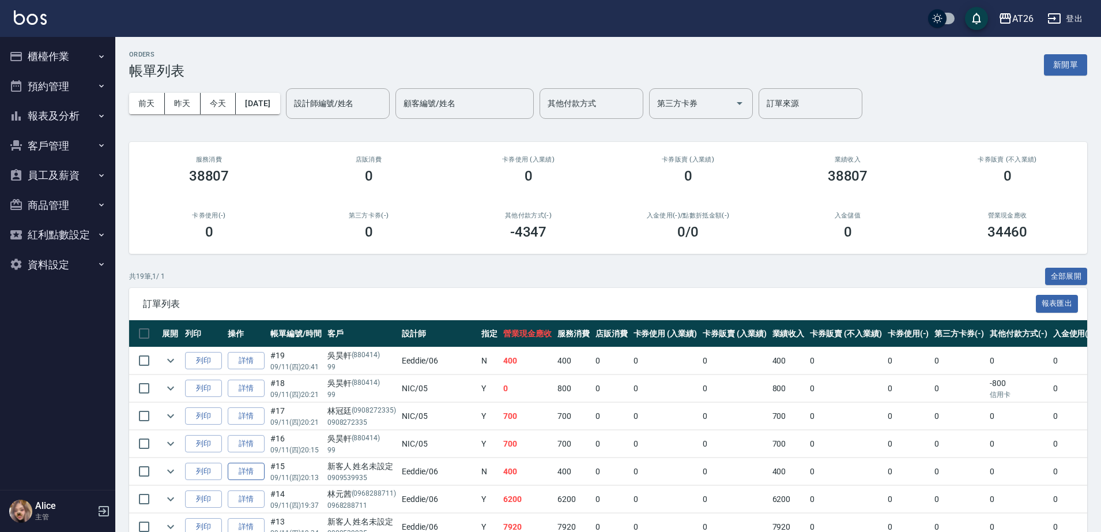
click at [246, 472] on link "詳情" at bounding box center [246, 471] width 37 height 18
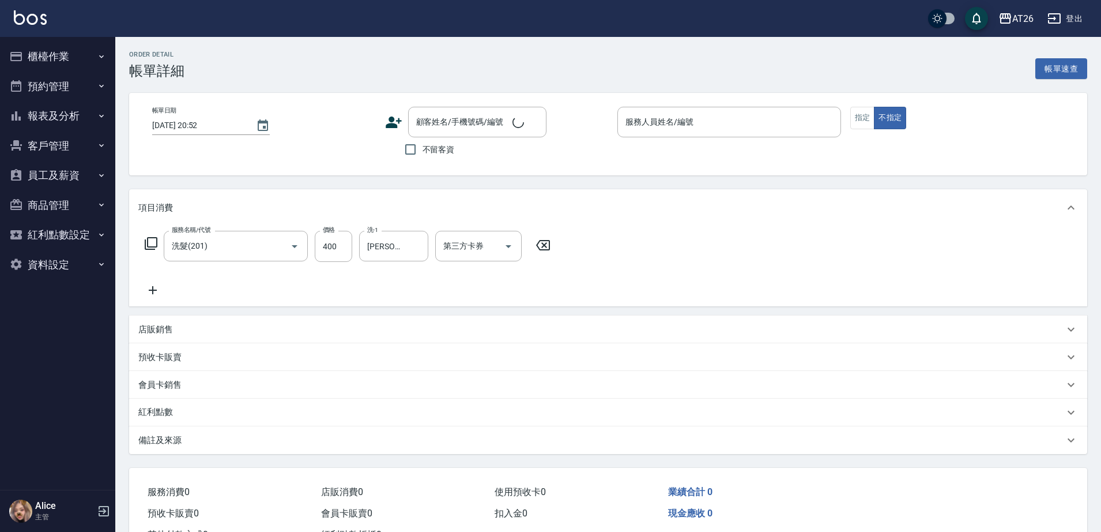
type input "洗髮(201)"
type input "[DATE] 20:13"
type input "Eeddie-06"
type input "40"
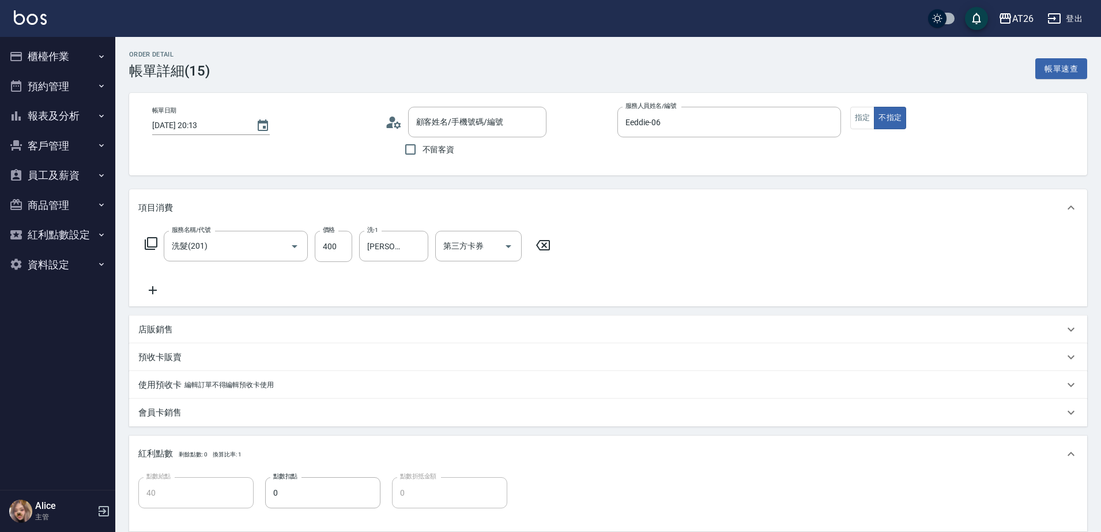
type input "新客人 姓名未設定/0909539935/null"
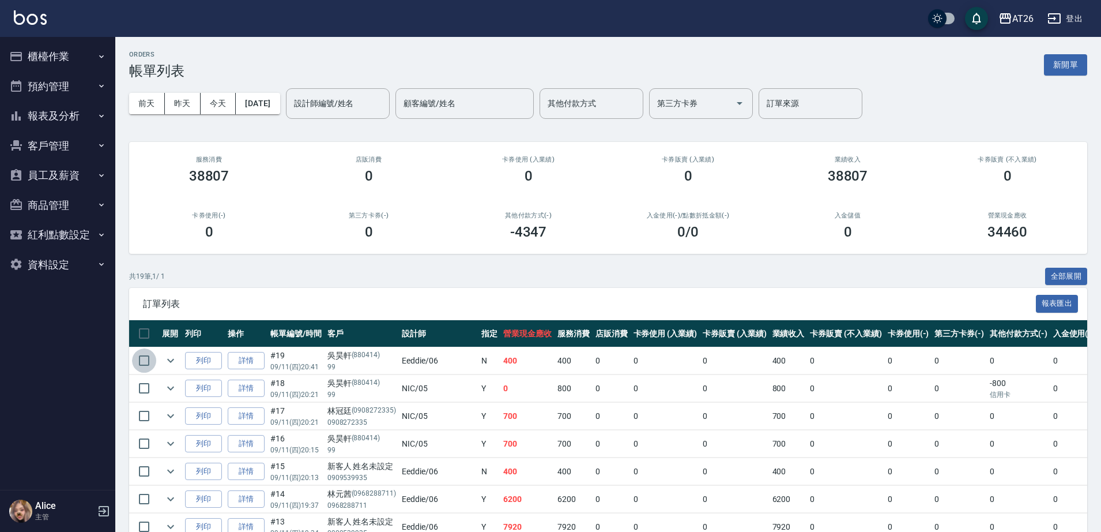
click at [148, 361] on input "checkbox" at bounding box center [144, 360] width 24 height 24
checkbox input "true"
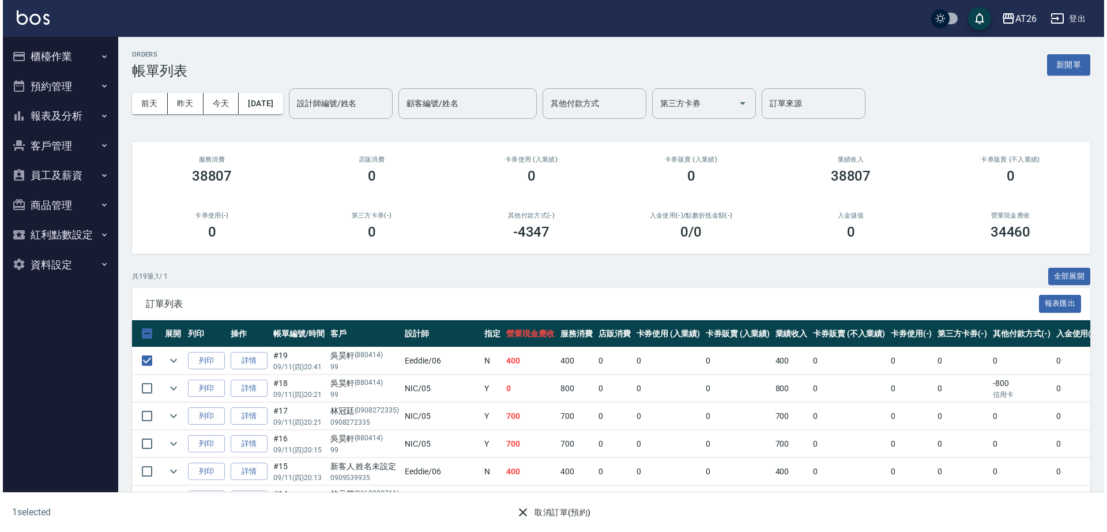
scroll to position [72, 0]
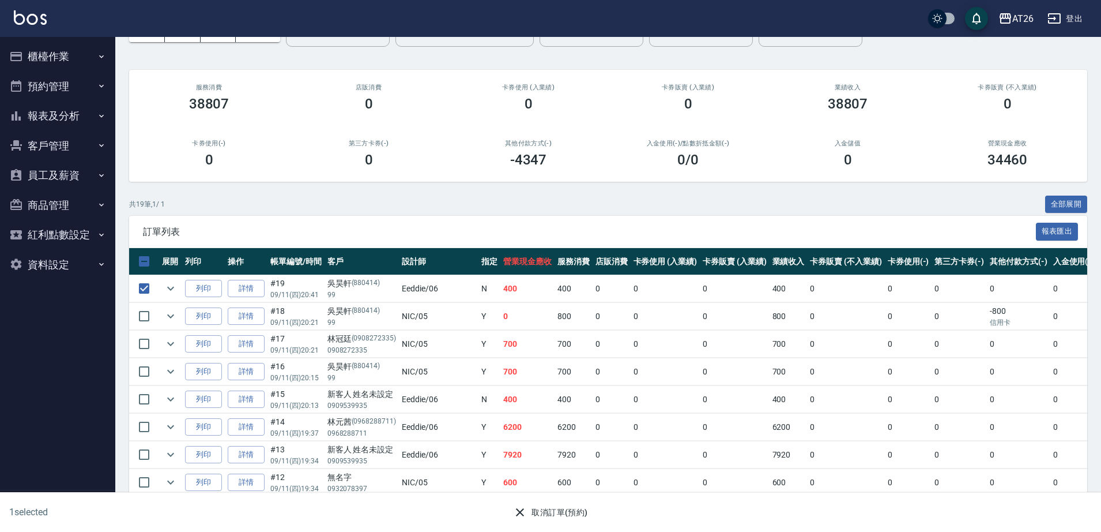
click at [537, 521] on button "取消訂單(預約)" at bounding box center [550, 512] width 84 height 21
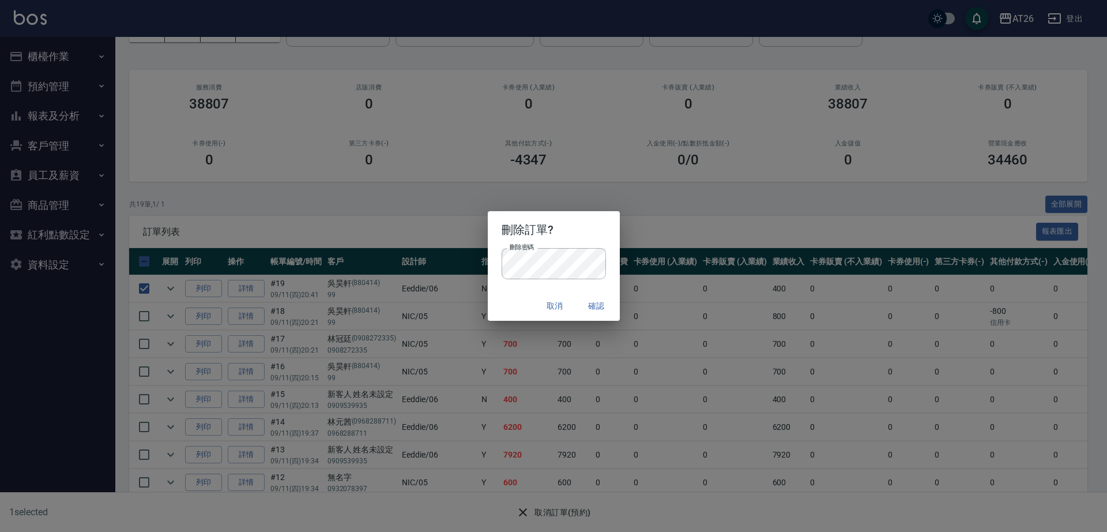
click at [599, 308] on button "確認" at bounding box center [596, 305] width 37 height 21
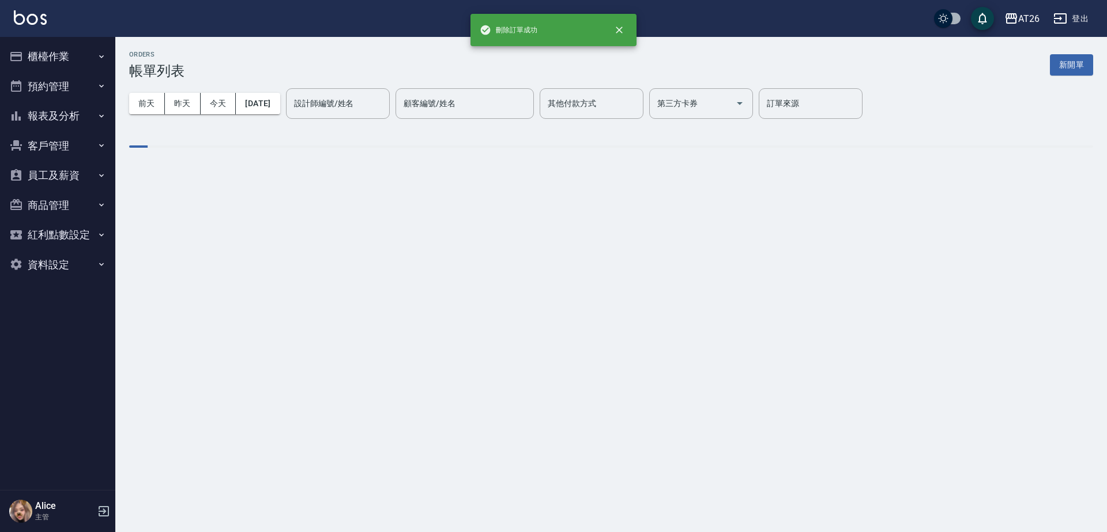
scroll to position [0, 0]
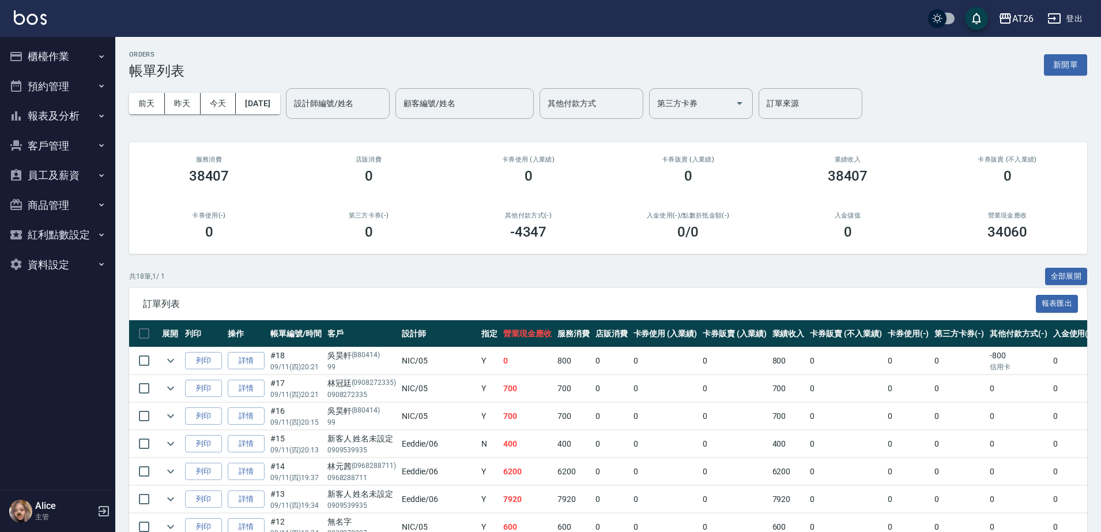
click at [80, 147] on button "客戶管理" at bounding box center [58, 146] width 106 height 30
click at [67, 257] on button "員工及薪資" at bounding box center [58, 265] width 106 height 30
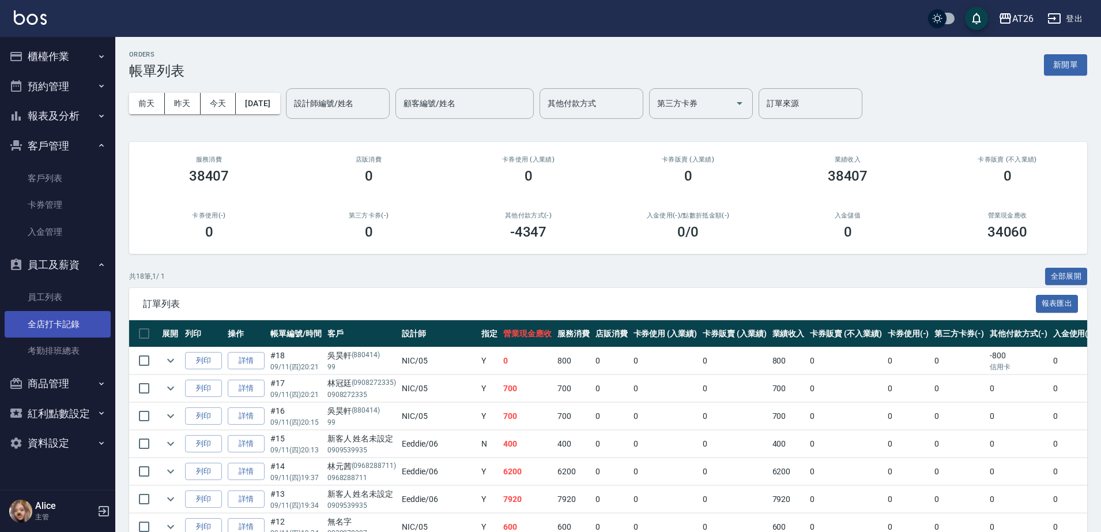
click at [62, 326] on link "全店打卡記錄" at bounding box center [58, 324] width 106 height 27
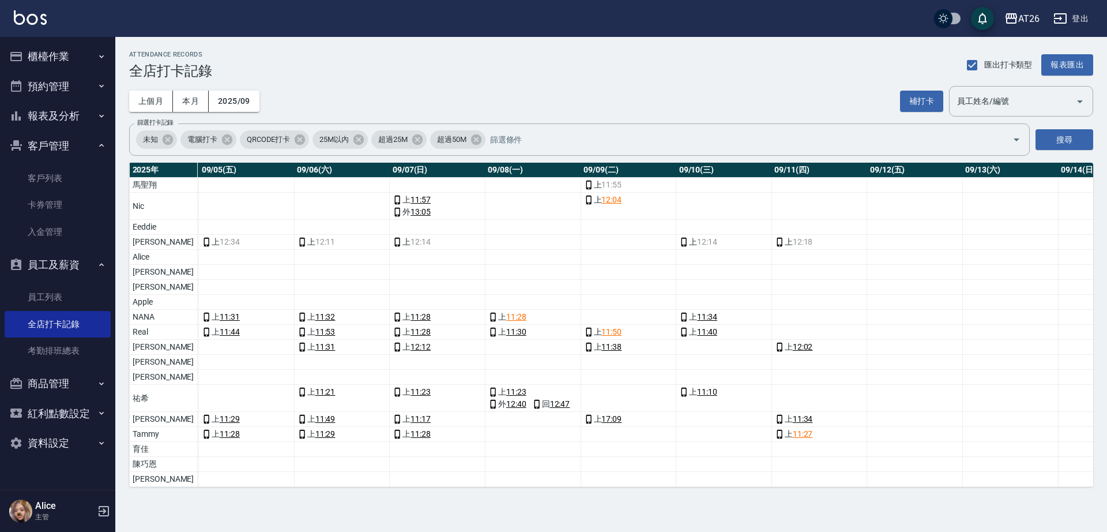
scroll to position [0, 538]
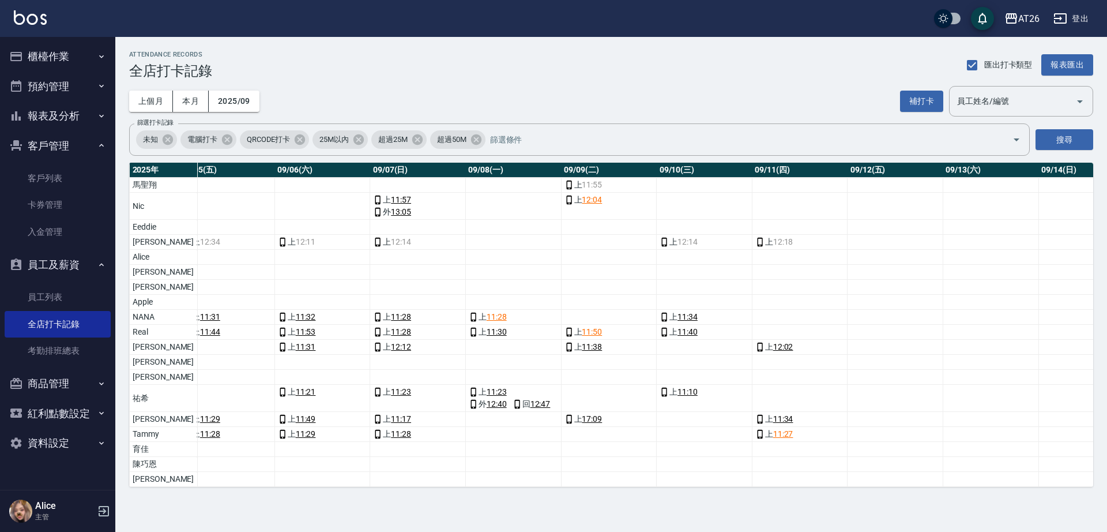
click at [71, 65] on button "櫃檯作業" at bounding box center [58, 57] width 106 height 30
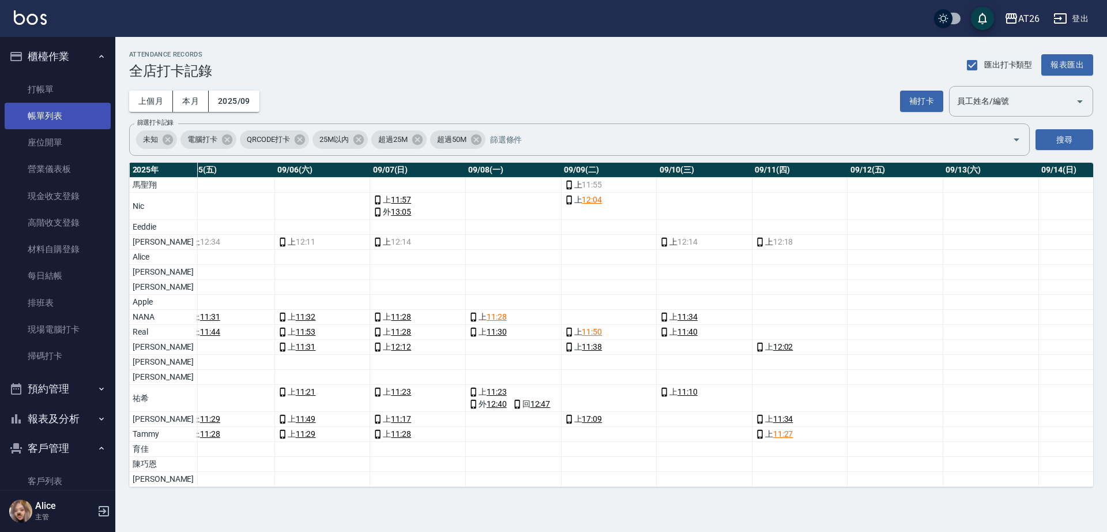
click at [84, 103] on link "帳單列表" at bounding box center [58, 116] width 106 height 27
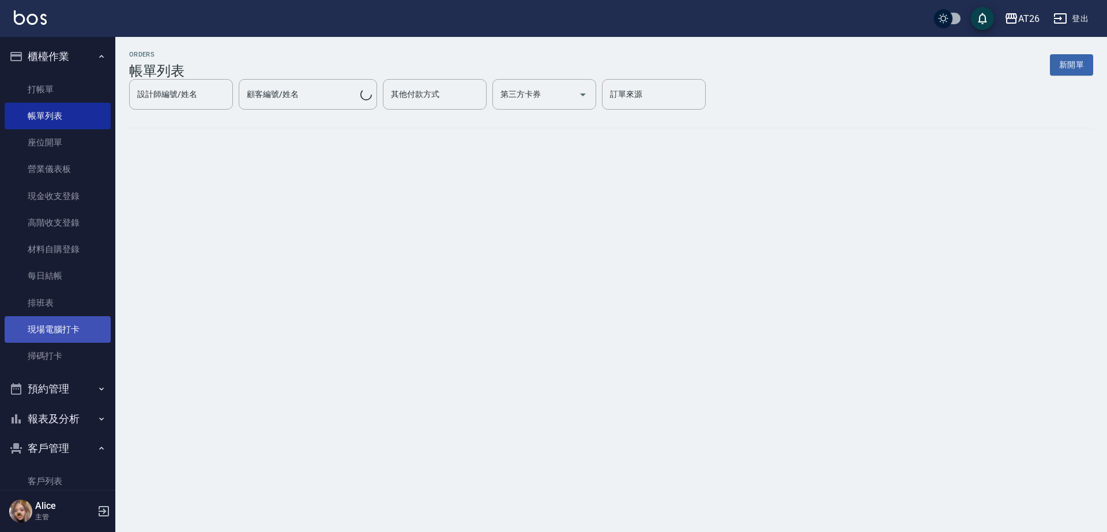
click at [43, 326] on link "現場電腦打卡" at bounding box center [58, 329] width 106 height 27
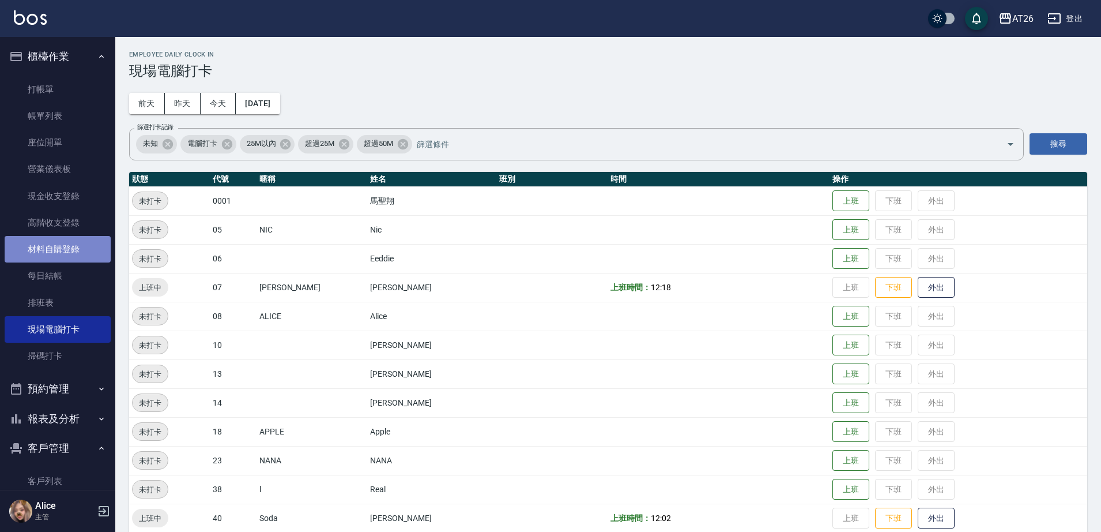
click at [64, 254] on link "材料自購登錄" at bounding box center [58, 249] width 106 height 27
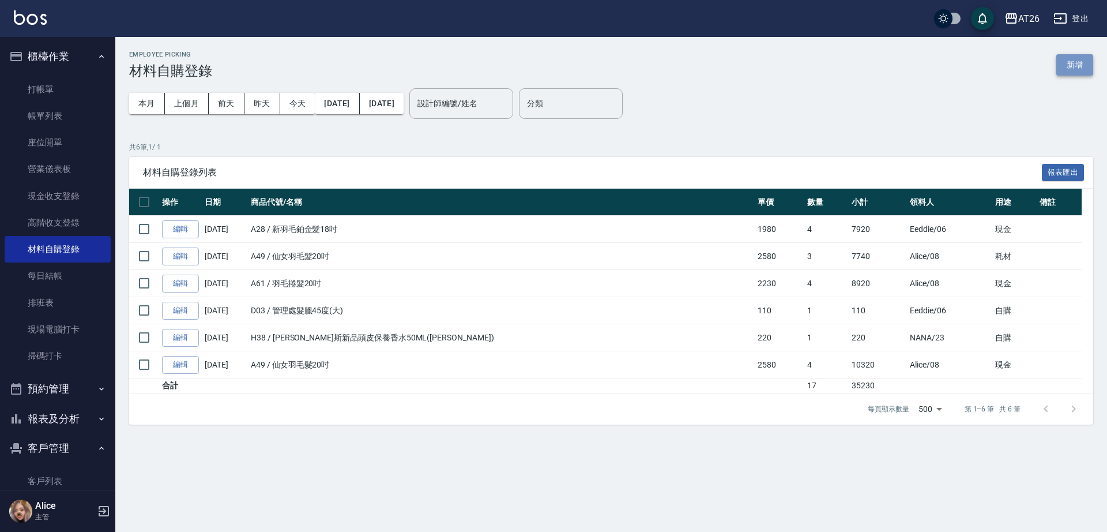
click at [1082, 60] on button "新增" at bounding box center [1074, 64] width 37 height 21
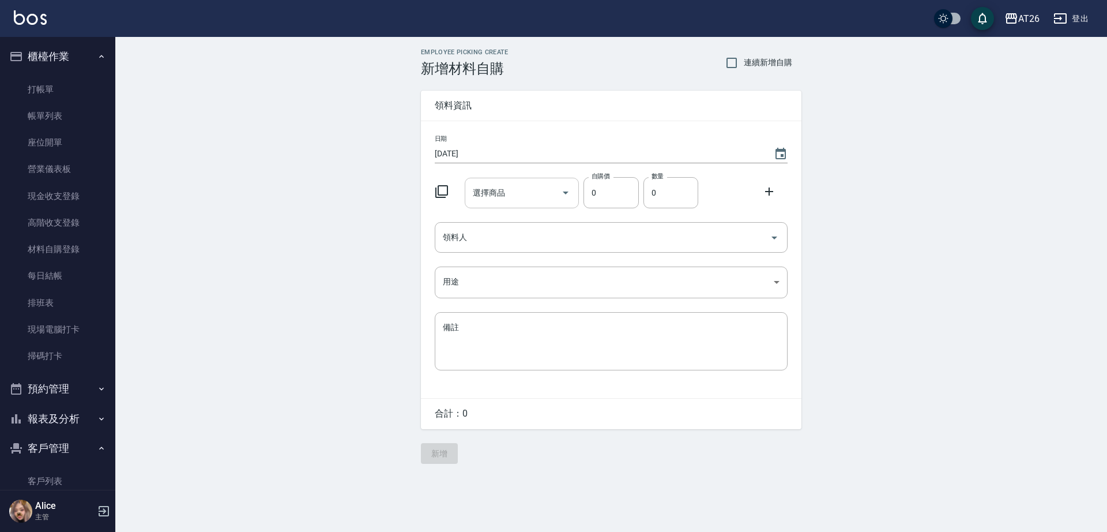
click at [521, 186] on input "選擇商品" at bounding box center [513, 193] width 87 height 20
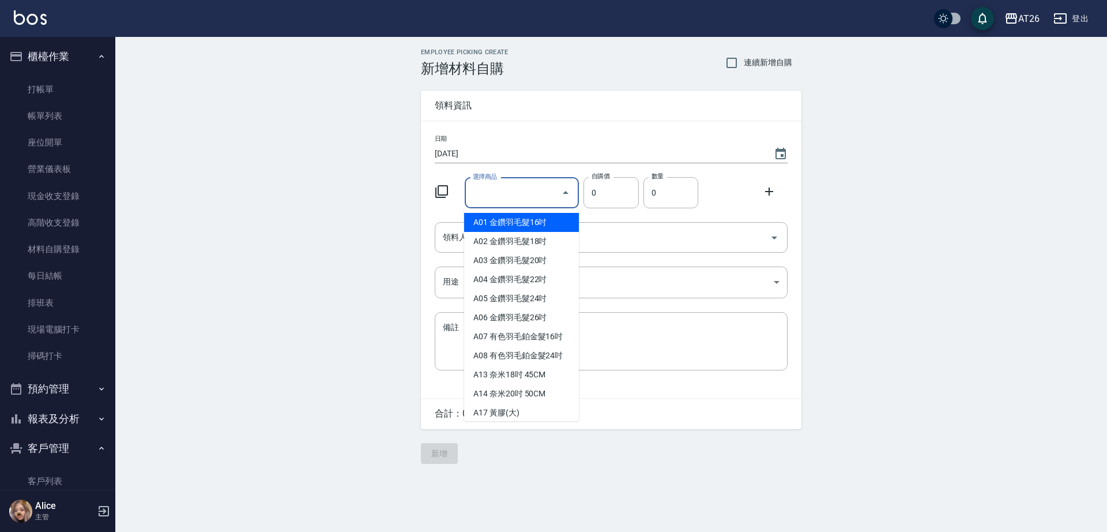
type input "f"
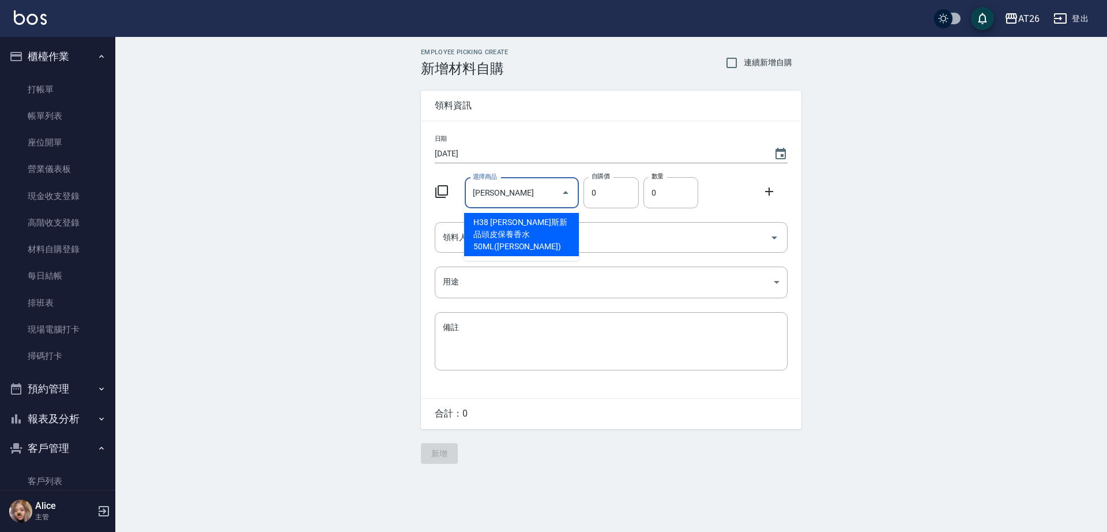
type input "喬娜斯新品玻尿酸洗護組500ML"
type input "330"
type input "1"
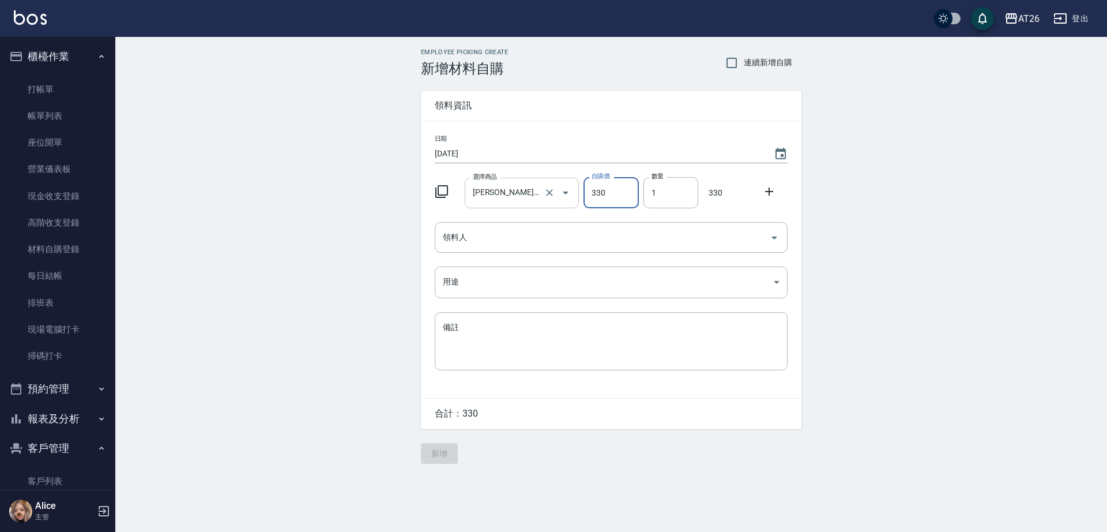
click at [533, 201] on input "喬娜斯新品玻尿酸洗護組500ML" at bounding box center [506, 193] width 72 height 20
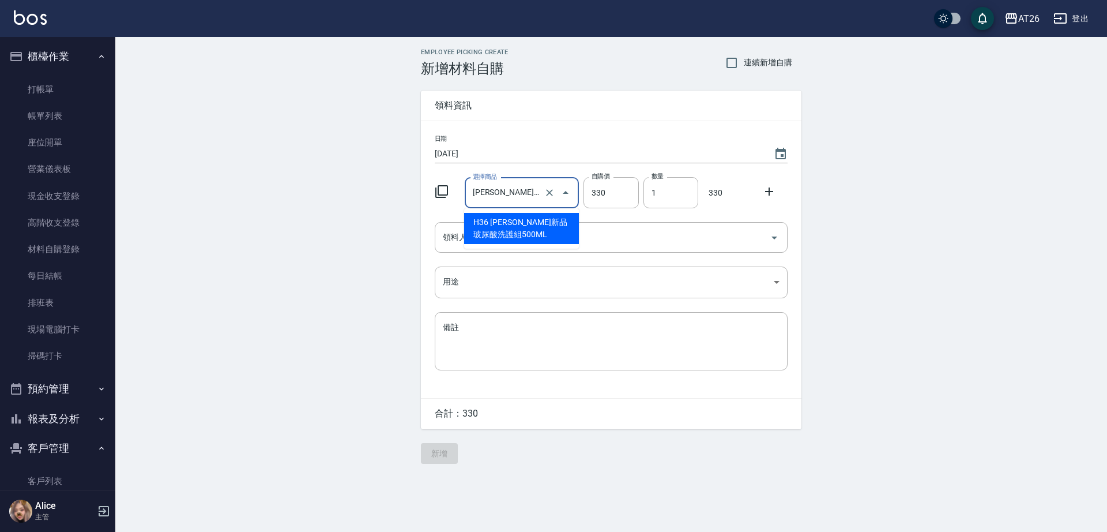
click at [521, 198] on input "喬娜斯新品玻尿酸洗護組500ML" at bounding box center [506, 193] width 72 height 20
drag, startPoint x: 521, startPoint y: 198, endPoint x: 498, endPoint y: 197, distance: 23.1
click at [498, 197] on input "喬娜斯新品玻尿酸洗護組500ML" at bounding box center [506, 193] width 72 height 20
drag, startPoint x: 498, startPoint y: 198, endPoint x: 544, endPoint y: 197, distance: 46.7
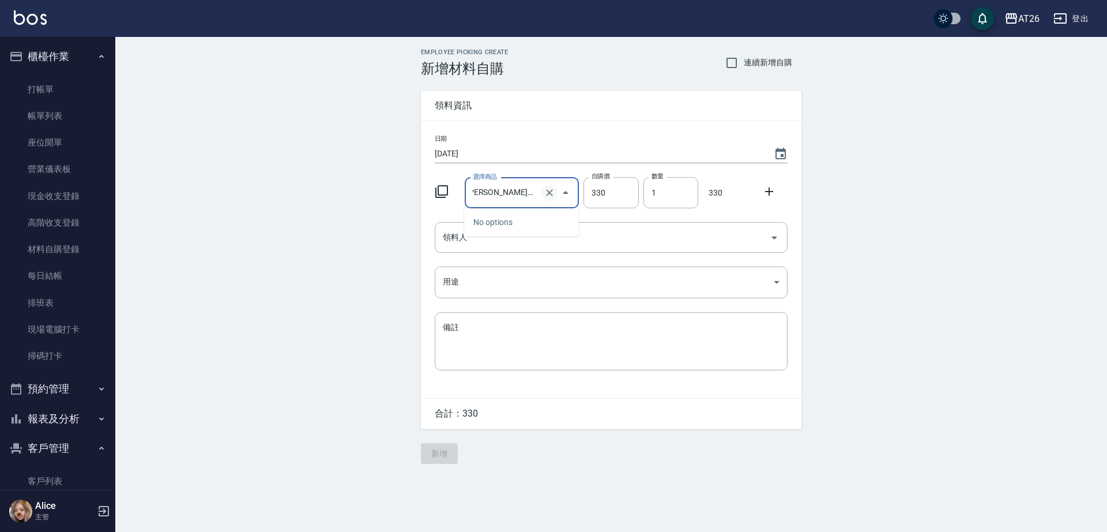
click at [544, 197] on div "喬娜斯洗護組500ML 選擇商品" at bounding box center [522, 193] width 115 height 31
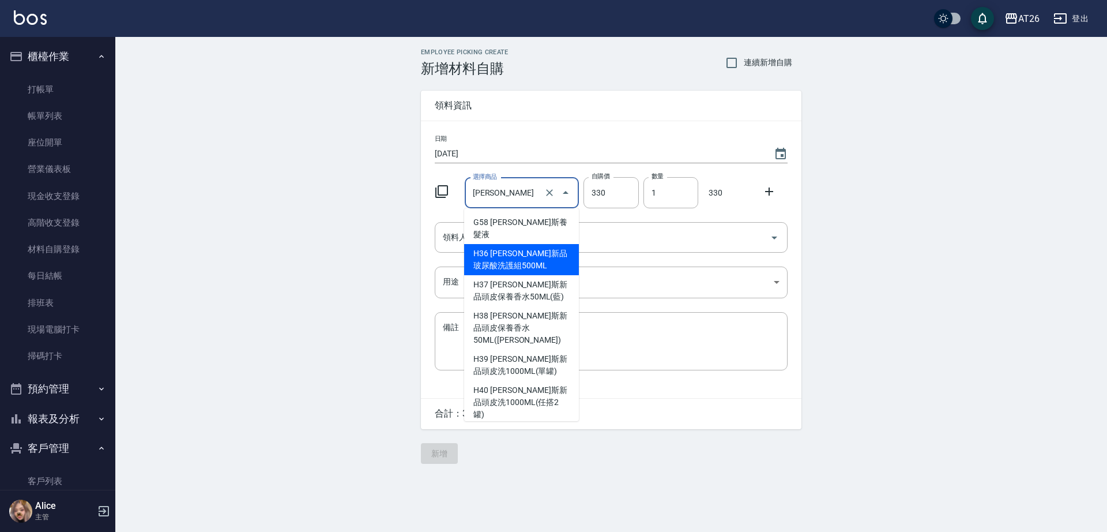
type input "喬娜斯新品頭皮保養香水50ML(橘)"
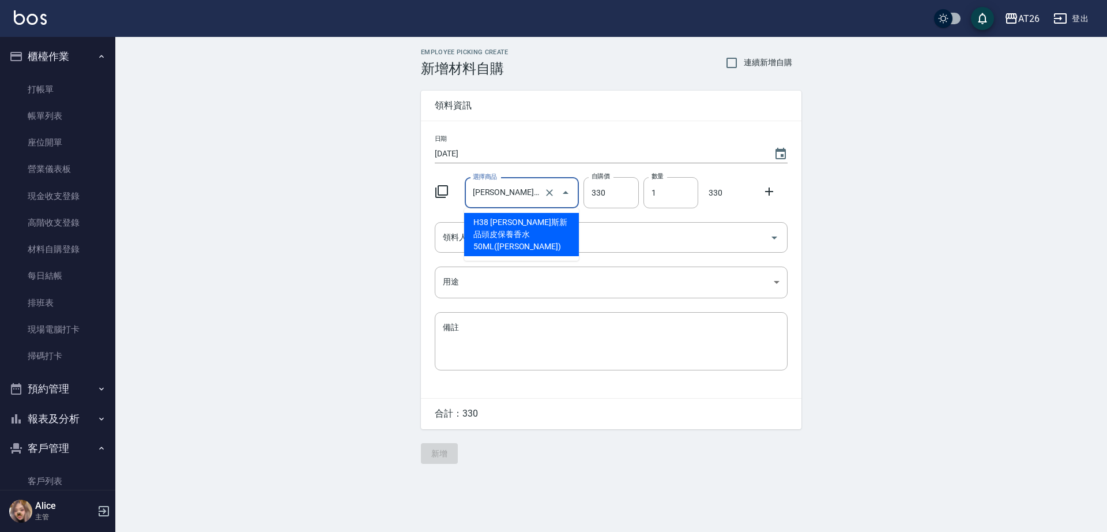
click at [547, 230] on li "H38 喬娜斯新品頭皮保養香水50ML(橘)" at bounding box center [521, 234] width 115 height 43
type input "220"
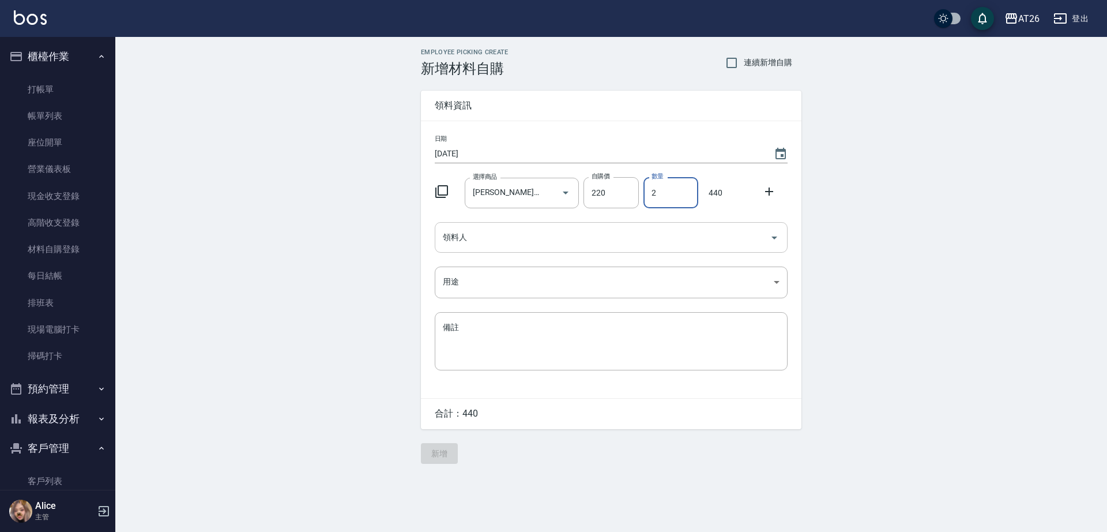
click at [585, 222] on div "領料人" at bounding box center [611, 237] width 353 height 31
type input "2"
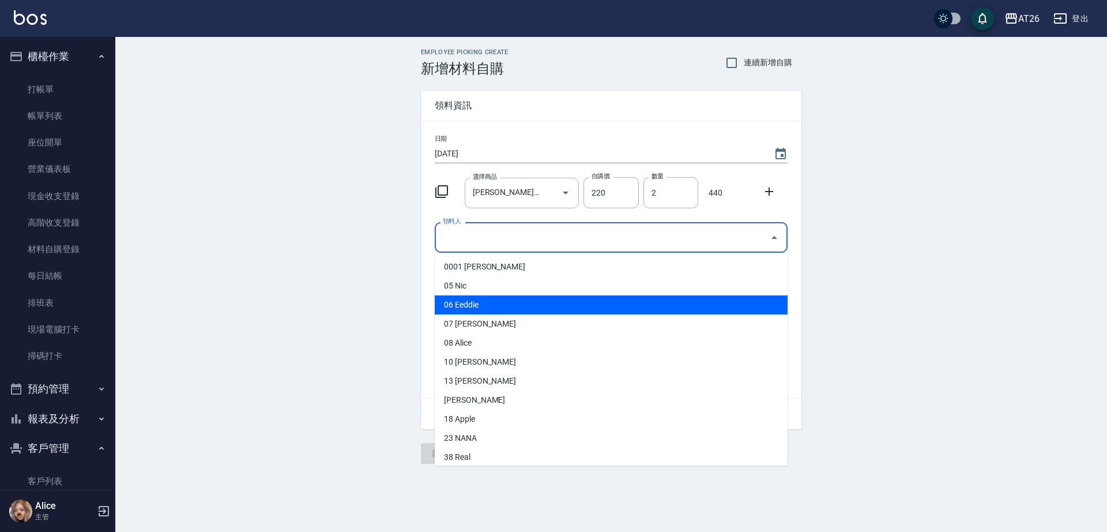
click at [515, 301] on li "06 Eeddie" at bounding box center [611, 304] width 353 height 19
type input "Eeddie"
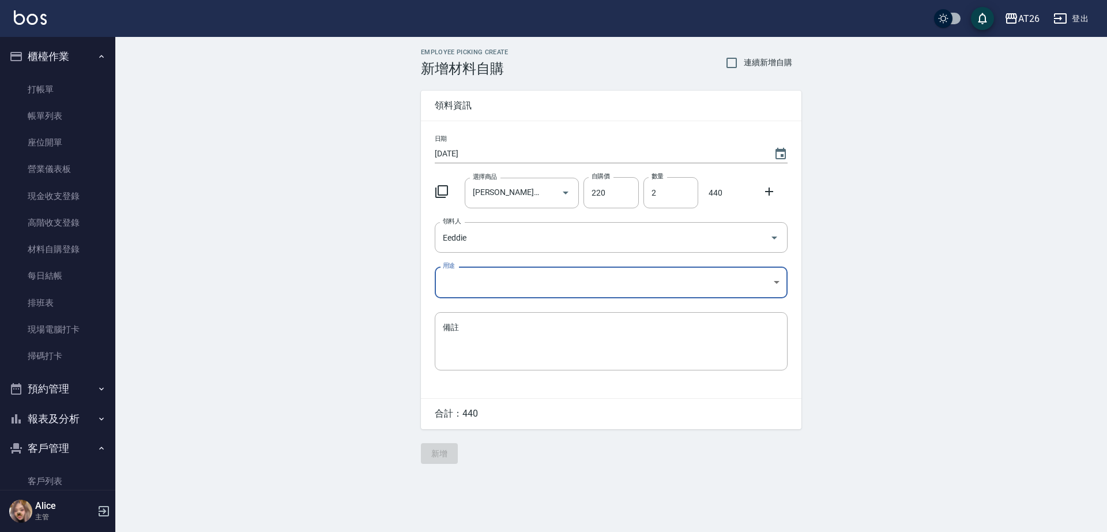
click at [510, 288] on body "AT26 登出 櫃檯作業 打帳單 帳單列表 座位開單 營業儀表板 現金收支登錄 高階收支登錄 材料自購登錄 每日結帳 排班表 現場電腦打卡 掃碼打卡 預約管理…" at bounding box center [553, 266] width 1107 height 532
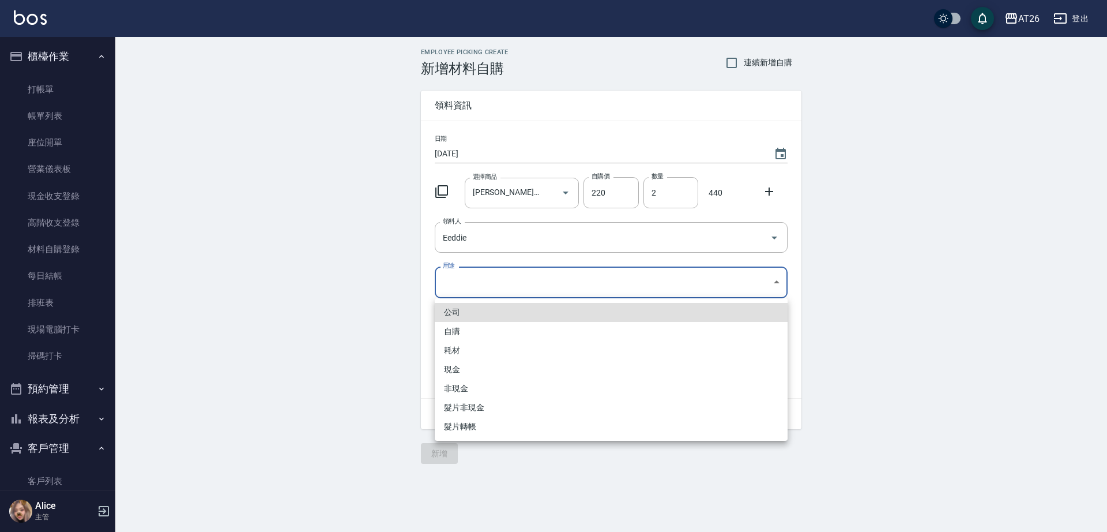
click at [476, 325] on li "自購" at bounding box center [611, 331] width 353 height 19
type input "自購"
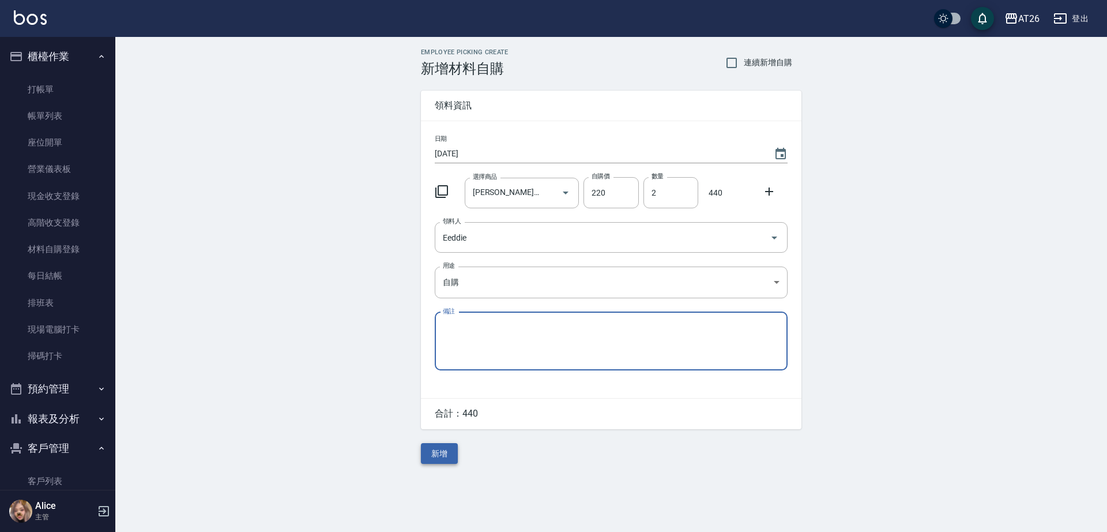
click at [424, 462] on button "新增" at bounding box center [439, 453] width 37 height 21
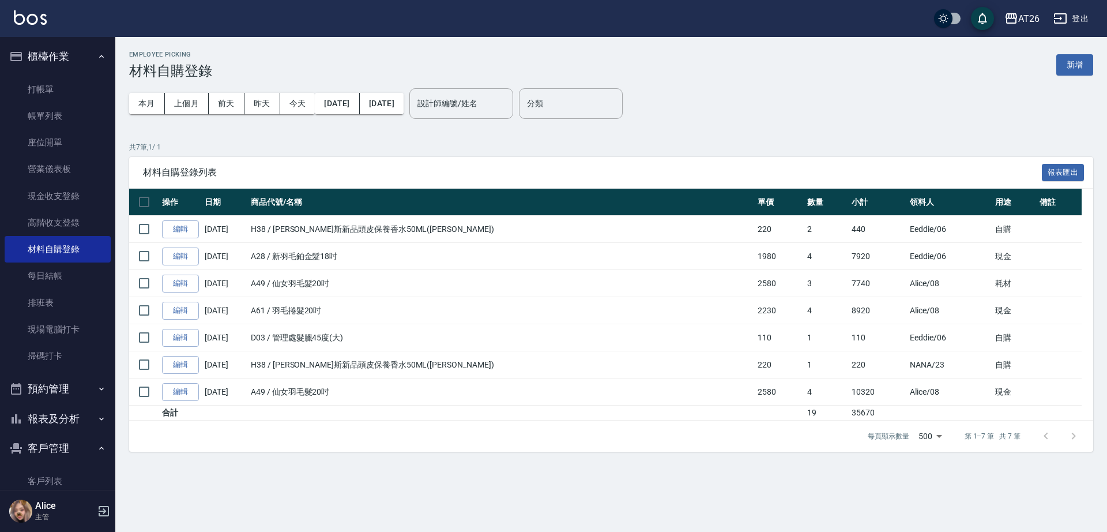
click at [55, 410] on button "報表及分析" at bounding box center [58, 419] width 106 height 30
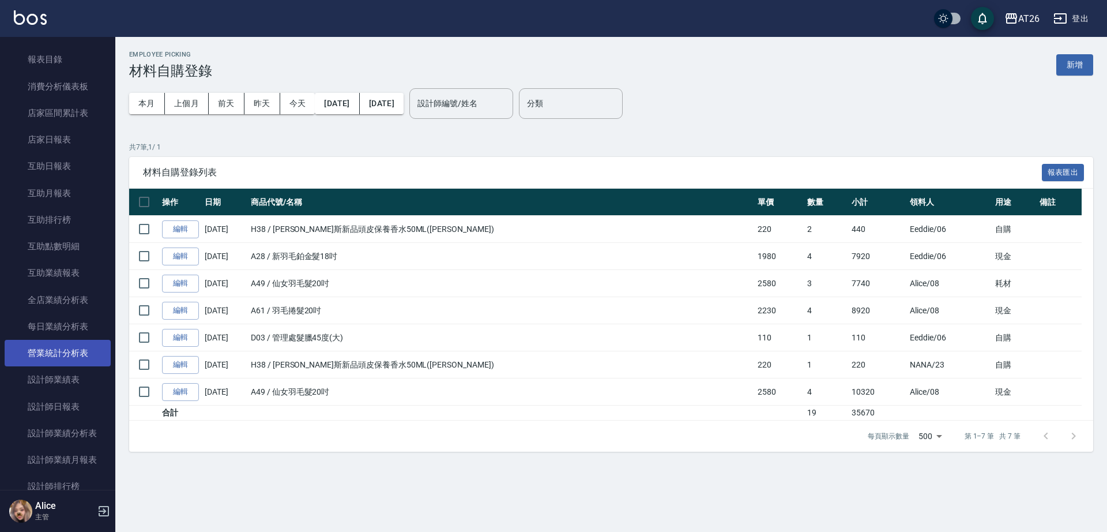
scroll to position [504, 0]
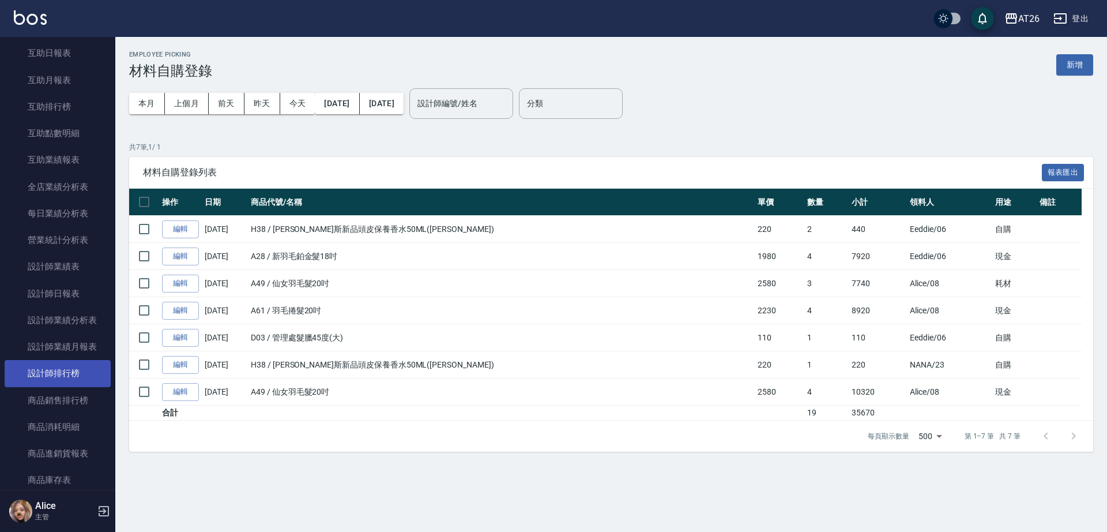
click at [73, 368] on link "設計師排行榜" at bounding box center [58, 373] width 106 height 27
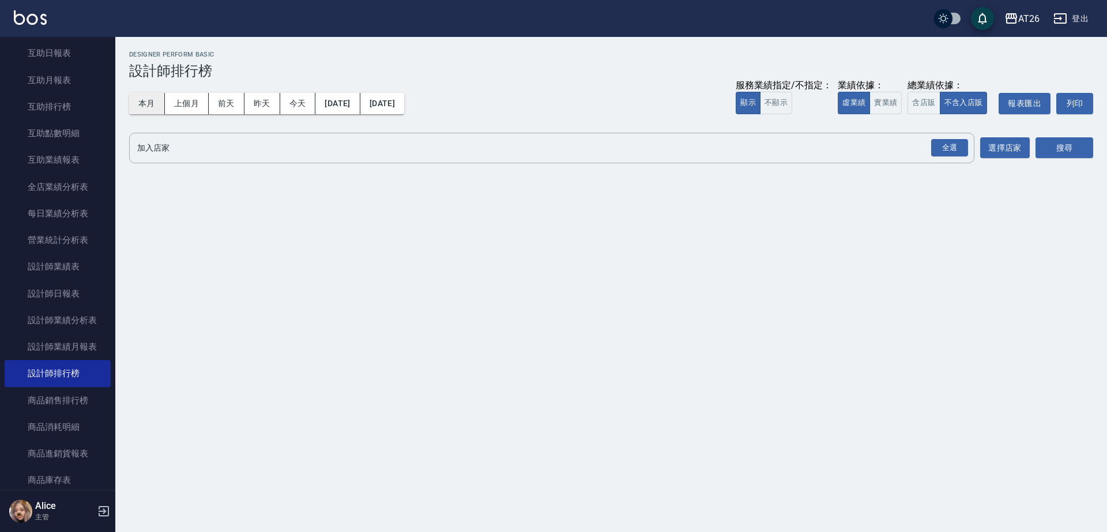
click at [148, 107] on button "本月" at bounding box center [147, 103] width 36 height 21
click at [949, 144] on div "全選" at bounding box center [949, 148] width 37 height 18
click at [169, 150] on icon at bounding box center [169, 148] width 13 height 13
click at [273, 150] on icon at bounding box center [278, 148] width 10 height 10
click at [1084, 155] on button "搜尋" at bounding box center [1064, 148] width 58 height 21
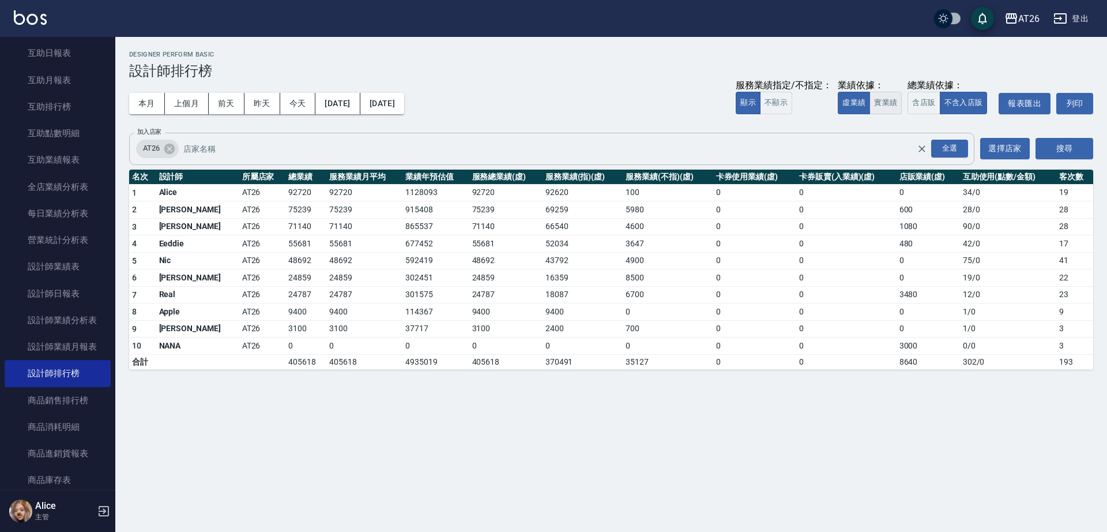
click at [887, 104] on button "實業績" at bounding box center [885, 103] width 32 height 22
click at [767, 97] on button "不顯示" at bounding box center [776, 103] width 32 height 22
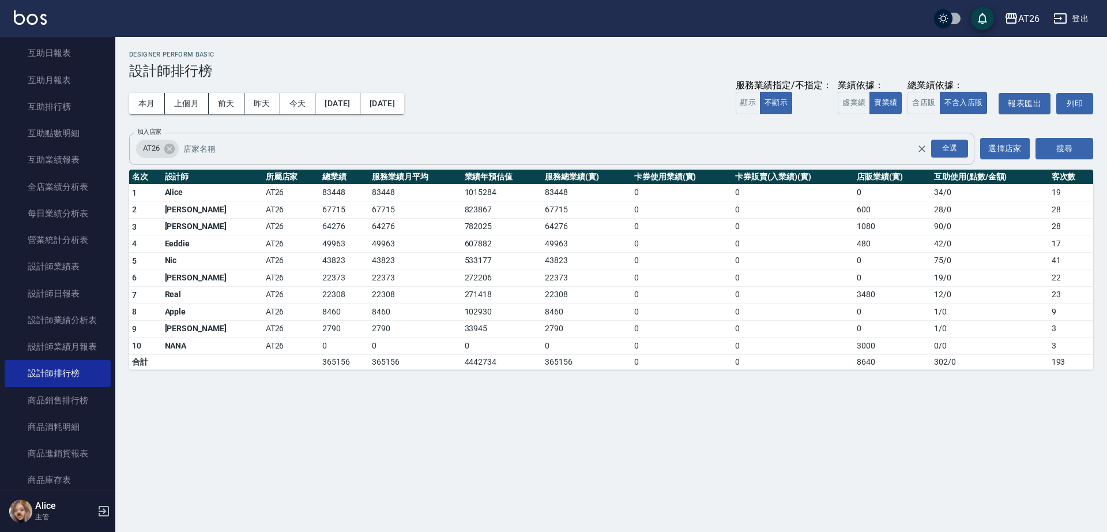
type button "HIDDEN"
drag, startPoint x: 792, startPoint y: 311, endPoint x: 767, endPoint y: 331, distance: 32.1
click at [779, 329] on tbody "1 Alice AT26 83448 83448 1015284 83448 0 0 0 34 / 0 19 2 小綾 AT26 67715 67715 82…" at bounding box center [611, 276] width 964 height 185
drag, startPoint x: 649, startPoint y: 540, endPoint x: 639, endPoint y: 559, distance: 21.4
click at [639, 531] on html "AT26 登出 櫃檯作業 打帳單 帳單列表 座位開單 營業儀表板 現金收支登錄 高階收支登錄 材料自購登錄 每日結帳 排班表 現場電腦打卡 掃碼打卡 預約管理…" at bounding box center [553, 266] width 1107 height 532
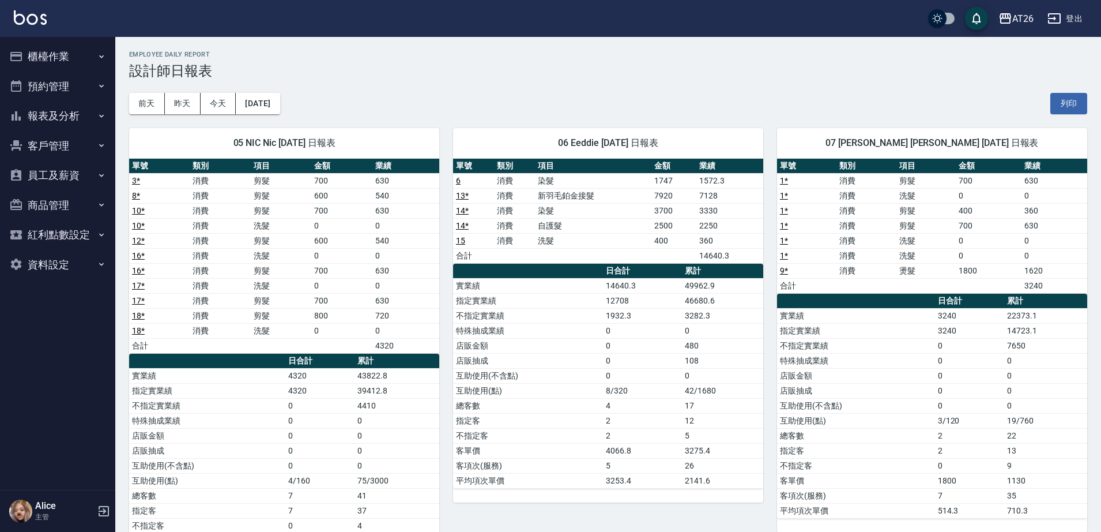
click at [679, 100] on div "[DATE] [DATE] [DATE] [DATE] 列印" at bounding box center [608, 103] width 958 height 49
